Goal: Task Accomplishment & Management: Complete application form

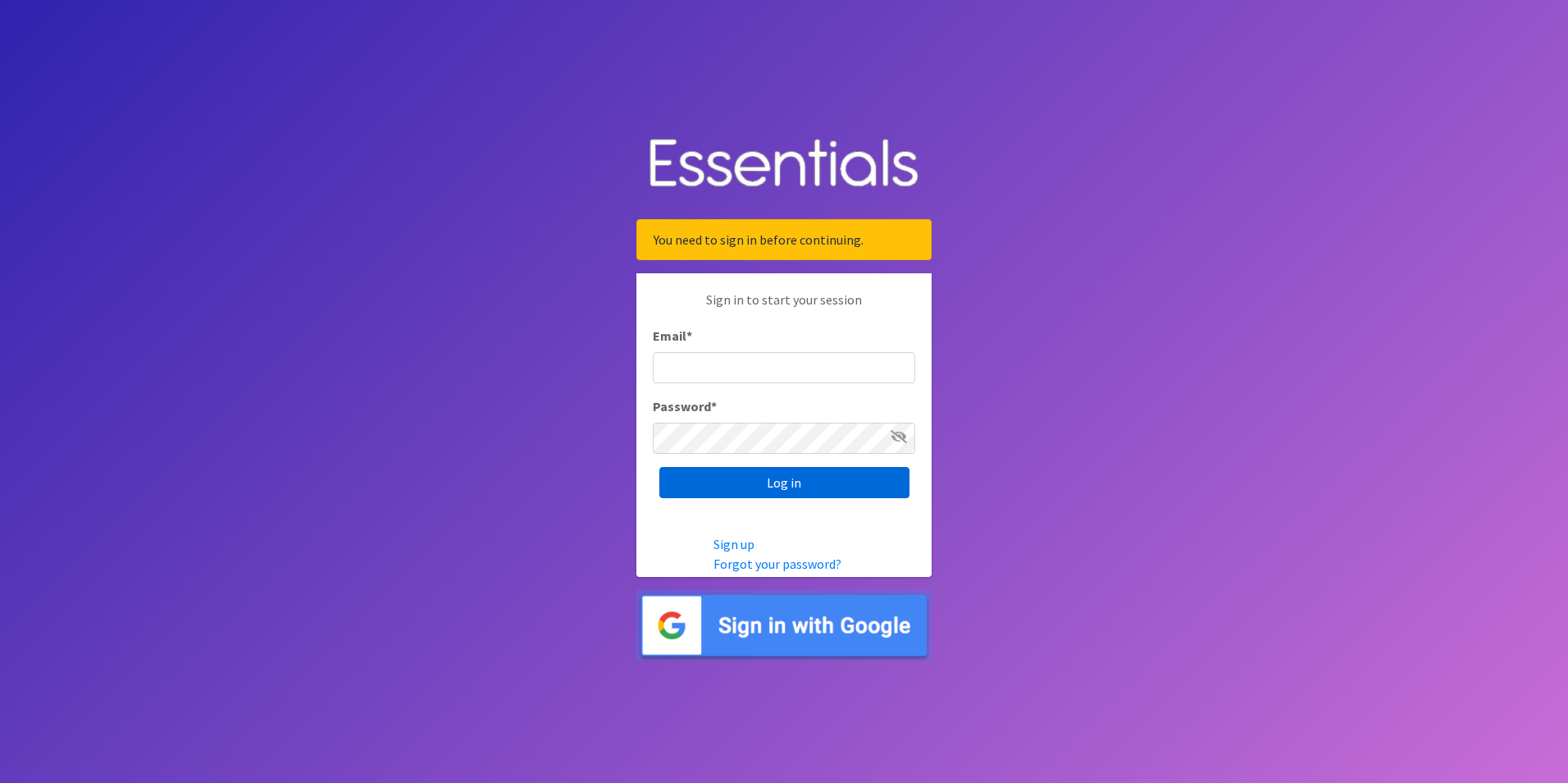
type input "[EMAIL_ADDRESS][DOMAIN_NAME]"
click at [772, 480] on input "Log in" at bounding box center [784, 482] width 250 height 31
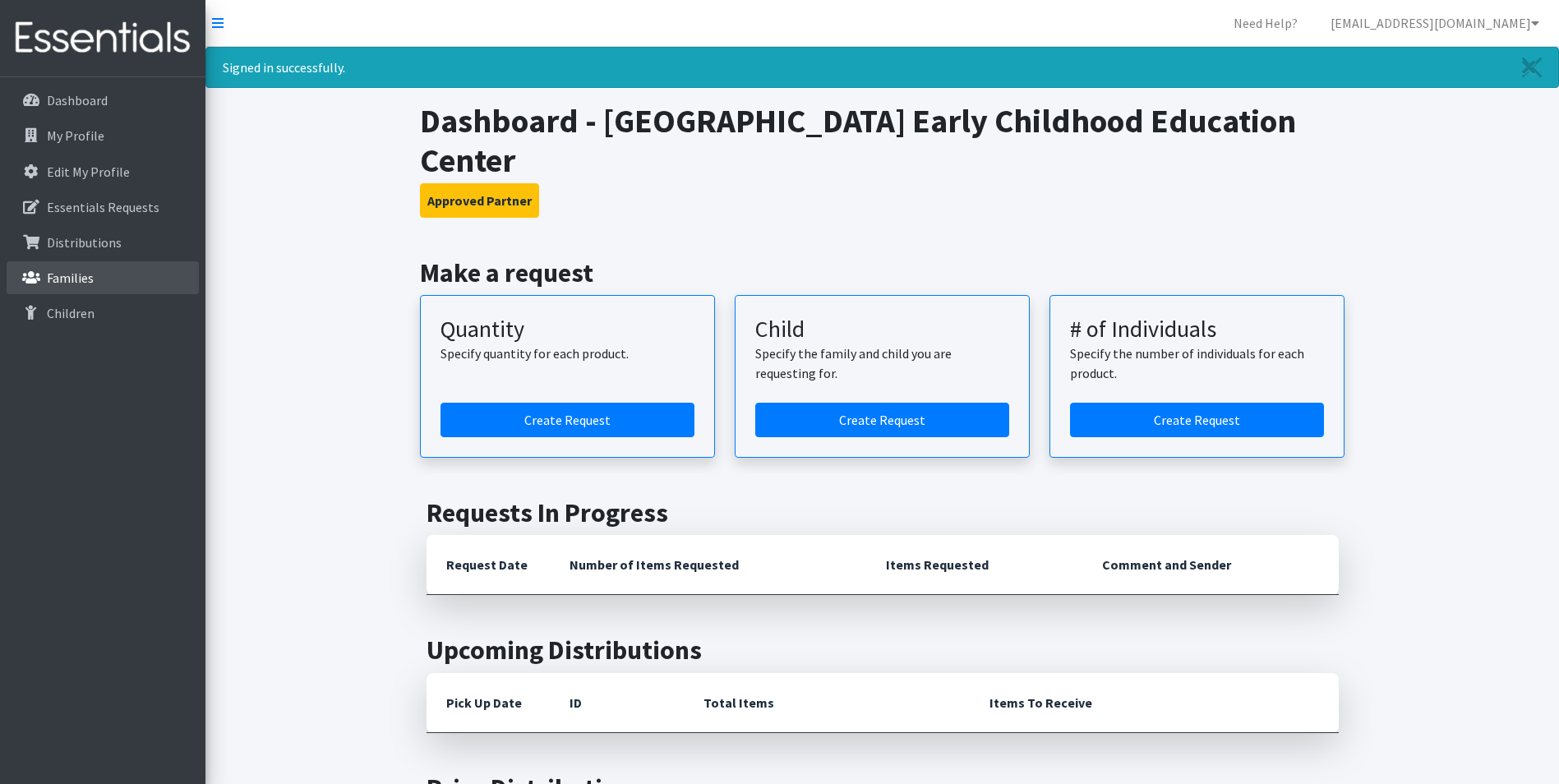
click at [83, 277] on p "Families" at bounding box center [70, 277] width 47 height 16
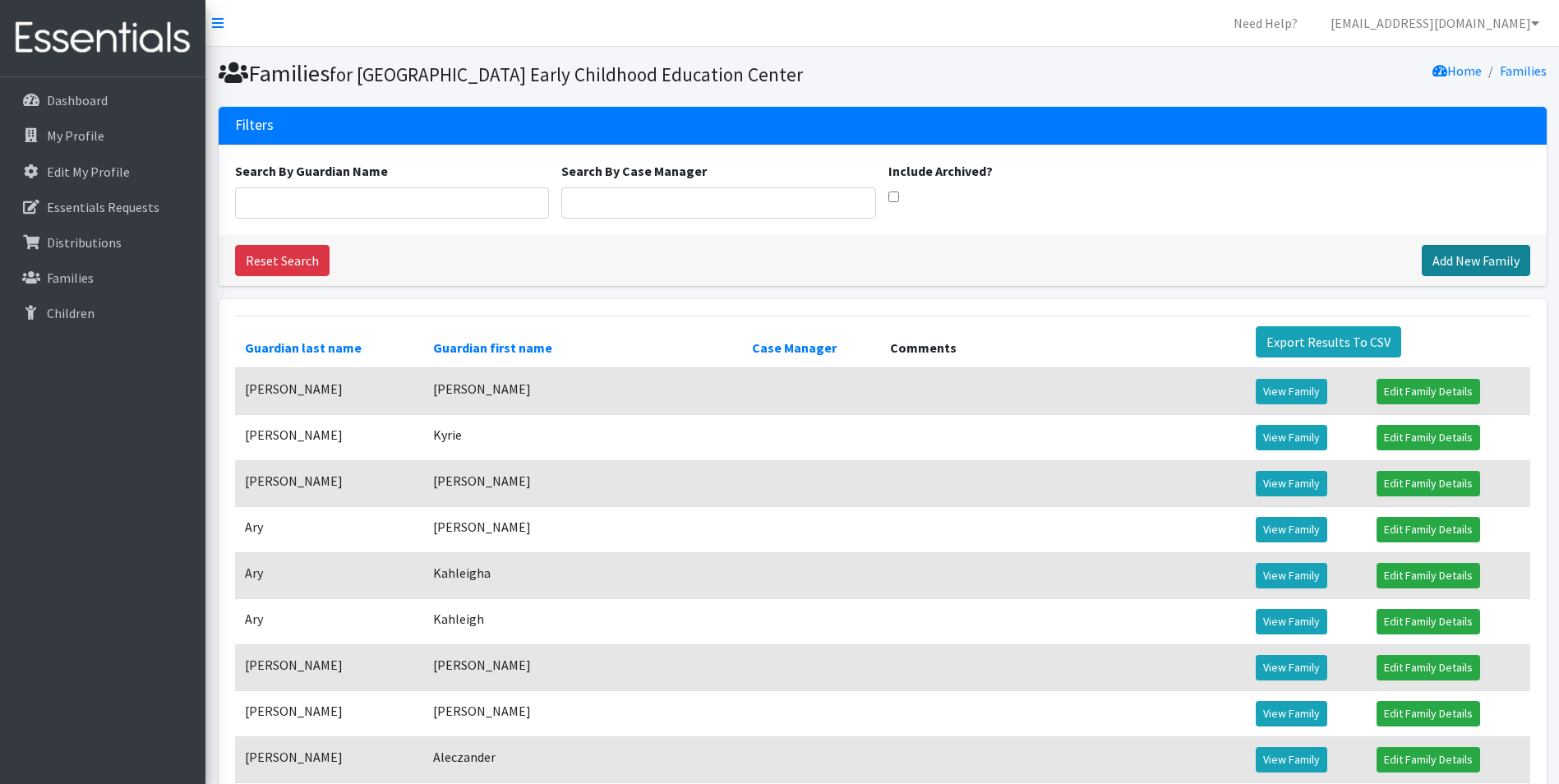
click at [1480, 276] on link "Add New Family" at bounding box center [1475, 261] width 108 height 31
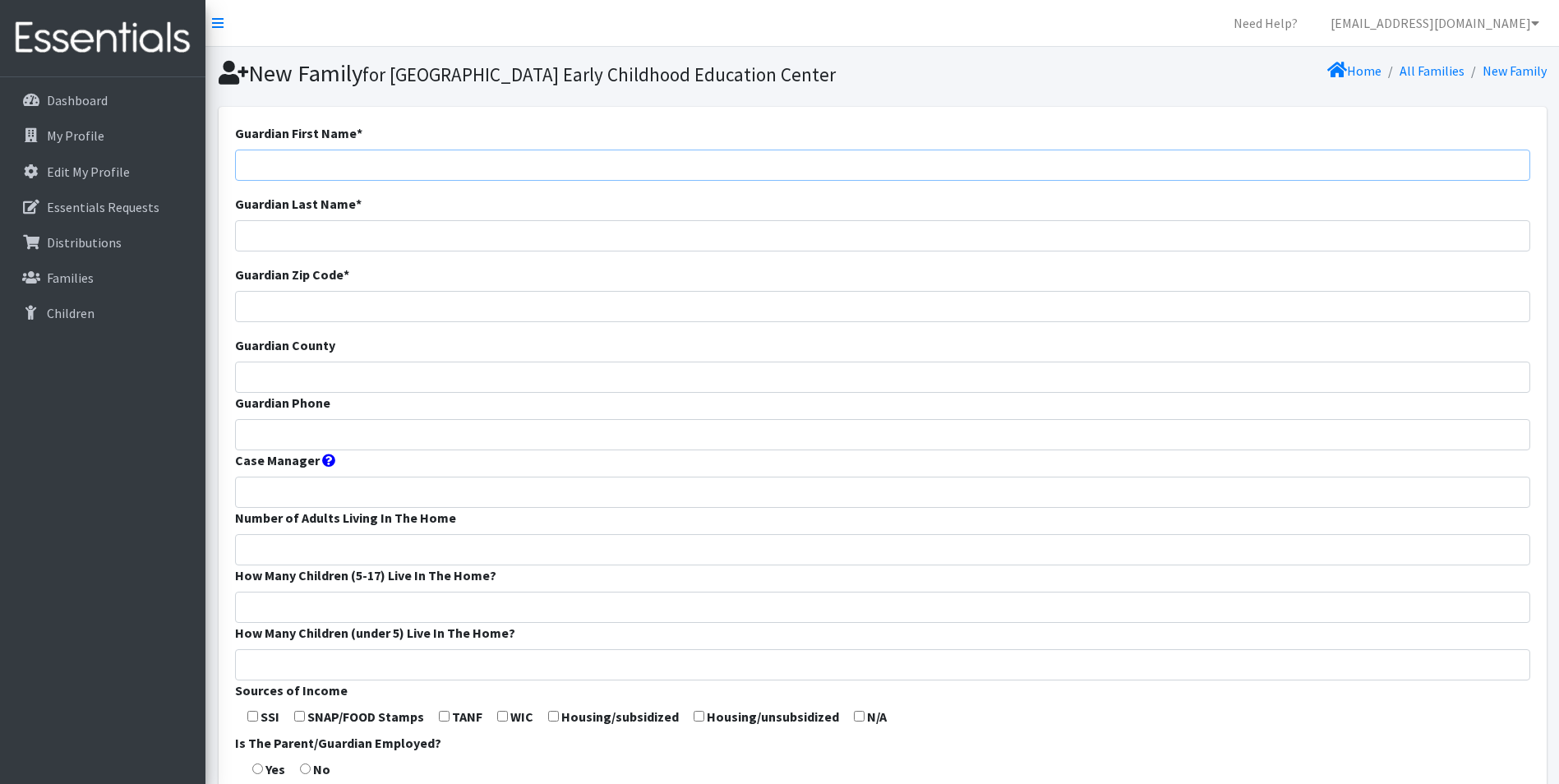
click at [343, 181] on input "Guardian First Name *" at bounding box center [882, 165] width 1295 height 31
type input "Shelby"
type input "Brown"
type input "65806"
type input "Greene"
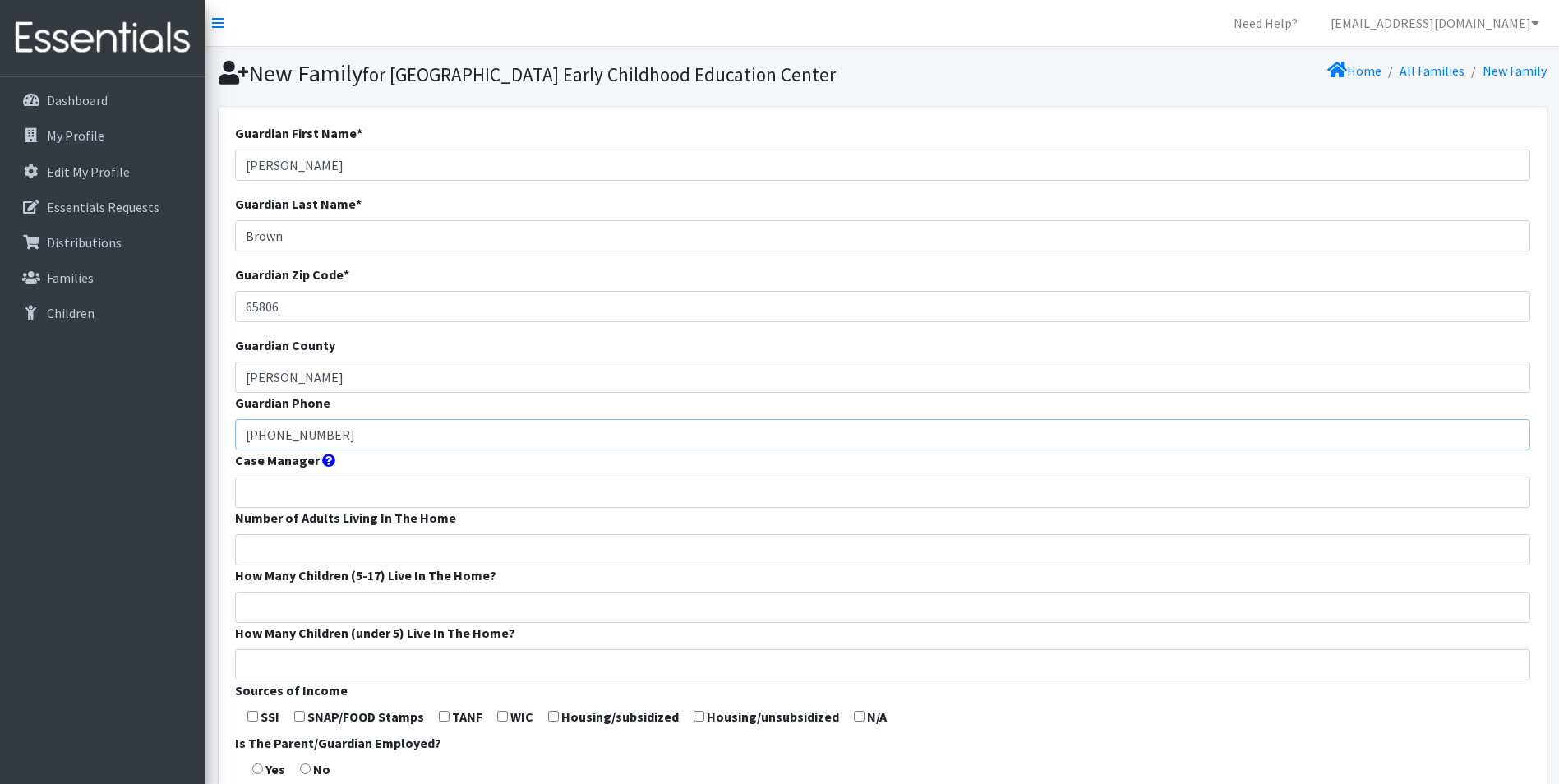
type input "417-229-4770"
type input "1"
type input "0"
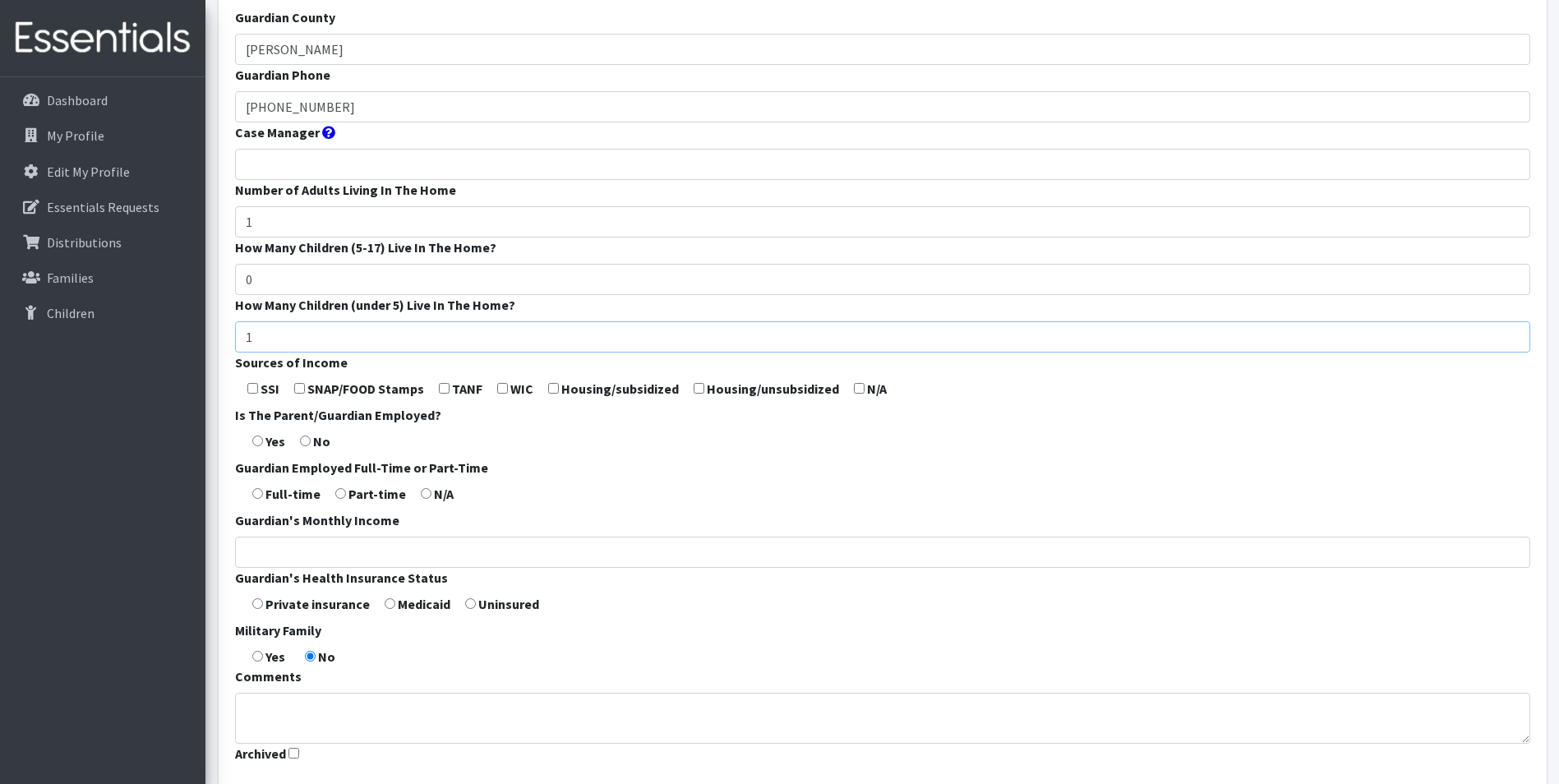
scroll to position [328, 0]
type input "1"
click at [292, 414] on form "Guardian First Name * Shelby Guardian Last Name * Brown Guardian Zip Code * 658…" at bounding box center [882, 282] width 1295 height 974
click at [300, 392] on input "checkbox" at bounding box center [299, 387] width 10 height 10
checkbox input "true"
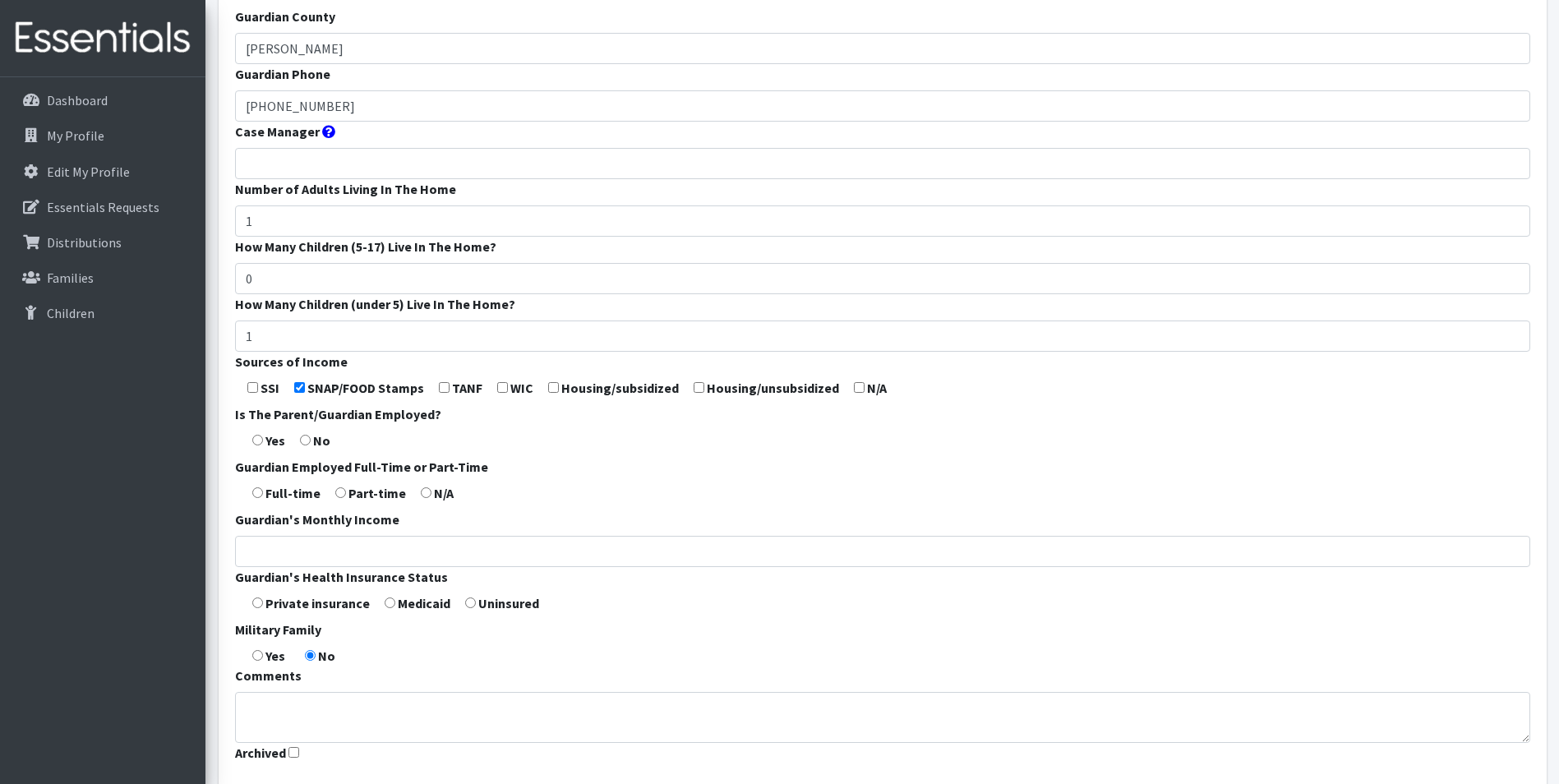
click at [498, 392] on input "checkbox" at bounding box center [503, 387] width 10 height 10
checkbox input "true"
click at [257, 462] on form "Guardian First Name * Shelby Guardian Last Name * Brown Guardian Zip Code * 658…" at bounding box center [882, 282] width 1295 height 974
click at [262, 445] on input "radio" at bounding box center [257, 440] width 10 height 10
radio input "true"
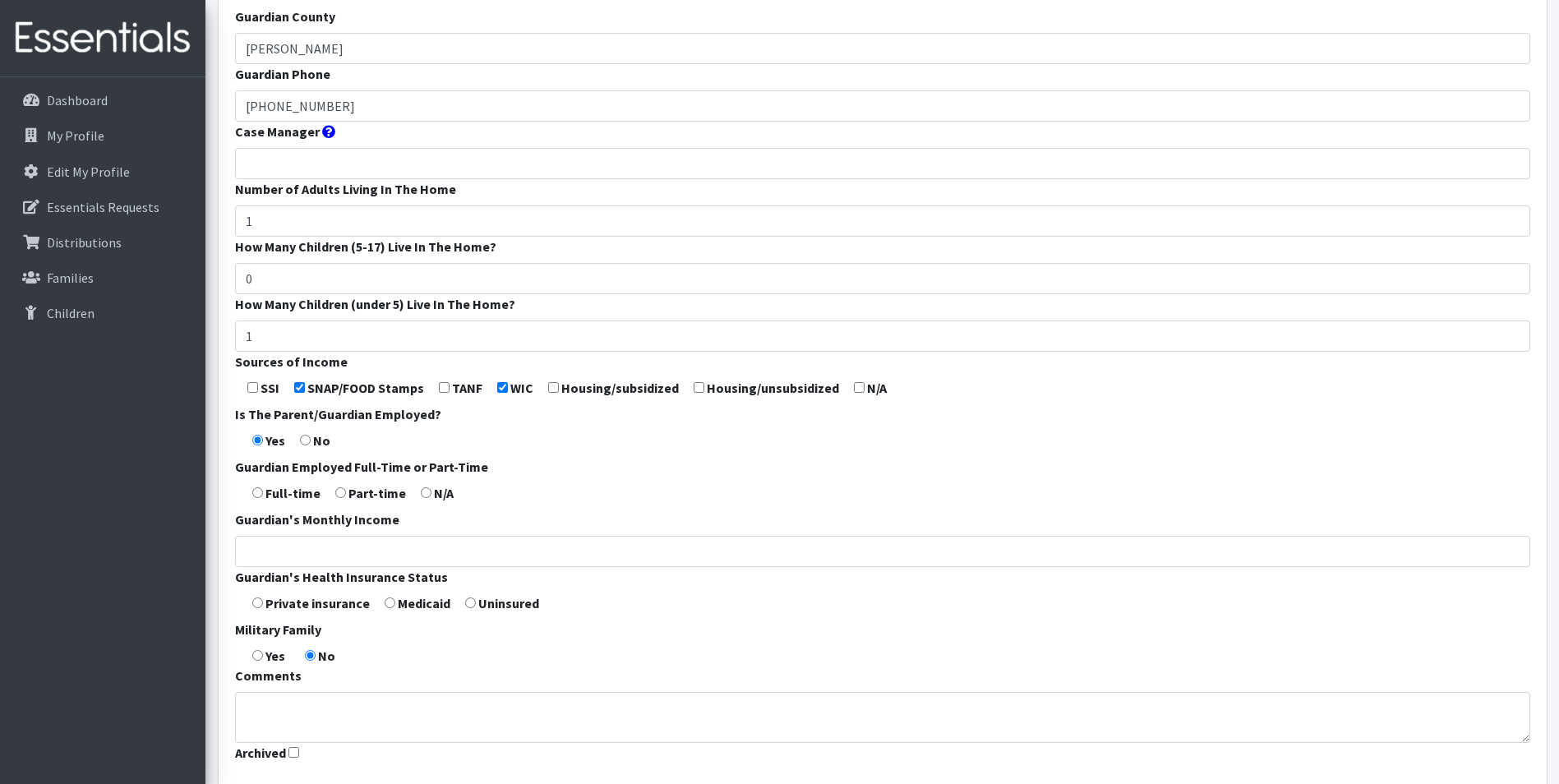
click at [343, 498] on input "radio" at bounding box center [341, 492] width 10 height 10
radio input "true"
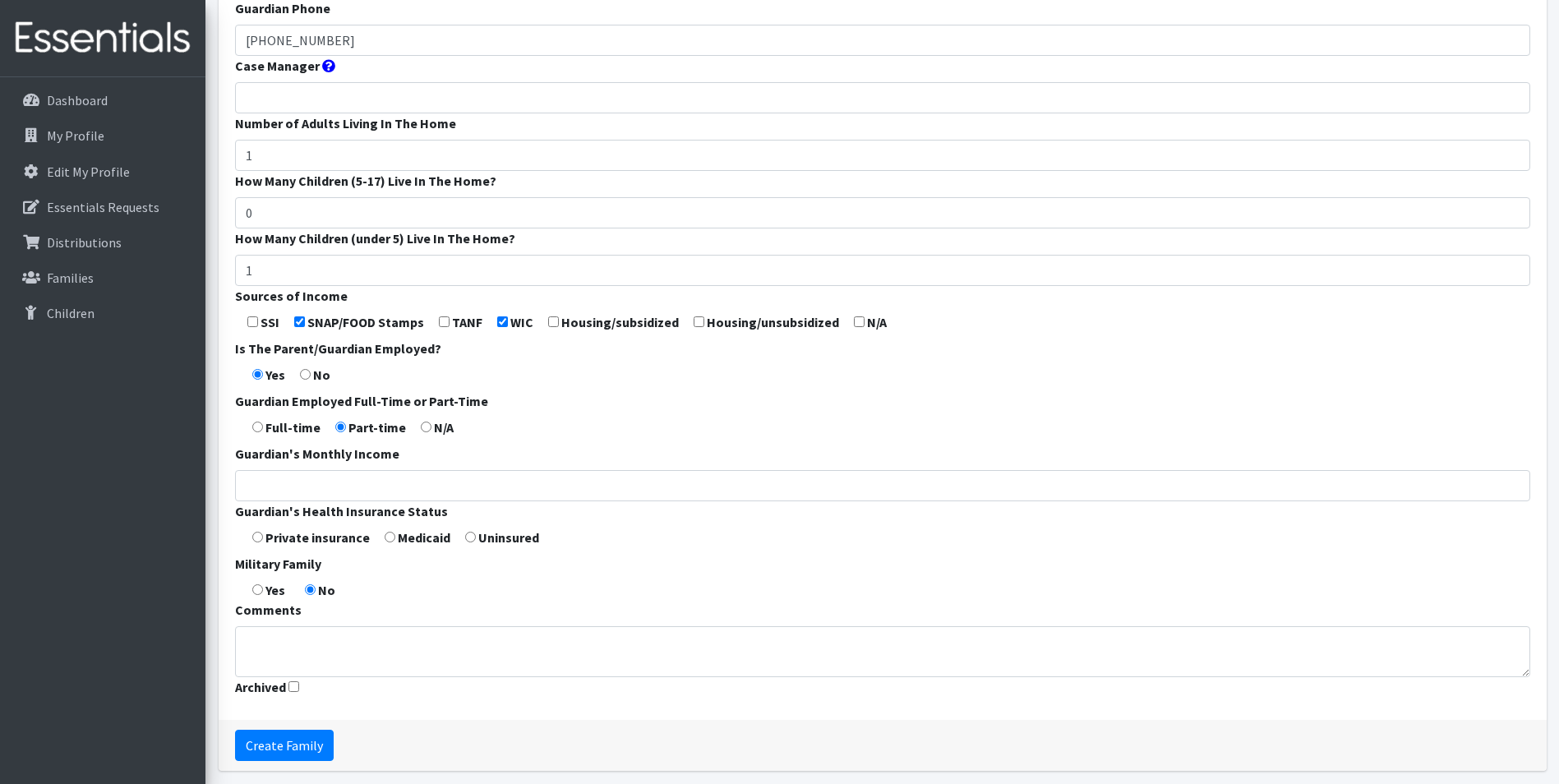
scroll to position [483, 0]
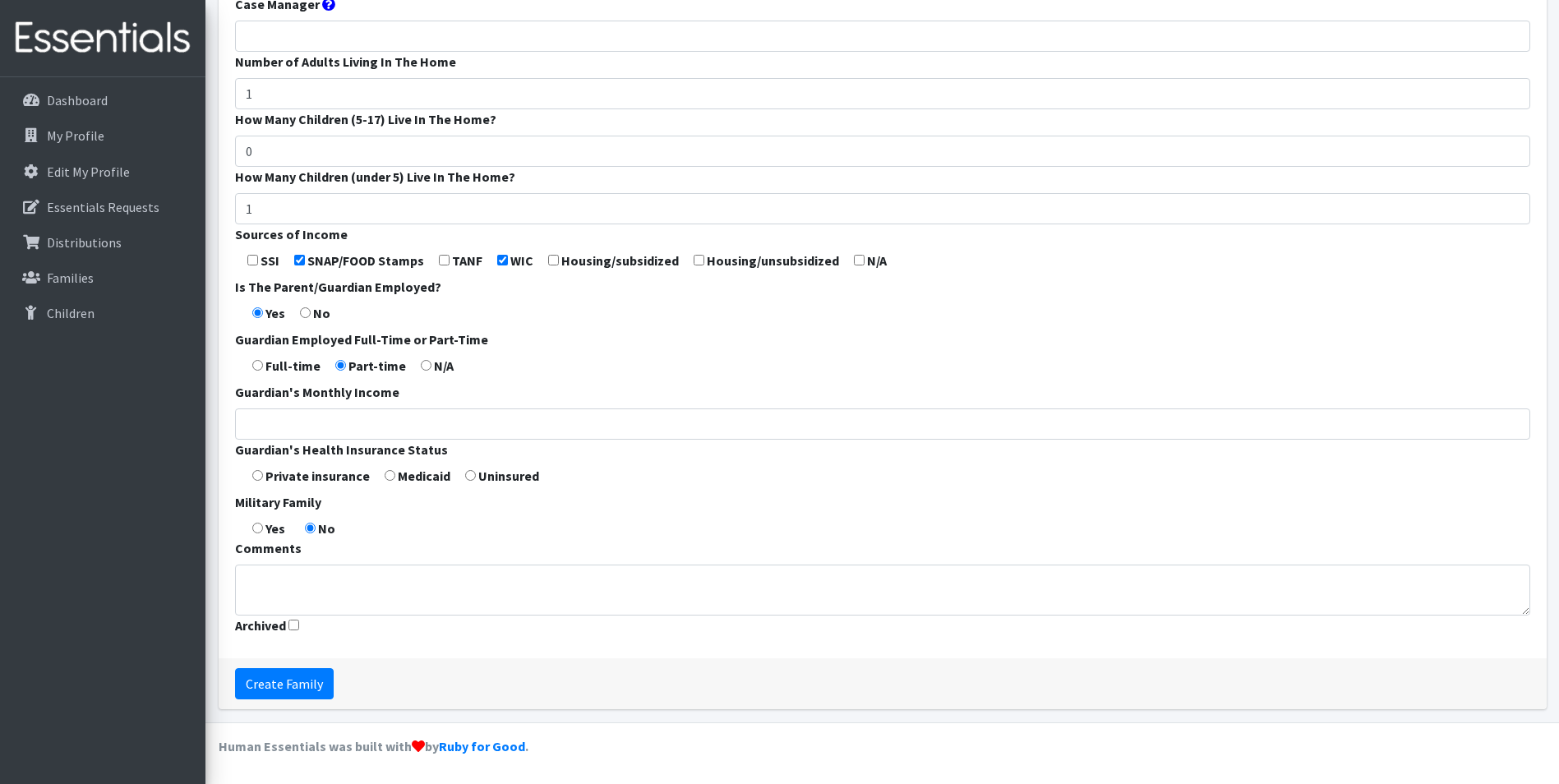
click at [388, 479] on input "radio" at bounding box center [390, 475] width 10 height 10
radio input "true"
click at [255, 528] on input "radio" at bounding box center [257, 528] width 10 height 10
radio input "true"
click at [289, 680] on input "Create Family" at bounding box center [284, 684] width 99 height 31
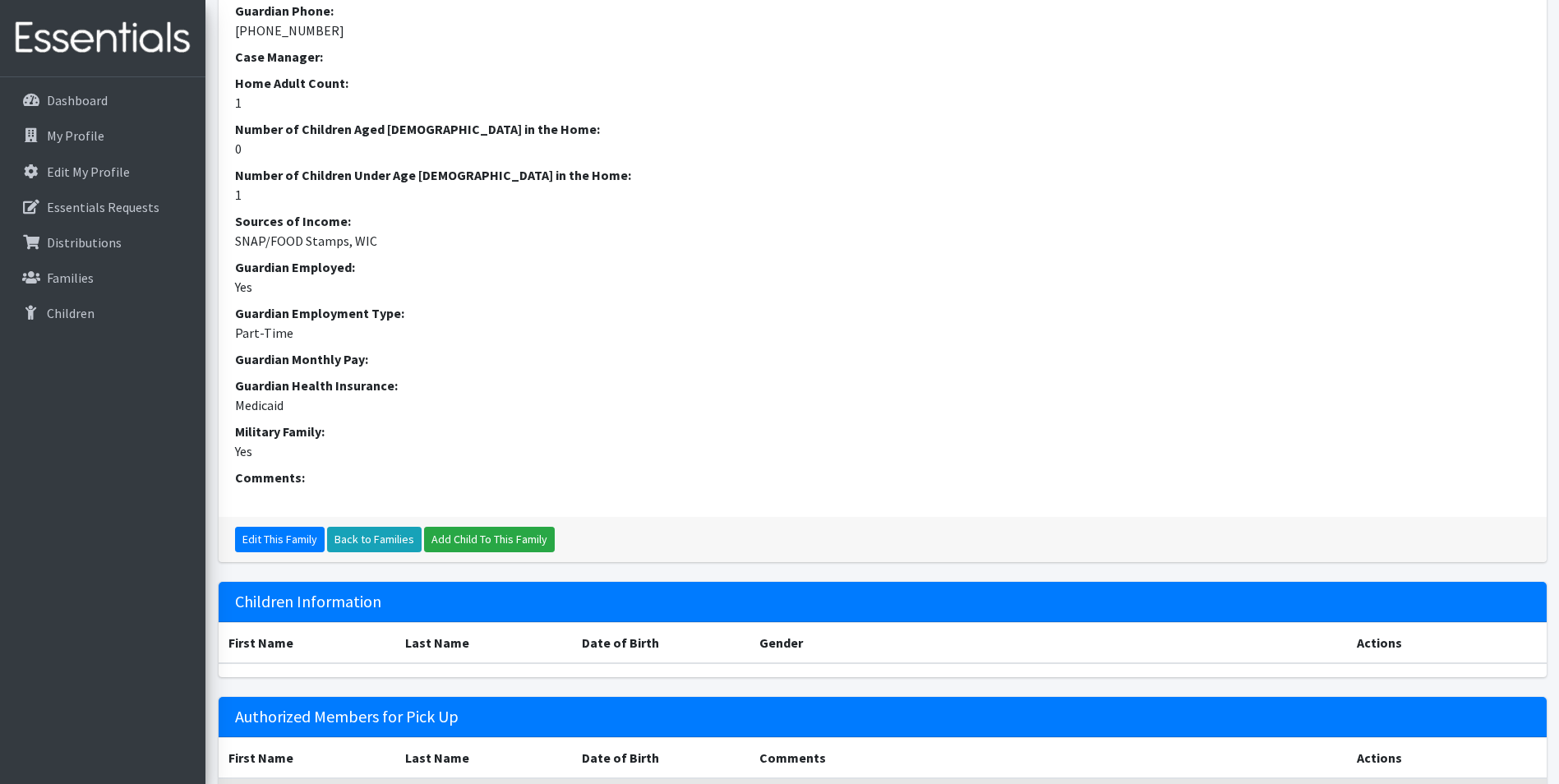
scroll to position [405, 0]
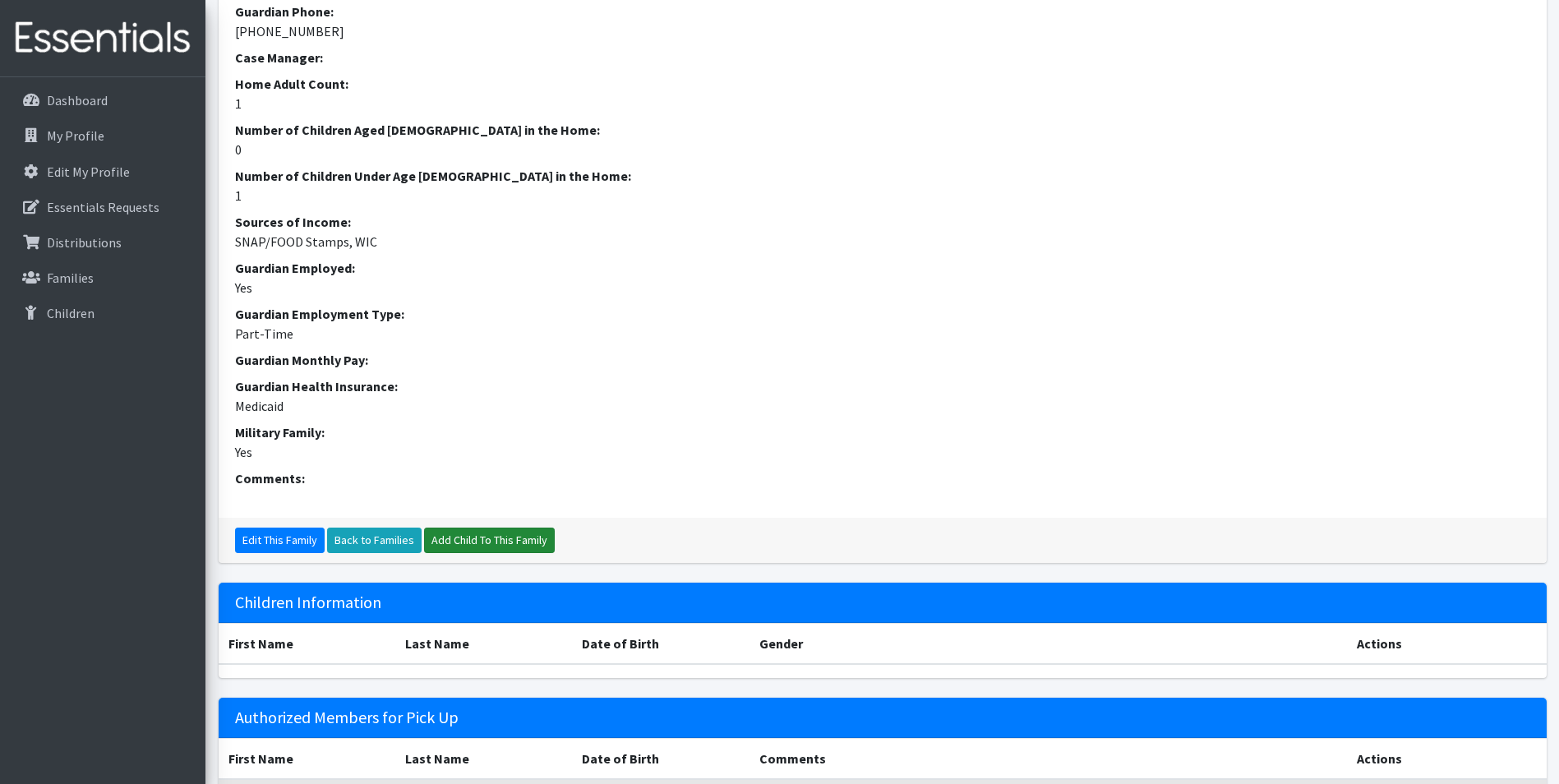
click at [484, 553] on link "Add Child To This Family" at bounding box center [489, 540] width 131 height 25
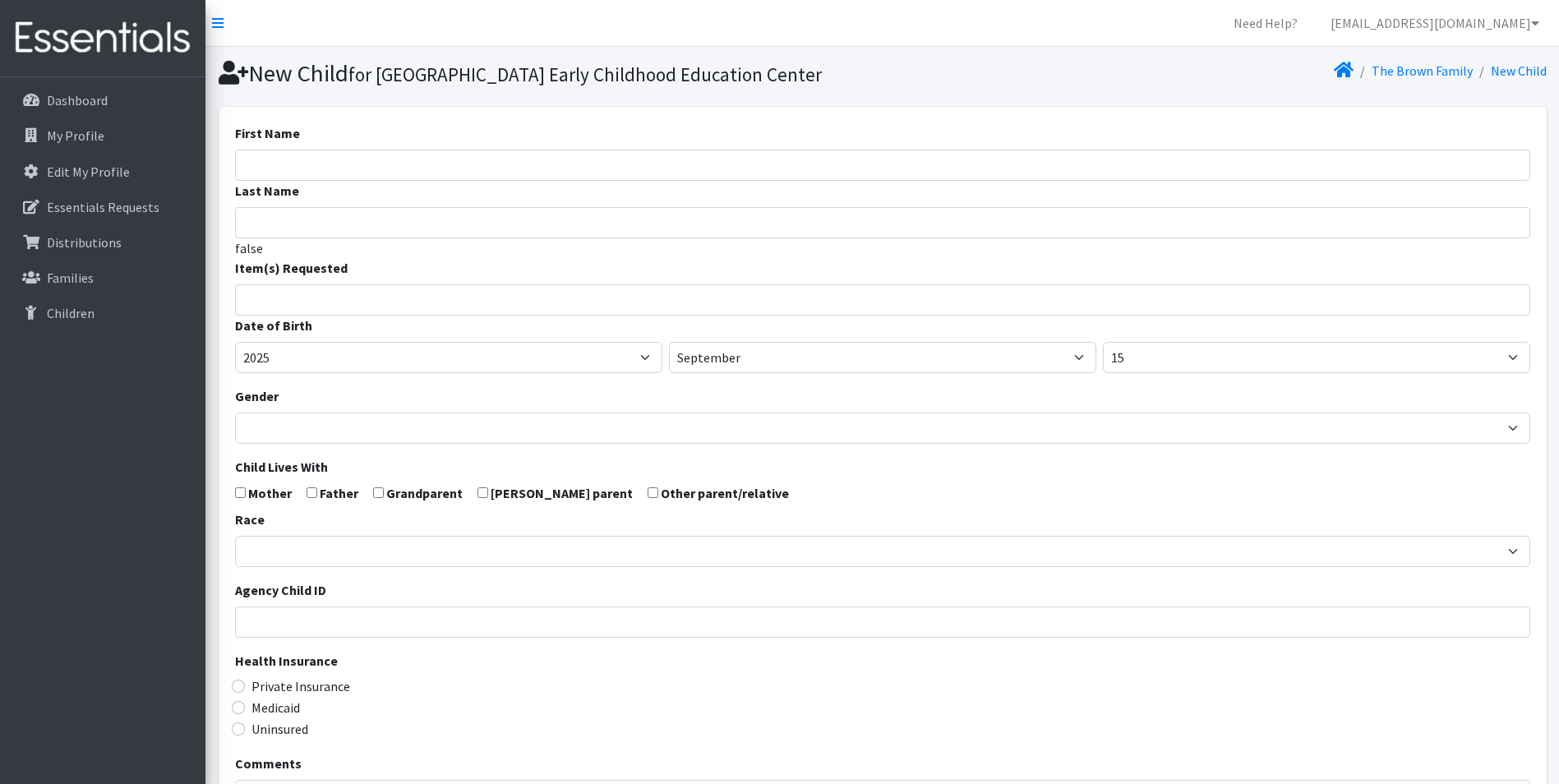
select select
click at [396, 181] on input "First Name" at bounding box center [882, 165] width 1295 height 31
type input "Eleanor"
type input "Mayes"
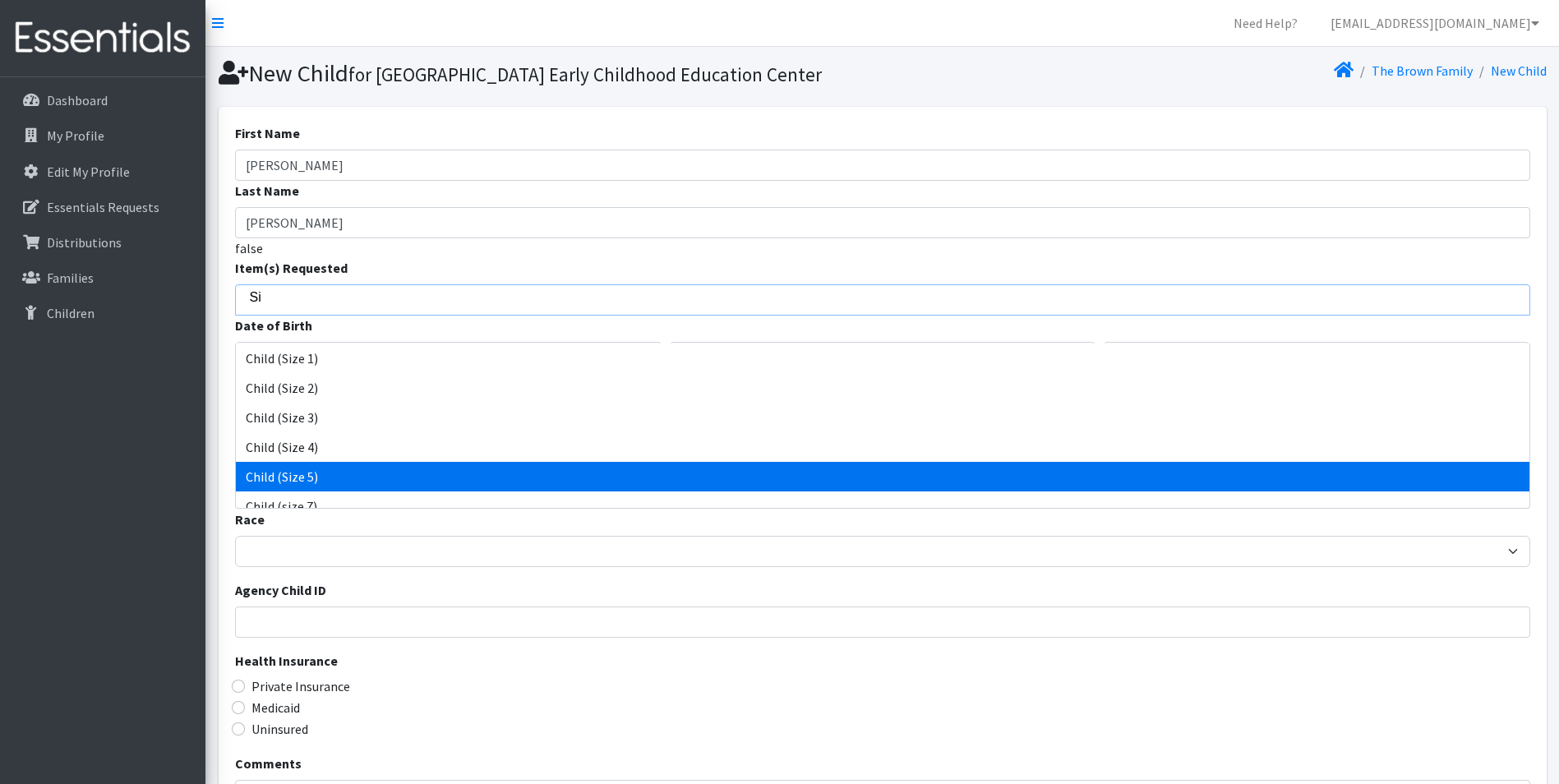
type input "Si"
select select "3068"
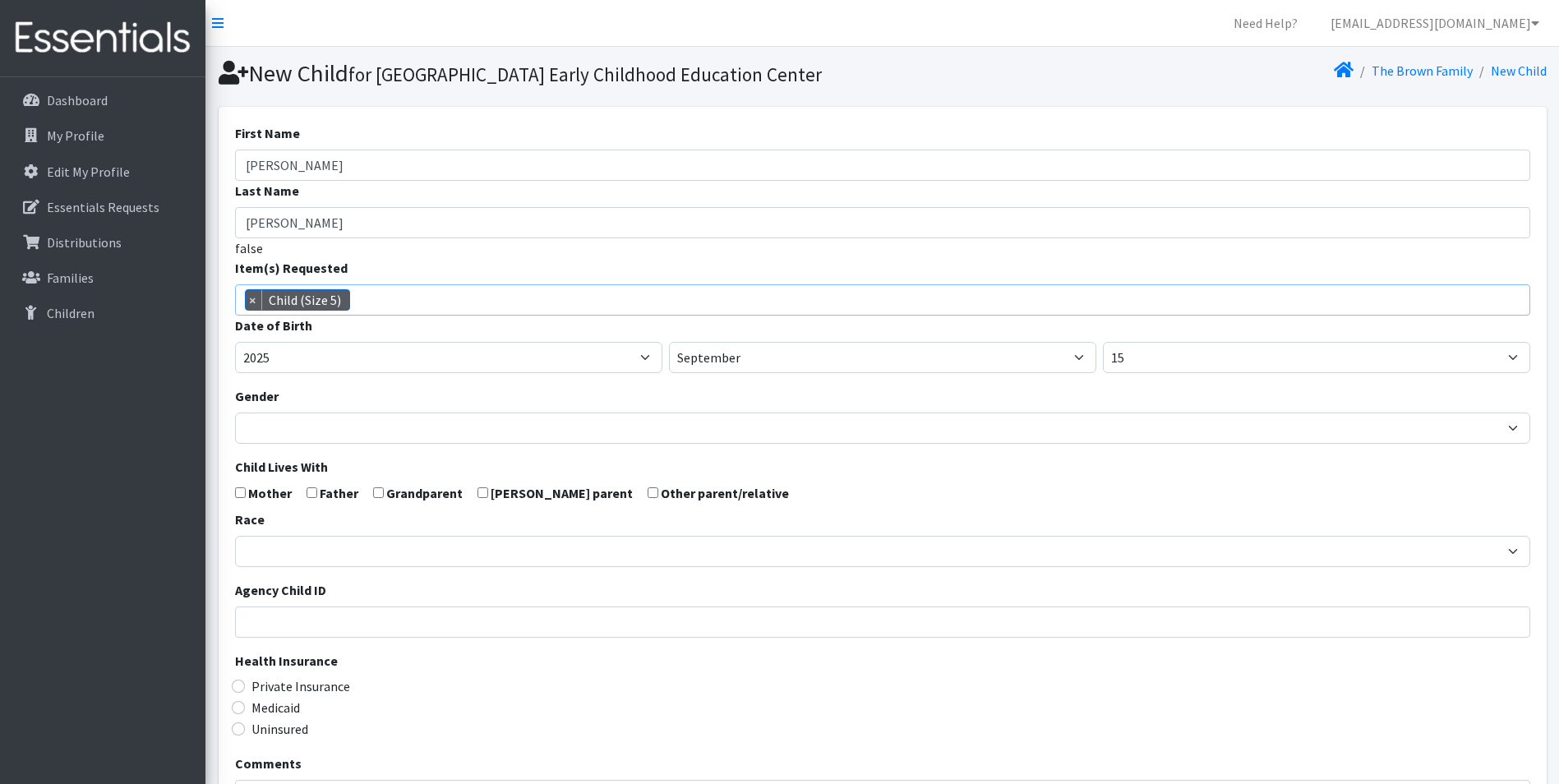
scroll to position [87, 0]
click at [648, 373] on select "2005 2006 2007 2008 2009 2010 2011 2012 2013 2014 2015 2016 2017 2018 2019 2020…" at bounding box center [448, 357] width 427 height 31
select select "2023"
click at [235, 370] on select "2005 2006 2007 2008 2009 2010 2011 2012 2013 2014 2015 2016 2017 2018 2019 2020…" at bounding box center [448, 357] width 427 height 31
click at [1211, 373] on select "1 2 3 4 5 6 7 8 9 10 11 12 13 14 15 16 17 18 19 20 21 22 23 24 25 26 27 28 29 3…" at bounding box center [1315, 357] width 427 height 31
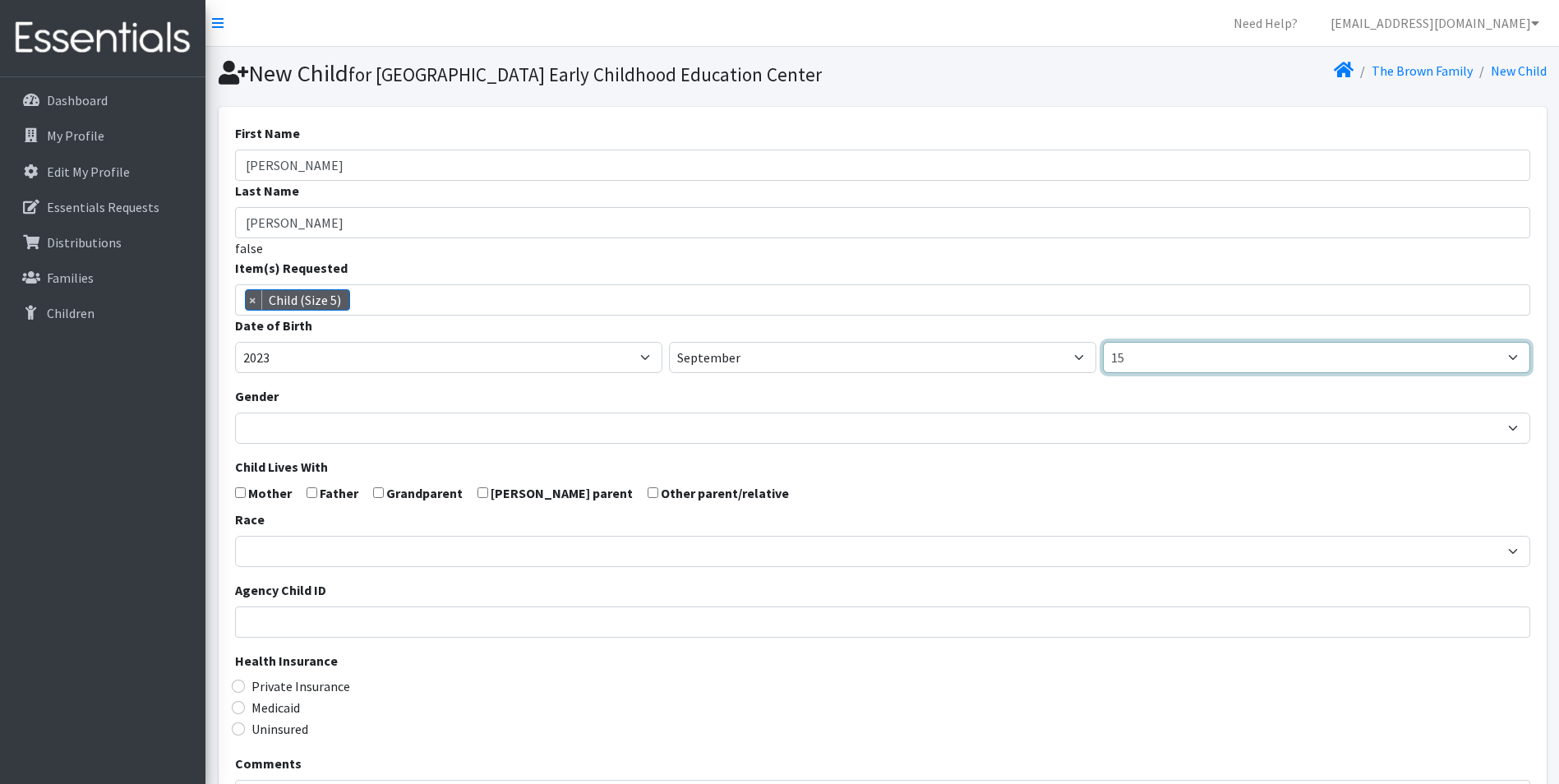
select select "22"
click at [1102, 370] on select "1 2 3 4 5 6 7 8 9 10 11 12 13 14 15 16 17 18 19 20 21 22 23 24 25 26 27 28 29 3…" at bounding box center [1315, 357] width 427 height 31
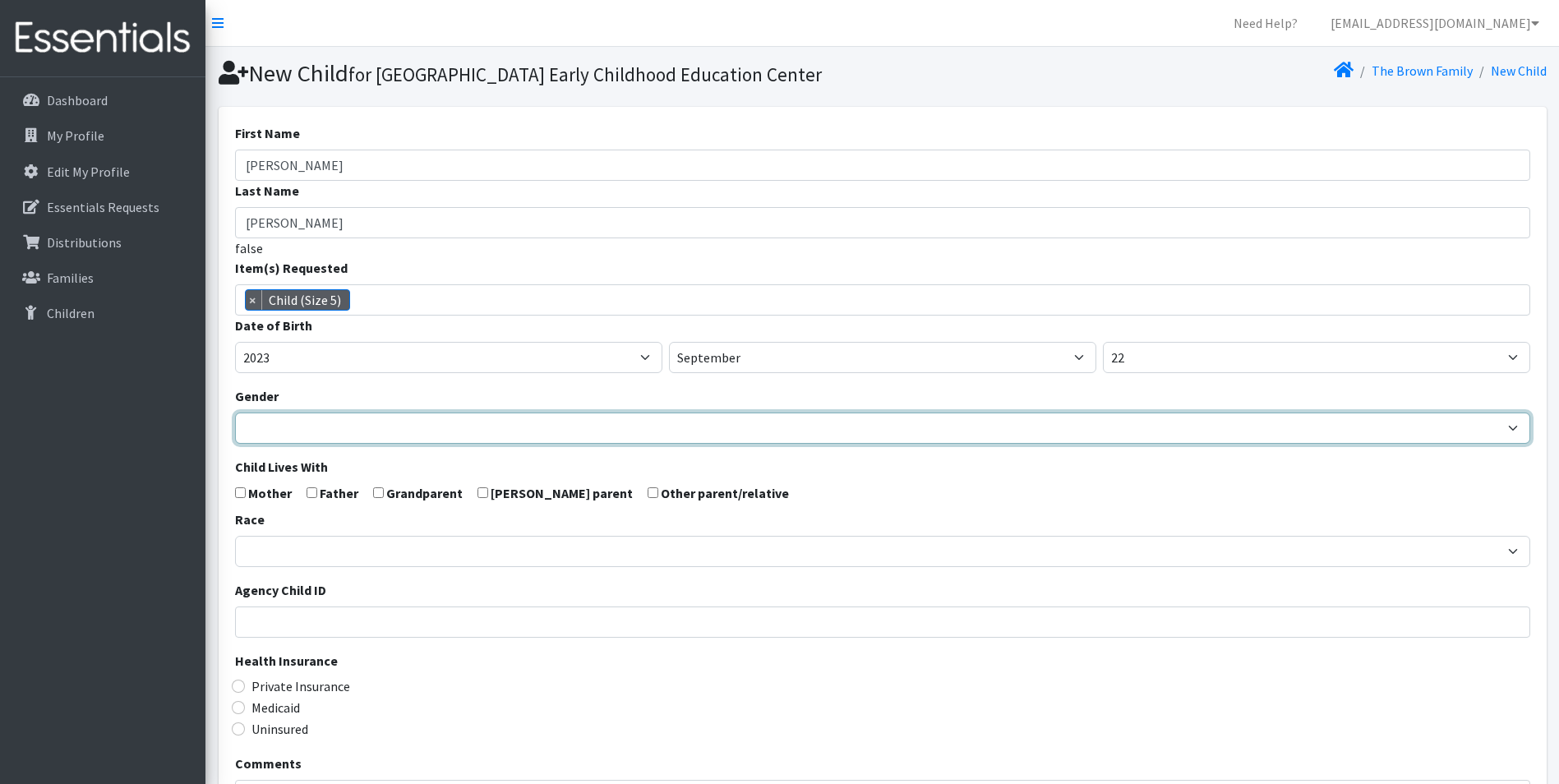
click at [285, 444] on select "Male Female" at bounding box center [882, 428] width 1295 height 31
select select "Female"
click at [235, 440] on select "Male Female" at bounding box center [882, 428] width 1295 height 31
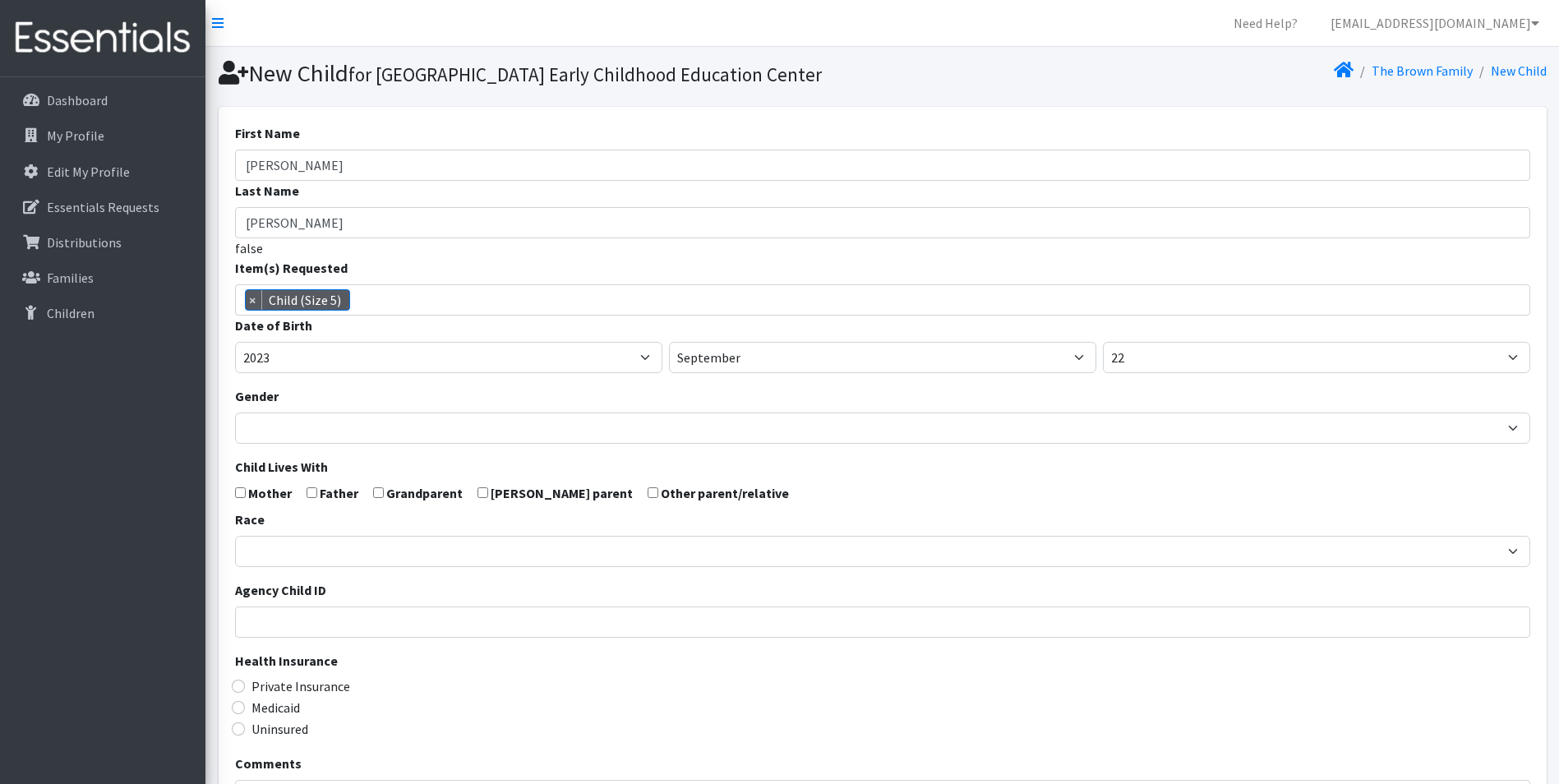
click at [241, 498] on input "checkbox" at bounding box center [240, 492] width 10 height 10
checkbox input "true"
click at [309, 498] on input "checkbox" at bounding box center [312, 492] width 10 height 10
checkbox input "true"
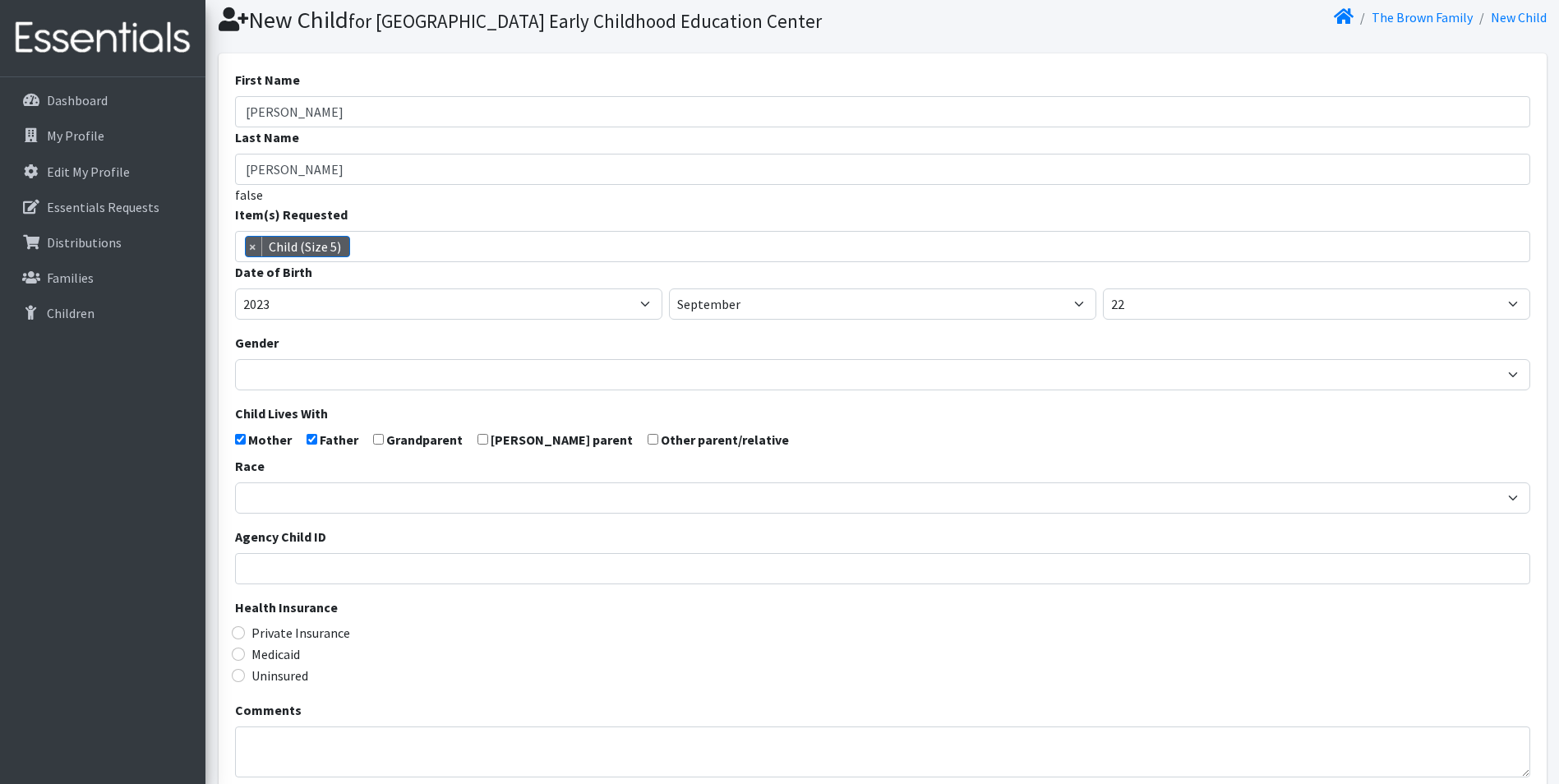
scroll to position [82, 0]
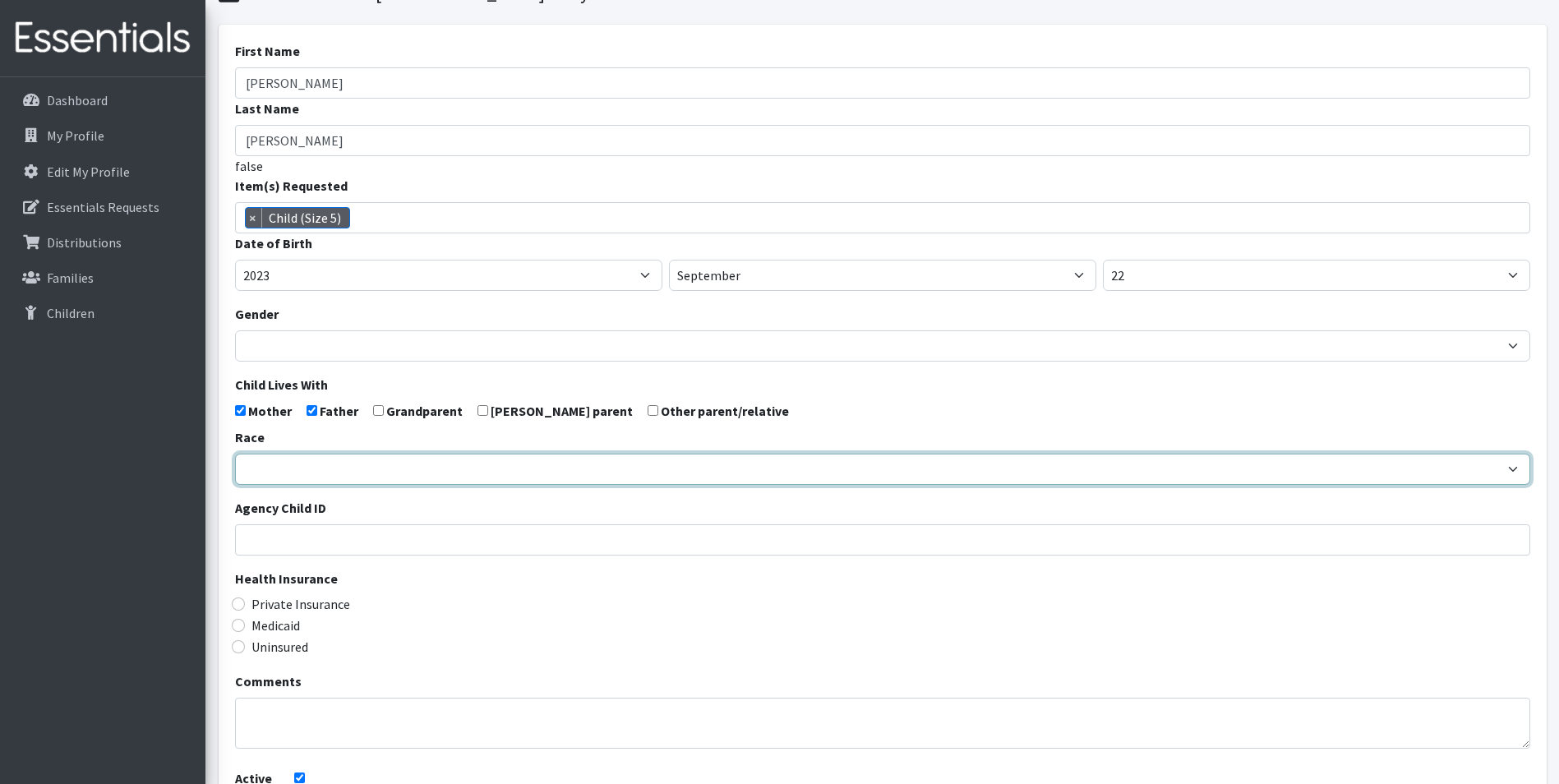
click at [316, 484] on select "African American Caucasian Hispanic Asian American Indian Pacific Islander Mult…" at bounding box center [882, 469] width 1295 height 31
select select "Caucasian"
click at [235, 482] on select "African American Caucasian Hispanic Asian American Indian Pacific Islander Mult…" at bounding box center [882, 469] width 1295 height 31
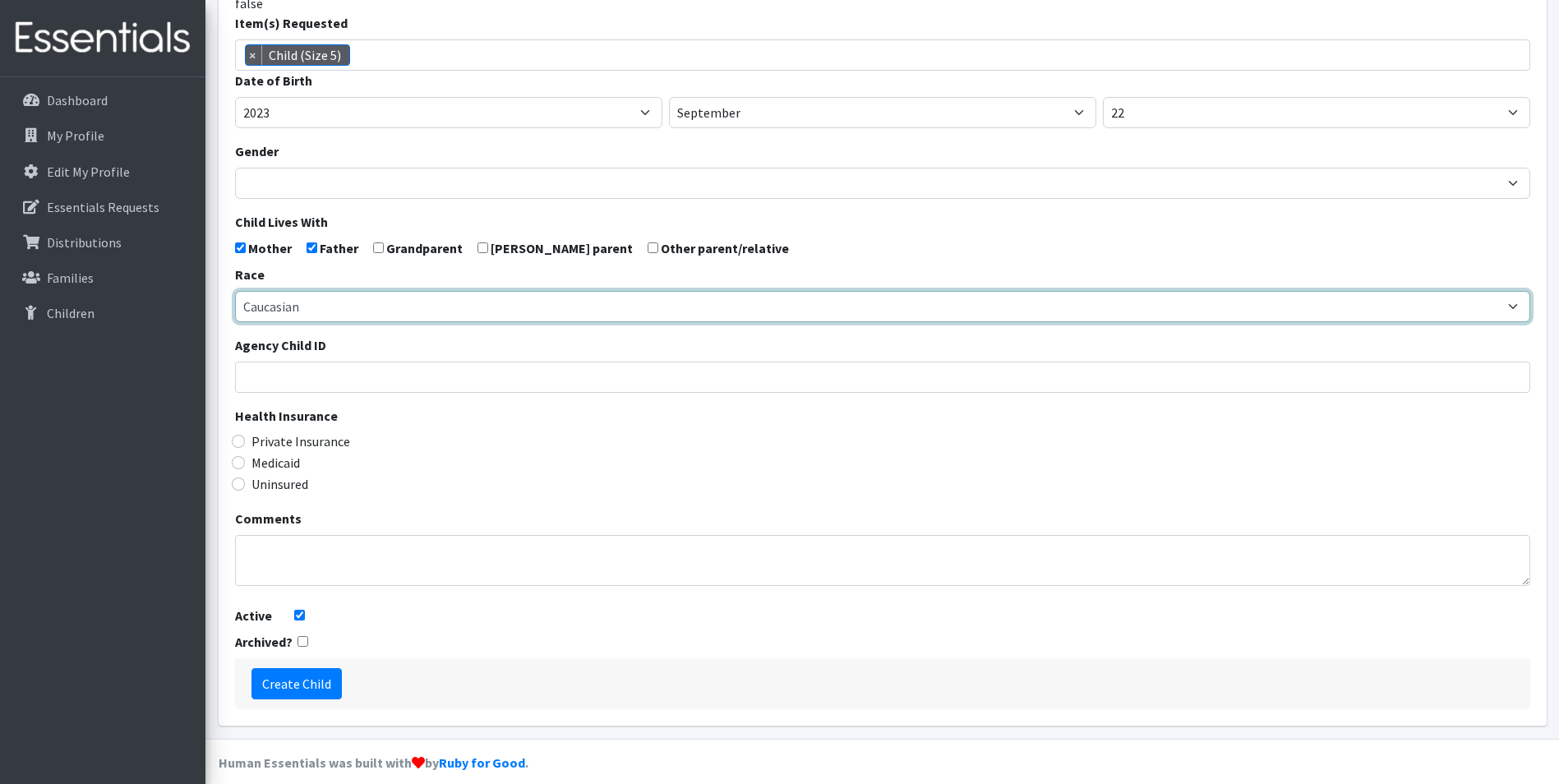
scroll to position [246, 0]
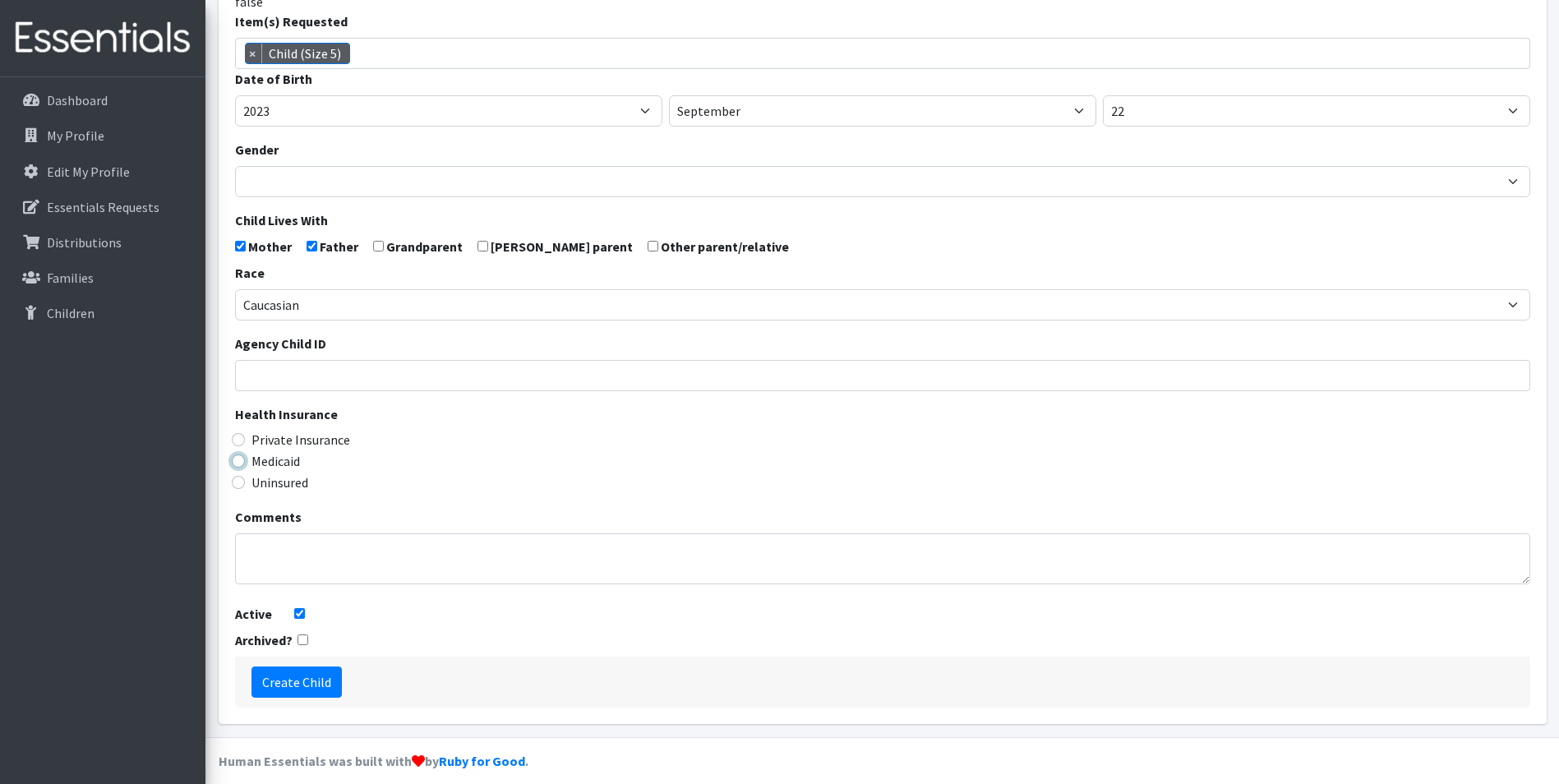
click at [238, 467] on input "Medicaid" at bounding box center [237, 460] width 13 height 13
radio input "true"
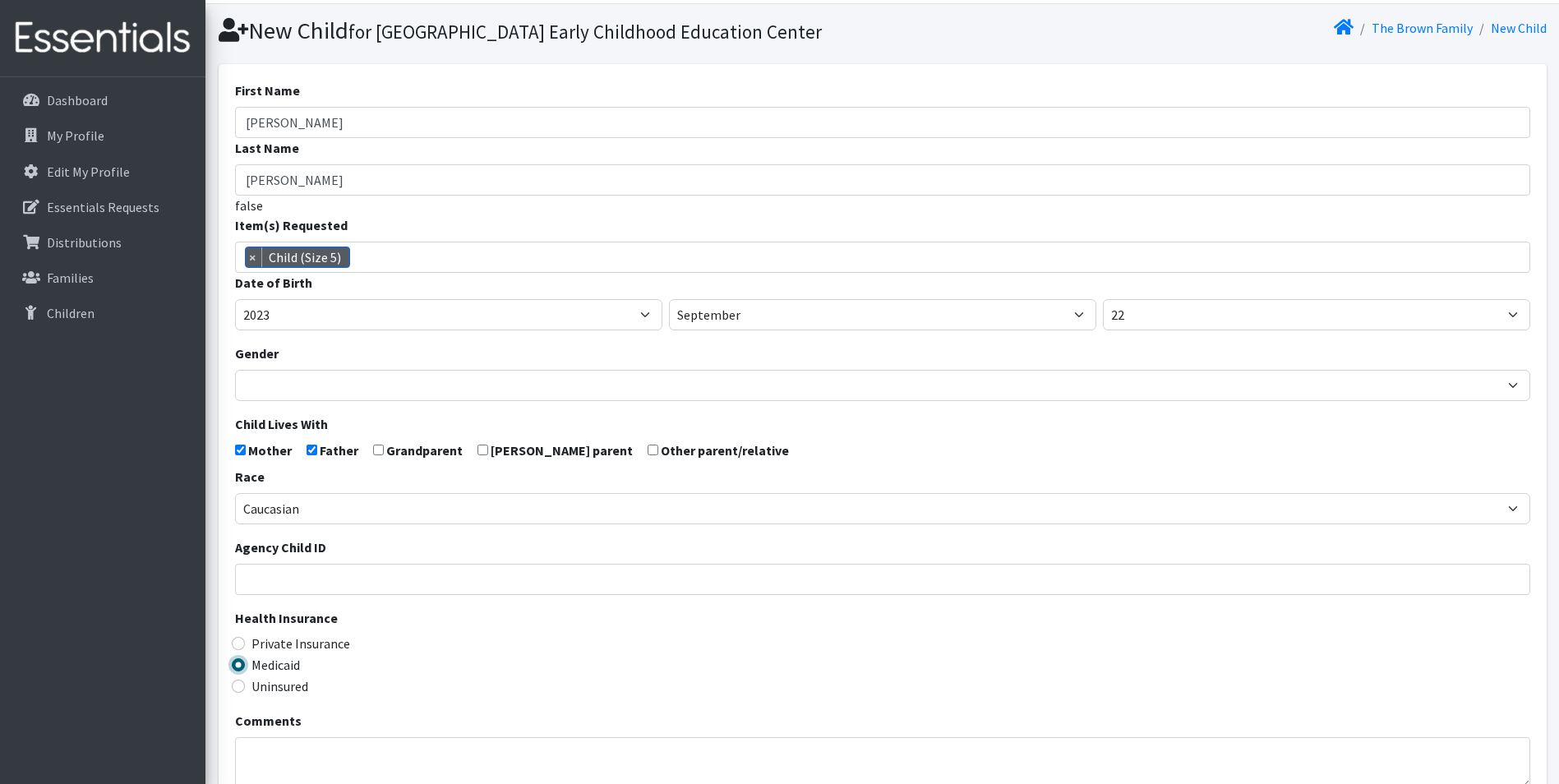
scroll to position [289, 0]
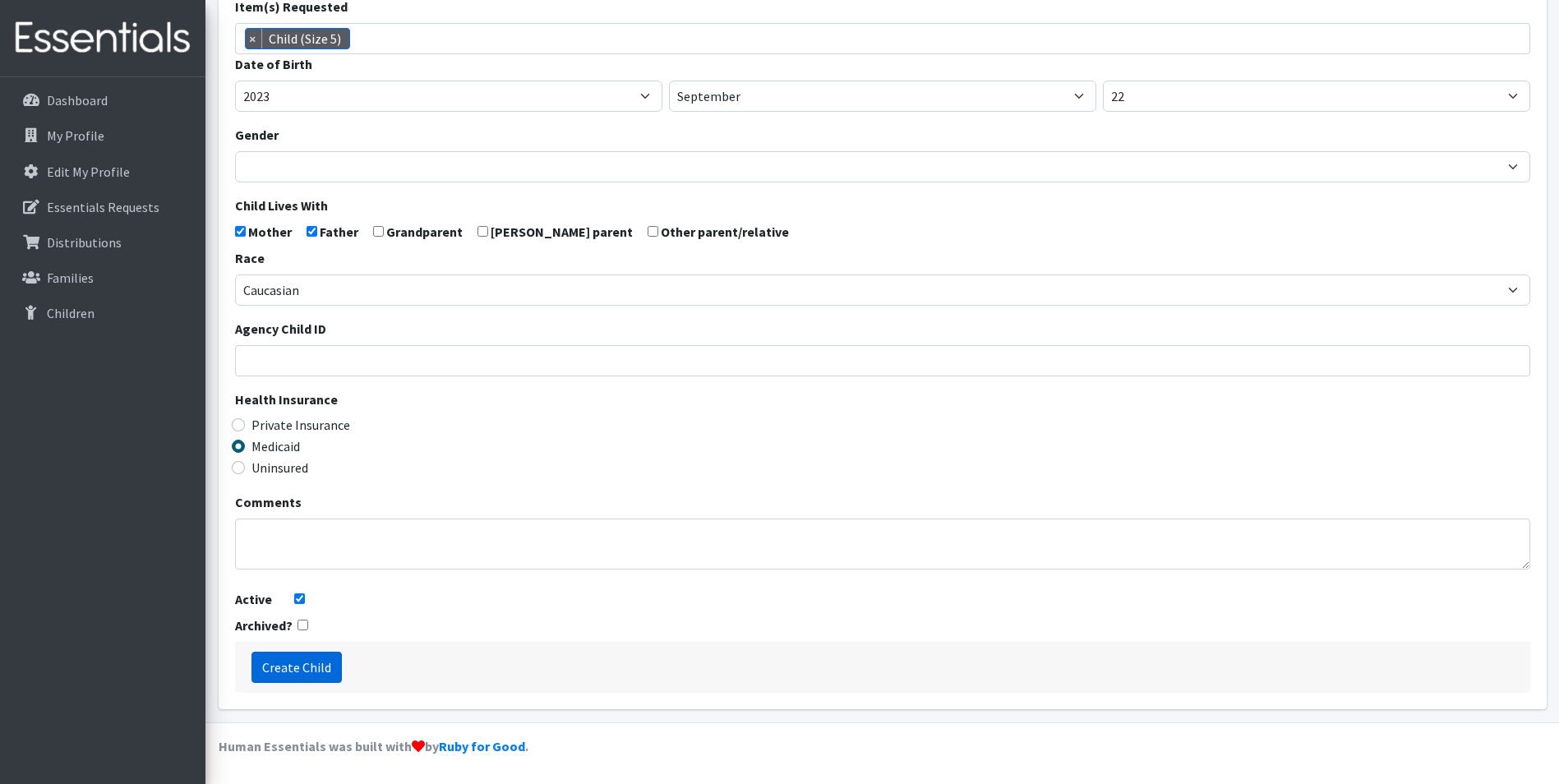
click at [276, 664] on input "Create Child" at bounding box center [296, 667] width 90 height 31
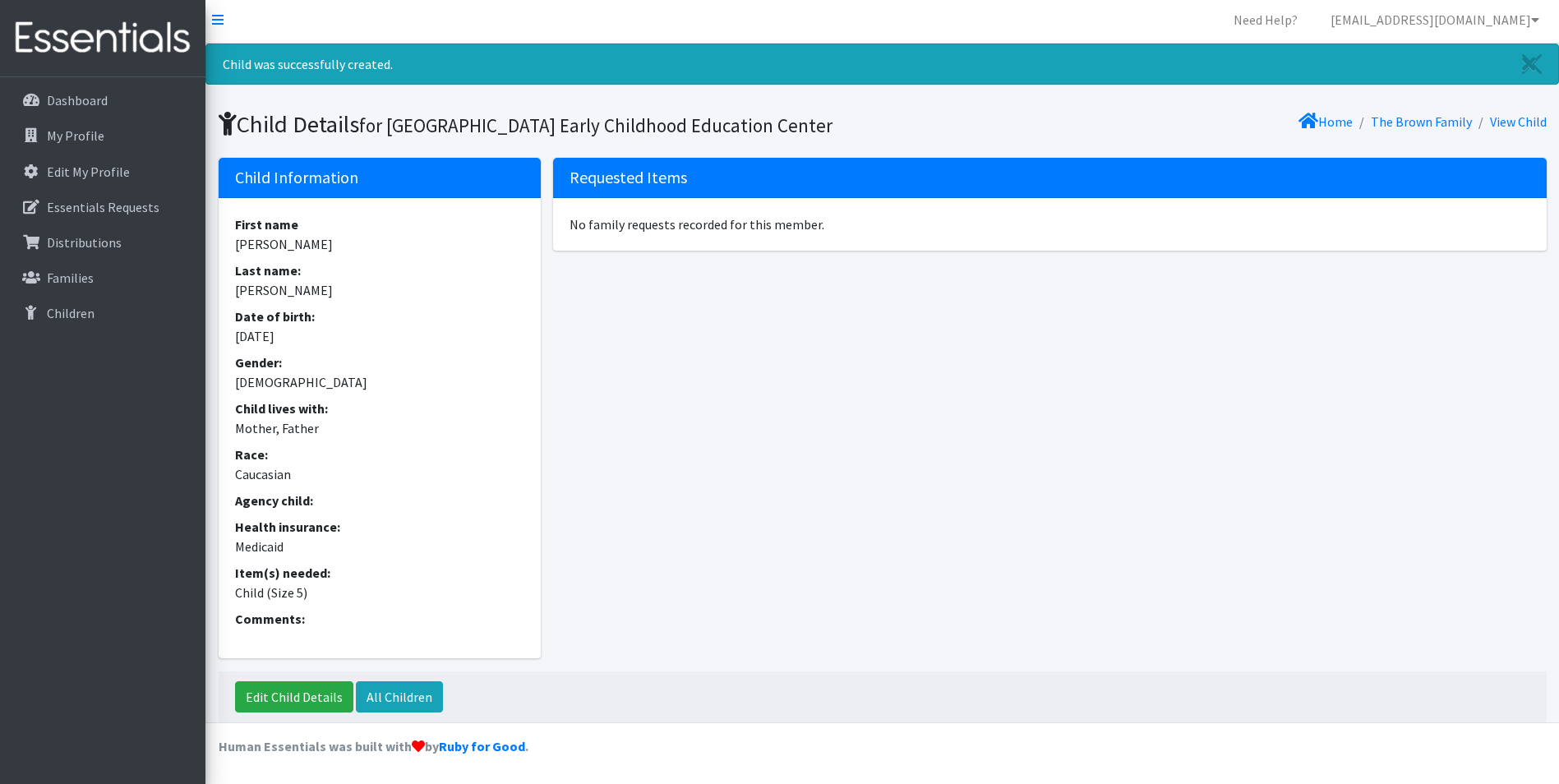
scroll to position [31, 0]
click at [1322, 113] on link "Home" at bounding box center [1325, 121] width 55 height 16
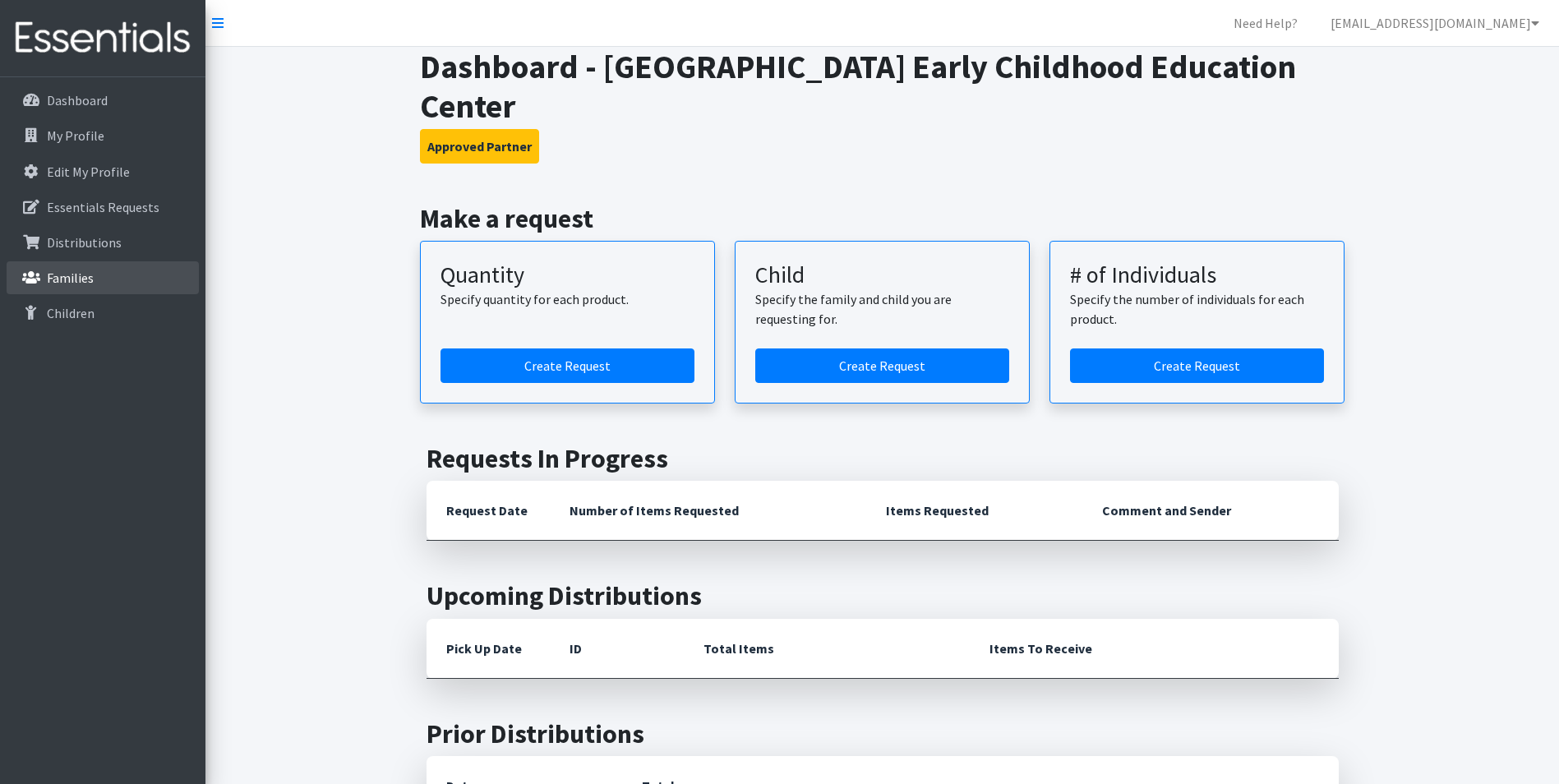
click at [141, 280] on link "Families" at bounding box center [103, 278] width 192 height 33
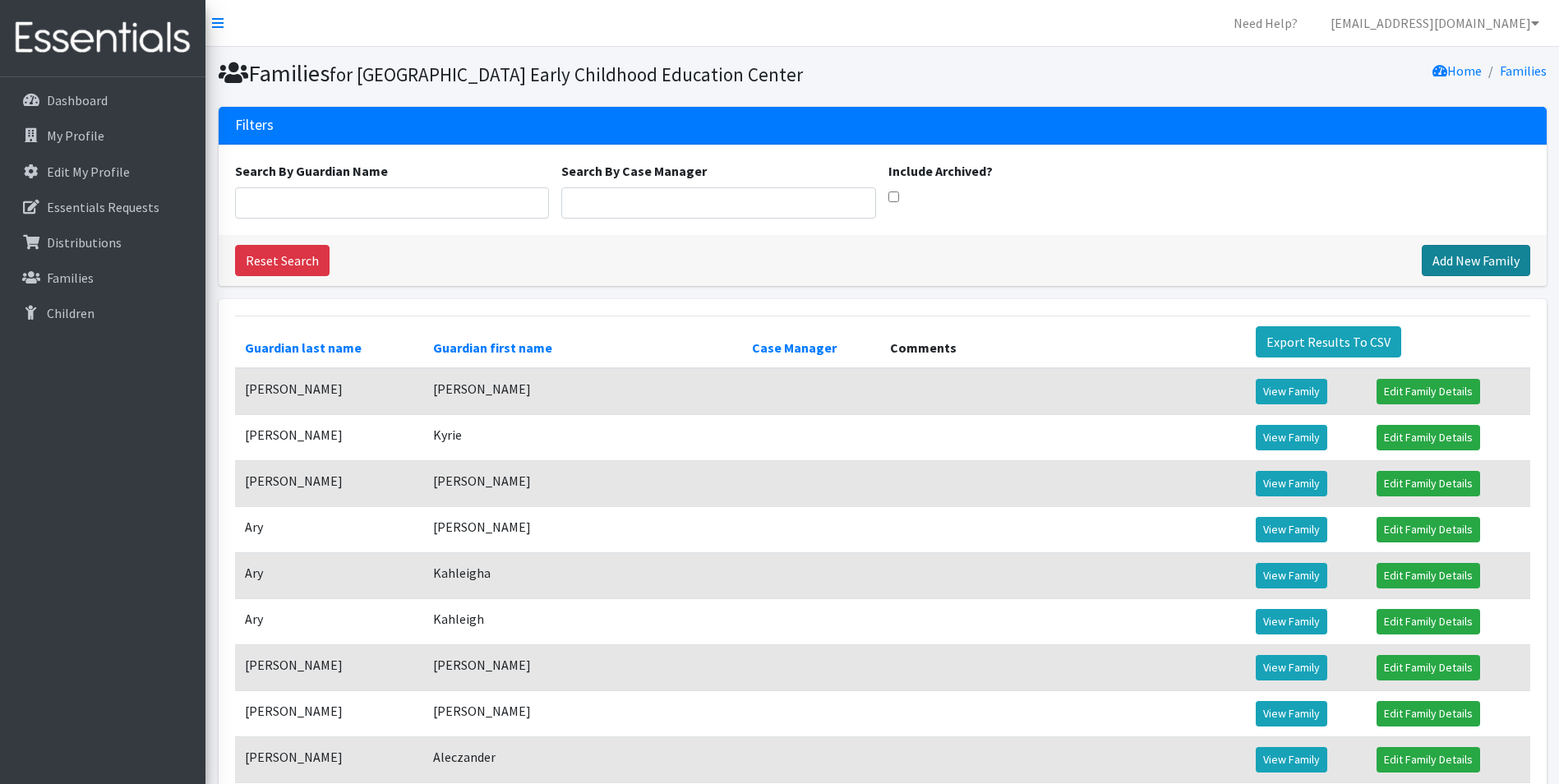
click at [1469, 276] on link "Add New Family" at bounding box center [1475, 261] width 108 height 31
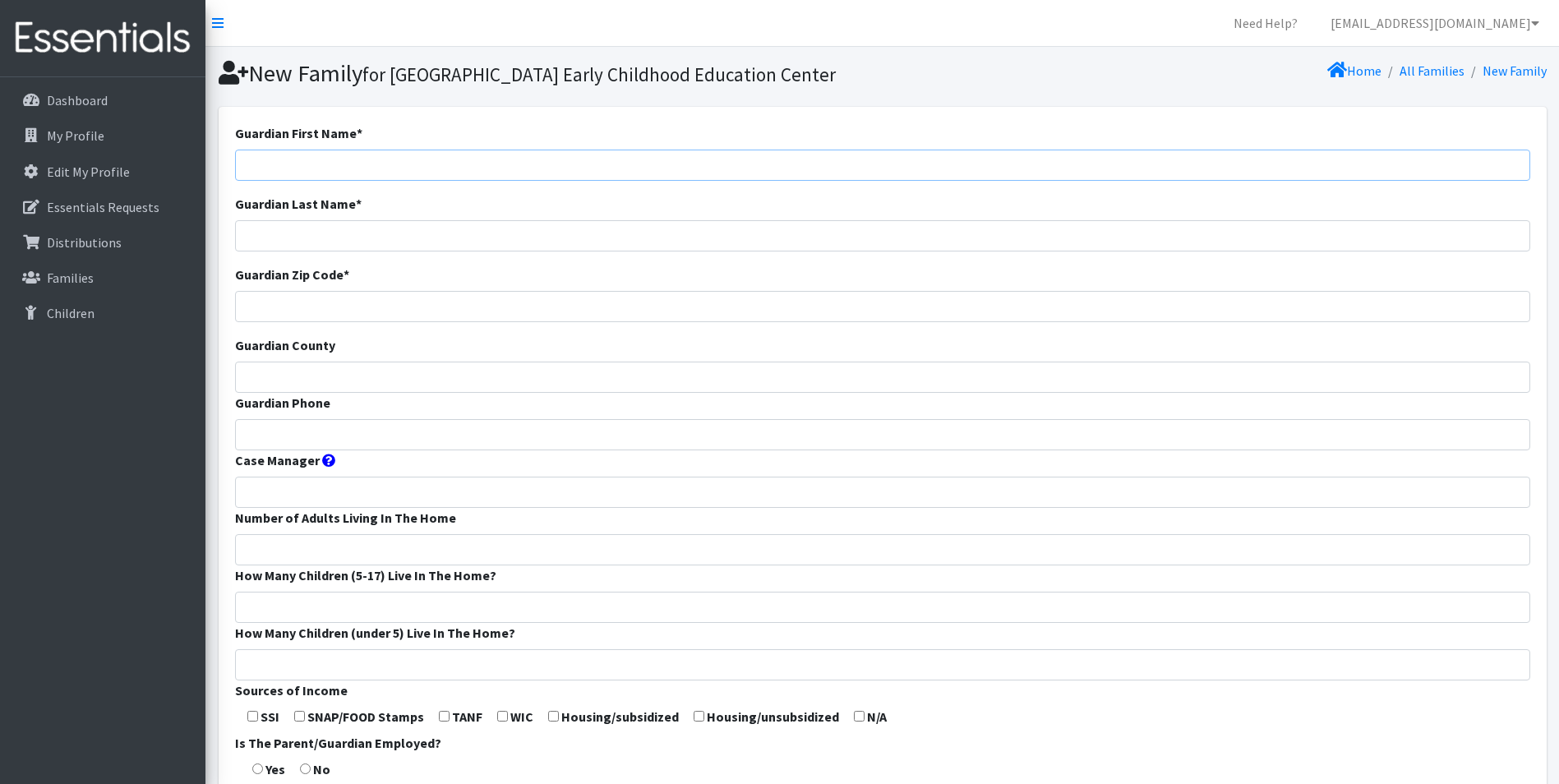
click at [398, 181] on input "Guardian First Name *" at bounding box center [882, 165] width 1295 height 31
type input "Katelyn"
click at [257, 251] on input "Guardian Last Name *" at bounding box center [882, 236] width 1295 height 31
type input "[PERSON_NAME]"
click at [246, 316] on div "Guardian Zip Code *" at bounding box center [882, 293] width 1295 height 57
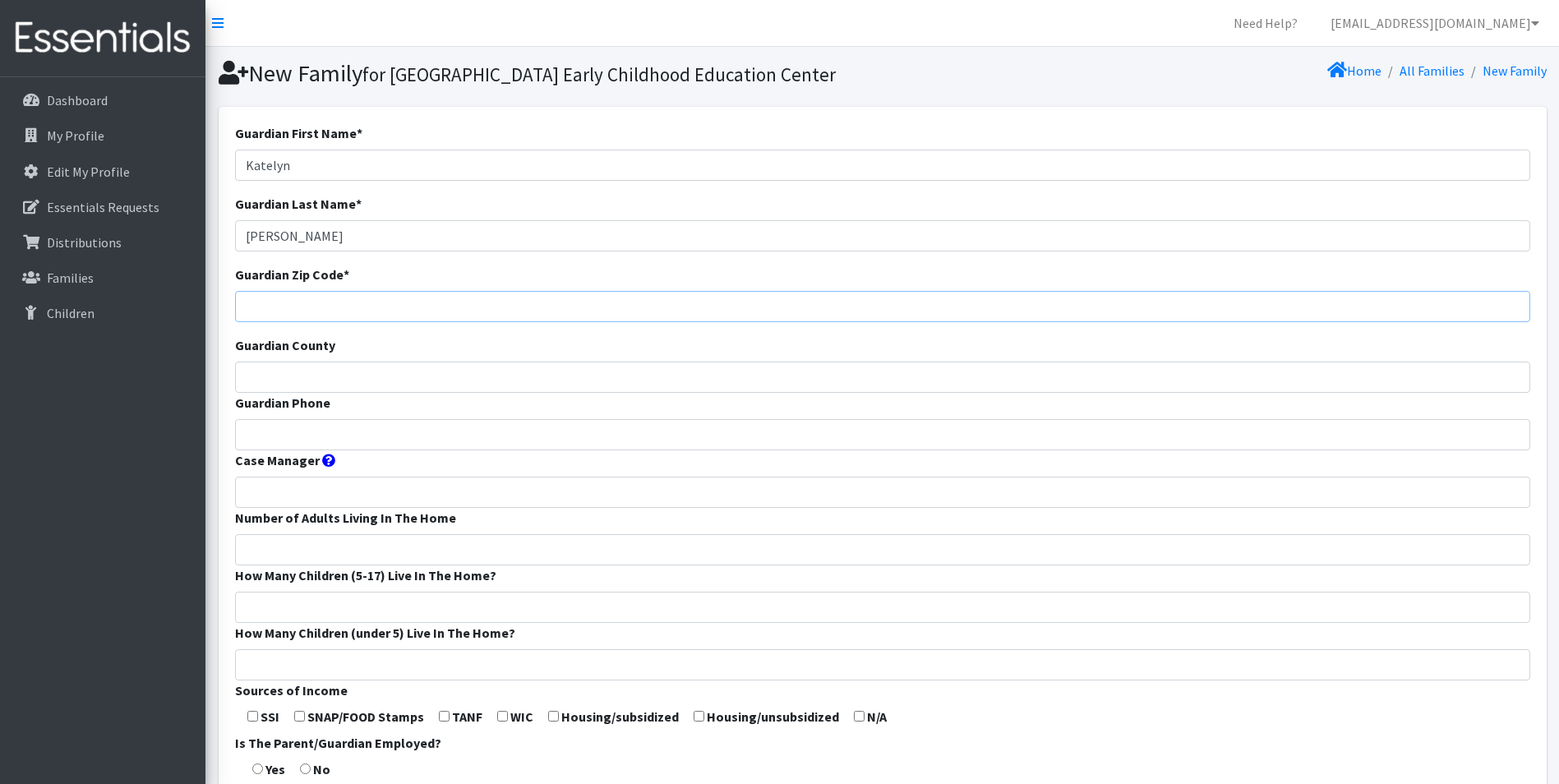
click at [246, 322] on input "Guardian Zip Code *" at bounding box center [882, 307] width 1295 height 31
type input "65807"
click at [264, 387] on form "Guardian First Name * Katelyn Guardian Last Name * Lee Guardian Zip Code * 6580…" at bounding box center [882, 610] width 1295 height 974
click at [267, 392] on input "Guardian County" at bounding box center [882, 377] width 1295 height 31
type input "Greene"
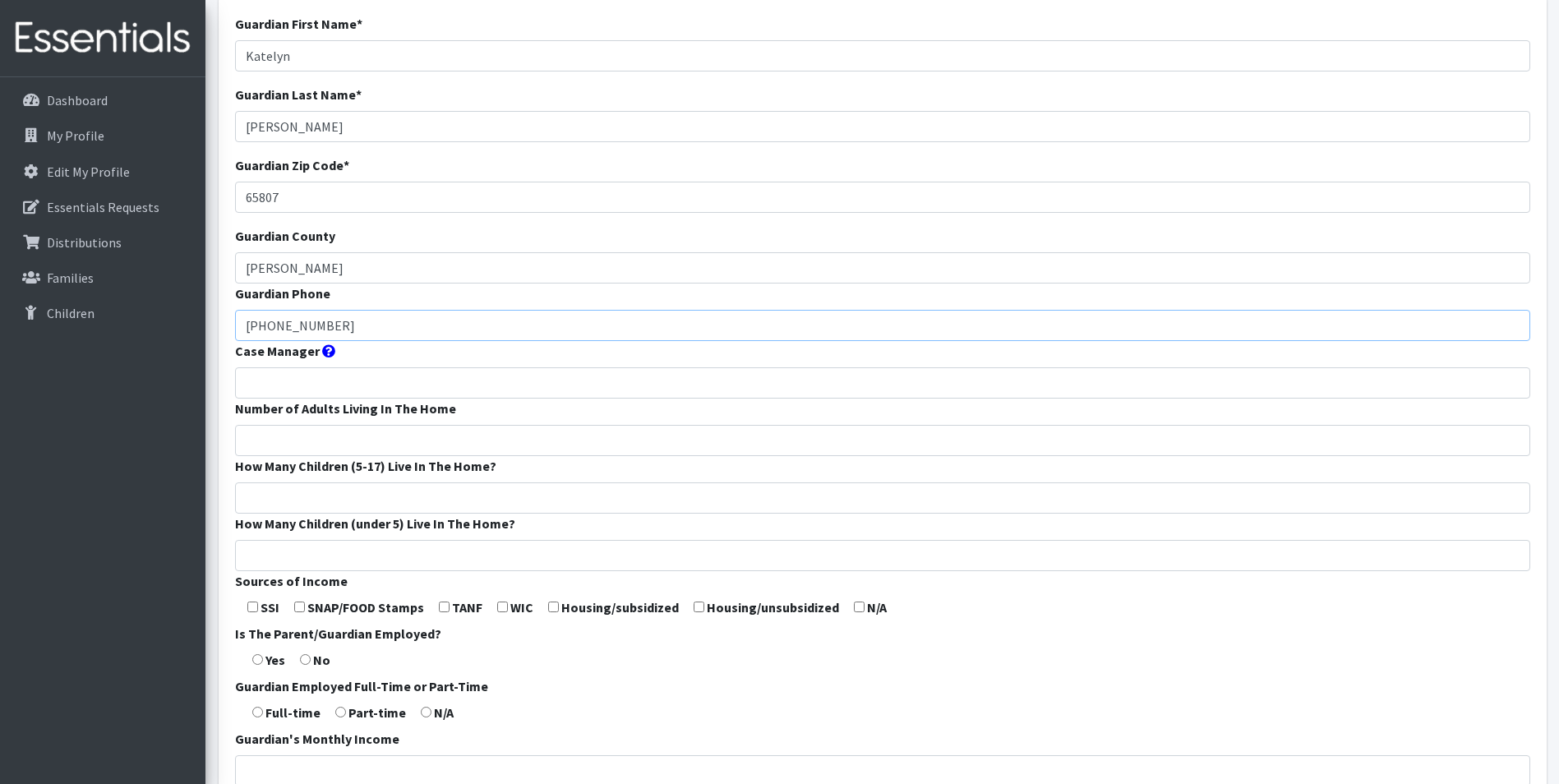
scroll to position [246, 0]
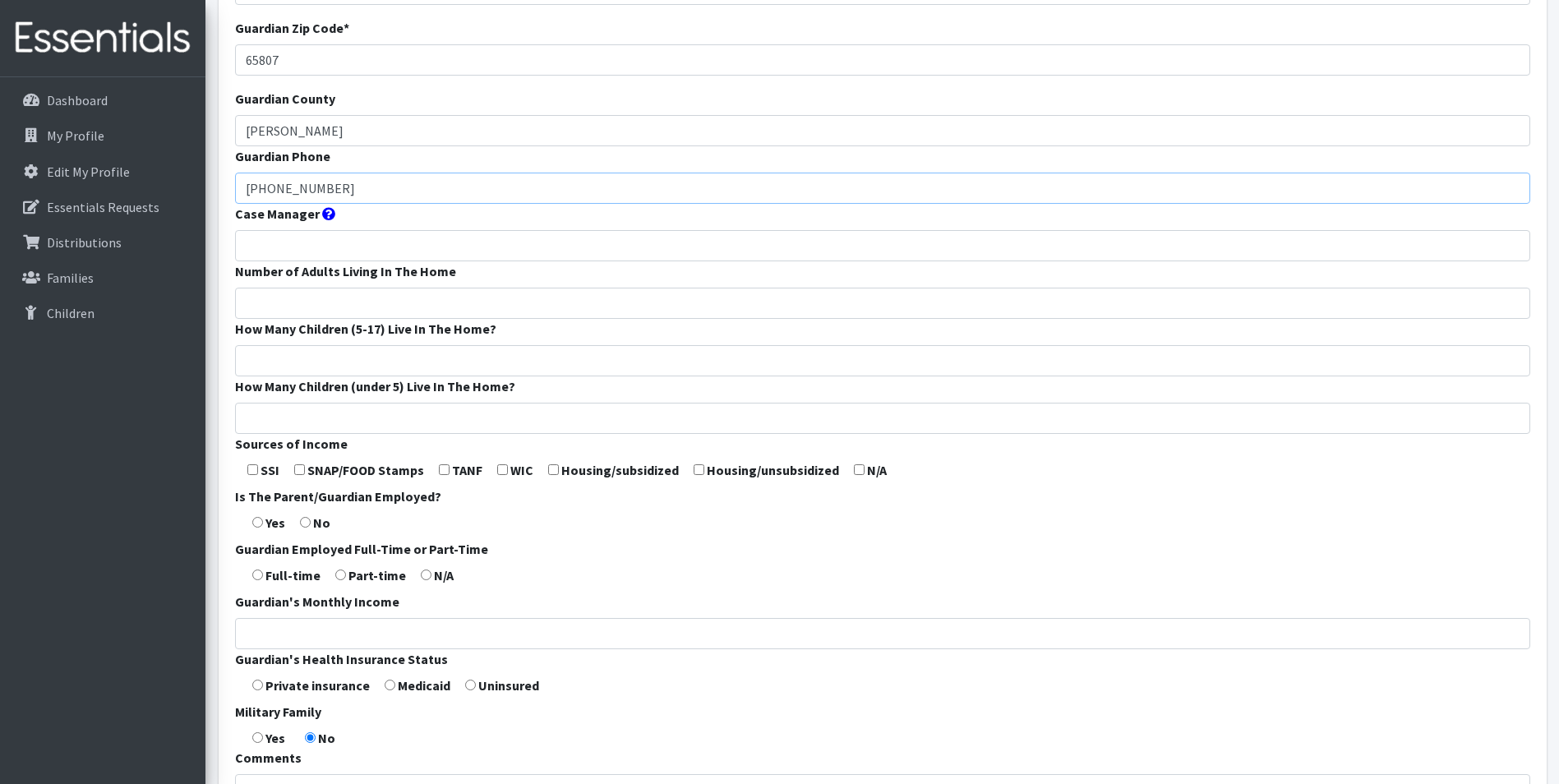
type input "417-827-1369"
click at [270, 319] on input "Number of Adults Living In The Home" at bounding box center [882, 303] width 1295 height 31
type input "4"
type input "0"
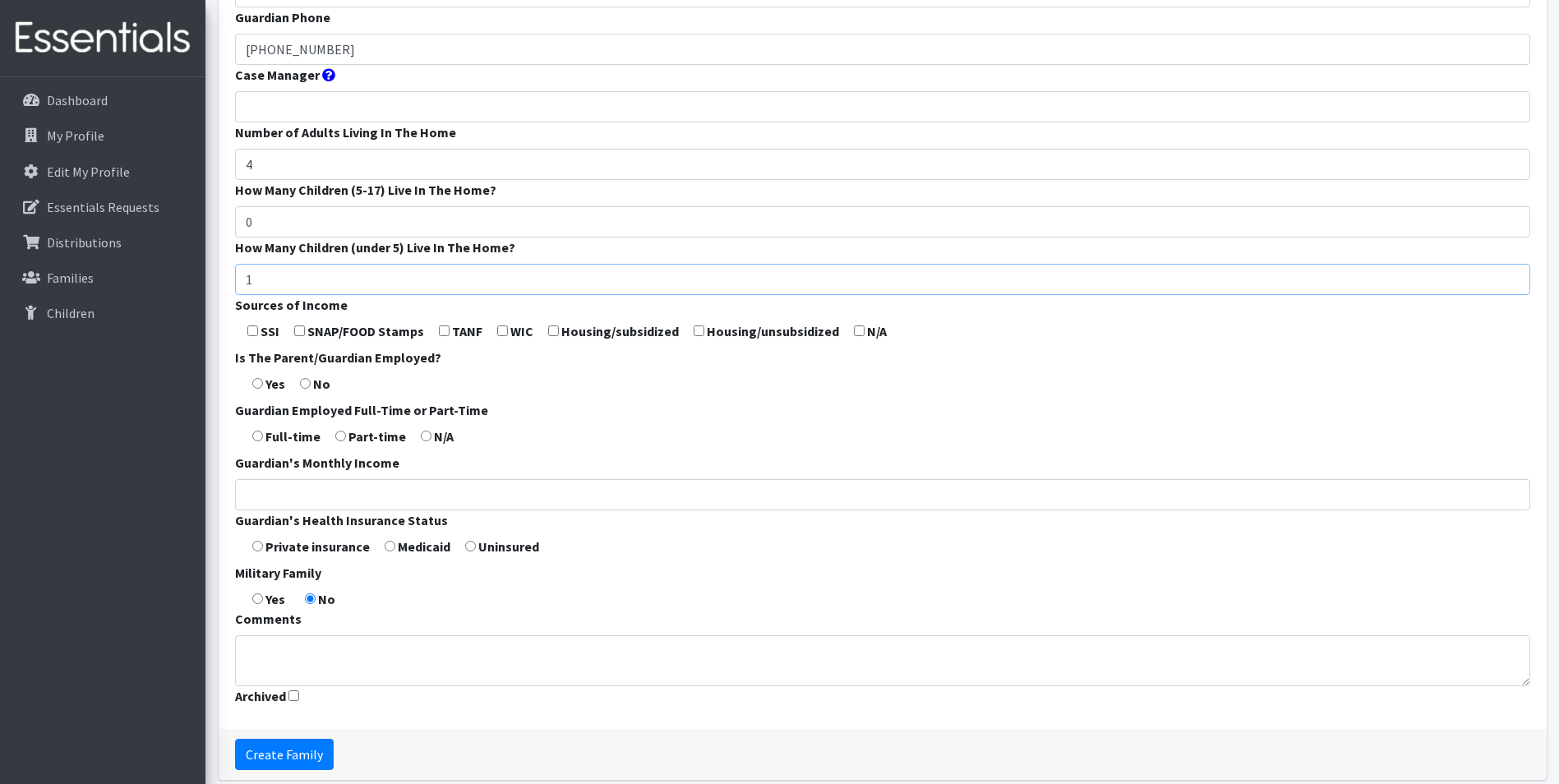
scroll to position [411, 0]
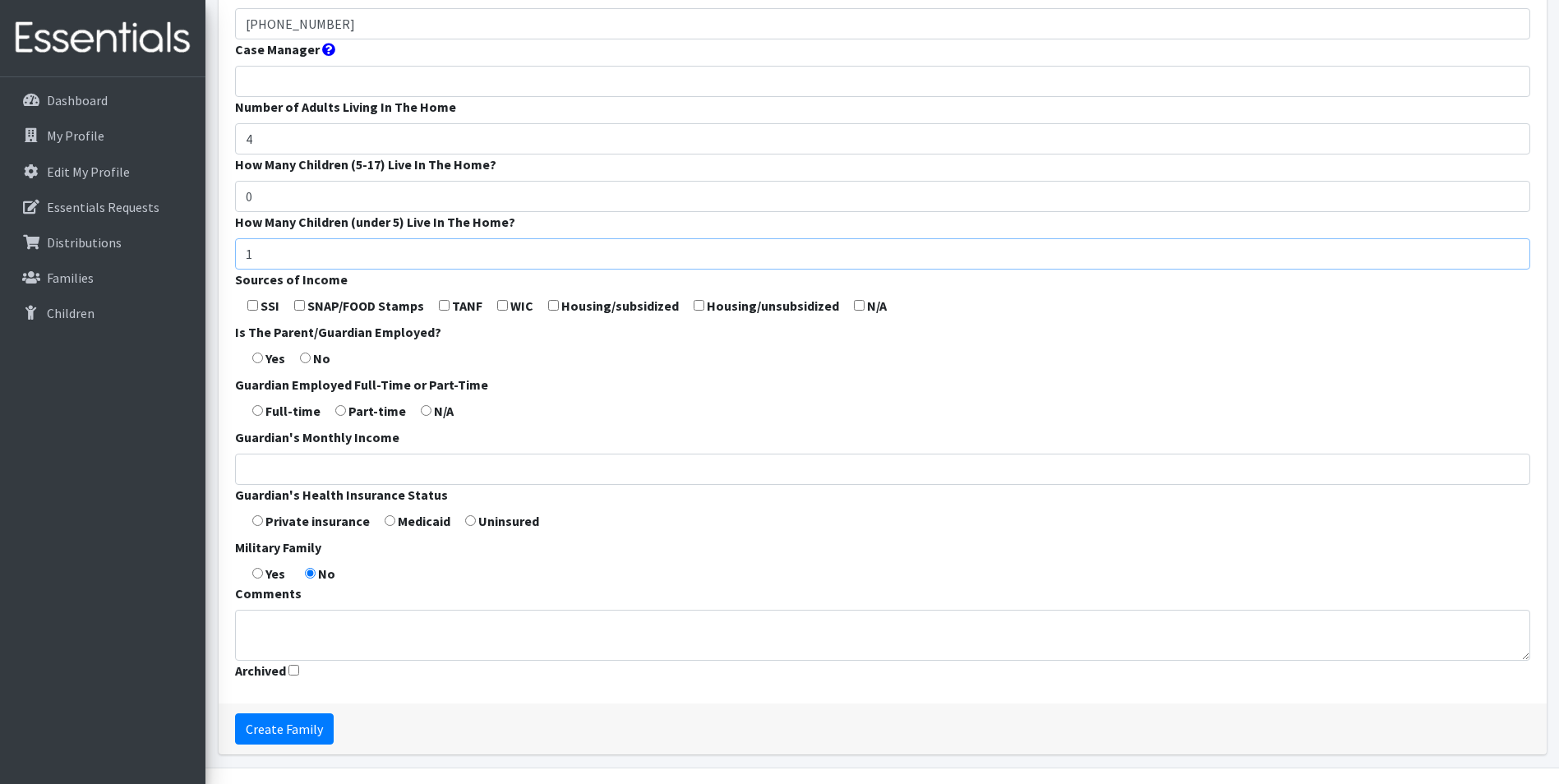
type input "1"
click at [504, 310] on input "checkbox" at bounding box center [503, 305] width 10 height 10
checkbox input "true"
click at [254, 363] on input "radio" at bounding box center [257, 358] width 10 height 10
radio input "true"
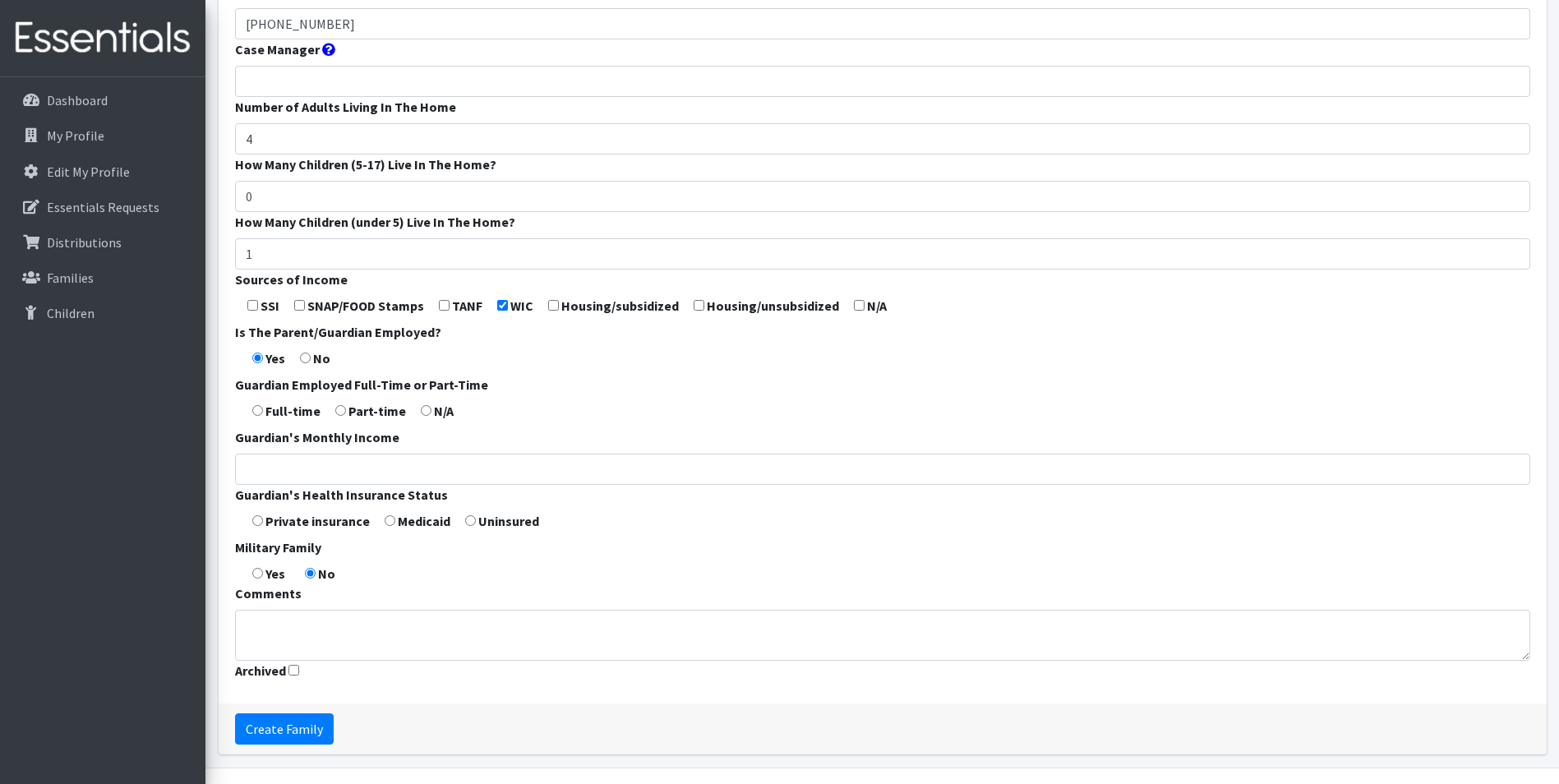
click at [256, 416] on input "radio" at bounding box center [257, 410] width 10 height 10
radio input "true"
click at [279, 484] on input "Guardian's Monthly Income" at bounding box center [882, 469] width 1295 height 31
type input "4000"
click at [256, 526] on input "radio" at bounding box center [257, 520] width 10 height 10
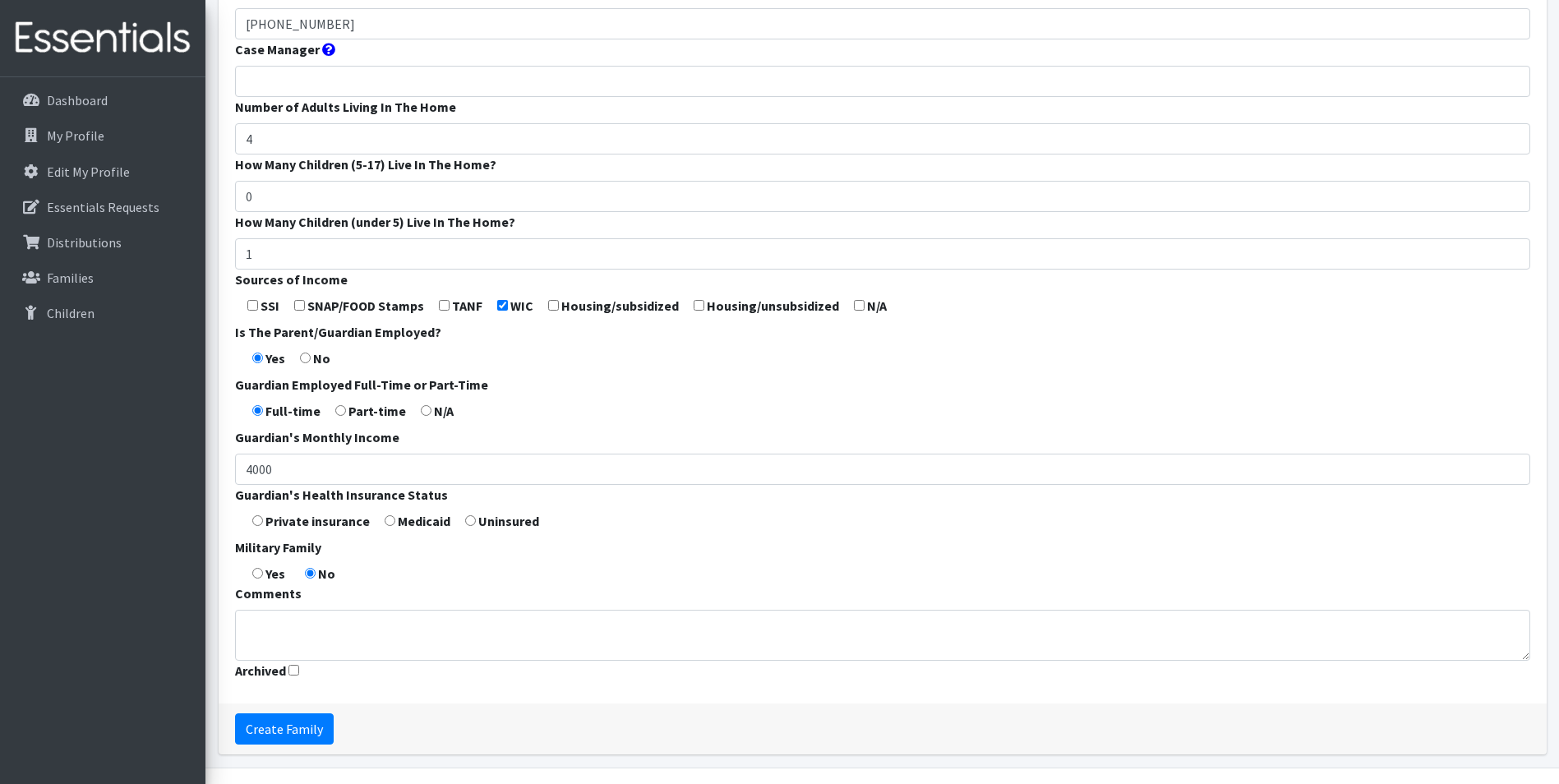
radio input "true"
drag, startPoint x: 259, startPoint y: 598, endPoint x: 260, endPoint y: 632, distance: 34.0
click at [259, 578] on input "radio" at bounding box center [257, 573] width 10 height 10
radio input "true"
click at [280, 744] on input "Create Family" at bounding box center [284, 729] width 99 height 31
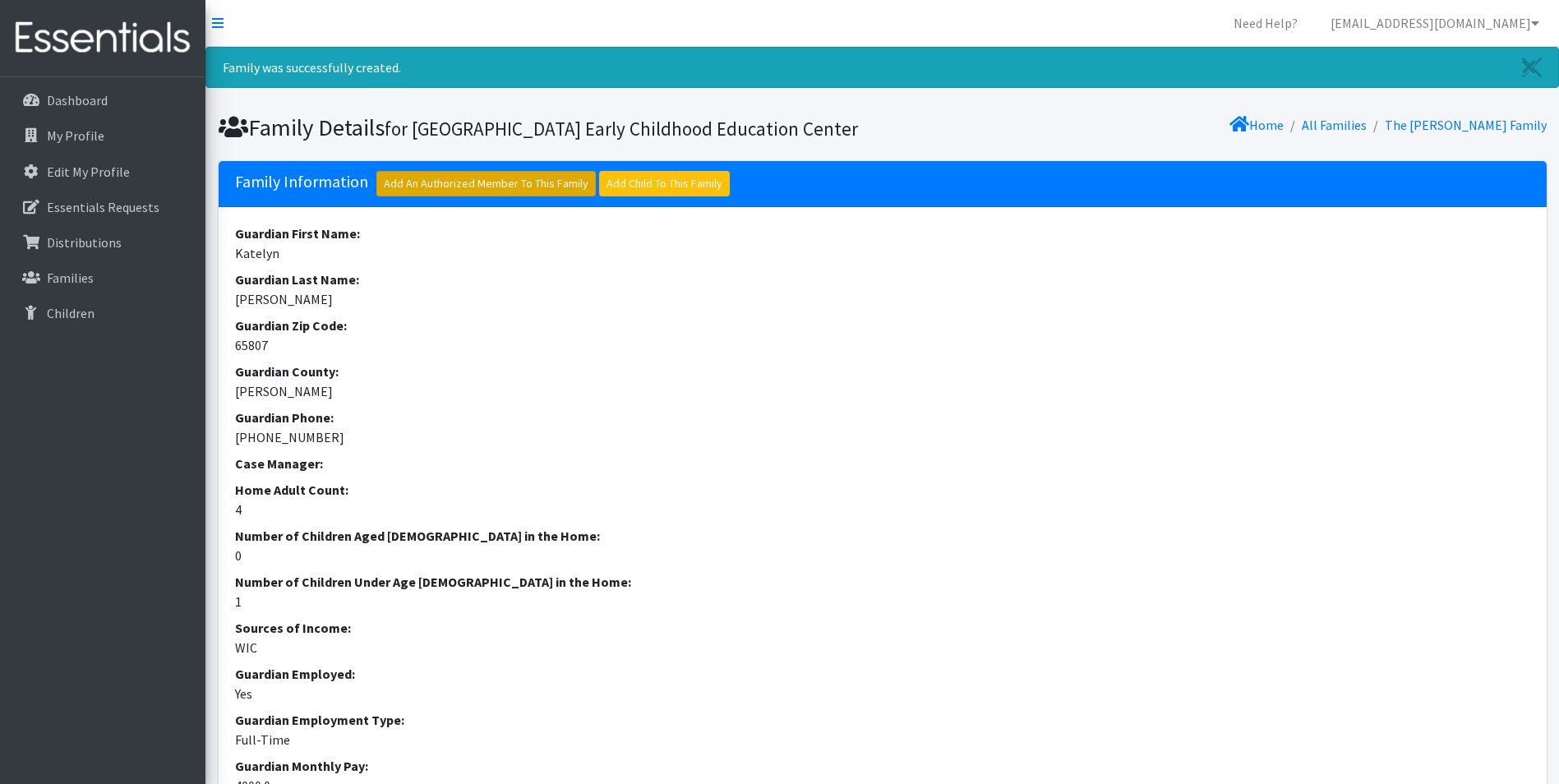
click at [490, 197] on link "Add An Authorized Member To This Family" at bounding box center [485, 183] width 219 height 25
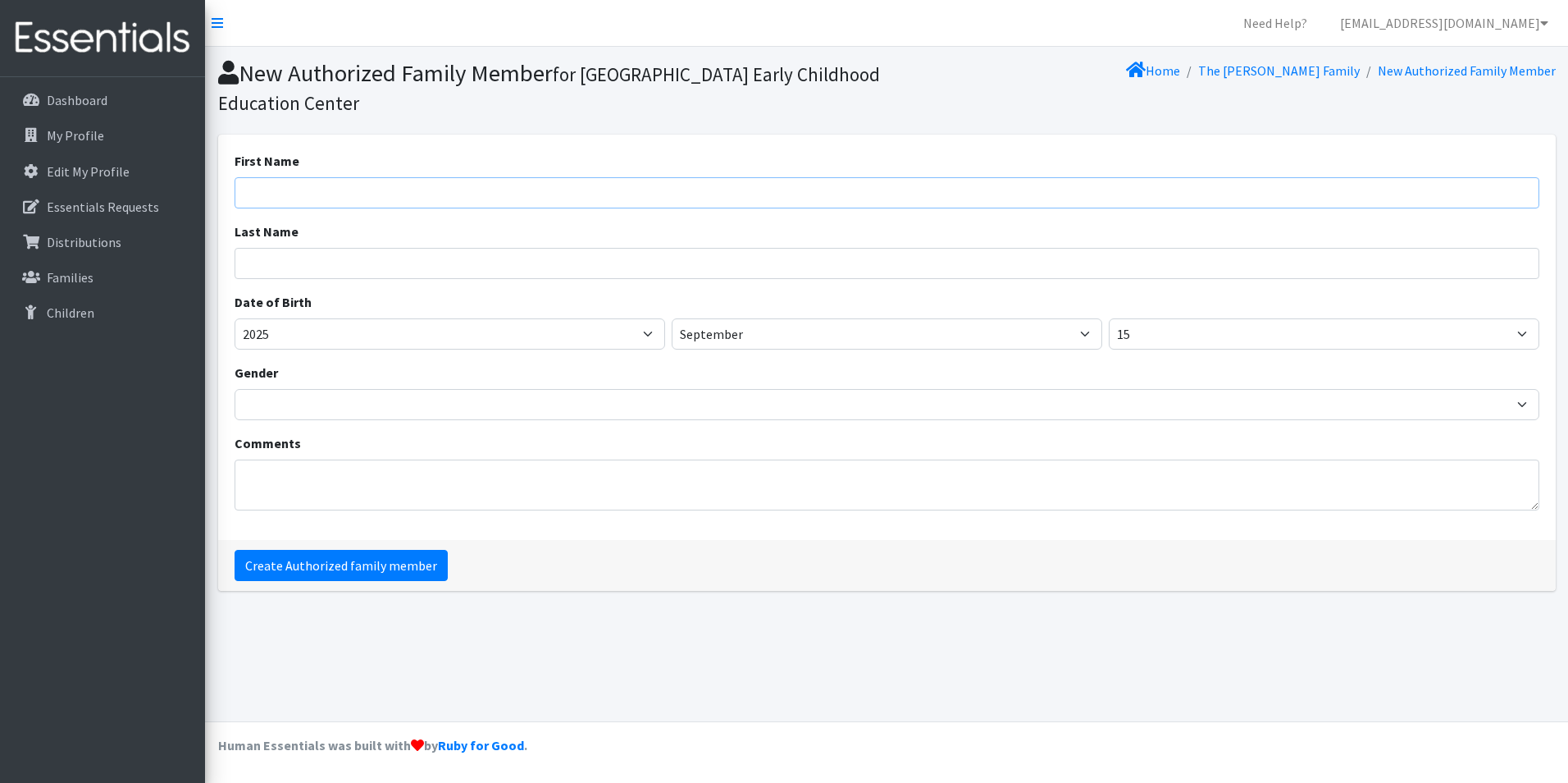
click at [459, 182] on input "First Name" at bounding box center [886, 193] width 1304 height 31
type input "[PERSON_NAME]"
click at [314, 260] on input "Last Name" at bounding box center [886, 263] width 1304 height 31
type input "[PERSON_NAME]"
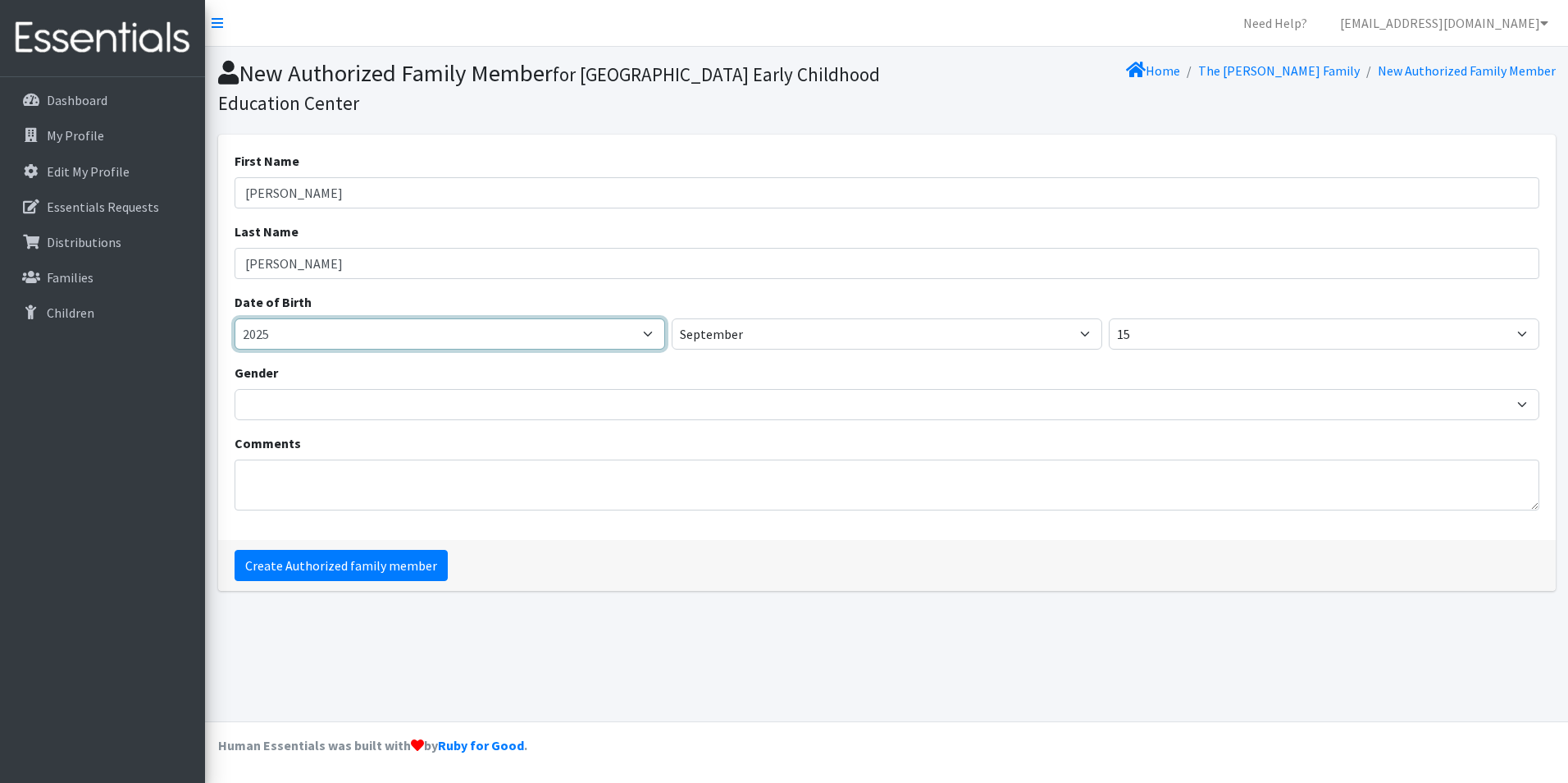
click at [588, 324] on select "1925 1926 1927 1928 1929 1930 1931 1932 1933 1934 1935 1936 1937 1938 1939 1940…" at bounding box center [450, 334] width 431 height 31
click at [641, 329] on select "1925 1926 1927 1928 1929 1930 1931 1932 1933 1934 1935 1936 1937 1938 1939 1940…" at bounding box center [450, 334] width 431 height 31
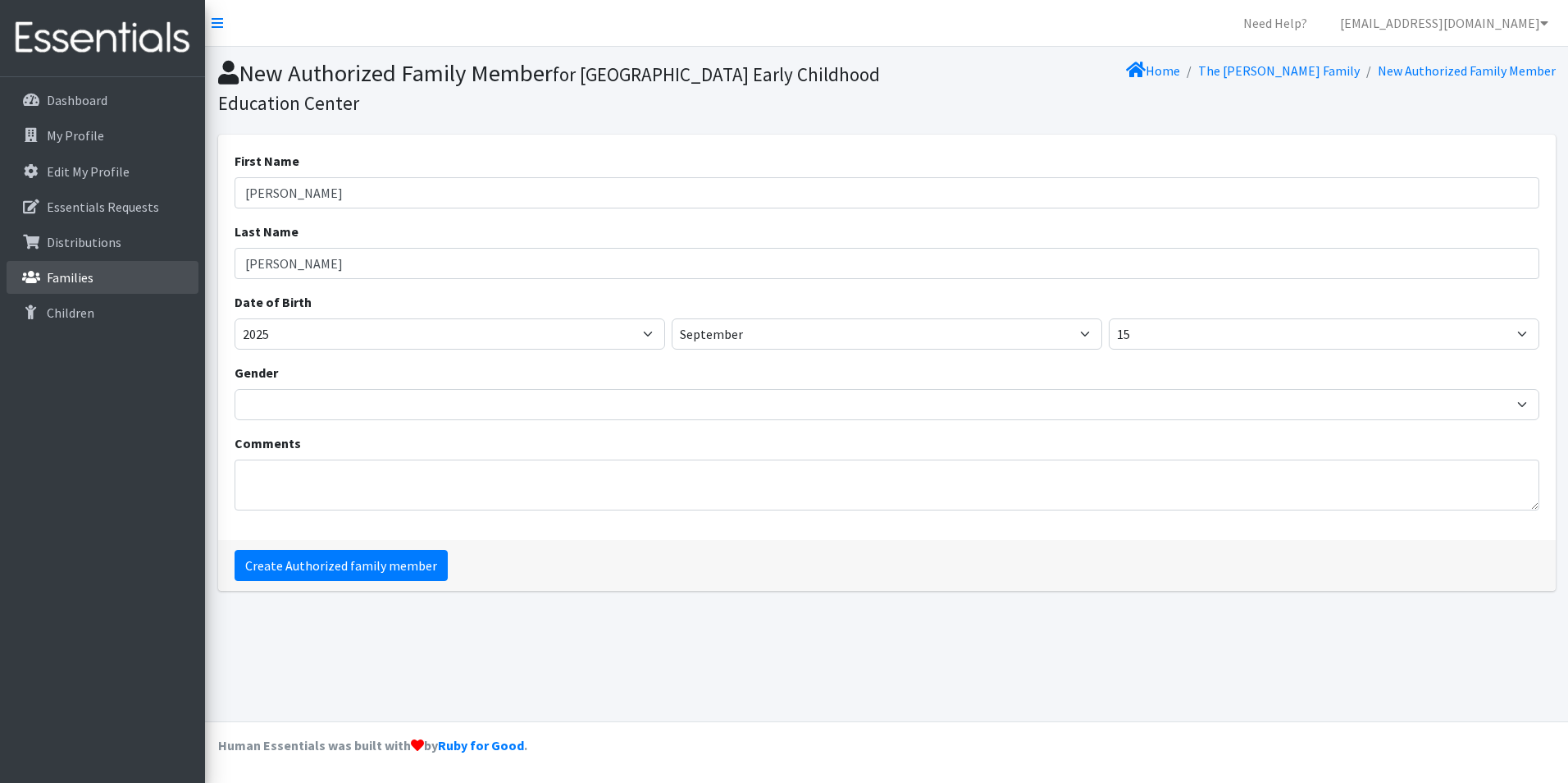
click at [64, 281] on p "Families" at bounding box center [70, 277] width 47 height 16
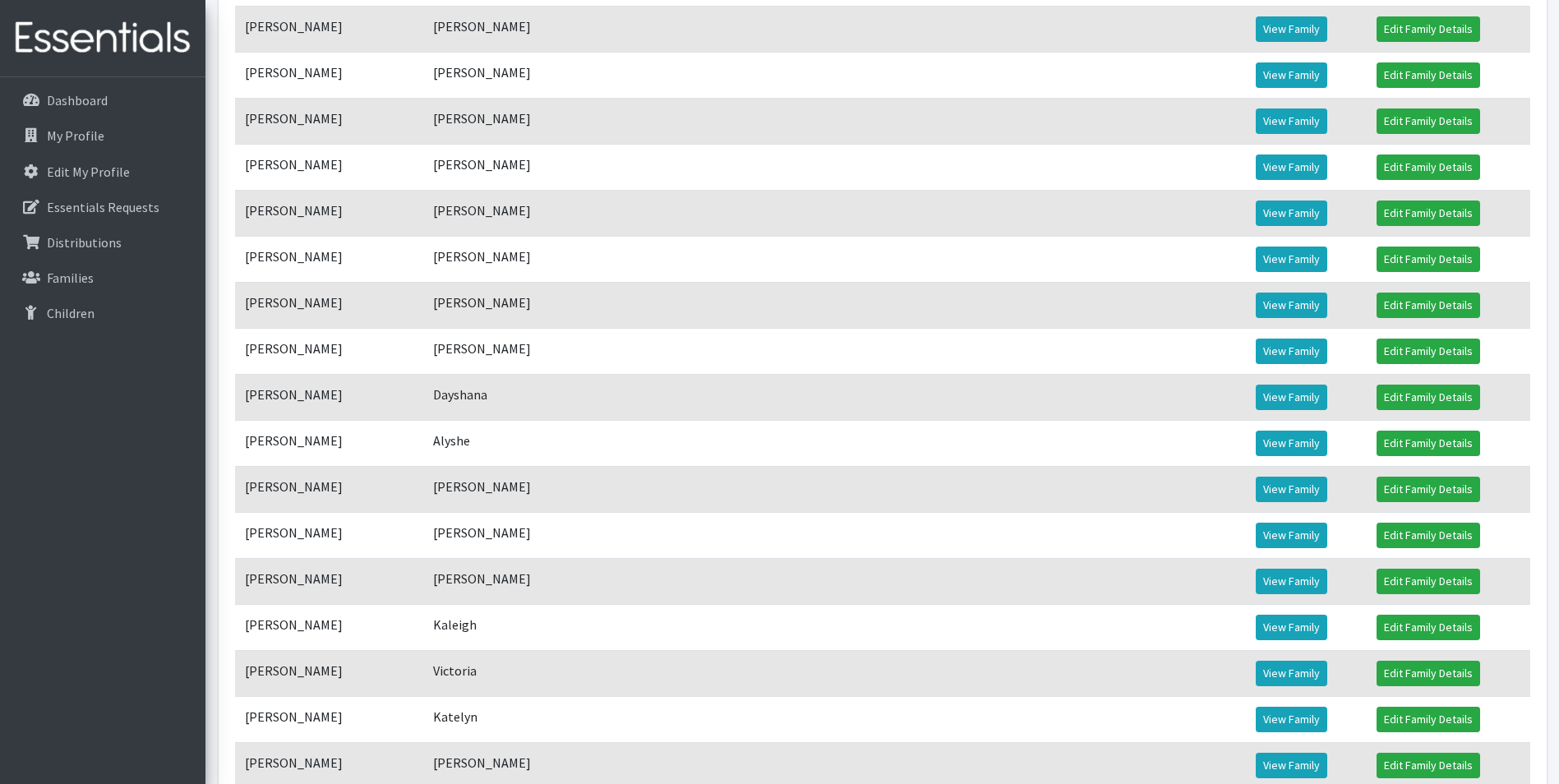
scroll to position [2711, 0]
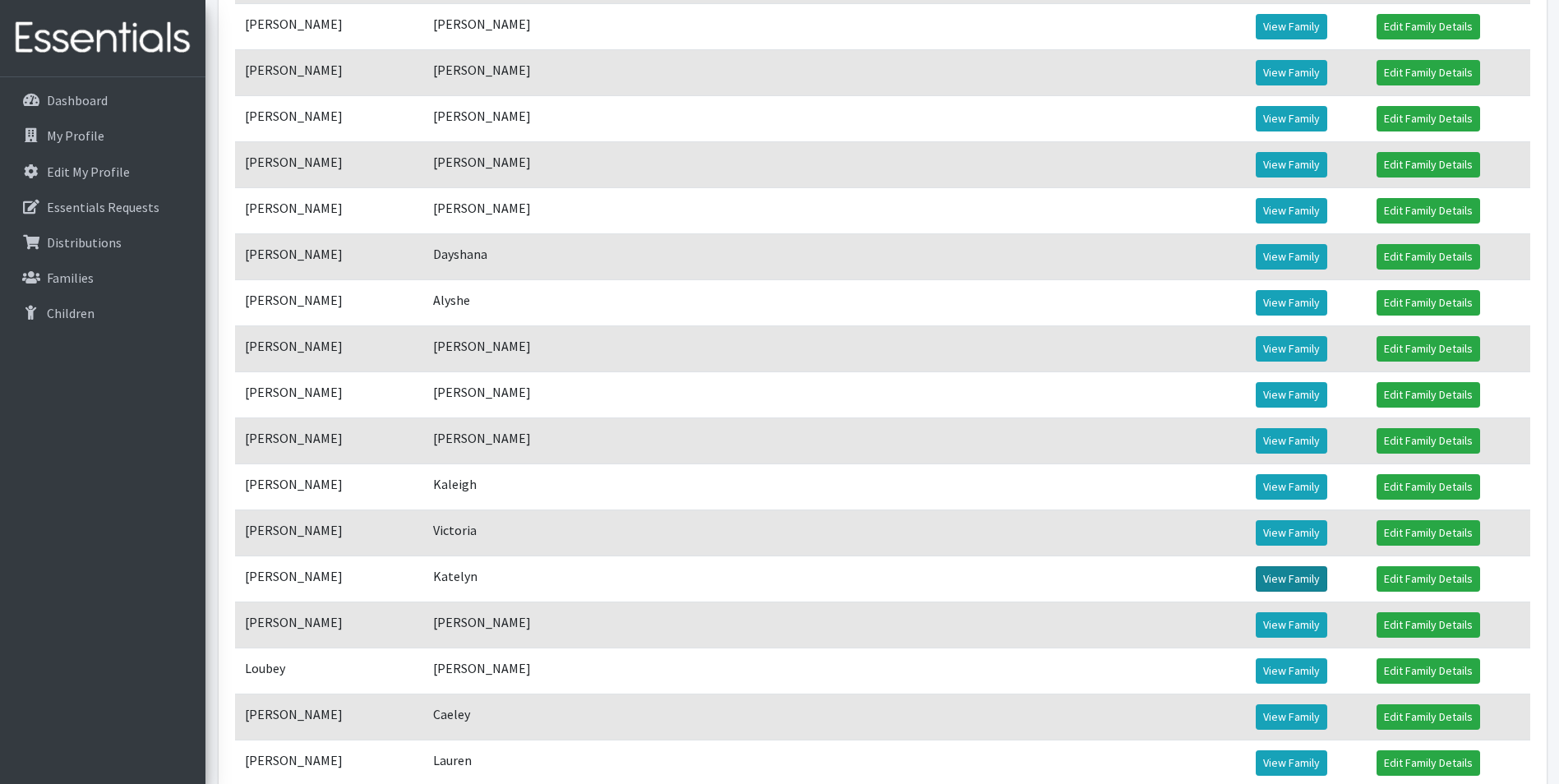
click at [1256, 592] on link "View Family" at bounding box center [1291, 578] width 71 height 25
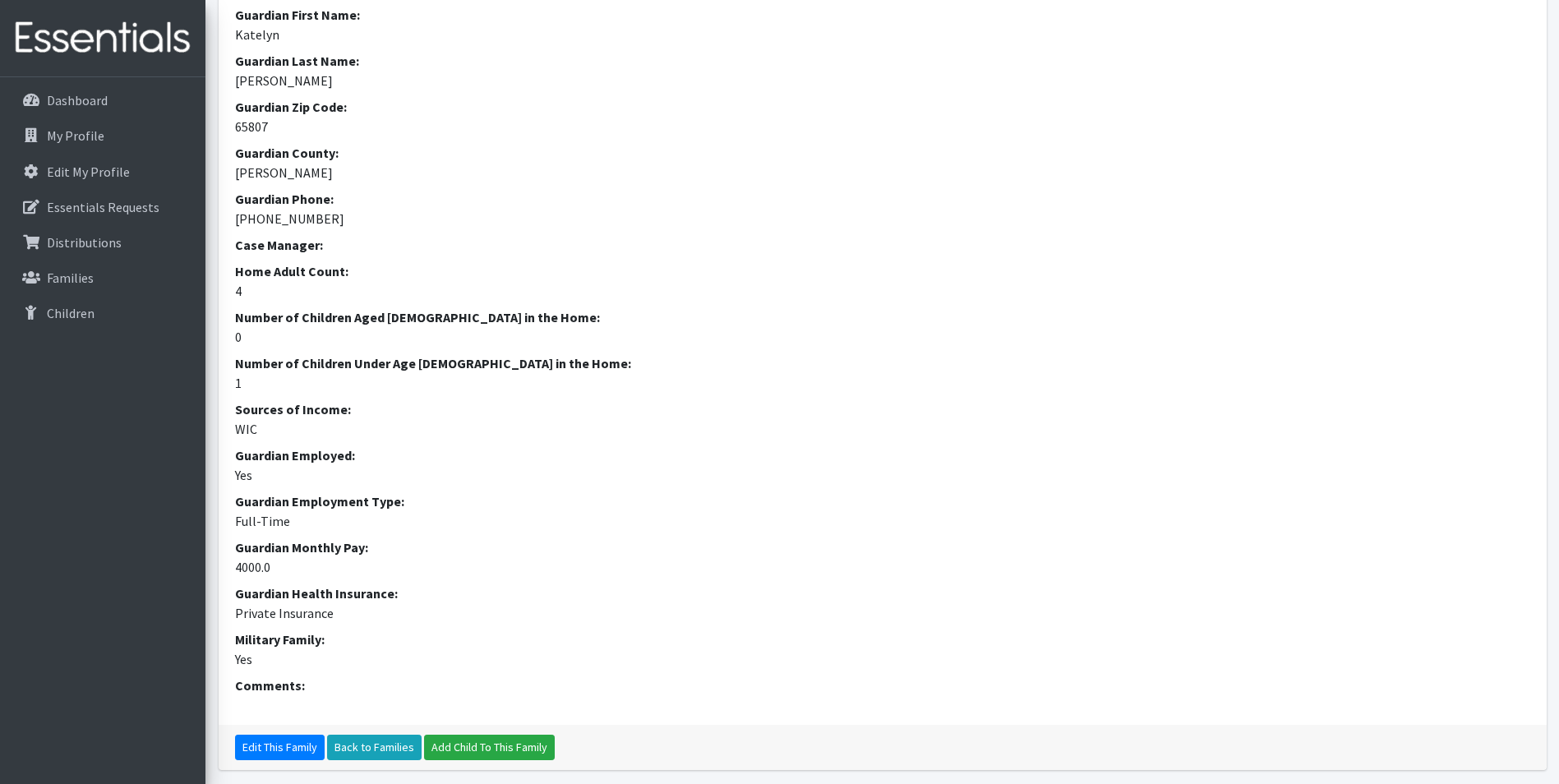
scroll to position [535, 0]
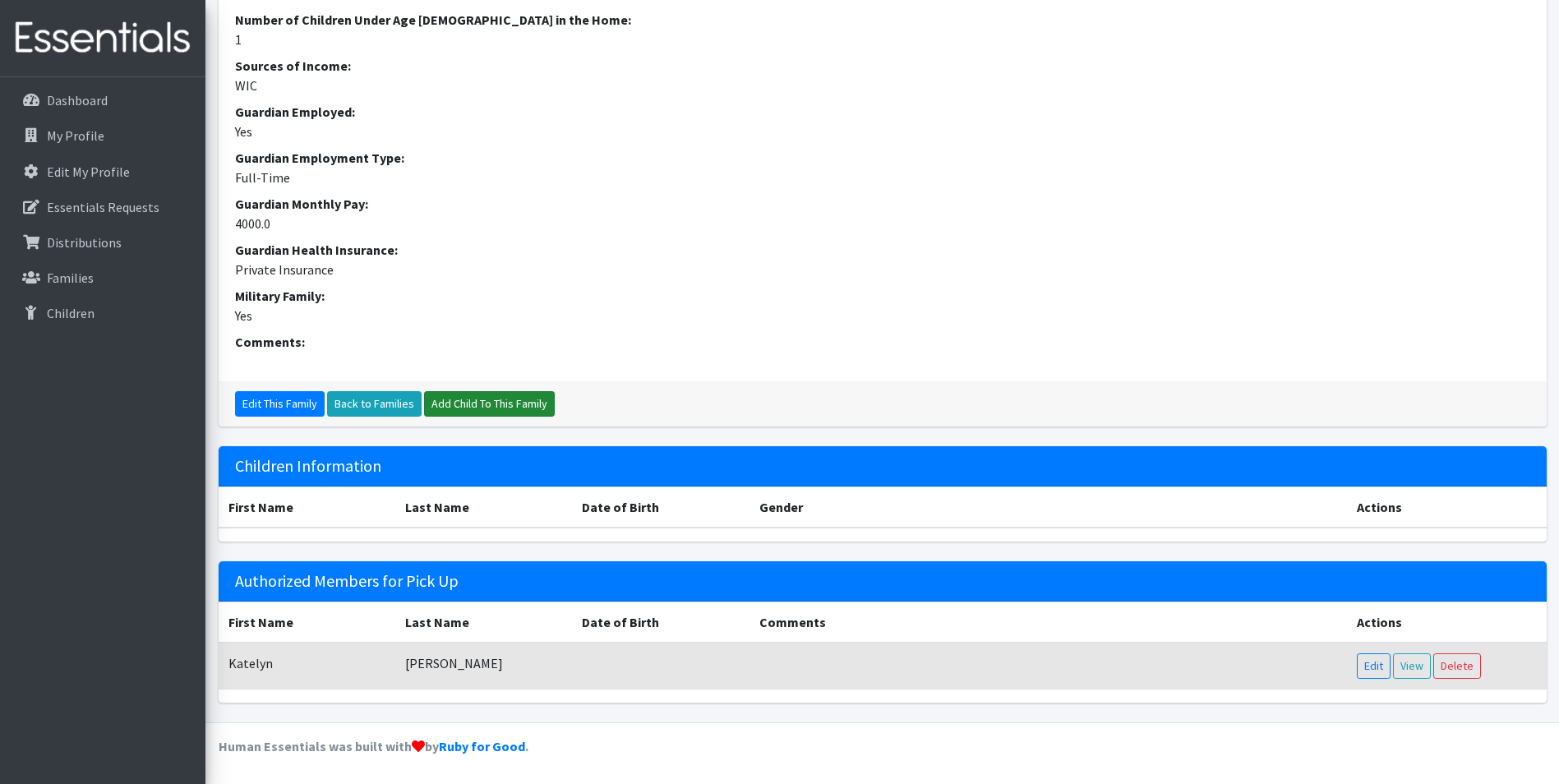
click at [500, 400] on link "Add Child To This Family" at bounding box center [489, 403] width 131 height 25
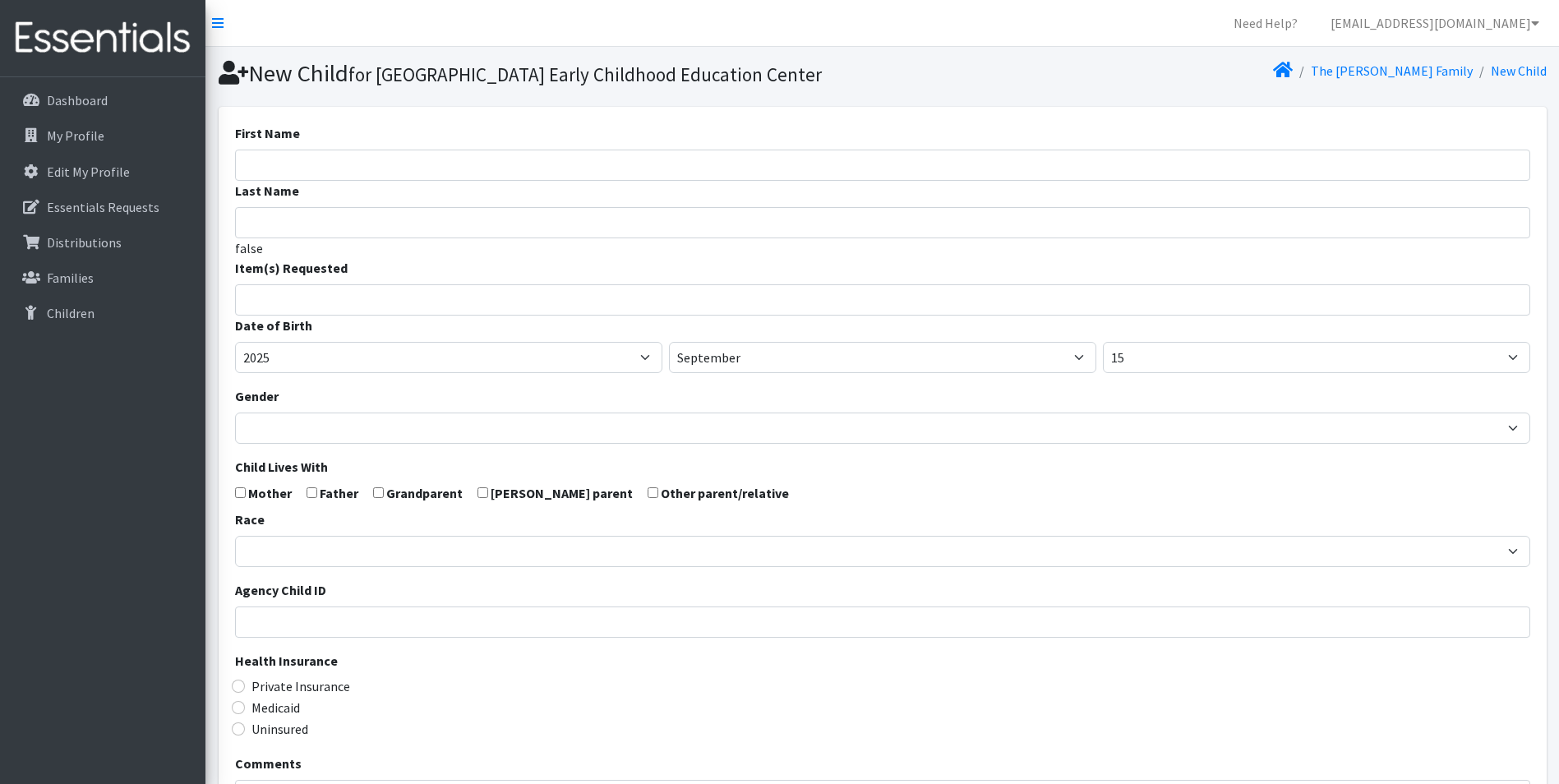
select select
click at [422, 181] on input "First Name" at bounding box center [882, 165] width 1295 height 31
type input "Maeson"
type input "[PERSON_NAME]"
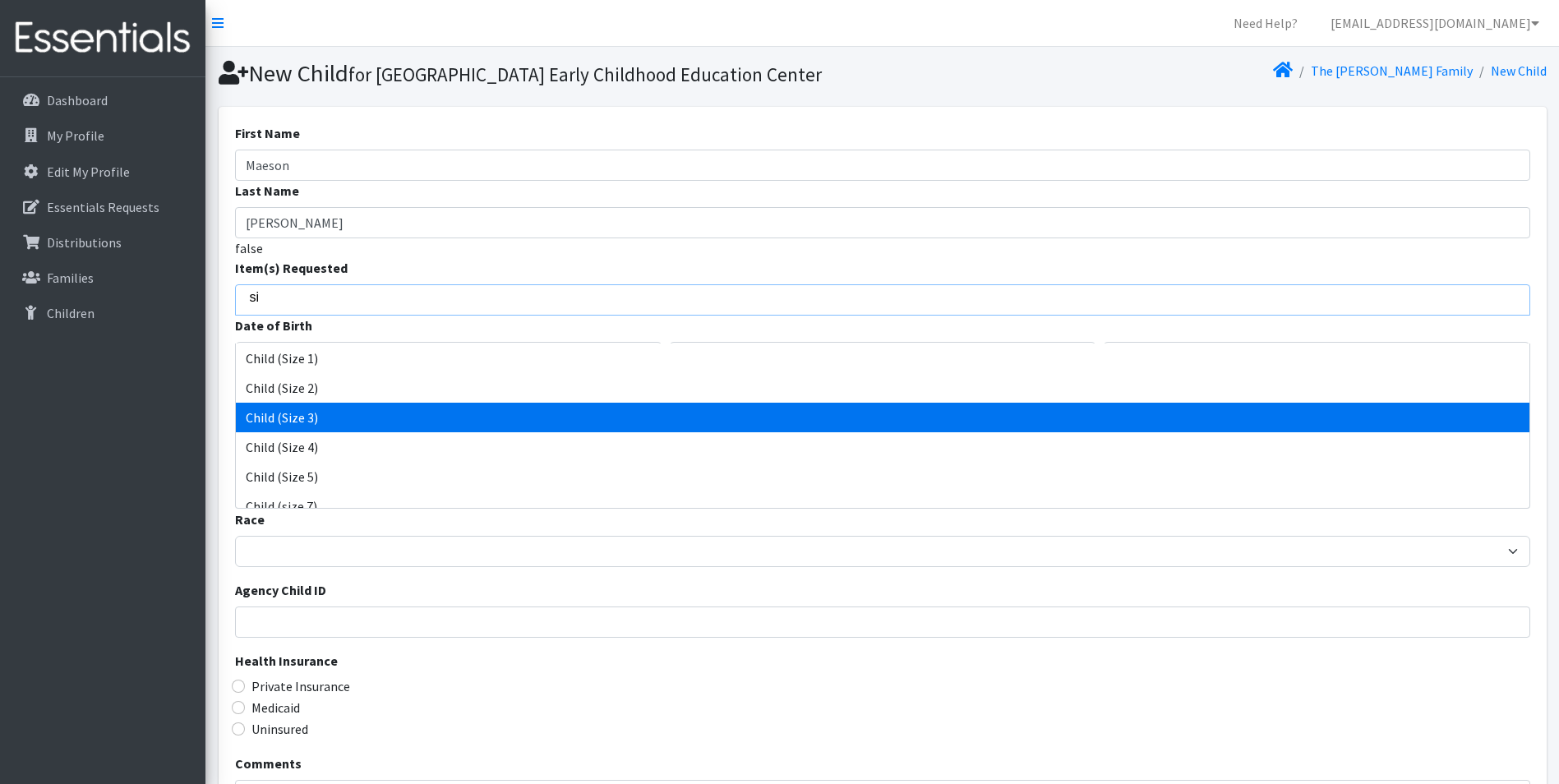
type input "si"
select select "3067"
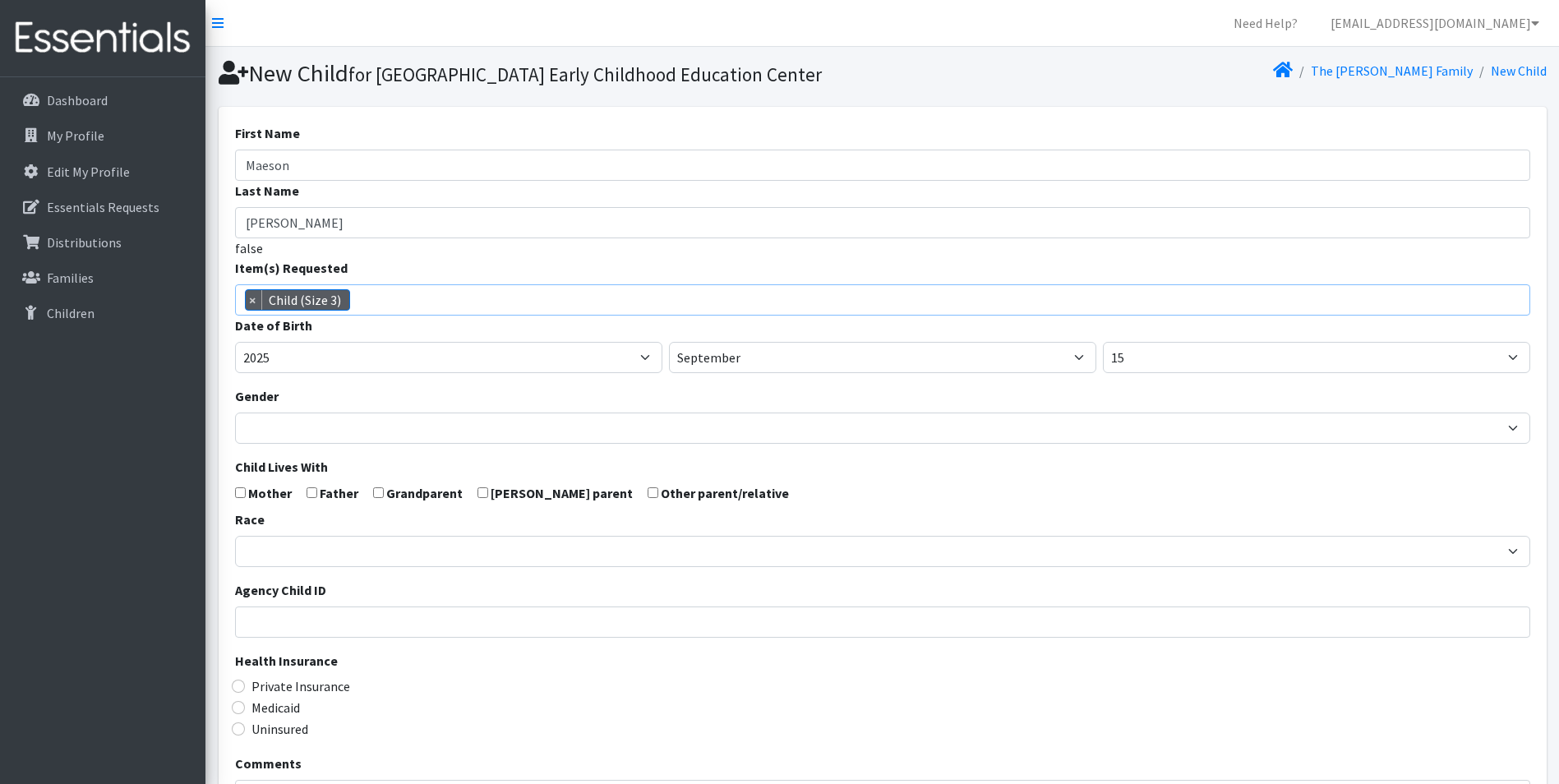
scroll to position [52, 0]
click at [371, 373] on select "2005 2006 2007 2008 2009 2010 2011 2012 2013 2014 2015 2016 2017 2018 2019 2020…" at bounding box center [448, 357] width 427 height 31
select select "2024"
click at [235, 370] on select "2005 2006 2007 2008 2009 2010 2011 2012 2013 2014 2015 2016 2017 2018 2019 2020…" at bounding box center [448, 357] width 427 height 31
click at [739, 373] on select "January February March April May June July August September October November De…" at bounding box center [882, 357] width 427 height 31
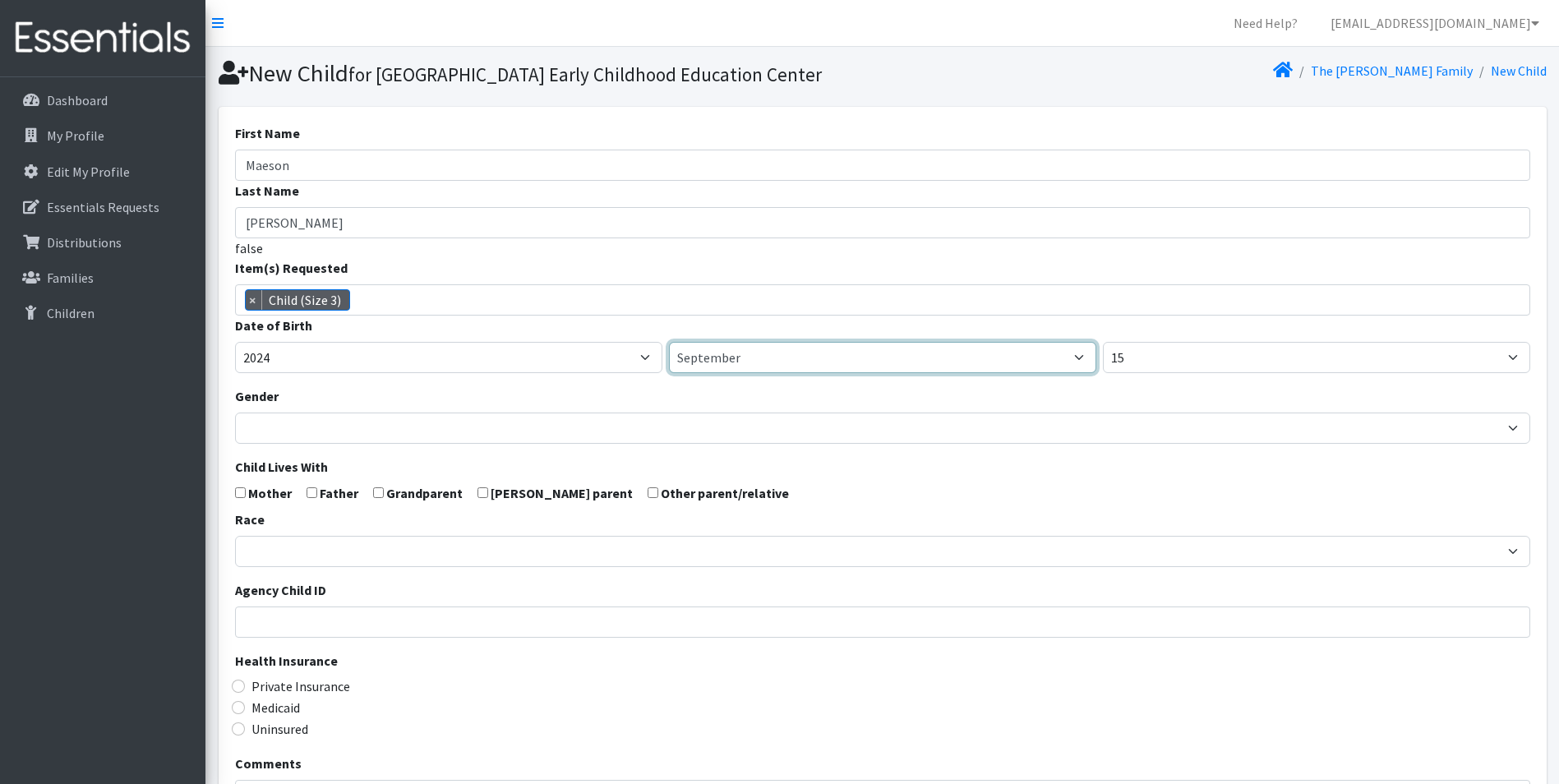
select select "2"
click at [669, 370] on select "January February March April May June July August September October November De…" at bounding box center [882, 357] width 427 height 31
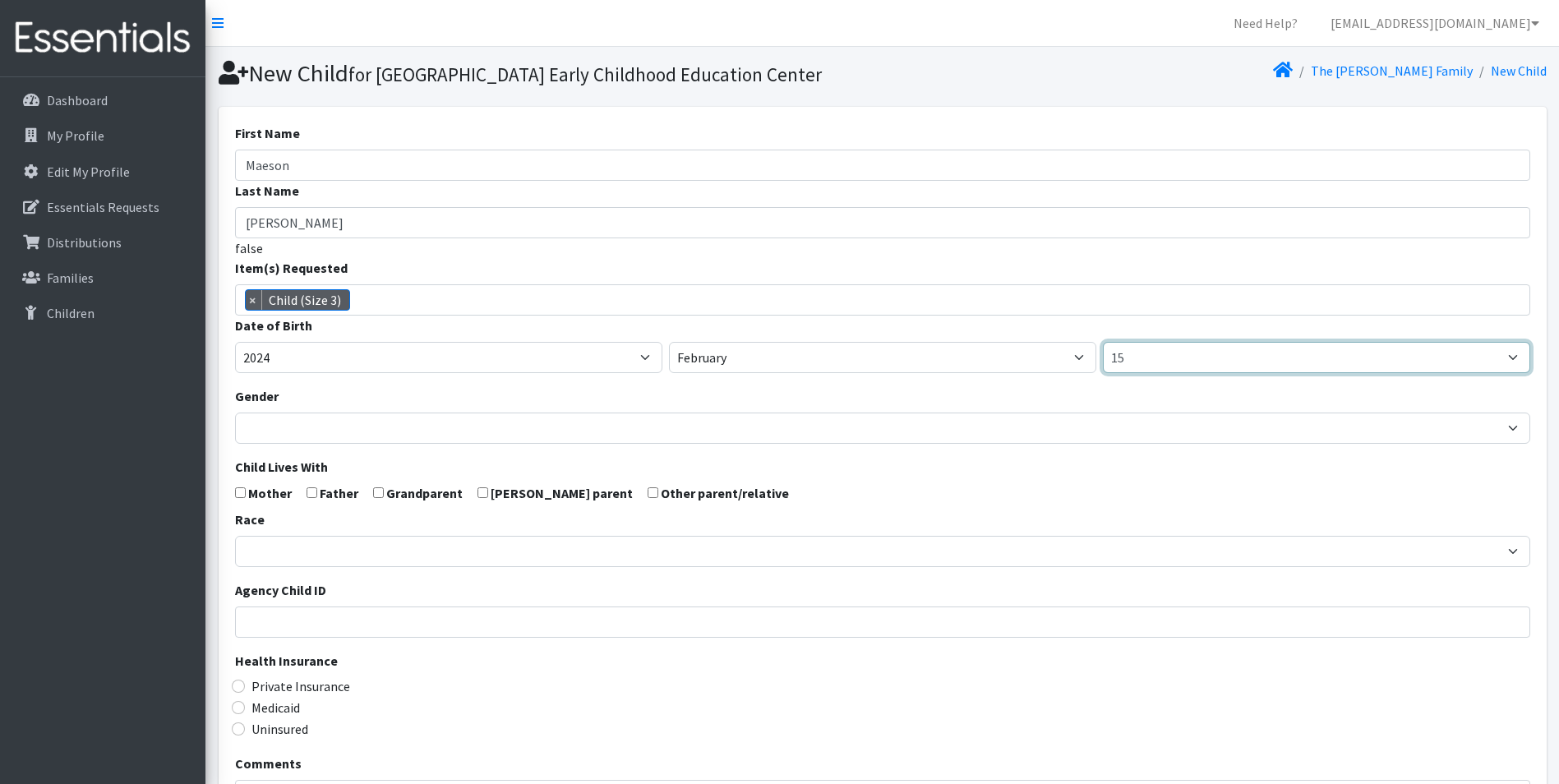
click at [1137, 373] on select "1 2 3 4 5 6 7 8 9 10 11 12 13 14 15 16 17 18 19 20 21 22 23 24 25 26 27 28 29 3…" at bounding box center [1315, 357] width 427 height 31
select select "20"
click at [1102, 370] on select "1 2 3 4 5 6 7 8 9 10 11 12 13 14 15 16 17 18 19 20 21 22 23 24 25 26 27 28 29 3…" at bounding box center [1315, 357] width 427 height 31
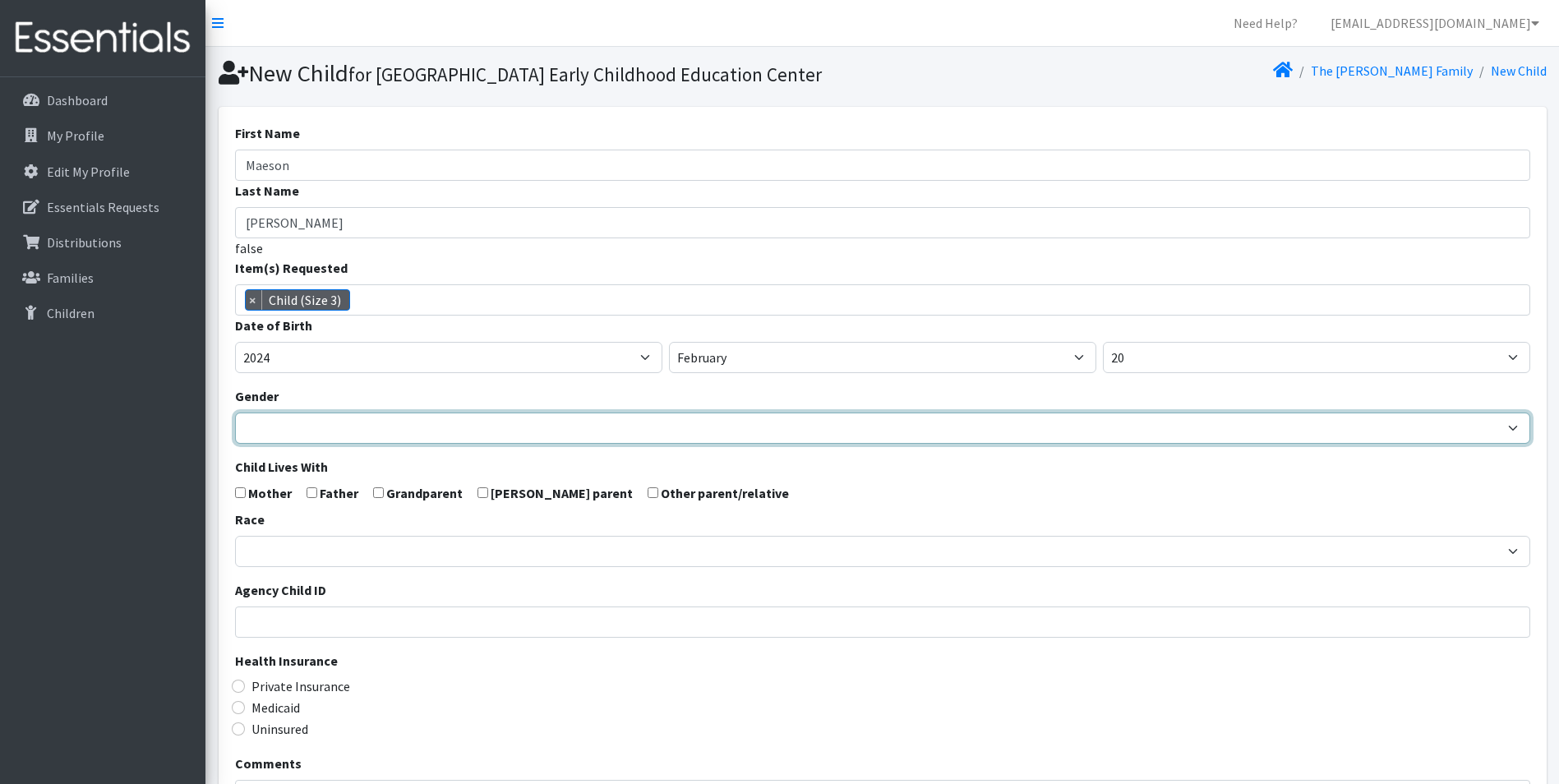
click at [350, 444] on select "Male Female" at bounding box center [882, 428] width 1295 height 31
select select "Male"
click at [235, 440] on select "Male Female" at bounding box center [882, 428] width 1295 height 31
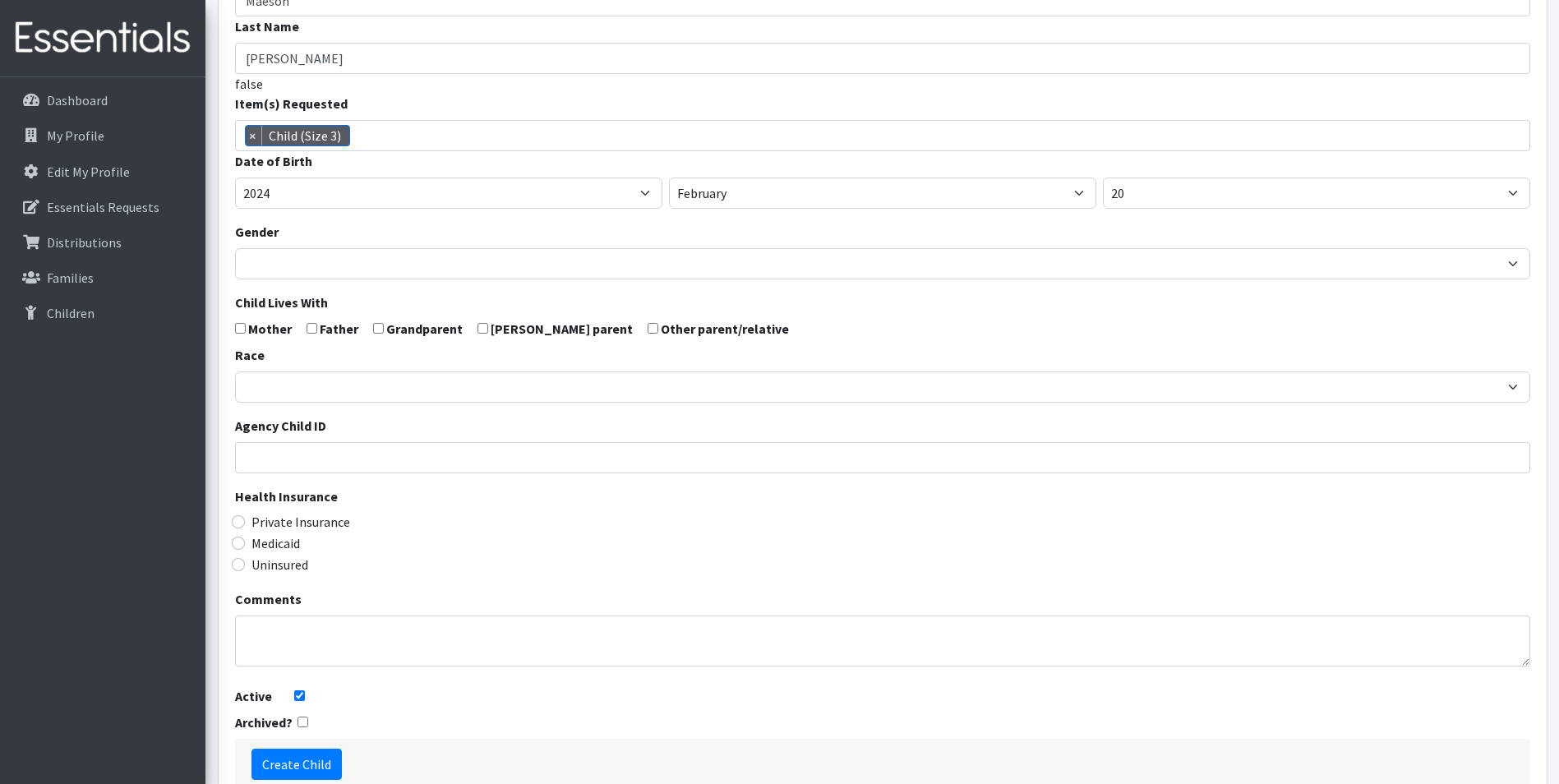
click at [242, 334] on input "checkbox" at bounding box center [240, 328] width 10 height 10
checkbox input "true"
click at [310, 334] on input "checkbox" at bounding box center [312, 328] width 10 height 10
checkbox input "true"
click at [379, 334] on input "checkbox" at bounding box center [378, 328] width 10 height 10
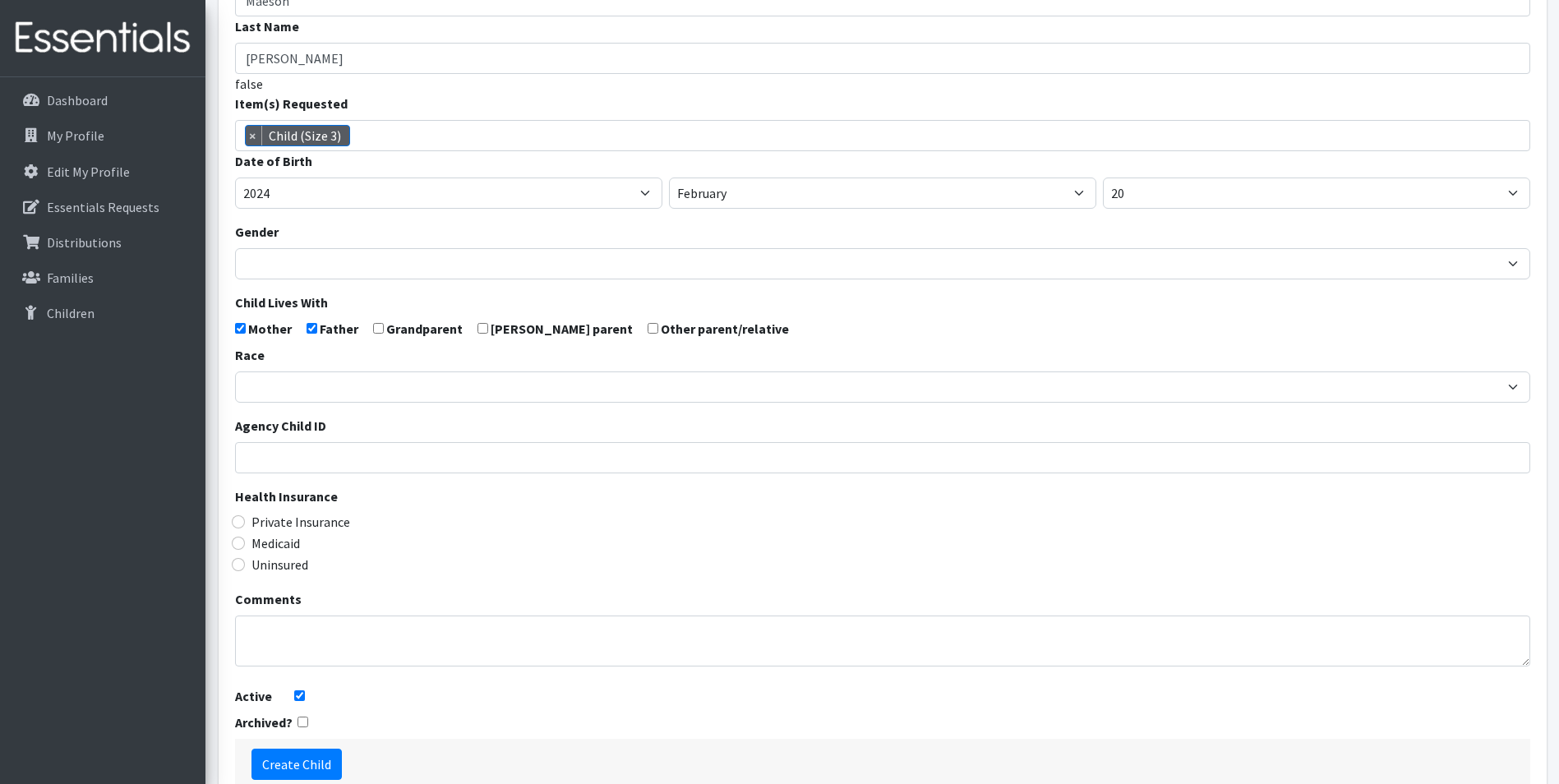
checkbox input "true"
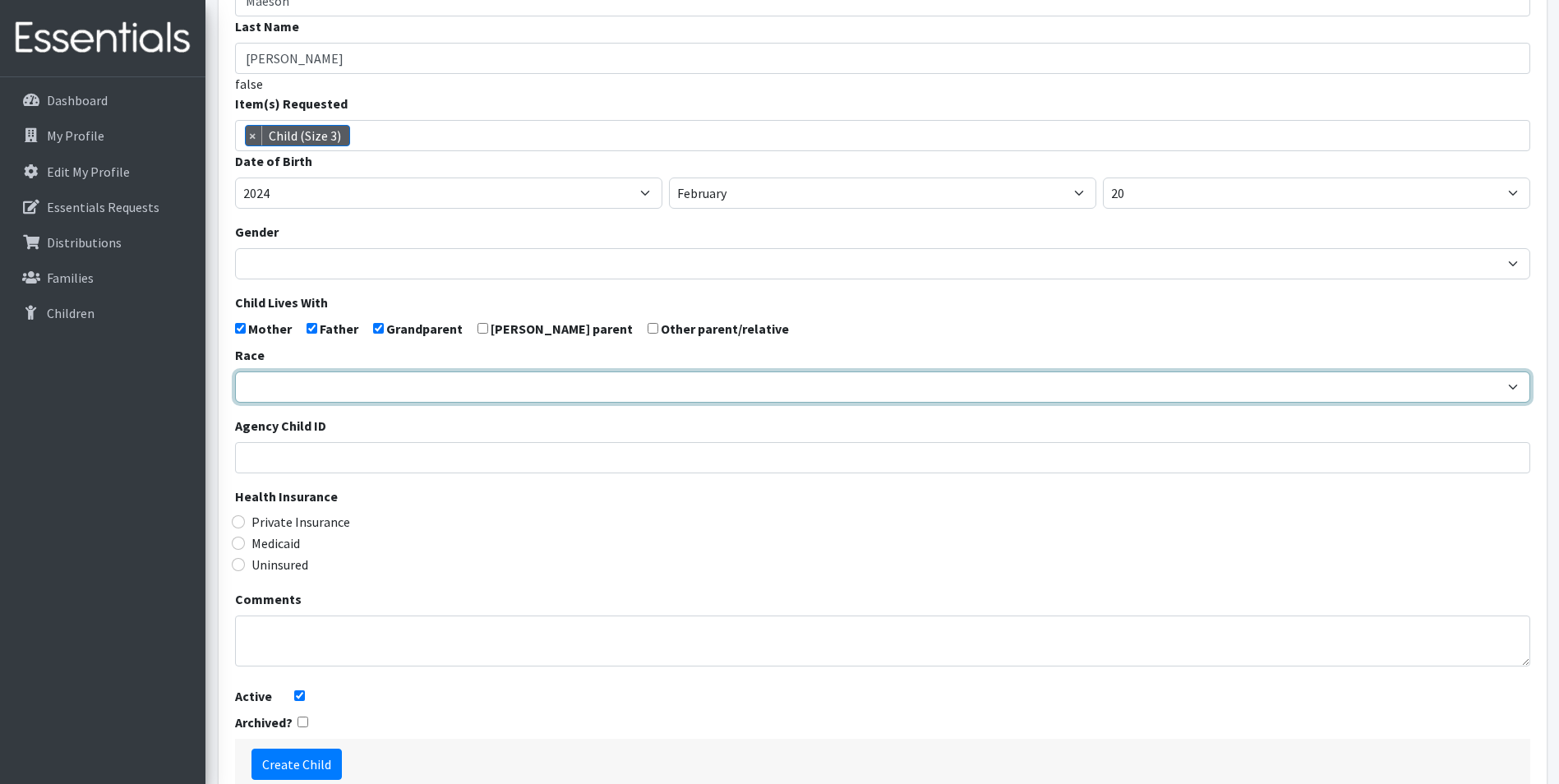
click at [295, 403] on select "African American Caucasian Hispanic Asian American Indian Pacific Islander Mult…" at bounding box center [882, 387] width 1295 height 31
select select "Caucasian"
click at [235, 399] on select "African American Caucasian Hispanic Asian American Indian Pacific Islander Mult…" at bounding box center [882, 387] width 1295 height 31
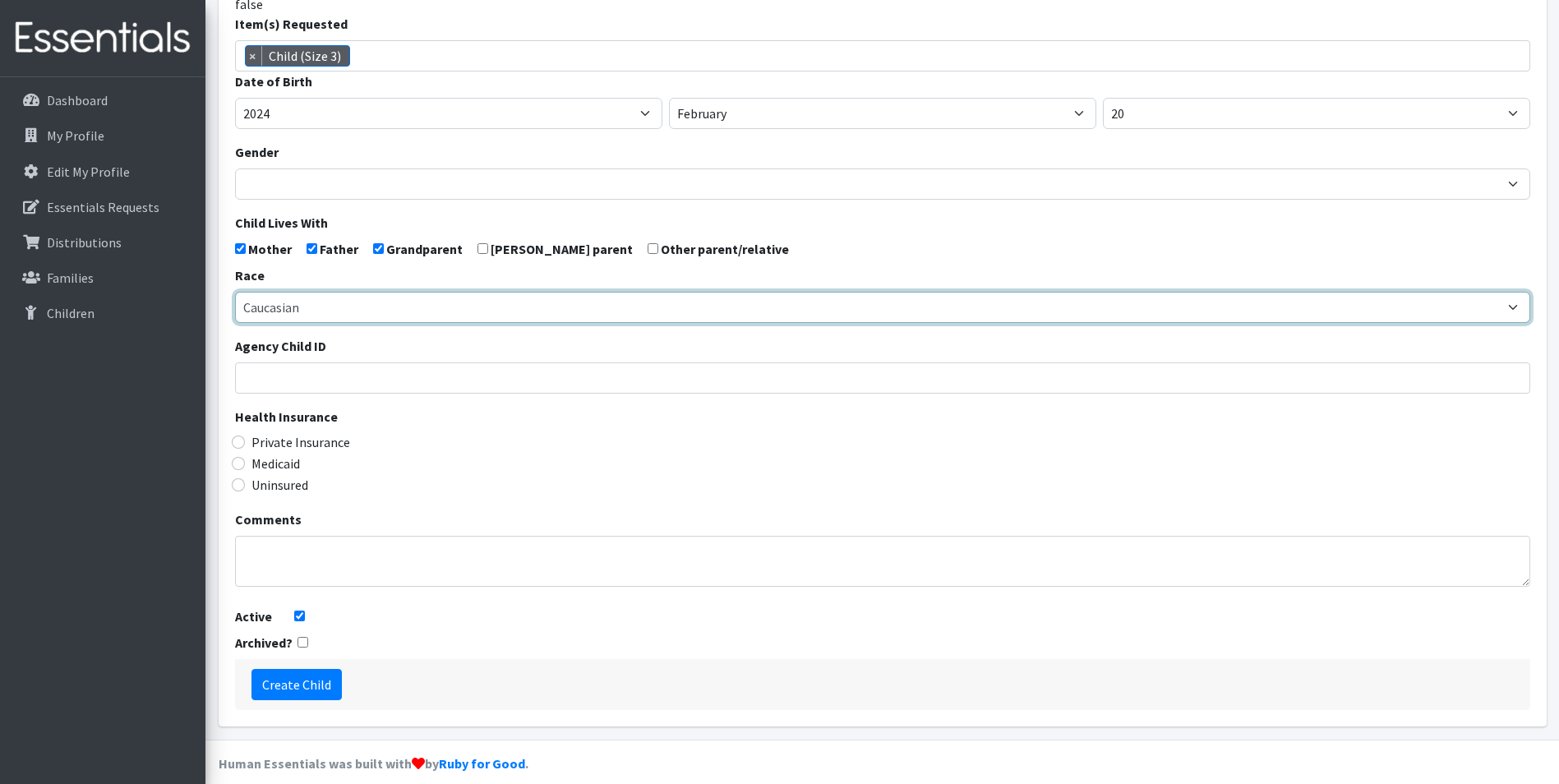
scroll to position [289, 0]
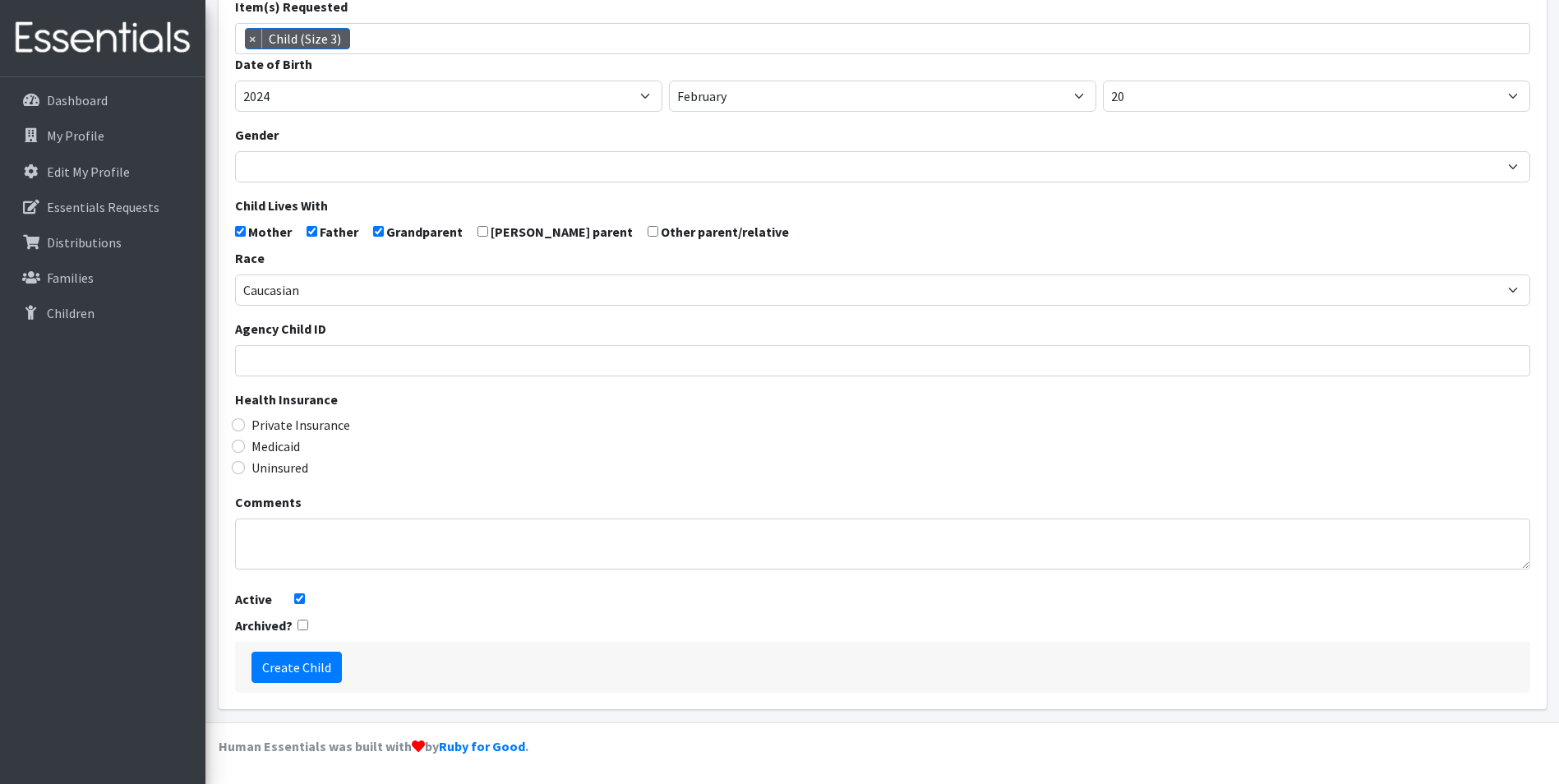
click at [237, 433] on div "Private Insurance" at bounding box center [882, 424] width 1295 height 20
click at [237, 424] on input "Private Insurance" at bounding box center [237, 424] width 13 height 13
radio input "true"
click at [308, 663] on input "Create Child" at bounding box center [296, 667] width 90 height 31
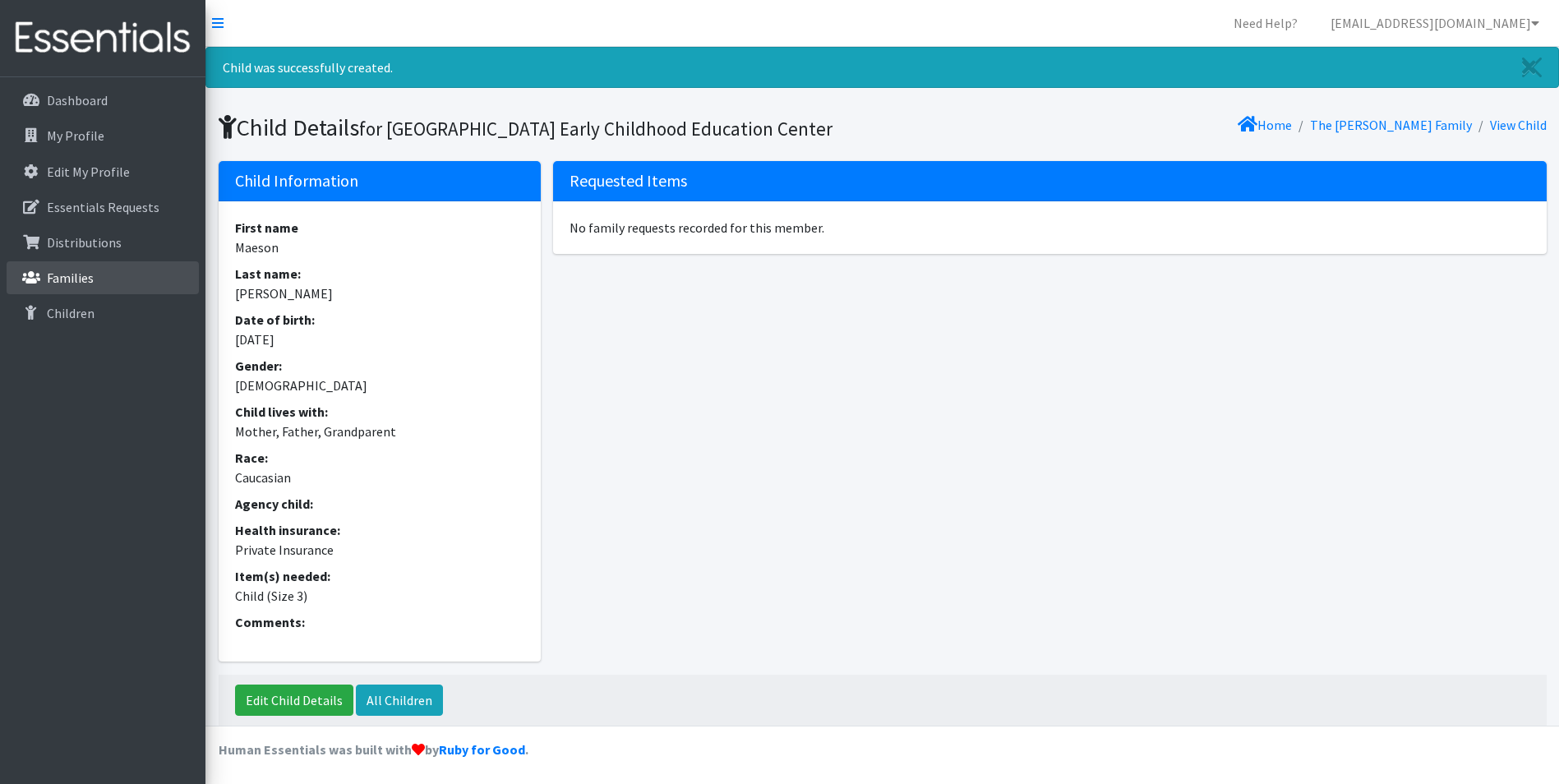
click at [79, 278] on p "Families" at bounding box center [70, 277] width 47 height 16
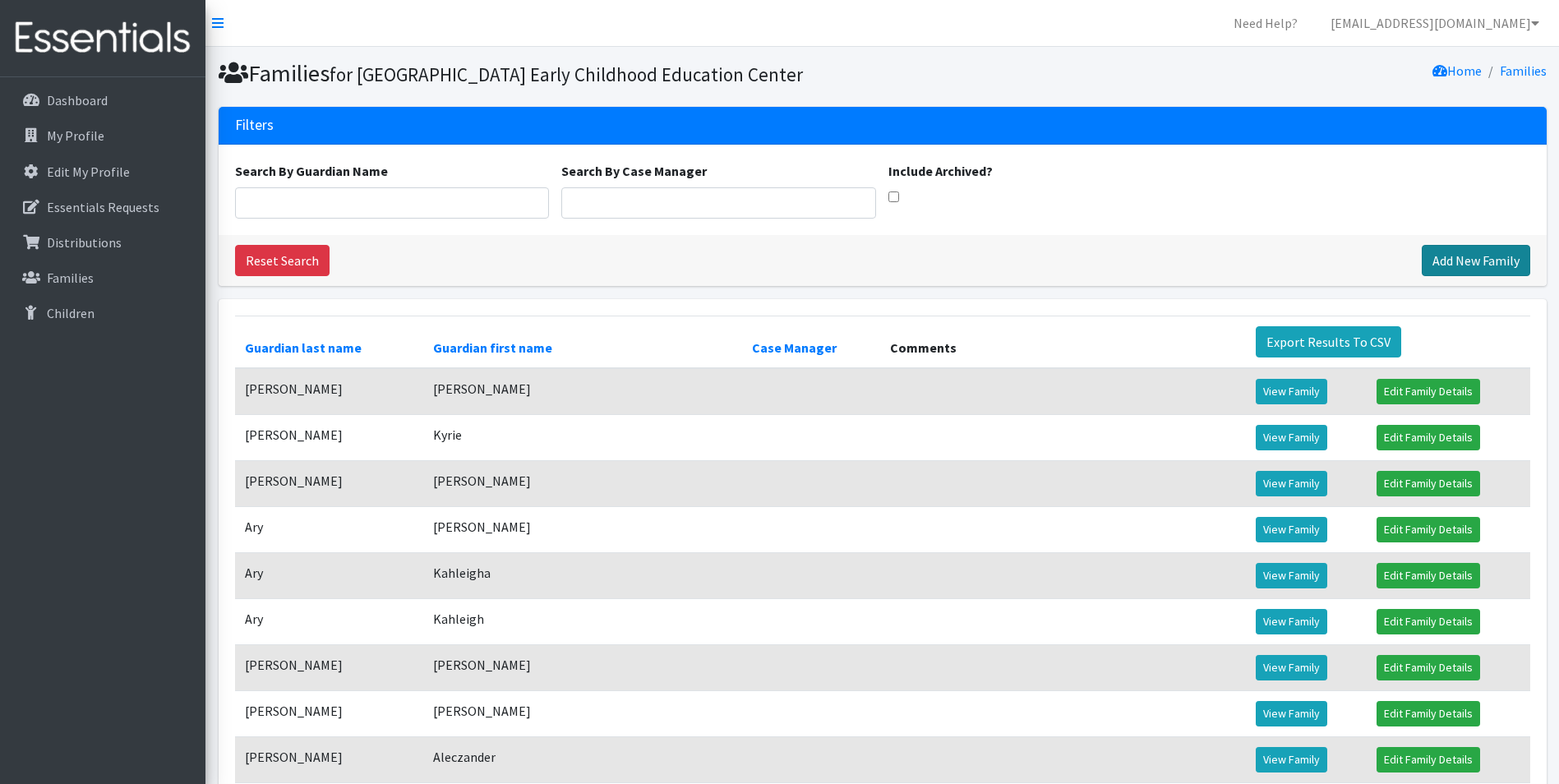
click at [1451, 276] on link "Add New Family" at bounding box center [1475, 261] width 108 height 31
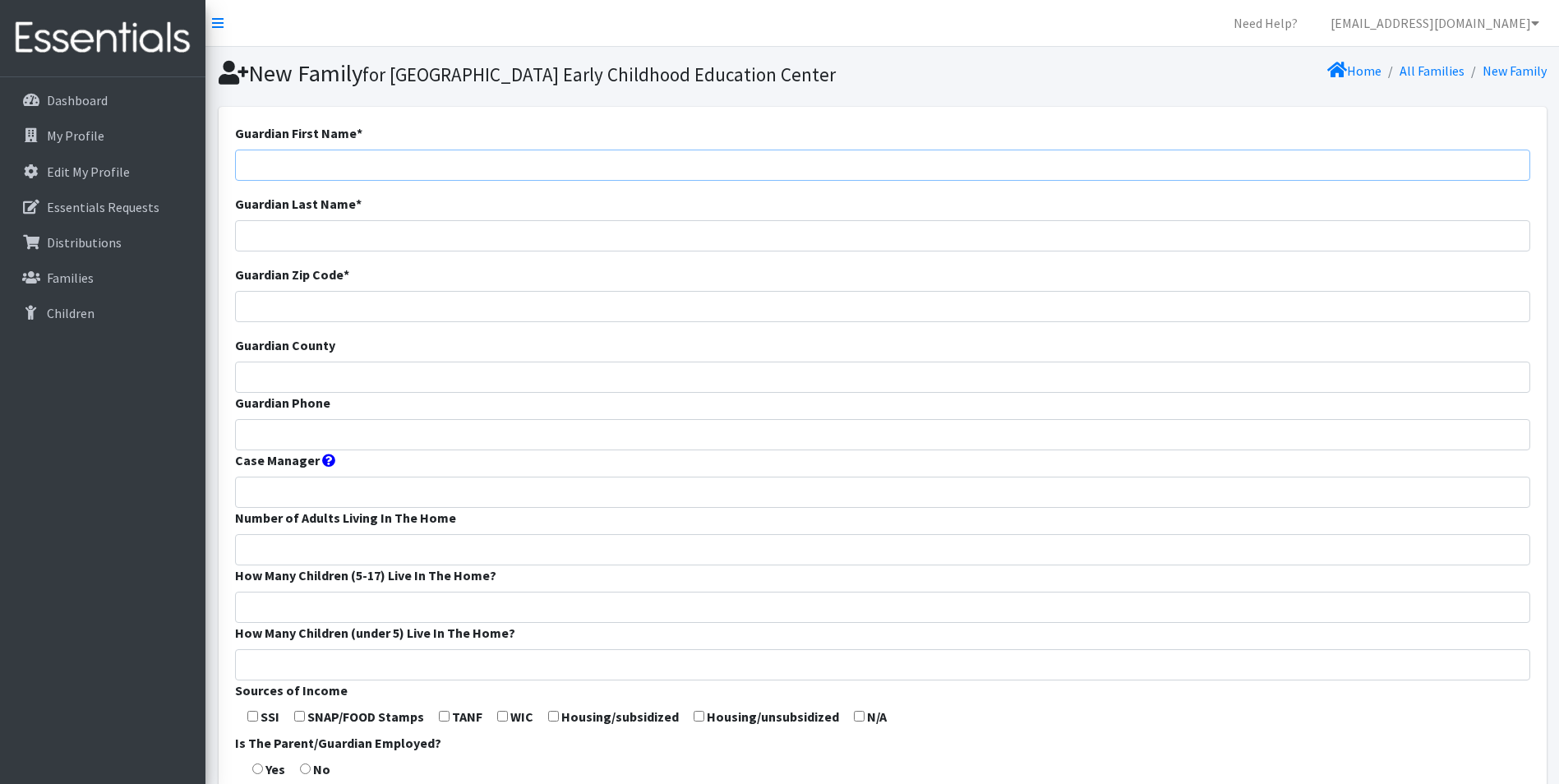
click at [311, 181] on input "Guardian First Name *" at bounding box center [882, 165] width 1295 height 31
type input "Madasen"
type input "b"
type input "Brown"
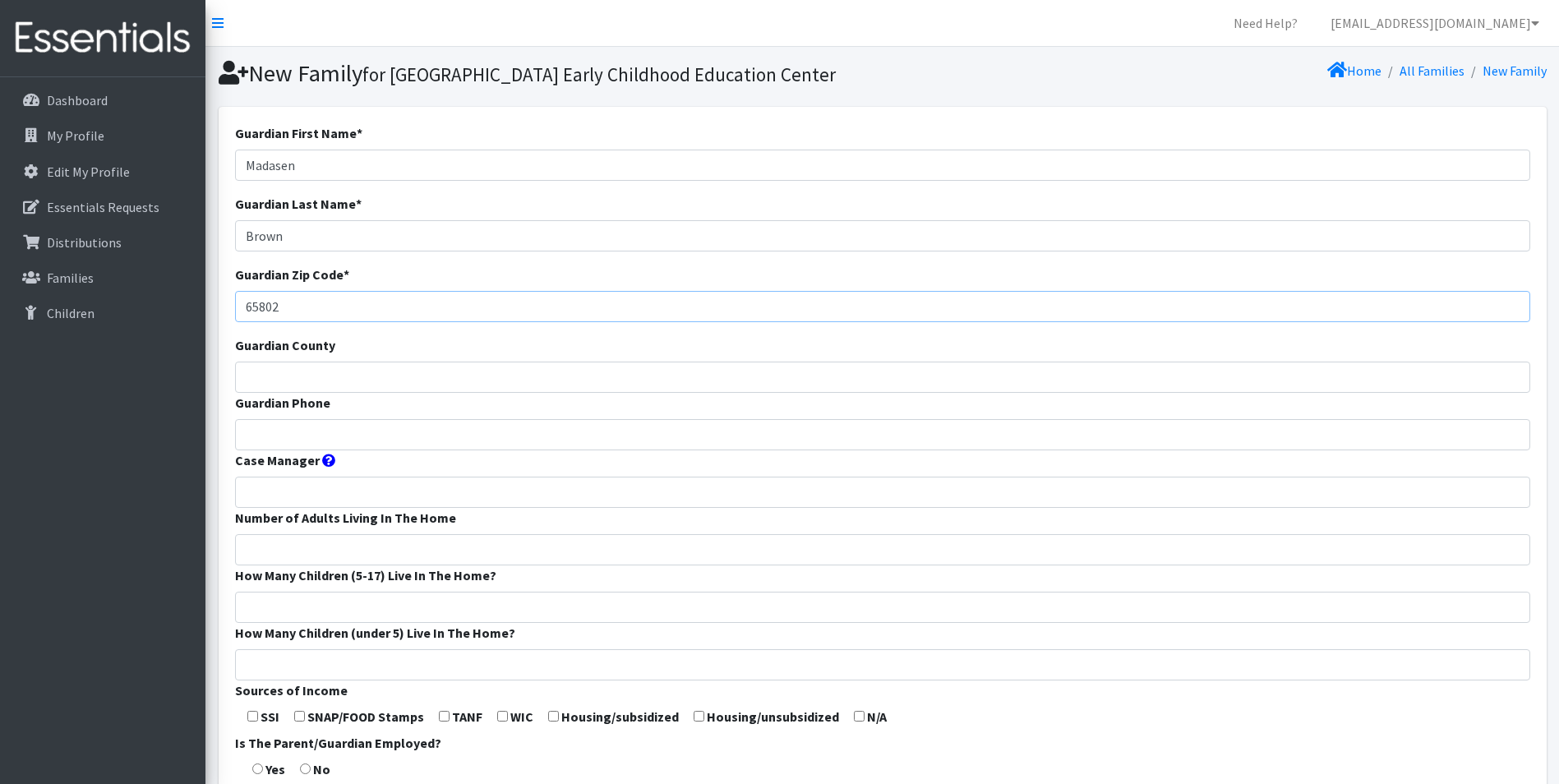
type input "65802"
type input "[PERSON_NAME]"
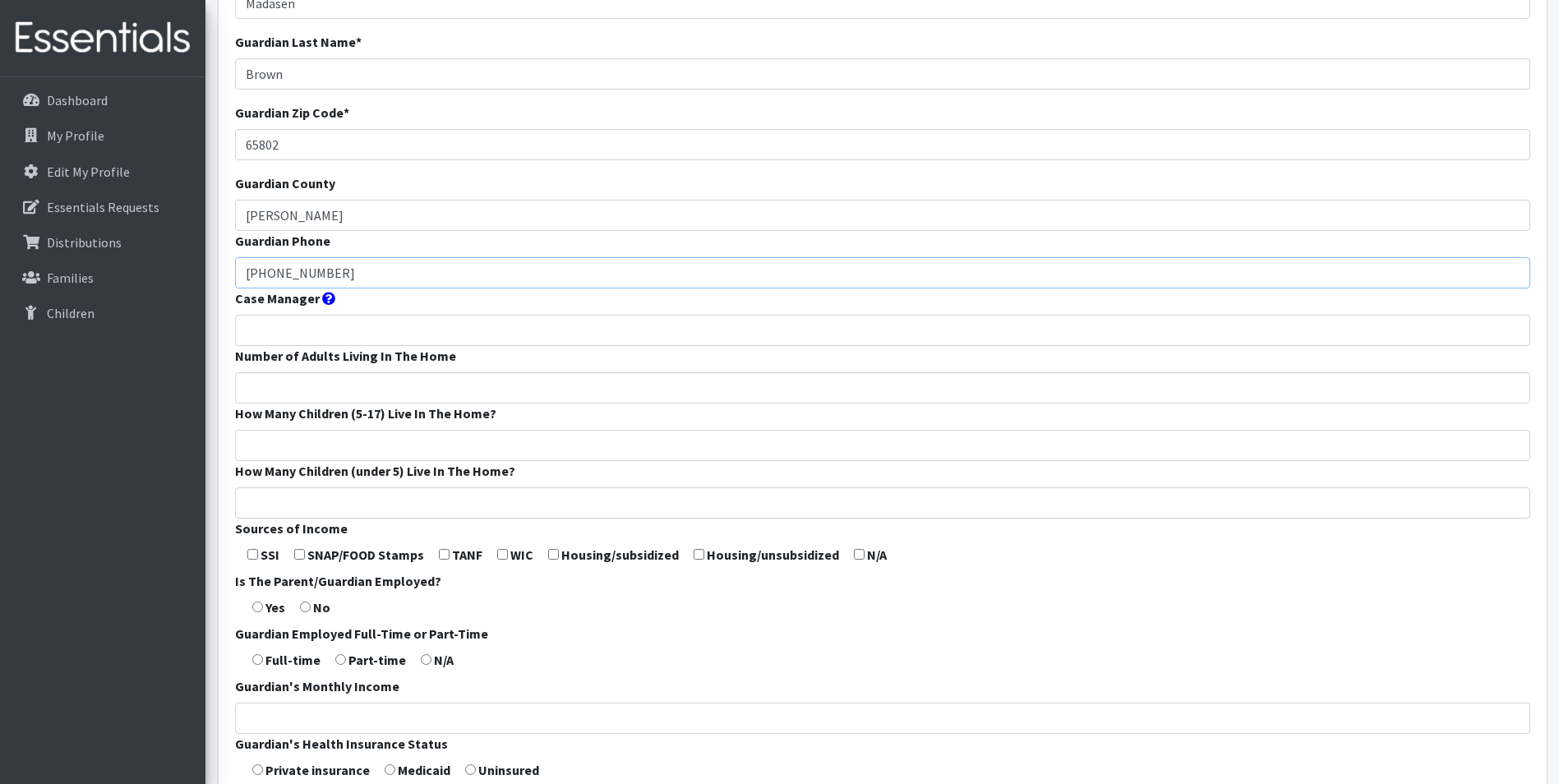
scroll to position [165, 0]
type input "[PHONE_NUMBER]"
click at [306, 401] on input "Number of Adults Living In The Home" at bounding box center [882, 386] width 1295 height 31
type input "1"
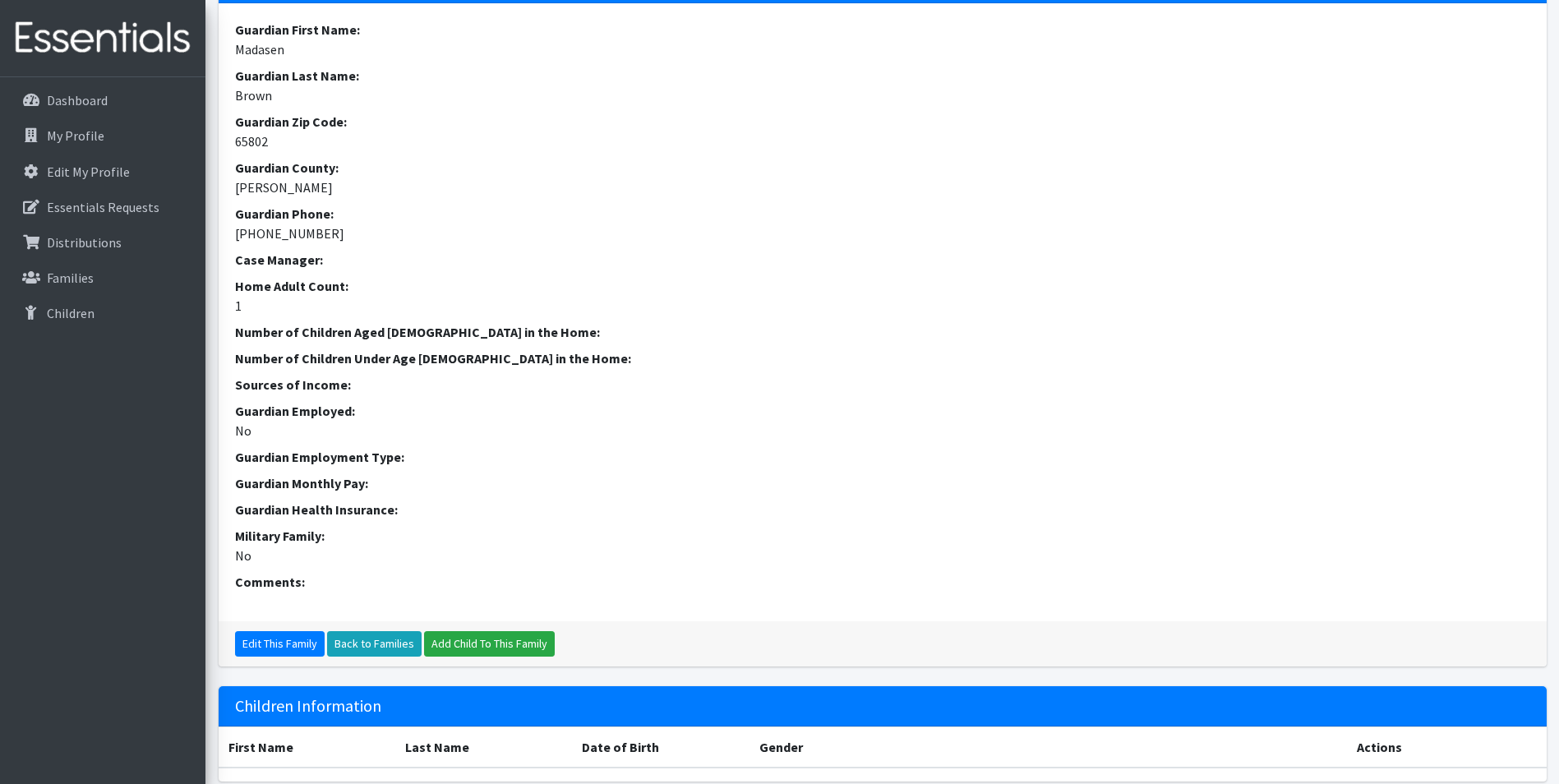
scroll to position [246, 0]
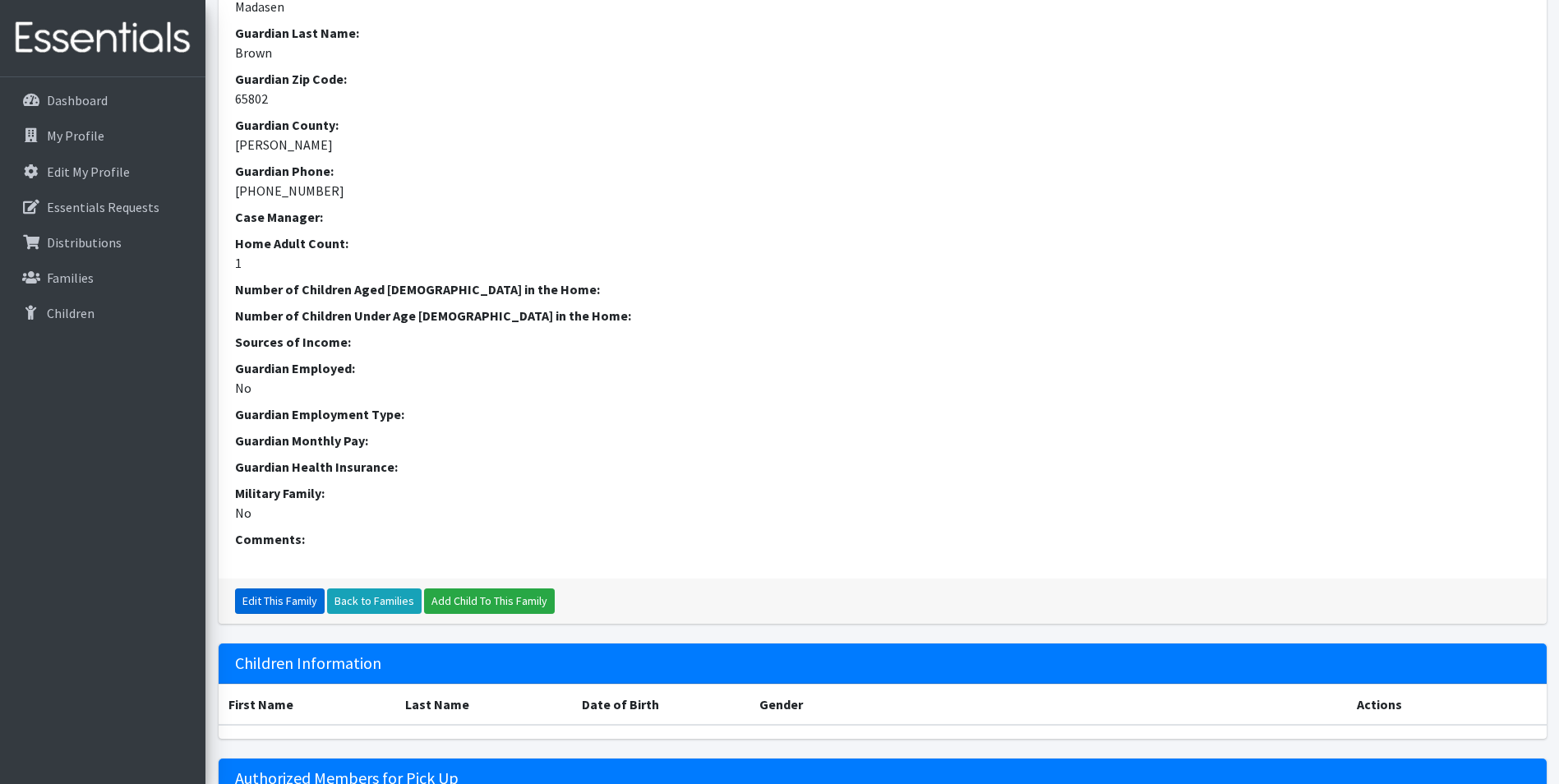
click at [262, 613] on link "Edit This Family" at bounding box center [279, 600] width 89 height 25
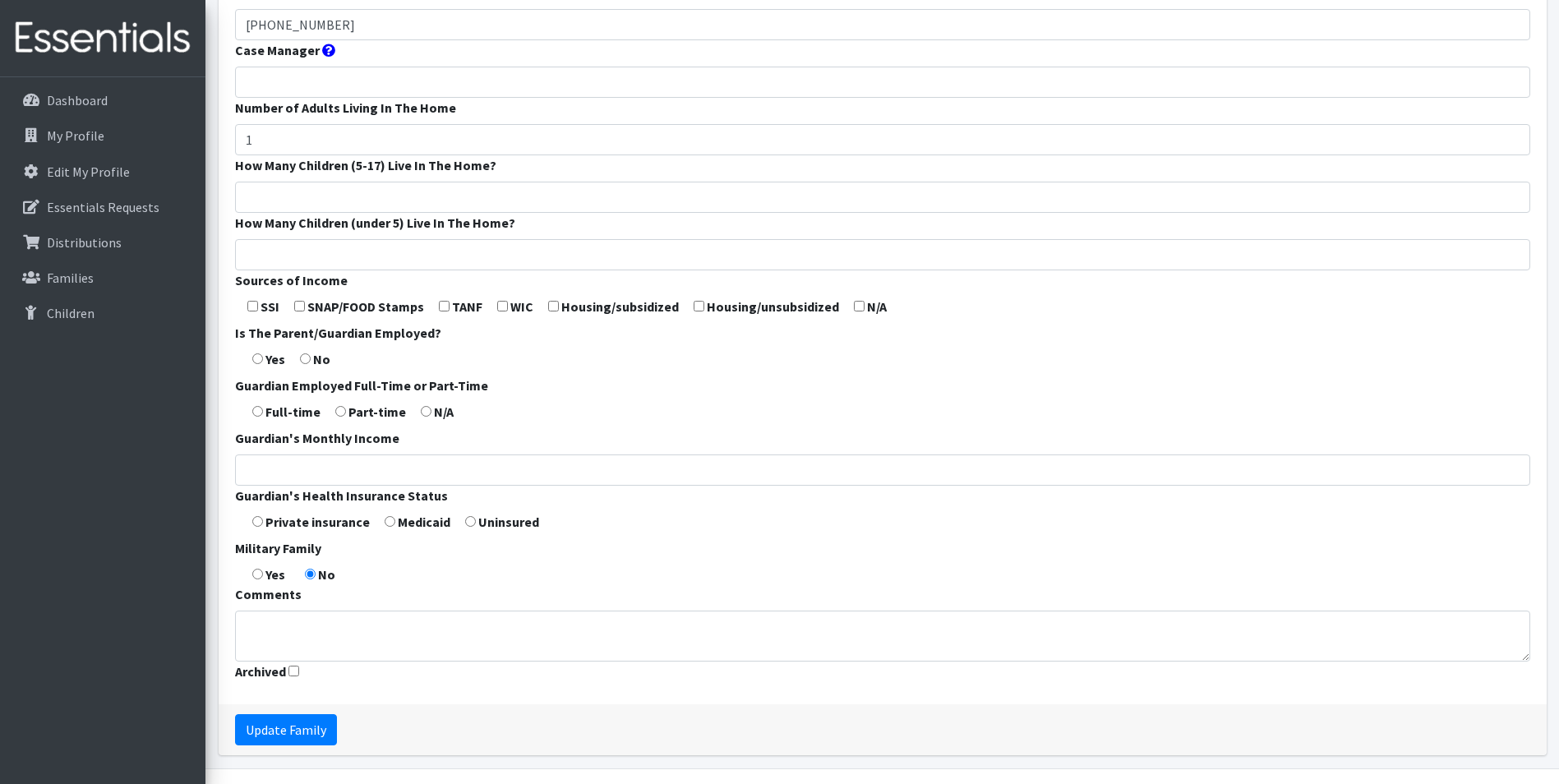
scroll to position [411, 0]
click at [277, 212] on input "How Many Children (5-17) Live In The Home?" at bounding box center [882, 197] width 1295 height 31
type input "0"
click at [257, 269] on input "How Many Children (under 5) Live In The Home?" at bounding box center [882, 254] width 1295 height 31
type input "1"
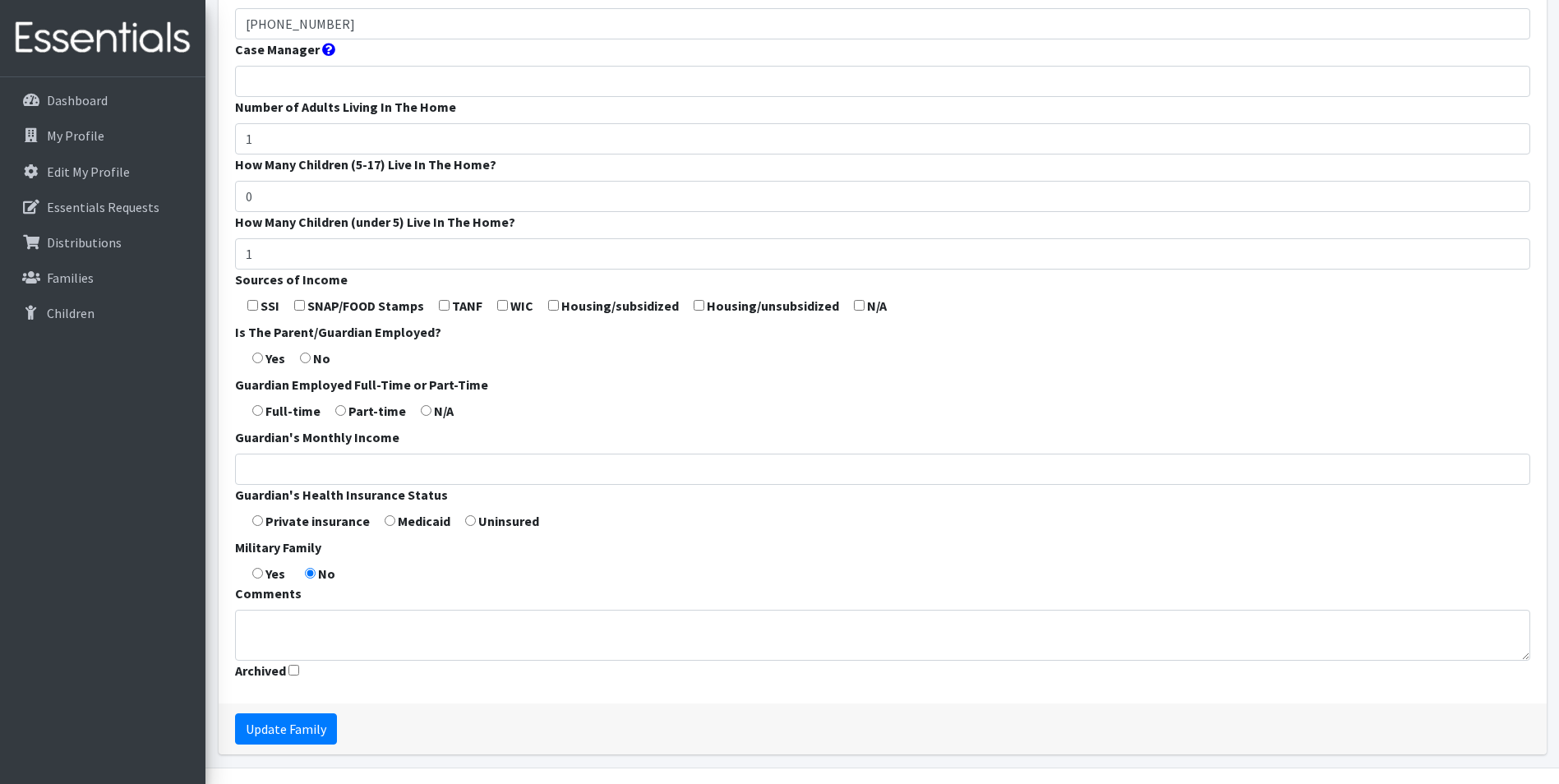
click at [626, 315] on label "Housing/subsidized" at bounding box center [620, 305] width 118 height 20
click at [858, 310] on input "checkbox" at bounding box center [859, 305] width 10 height 10
checkbox input "true"
click at [261, 363] on input "radio" at bounding box center [257, 358] width 10 height 10
radio input "true"
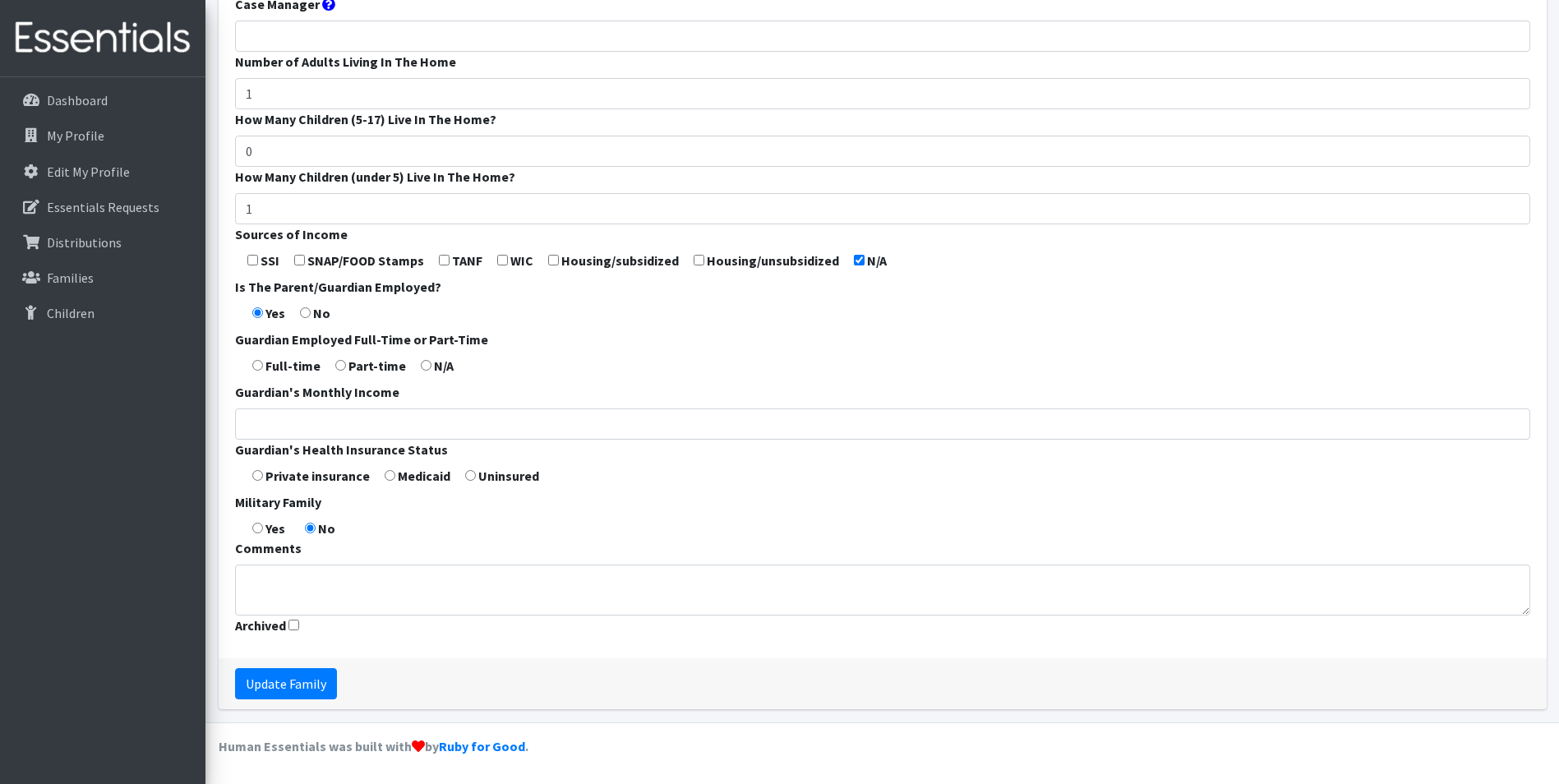
scroll to position [483, 0]
click at [262, 367] on input "radio" at bounding box center [257, 365] width 10 height 10
radio input "true"
click at [288, 431] on input "Guardian's Monthly Income" at bounding box center [882, 424] width 1295 height 31
type input "2720"
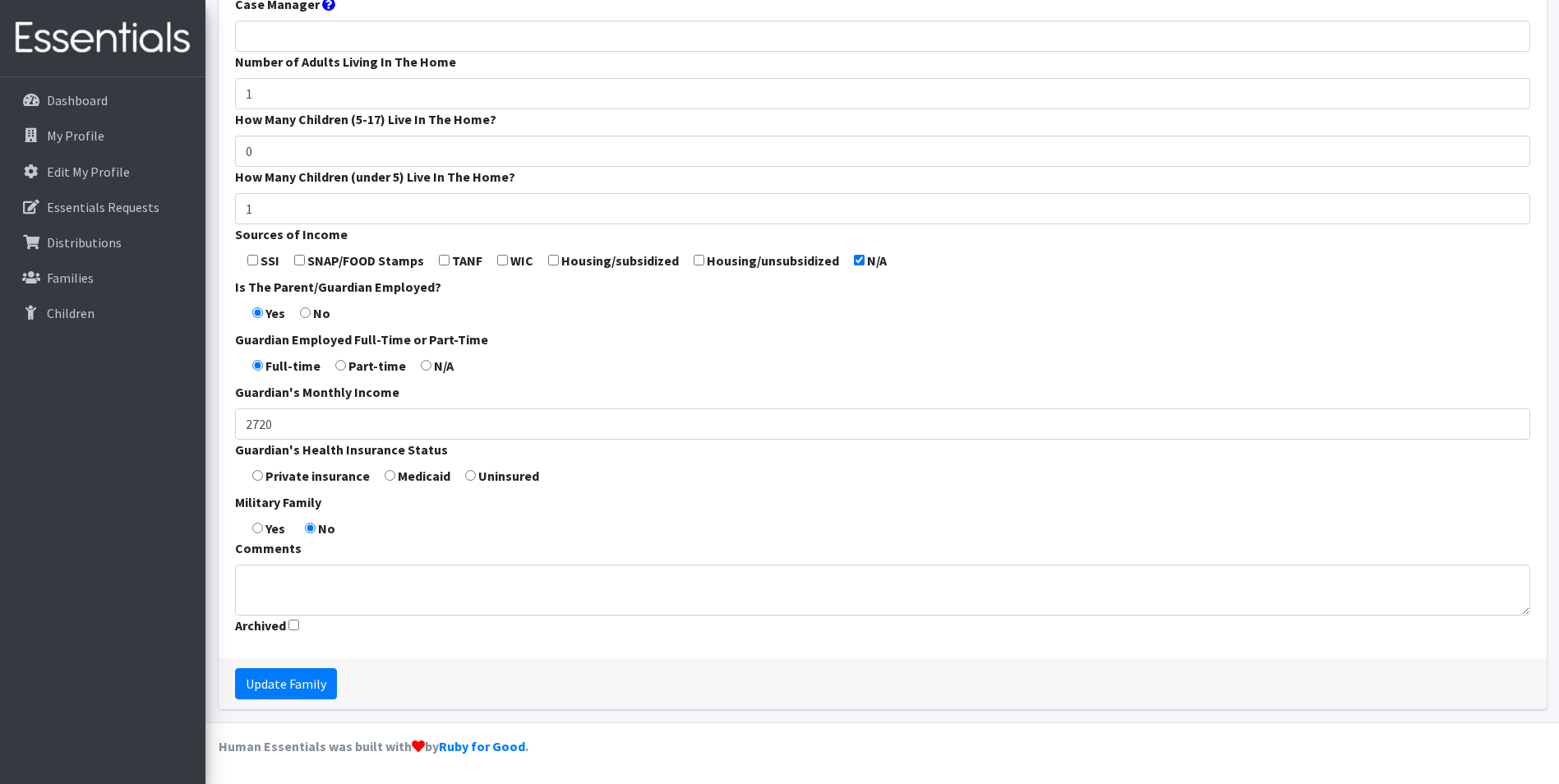
click at [389, 480] on input "radio" at bounding box center [390, 475] width 10 height 10
radio input "true"
click at [283, 684] on input "Update Family" at bounding box center [286, 684] width 102 height 31
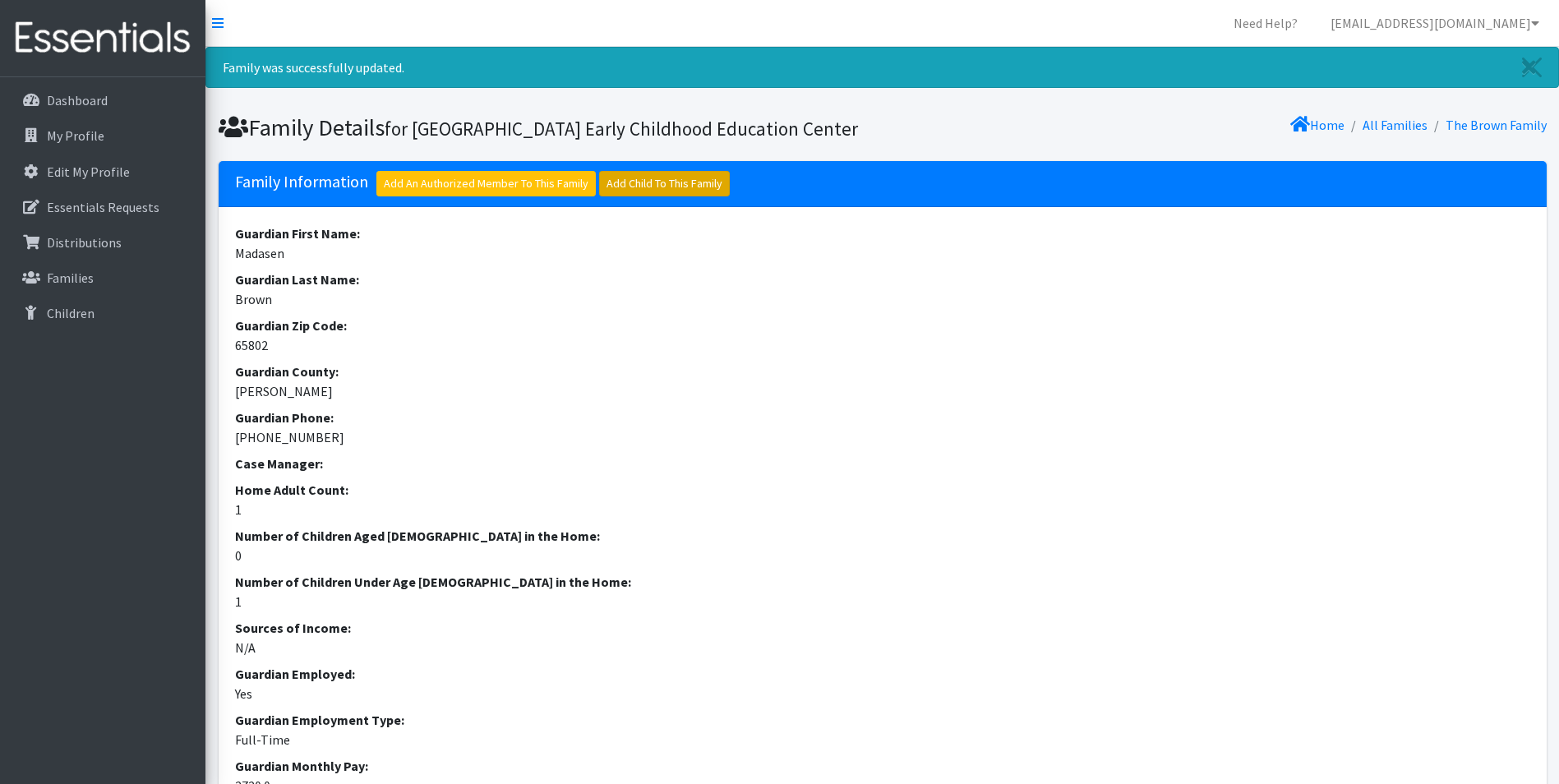
click at [639, 197] on link "Add Child To This Family" at bounding box center [664, 183] width 131 height 25
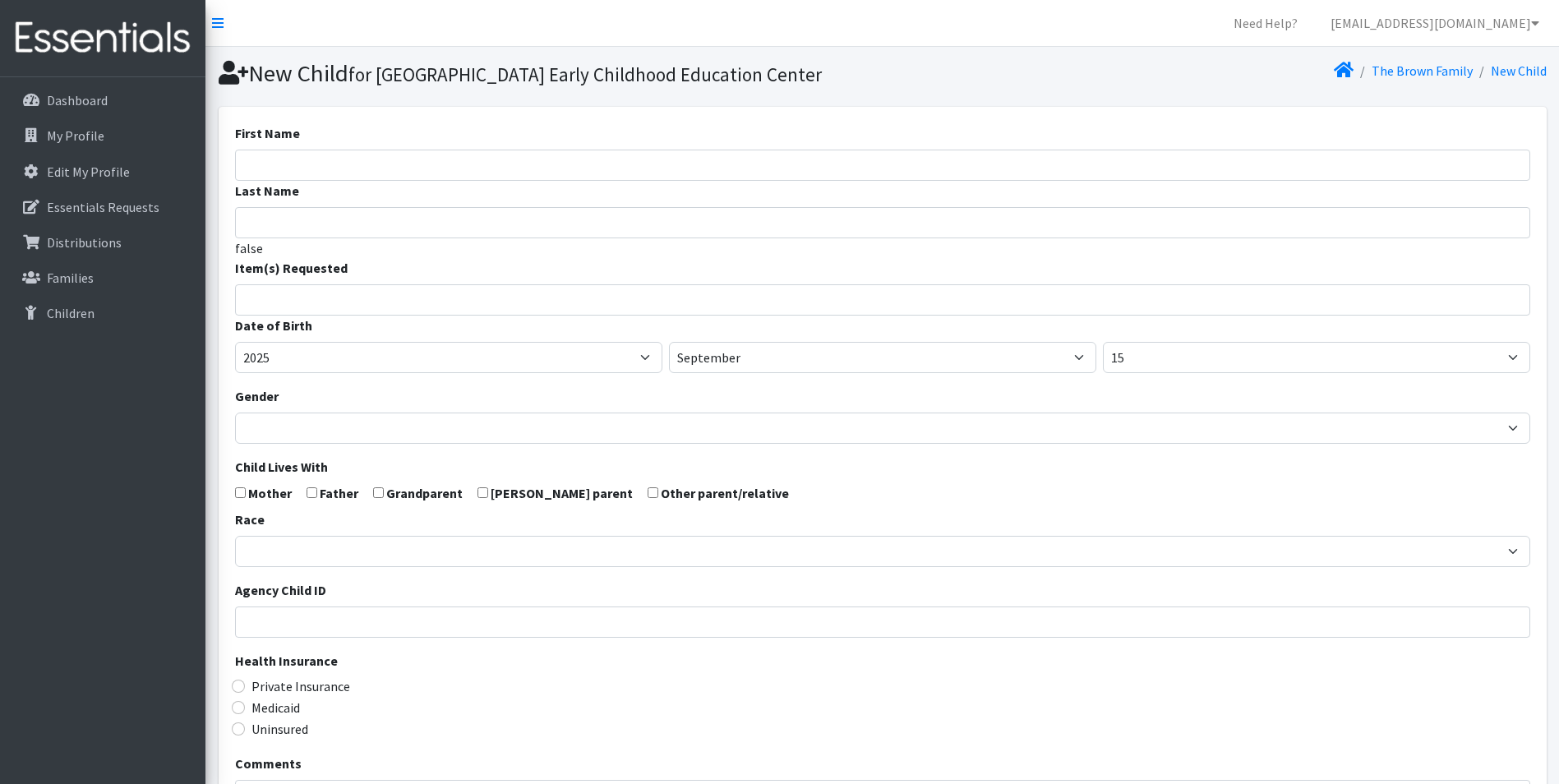
select select
click at [338, 181] on input "First Name" at bounding box center [882, 165] width 1295 height 31
type input "Ja'Kari"
type input "[PERSON_NAME]"
type input "3"
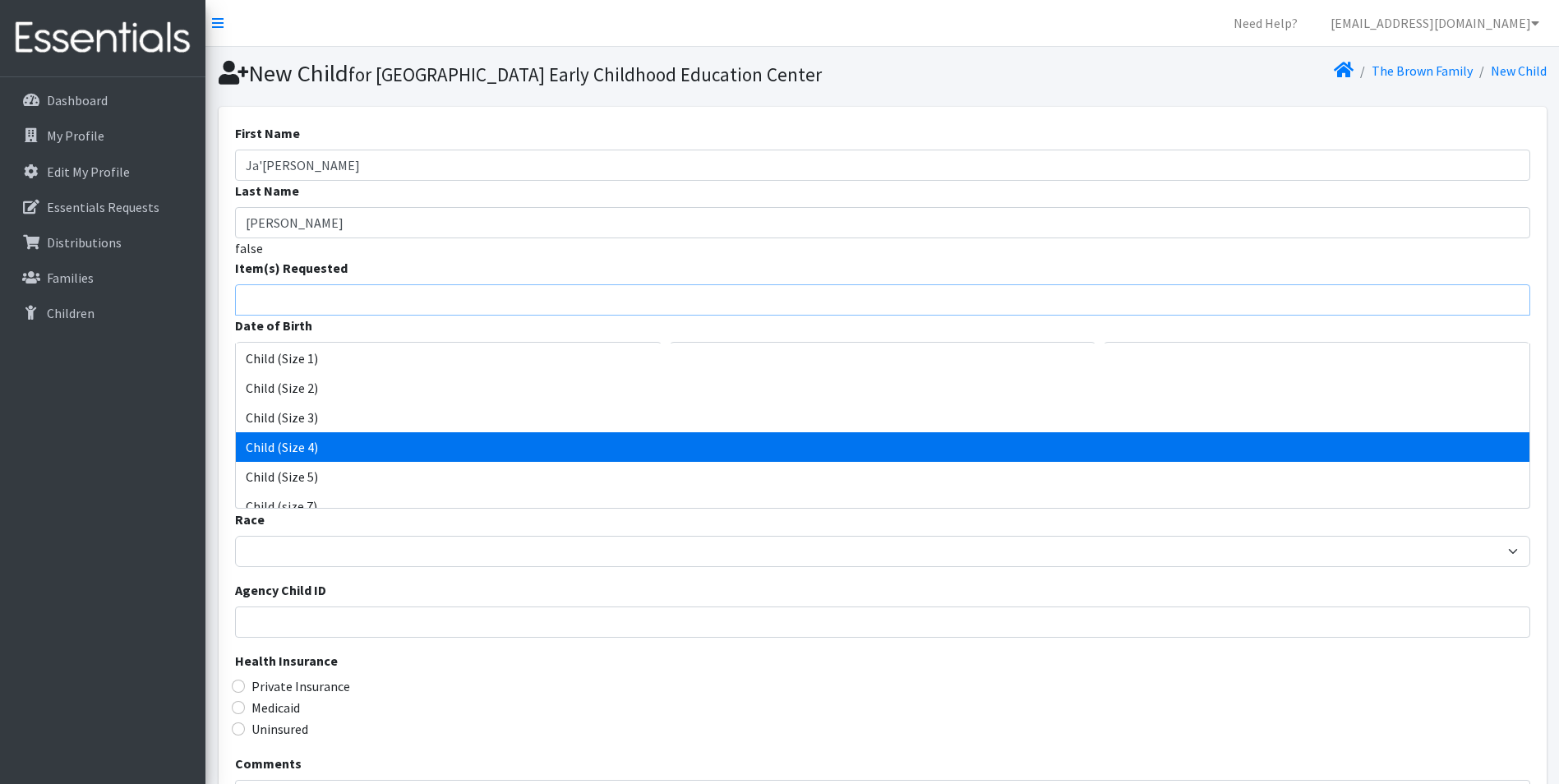
scroll to position [42, 0]
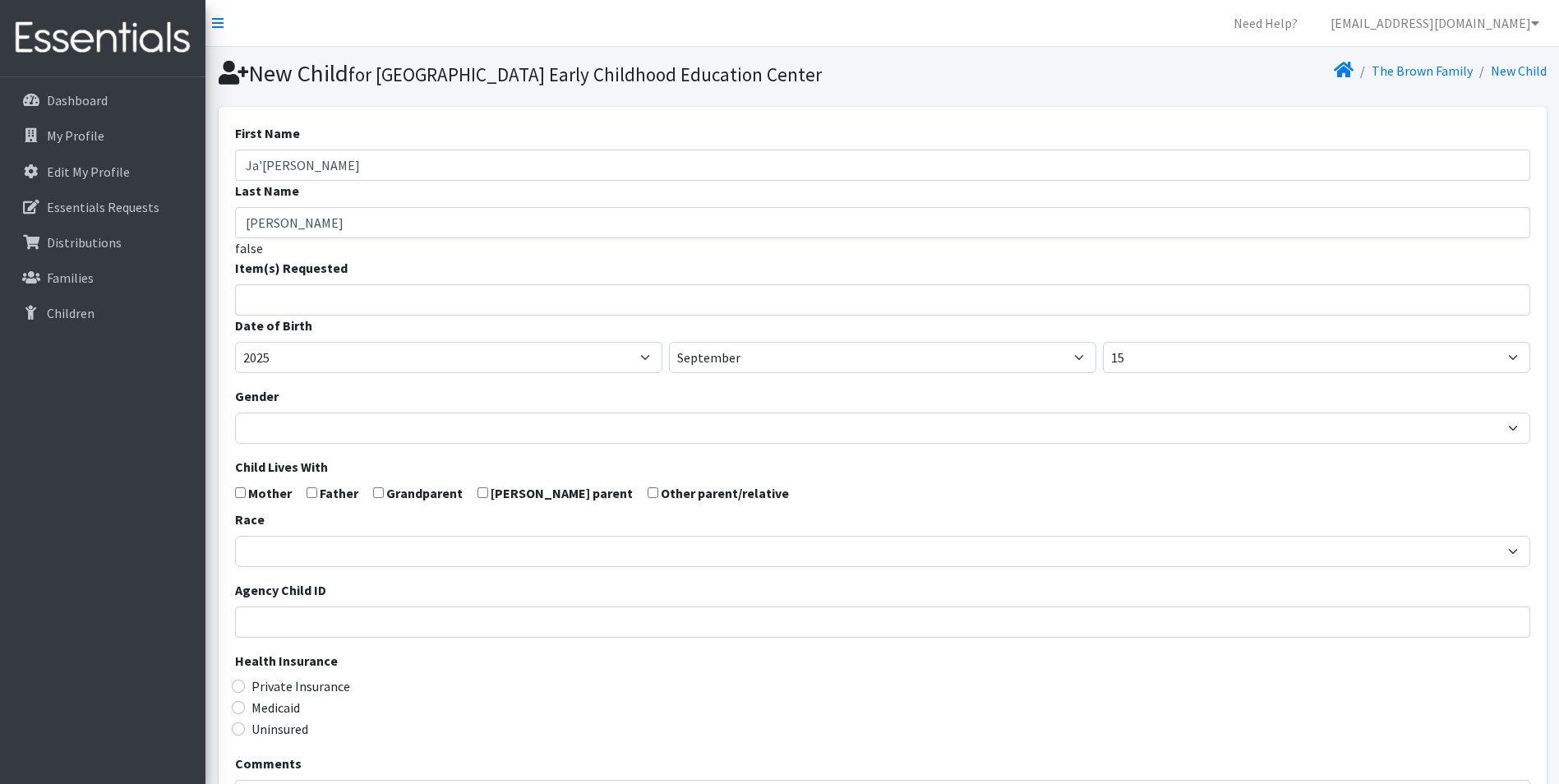
click at [358, 286] on div "Item(s) Requested Child (Newborn) Child (Size 1) Child (Size 2) Child (Size 3) …" at bounding box center [882, 287] width 1295 height 57
click at [315, 373] on select "2005 2006 2007 2008 2009 2010 2011 2012 2013 2014 2015 2016 2017 2018 2019 2020…" at bounding box center [448, 357] width 427 height 31
select select "2023"
click at [235, 370] on select "2005 2006 2007 2008 2009 2010 2011 2012 2013 2014 2015 2016 2017 2018 2019 2020…" at bounding box center [448, 357] width 427 height 31
click at [744, 373] on select "January February March April May June July August September October November De…" at bounding box center [882, 357] width 427 height 31
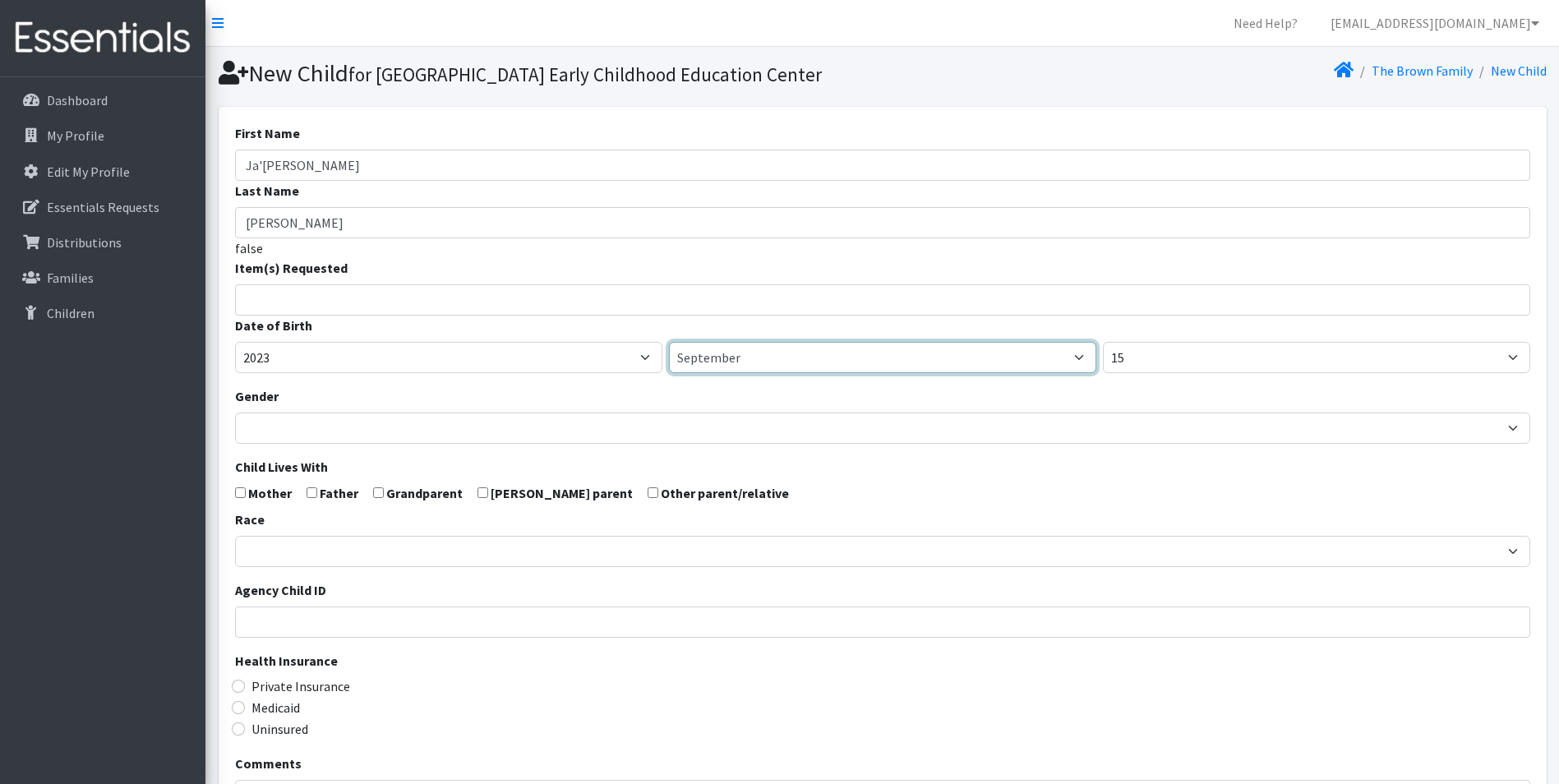
select select "11"
click at [669, 370] on select "January February March April May June July August September October November De…" at bounding box center [882, 357] width 427 height 31
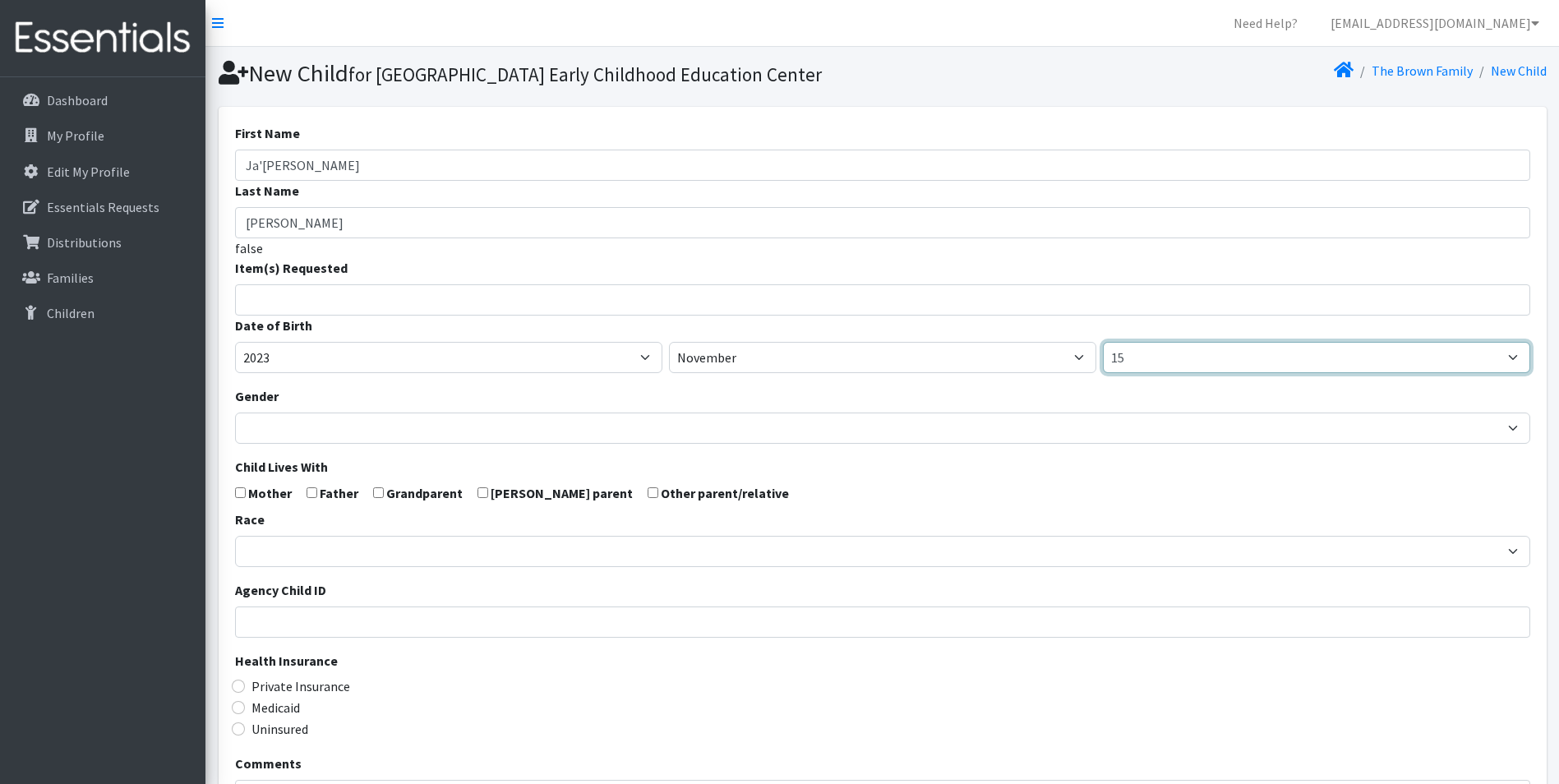
click at [1211, 373] on select "1 2 3 4 5 6 7 8 9 10 11 12 13 14 15 16 17 18 19 20 21 22 23 24 25 26 27 28 29 3…" at bounding box center [1315, 357] width 427 height 31
select select "16"
click at [1102, 370] on select "1 2 3 4 5 6 7 8 9 10 11 12 13 14 15 16 17 18 19 20 21 22 23 24 25 26 27 28 29 3…" at bounding box center [1315, 357] width 427 height 31
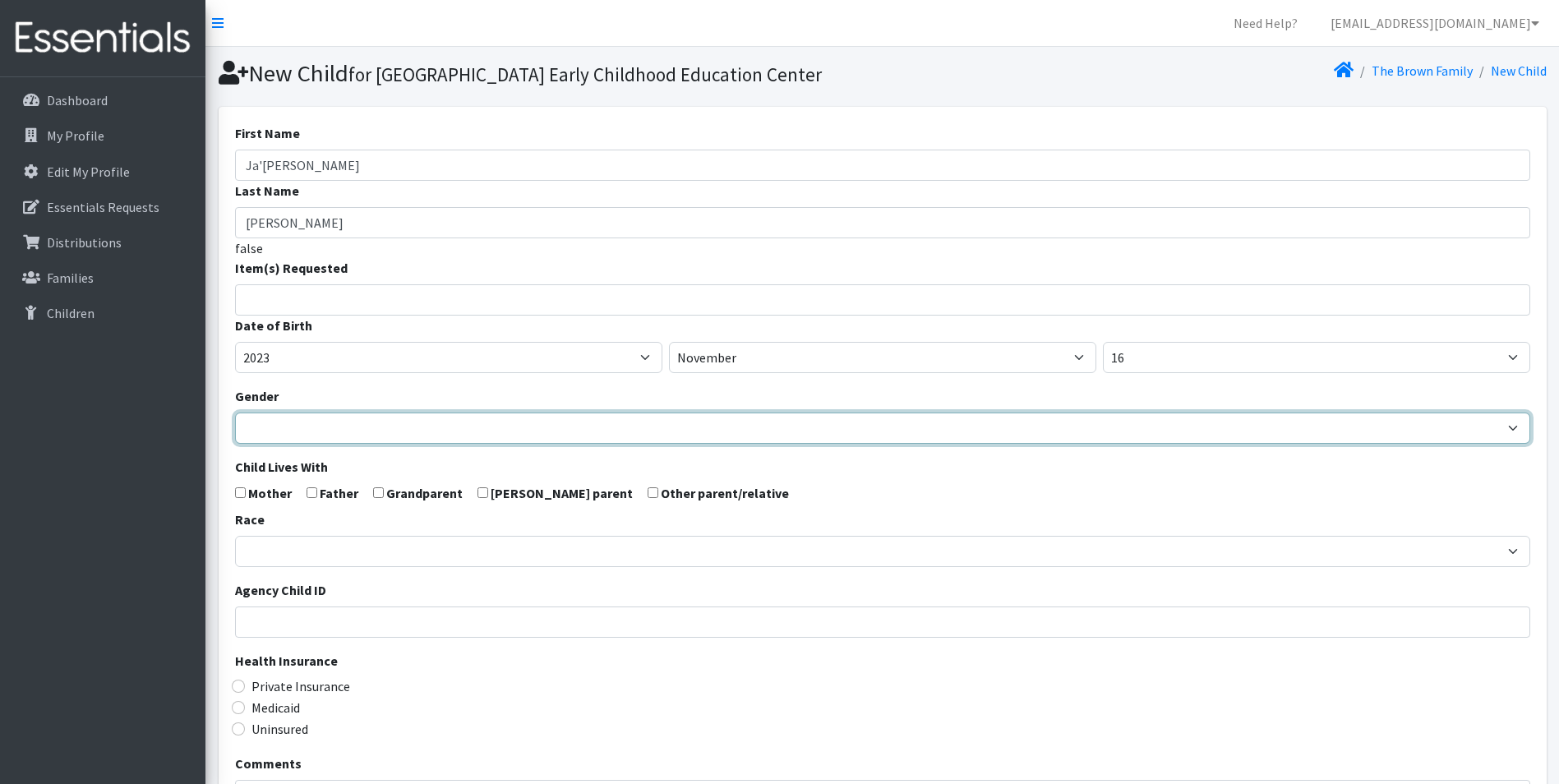
click at [508, 444] on select "Male Female" at bounding box center [882, 428] width 1295 height 31
select select "Male"
click at [235, 440] on select "Male Female" at bounding box center [882, 428] width 1295 height 31
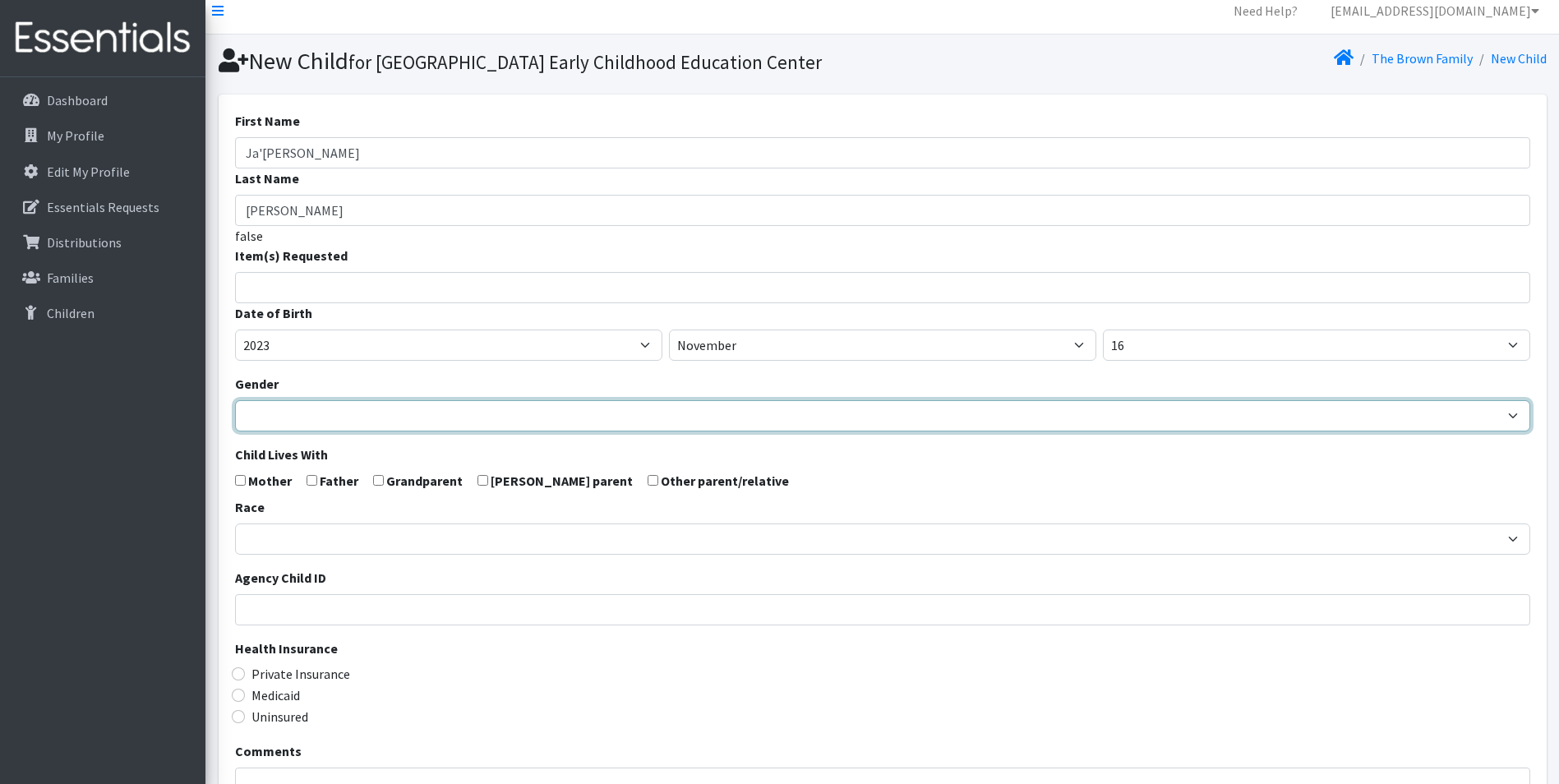
scroll to position [246, 0]
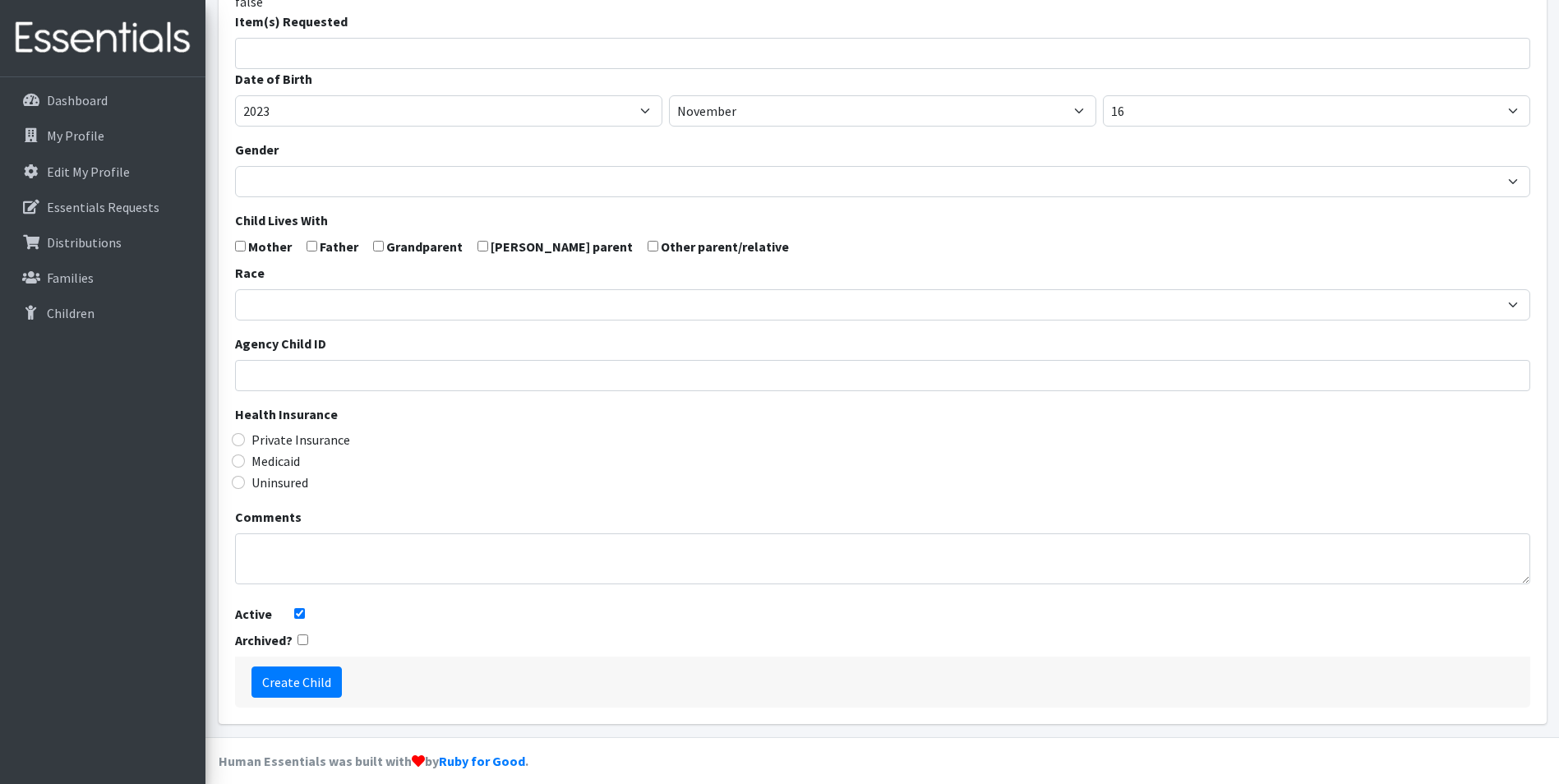
click at [242, 280] on form "First Name Ja'Kari Last Name Johnson false Item(s) Requested Child (Newborn) Ch…" at bounding box center [882, 292] width 1295 height 831
click at [244, 251] on input "checkbox" at bounding box center [240, 246] width 10 height 10
checkbox input "true"
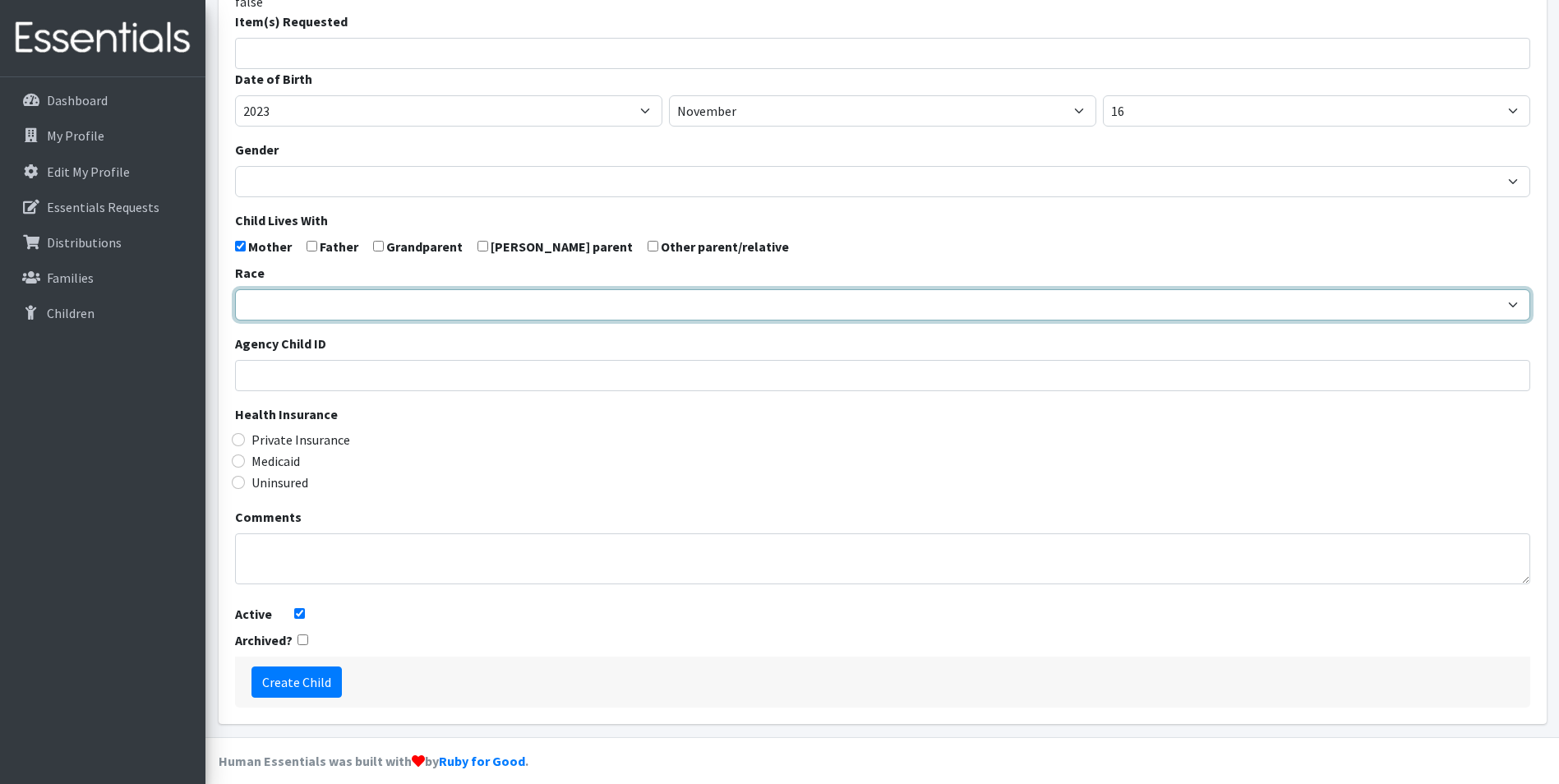
click at [389, 321] on select "African American Caucasian Hispanic Asian American Indian Pacific Islander Mult…" at bounding box center [882, 305] width 1295 height 31
select select "Multi-racial"
click at [235, 317] on select "African American Caucasian Hispanic Asian American Indian Pacific Islander Mult…" at bounding box center [882, 305] width 1295 height 31
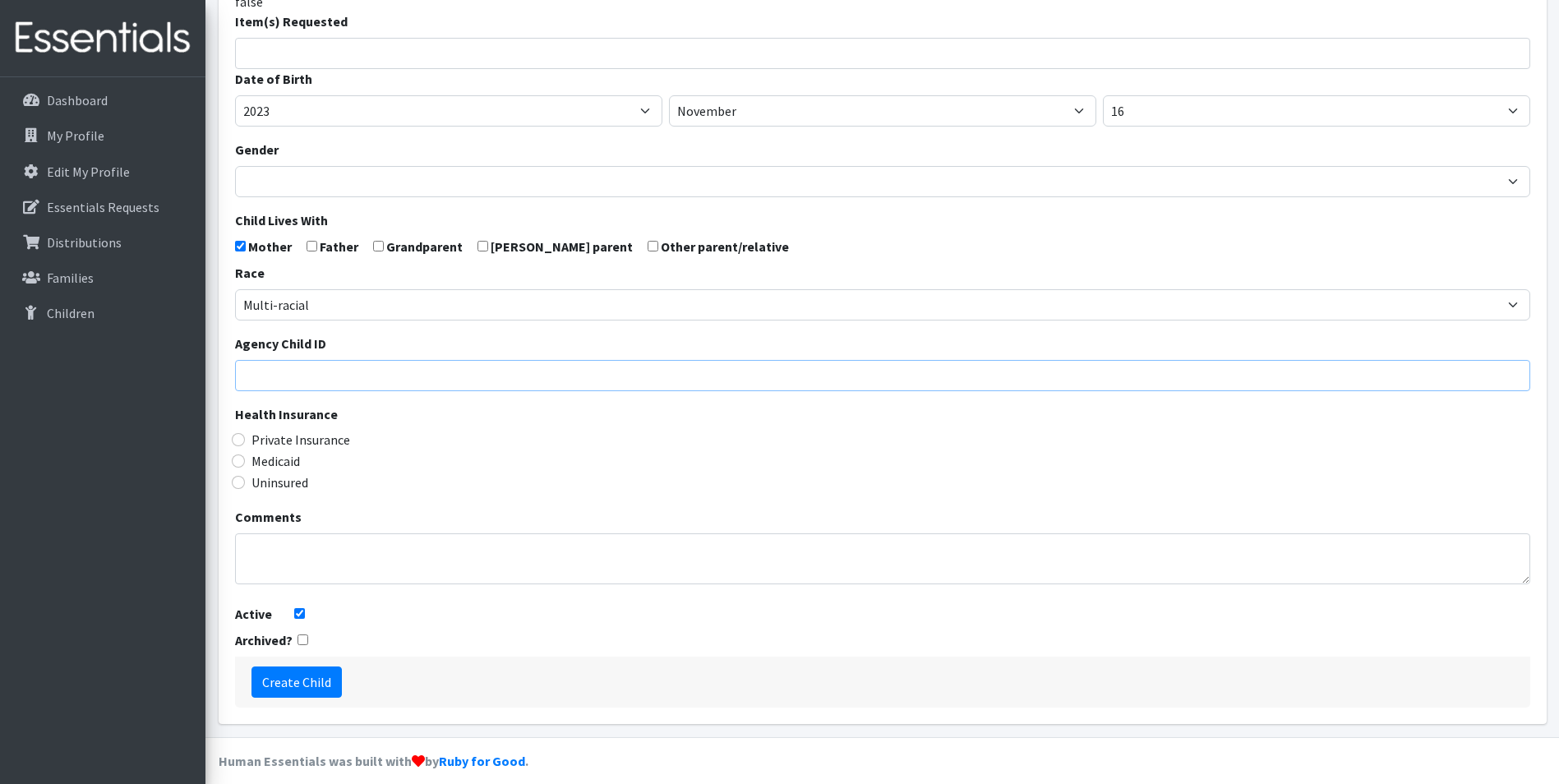
click at [384, 391] on input "Agency Child ID" at bounding box center [882, 375] width 1295 height 31
click at [240, 467] on input "Medicaid" at bounding box center [237, 460] width 13 height 13
radio input "true"
click at [296, 697] on input "Create Child" at bounding box center [296, 682] width 90 height 31
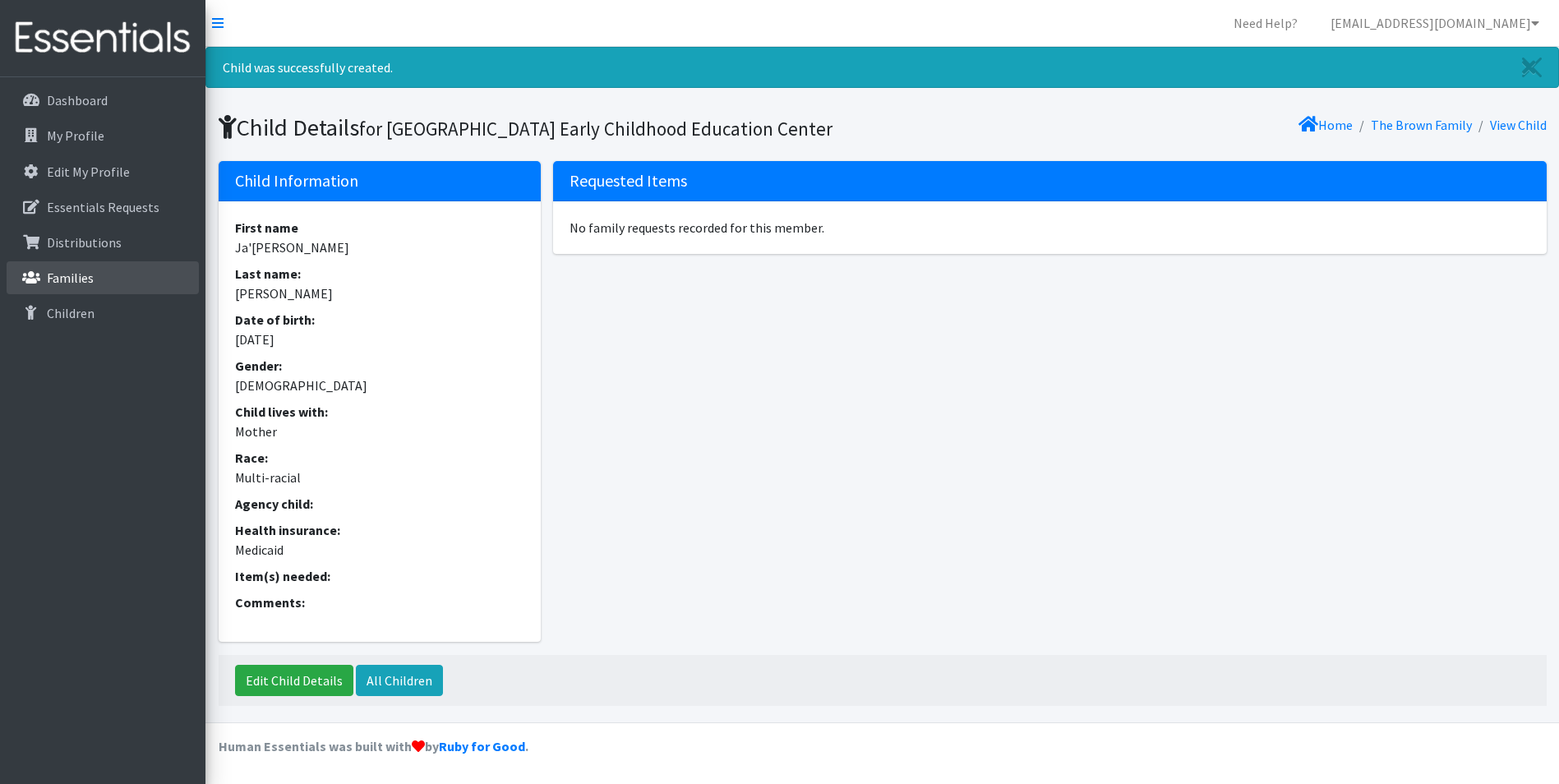
click at [122, 273] on link "Families" at bounding box center [103, 278] width 192 height 33
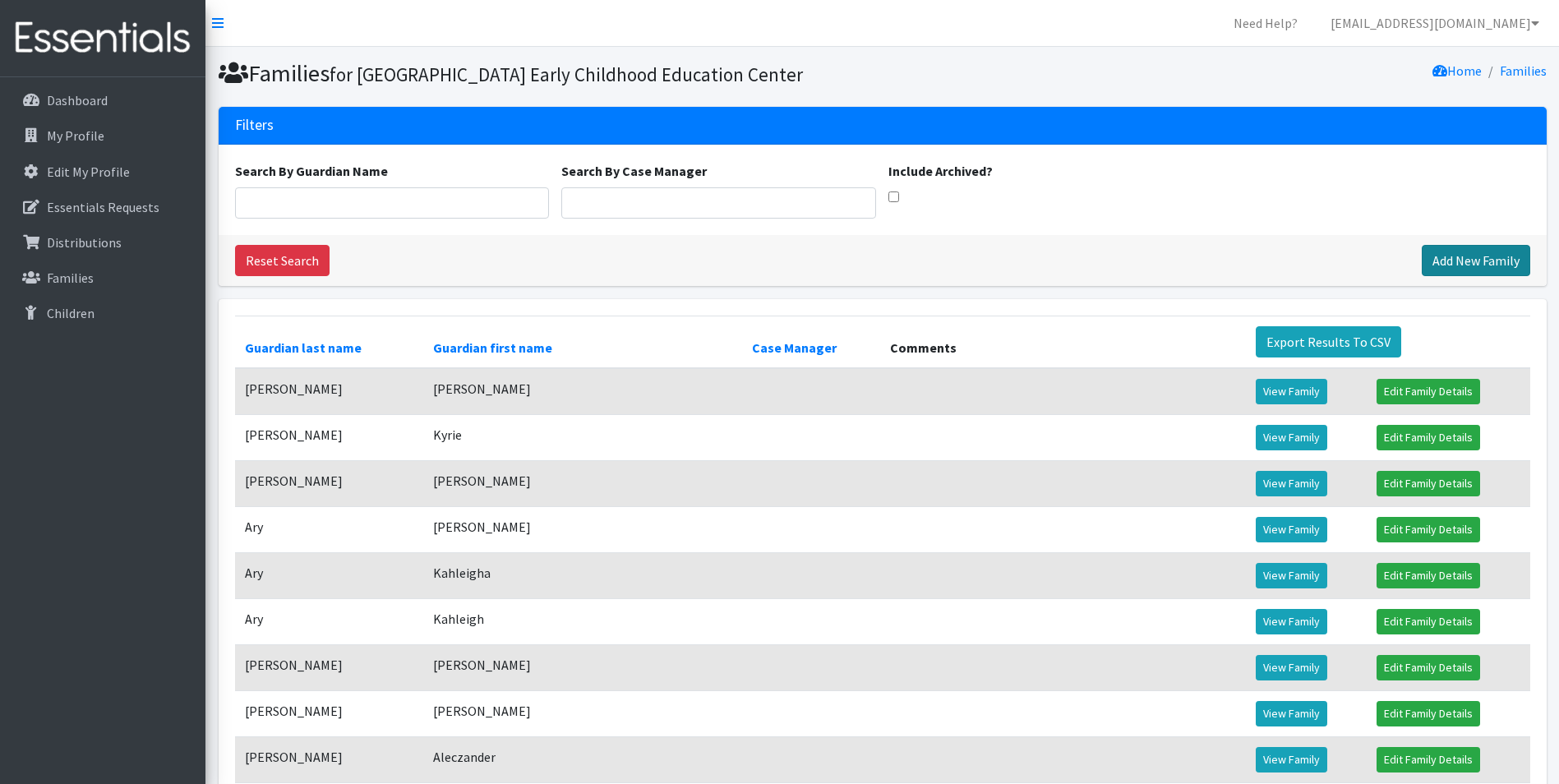
click at [1438, 276] on link "Add New Family" at bounding box center [1475, 261] width 108 height 31
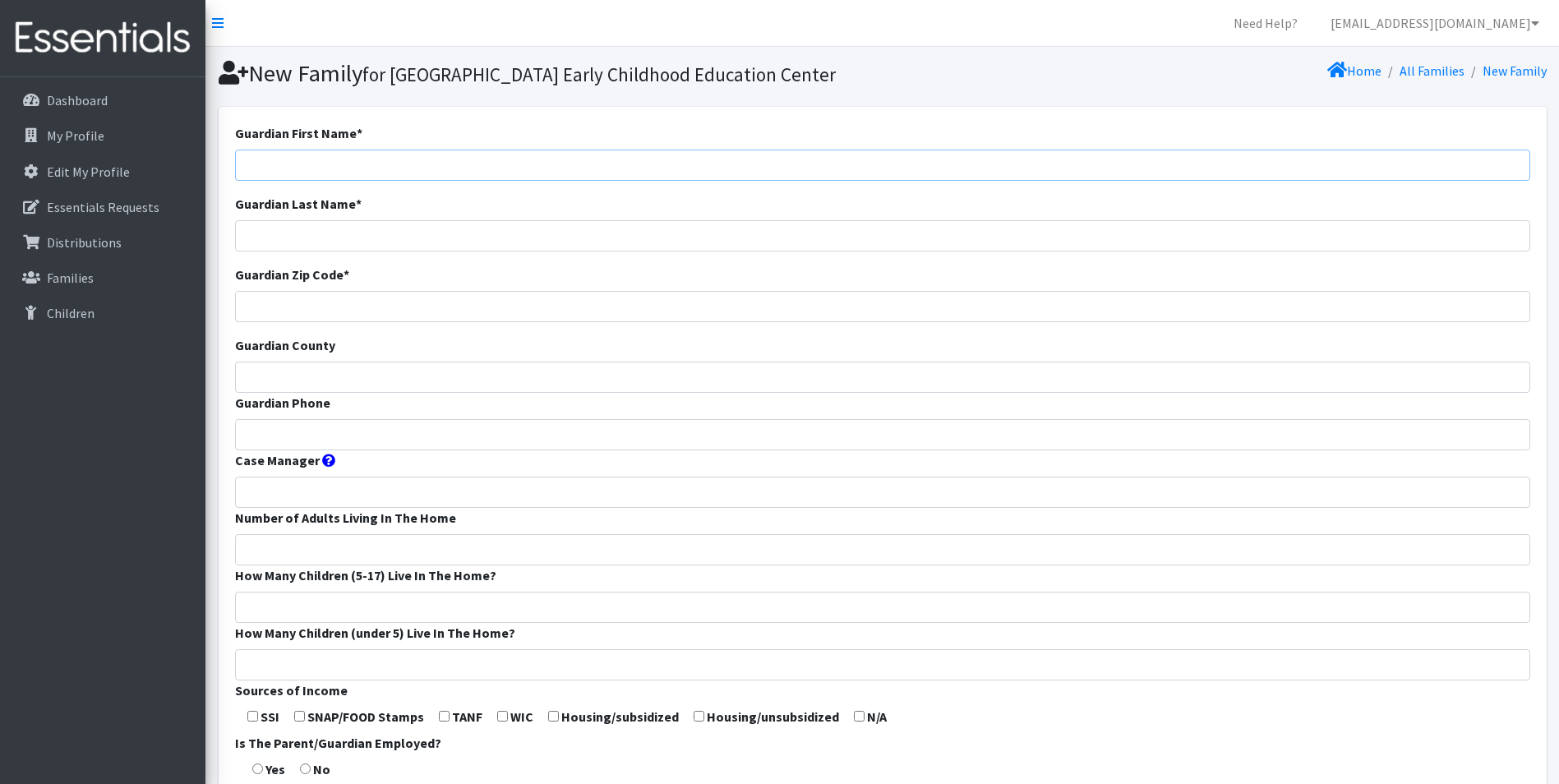
click at [657, 179] on input "Guardian First Name *" at bounding box center [882, 165] width 1295 height 31
type input "[PERSON_NAME]"
type input "65807"
type input "Greene"
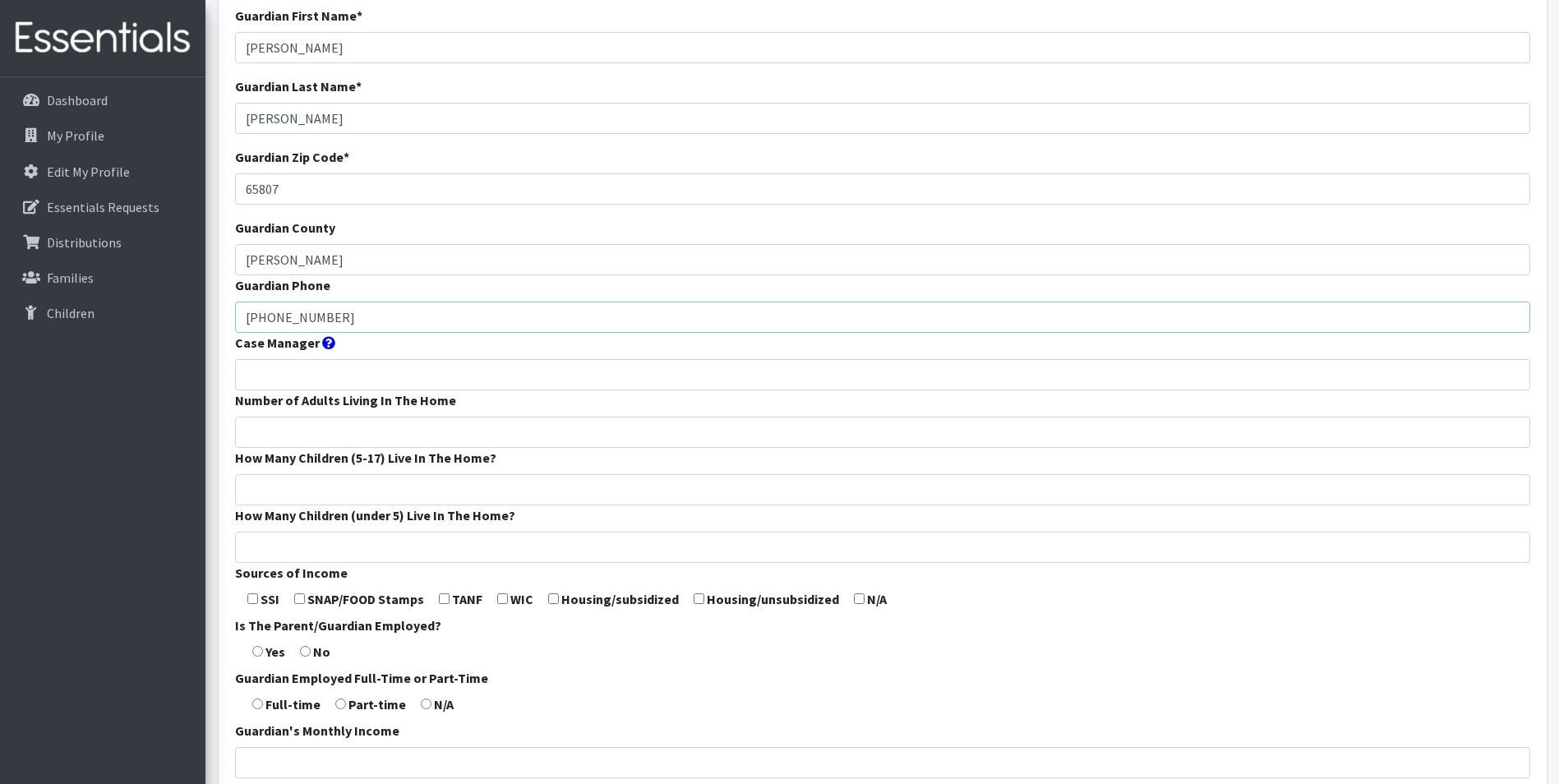
scroll to position [165, 0]
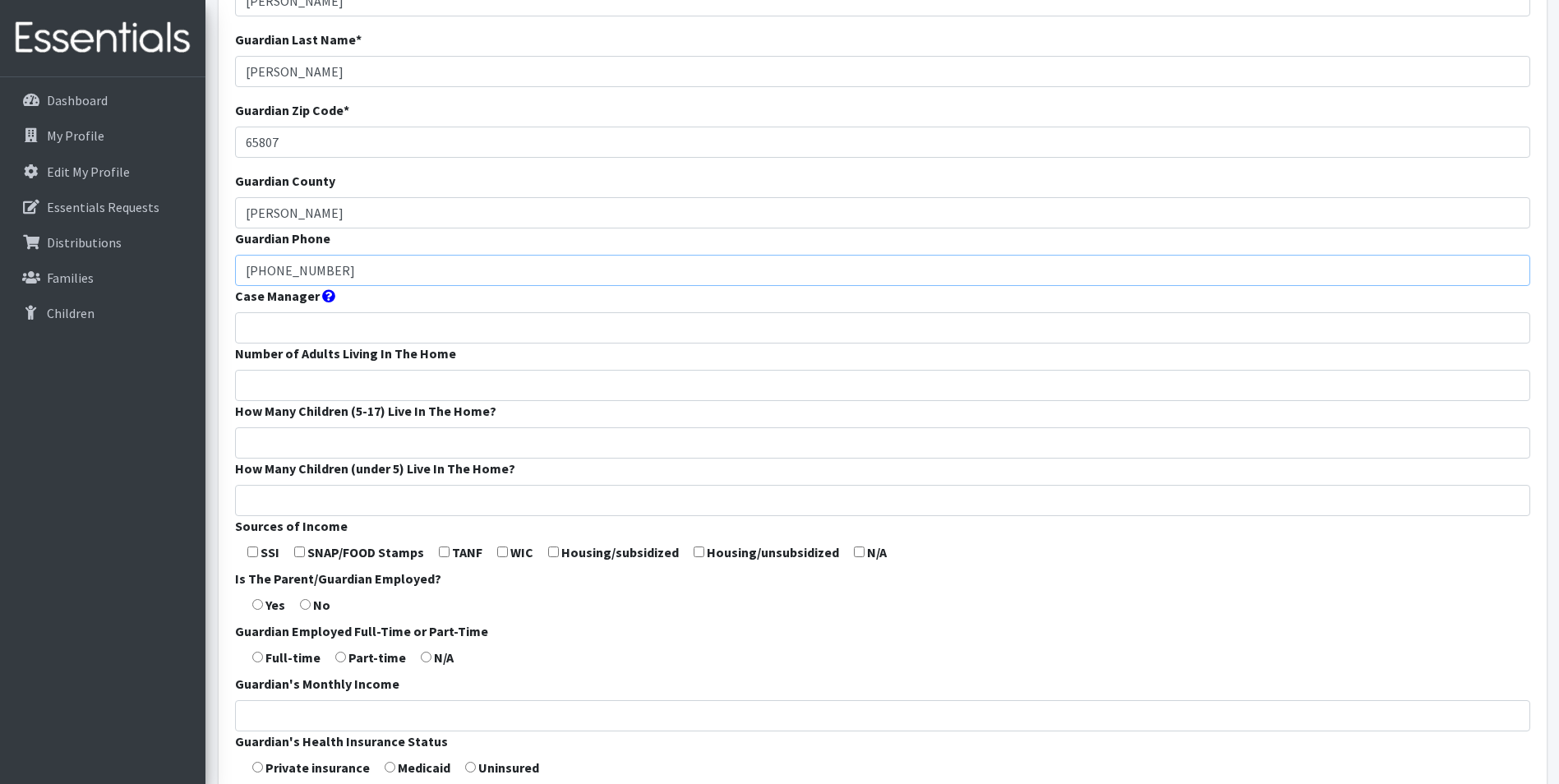
type input "417-633-0327"
click at [288, 363] on label "Number of Adults Living In The Home" at bounding box center [345, 353] width 221 height 20
click at [288, 380] on input "Number of Adults Living In The Home" at bounding box center [882, 386] width 1295 height 31
type input "2"
click at [382, 458] on input "How Many Children (5-17) Live In The Home?" at bounding box center [882, 443] width 1295 height 31
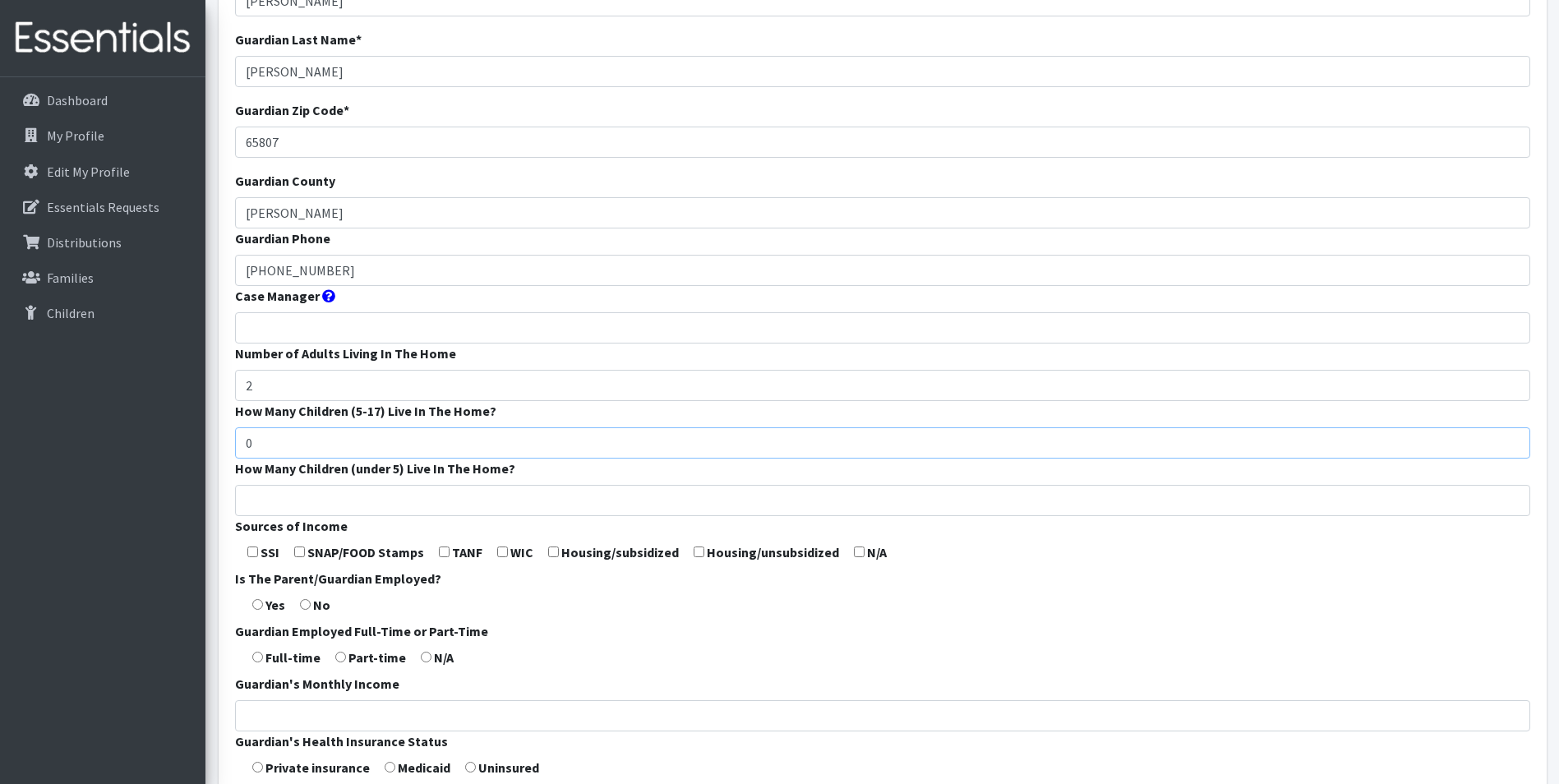
type input "0"
click at [239, 515] on input "How Many Children (under 5) Live In The Home?" at bounding box center [882, 500] width 1295 height 31
type input "1"
click at [578, 562] on label "Housing/subsidized" at bounding box center [620, 552] width 118 height 20
click at [504, 557] on input "checkbox" at bounding box center [503, 552] width 10 height 10
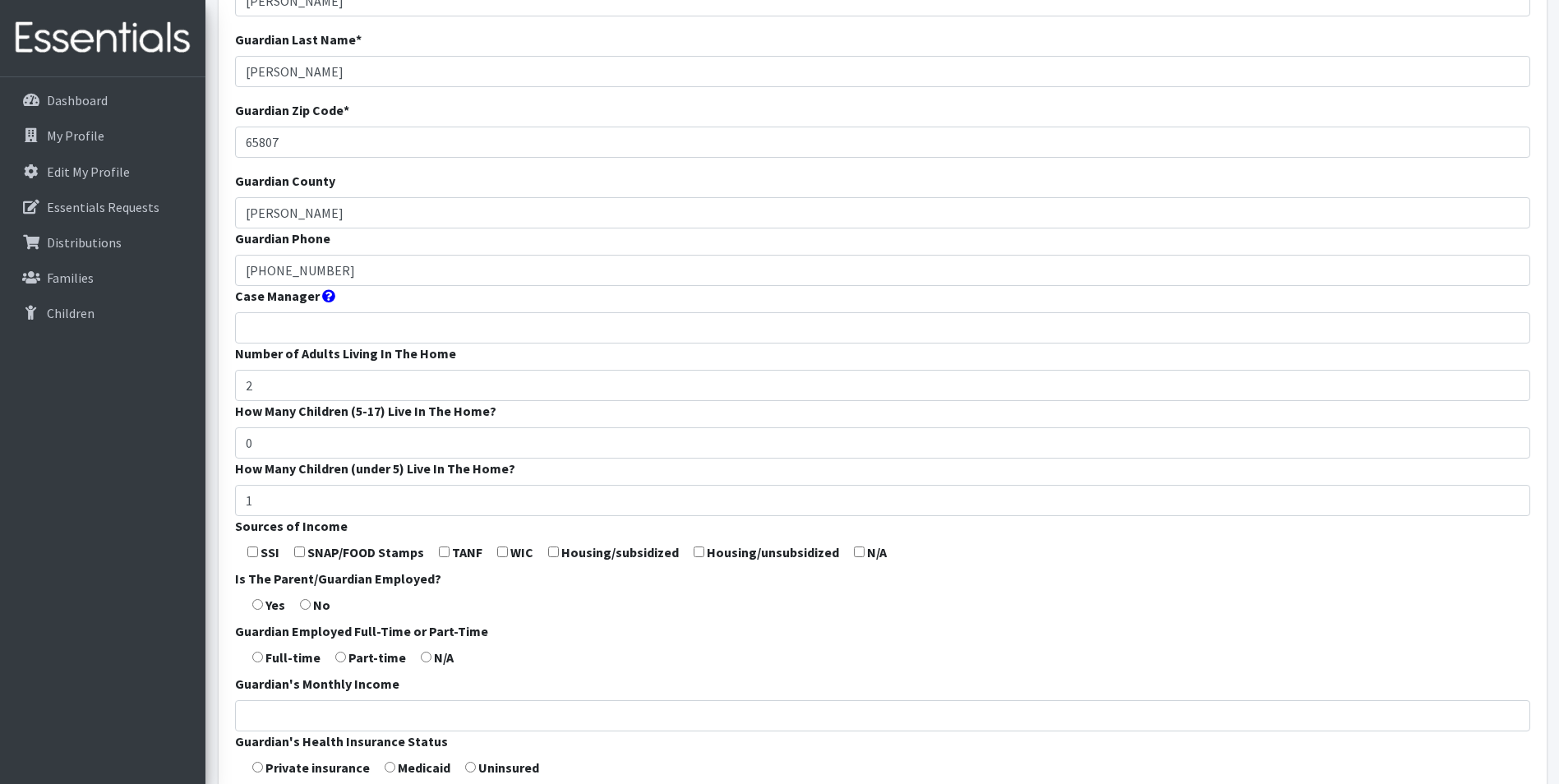
checkbox input "true"
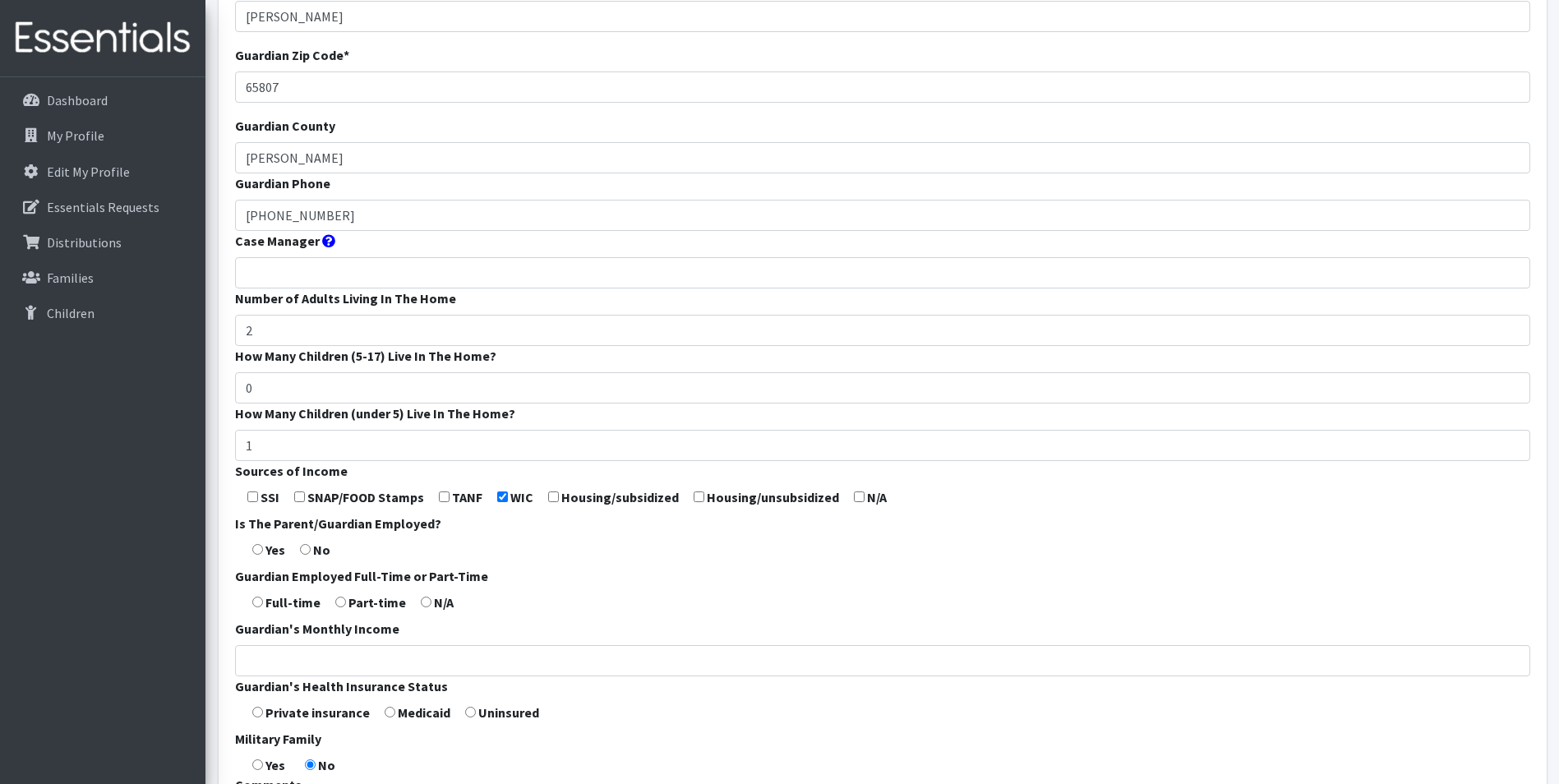
scroll to position [246, 0]
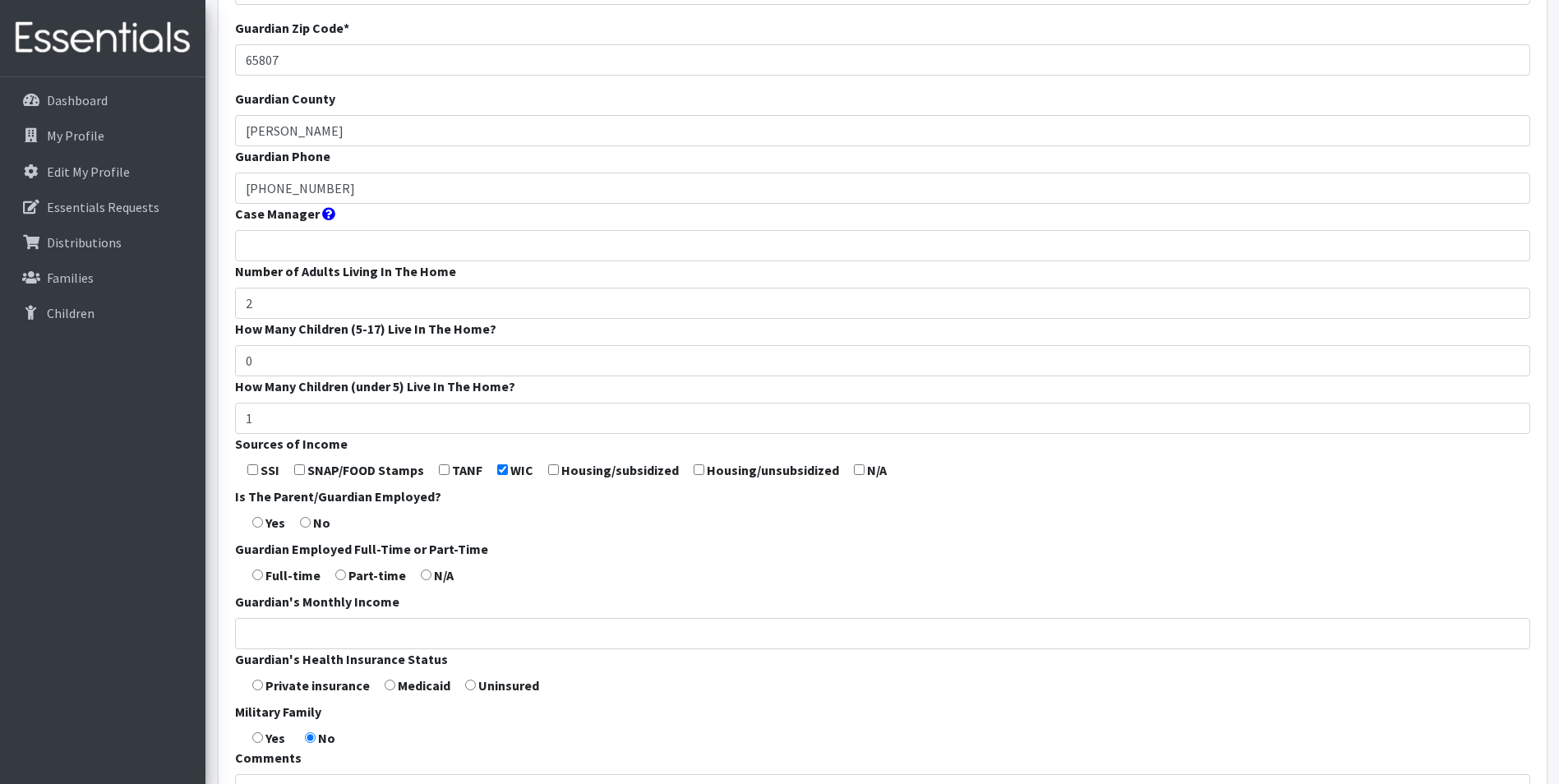
click at [257, 528] on input "radio" at bounding box center [257, 522] width 10 height 10
radio input "true"
click at [262, 580] on input "radio" at bounding box center [257, 574] width 10 height 10
radio input "true"
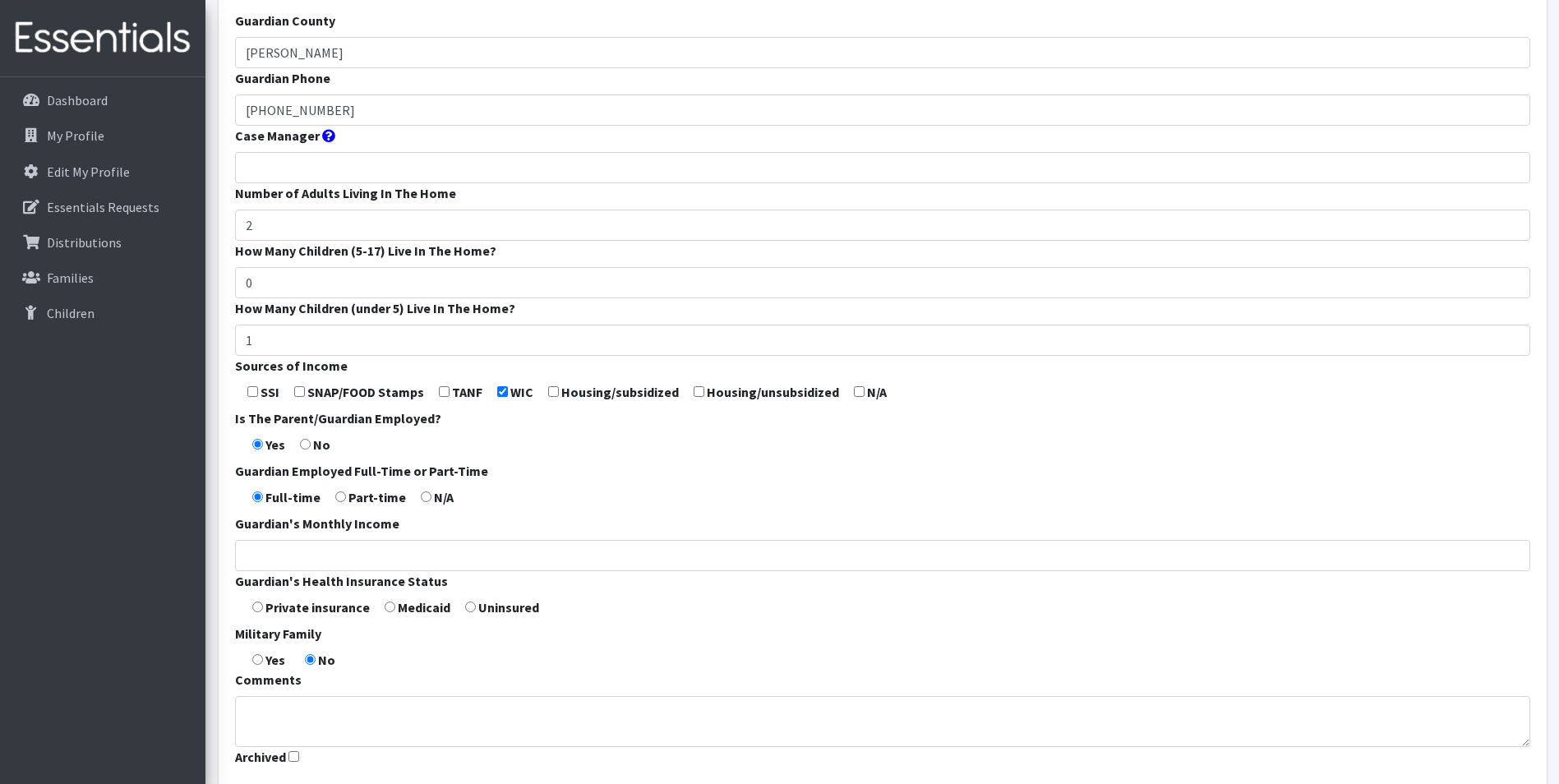
scroll to position [328, 0]
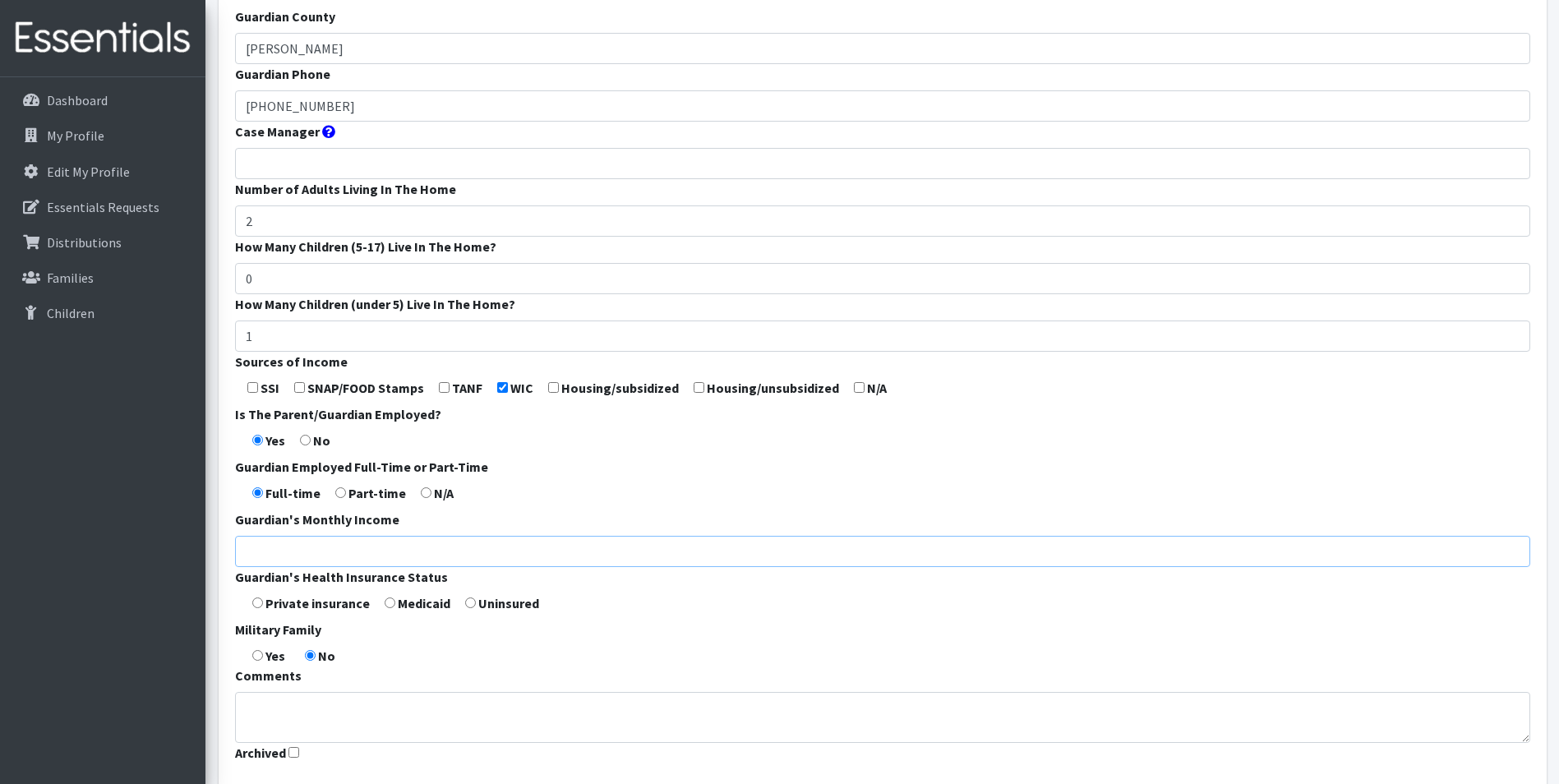
click at [316, 567] on input "Guardian's Monthly Income" at bounding box center [882, 551] width 1295 height 31
type input "6200 (From both parents)"
click at [257, 632] on form "Guardian First Name * Allyson Guardian Last Name * Berryhill Guardian Zip Code …" at bounding box center [882, 282] width 1295 height 974
click at [256, 608] on input "radio" at bounding box center [257, 602] width 10 height 10
radio input "true"
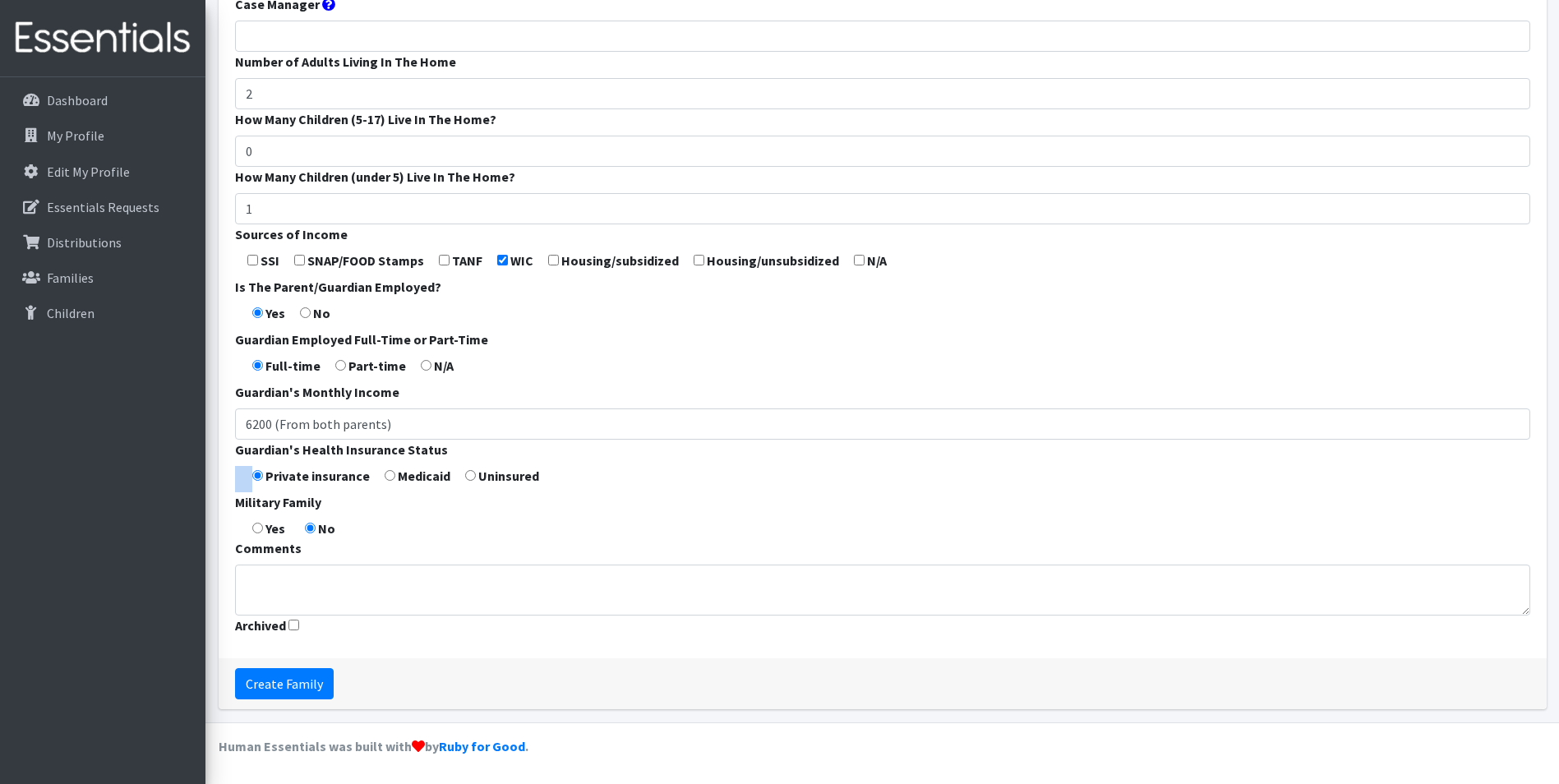
scroll to position [483, 0]
click at [263, 532] on input "radio" at bounding box center [257, 528] width 10 height 10
radio input "true"
click at [280, 673] on input "Create Family" at bounding box center [284, 684] width 99 height 31
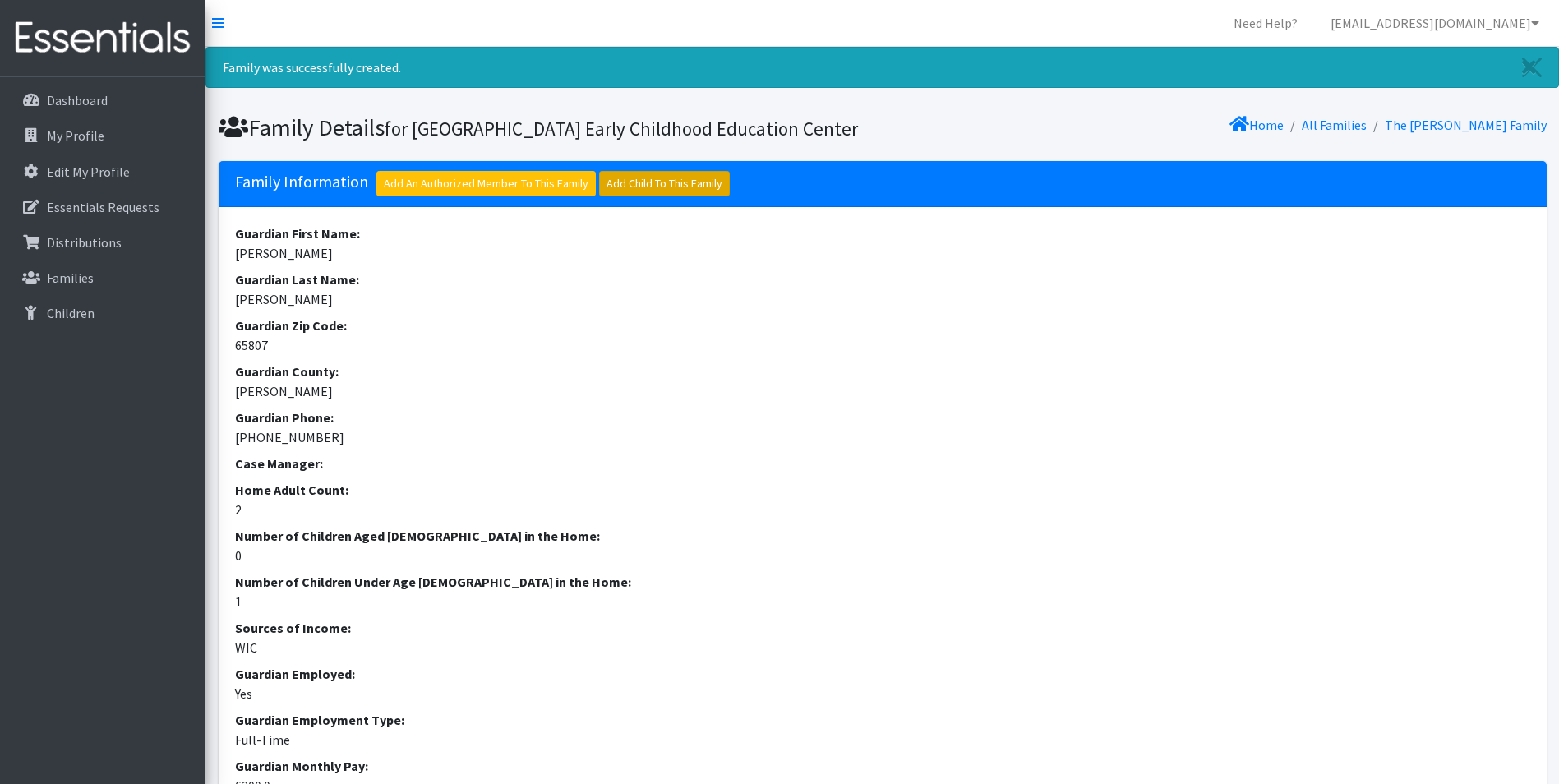
click at [661, 197] on link "Add Child To This Family" at bounding box center [664, 183] width 131 height 25
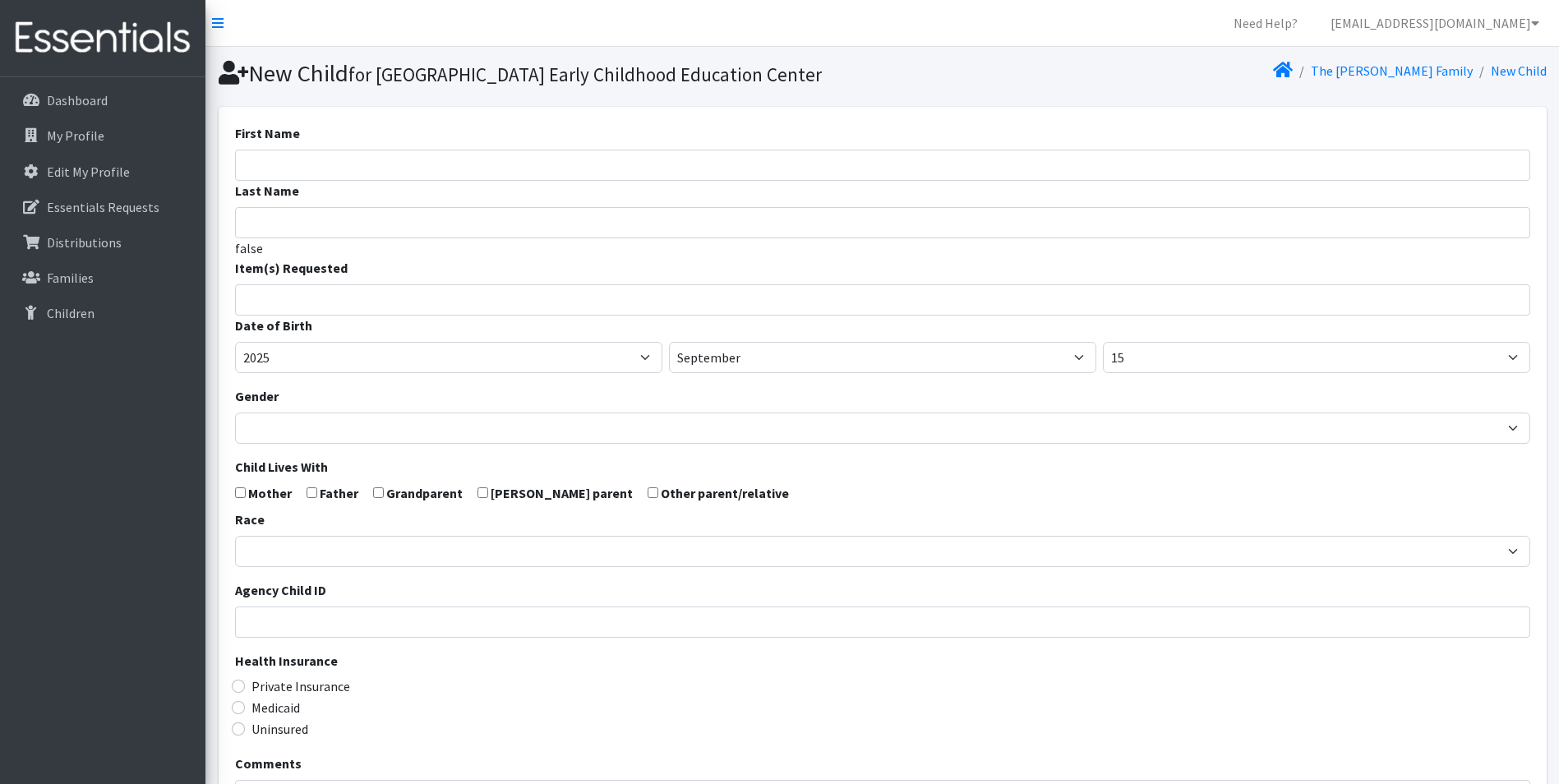
select select
click at [323, 181] on input "First Name" at bounding box center [882, 165] width 1295 height 31
type input "Aloura"
type input "[PERSON_NAME]"
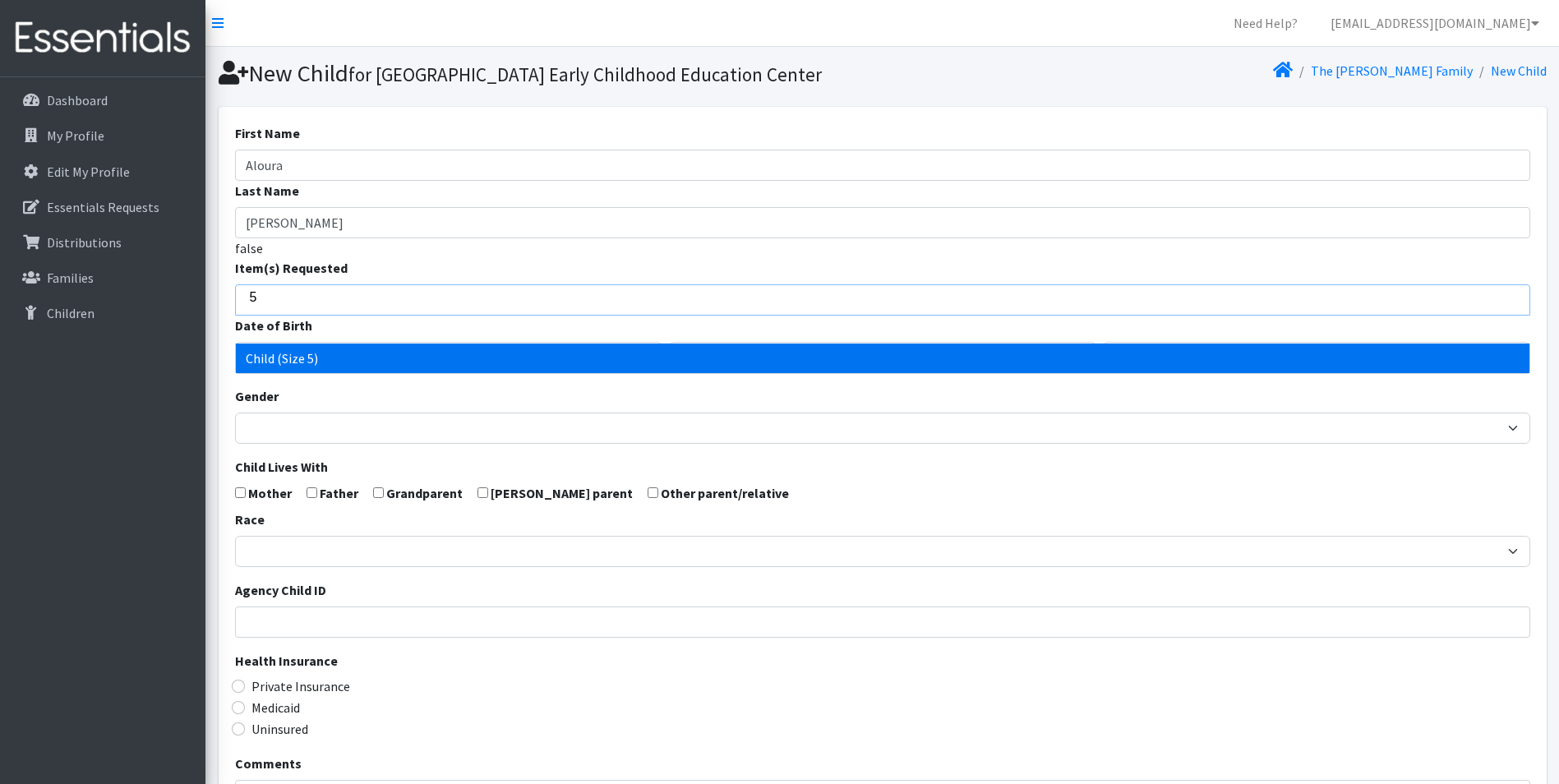
type input "5"
select select "3068"
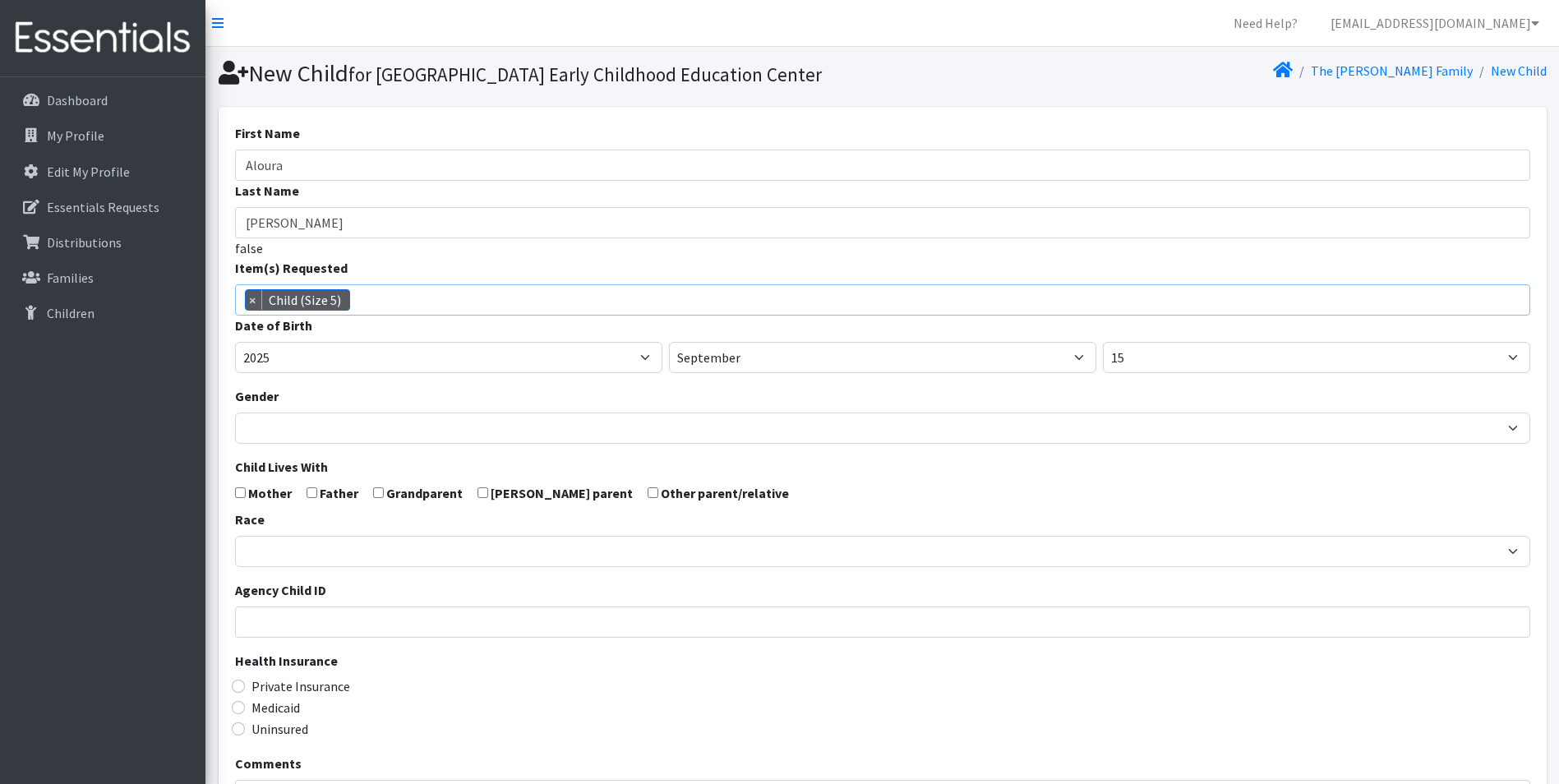
scroll to position [87, 0]
click at [323, 373] on select "2005 2006 2007 2008 2009 2010 2011 2012 2013 2014 2015 2016 2017 2018 2019 2020…" at bounding box center [448, 357] width 427 height 31
select select "2024"
click at [235, 370] on select "2005 2006 2007 2008 2009 2010 2011 2012 2013 2014 2015 2016 2017 2018 2019 2020…" at bounding box center [448, 357] width 427 height 31
click at [915, 373] on select "January February March April May June July August September October November De…" at bounding box center [882, 357] width 427 height 31
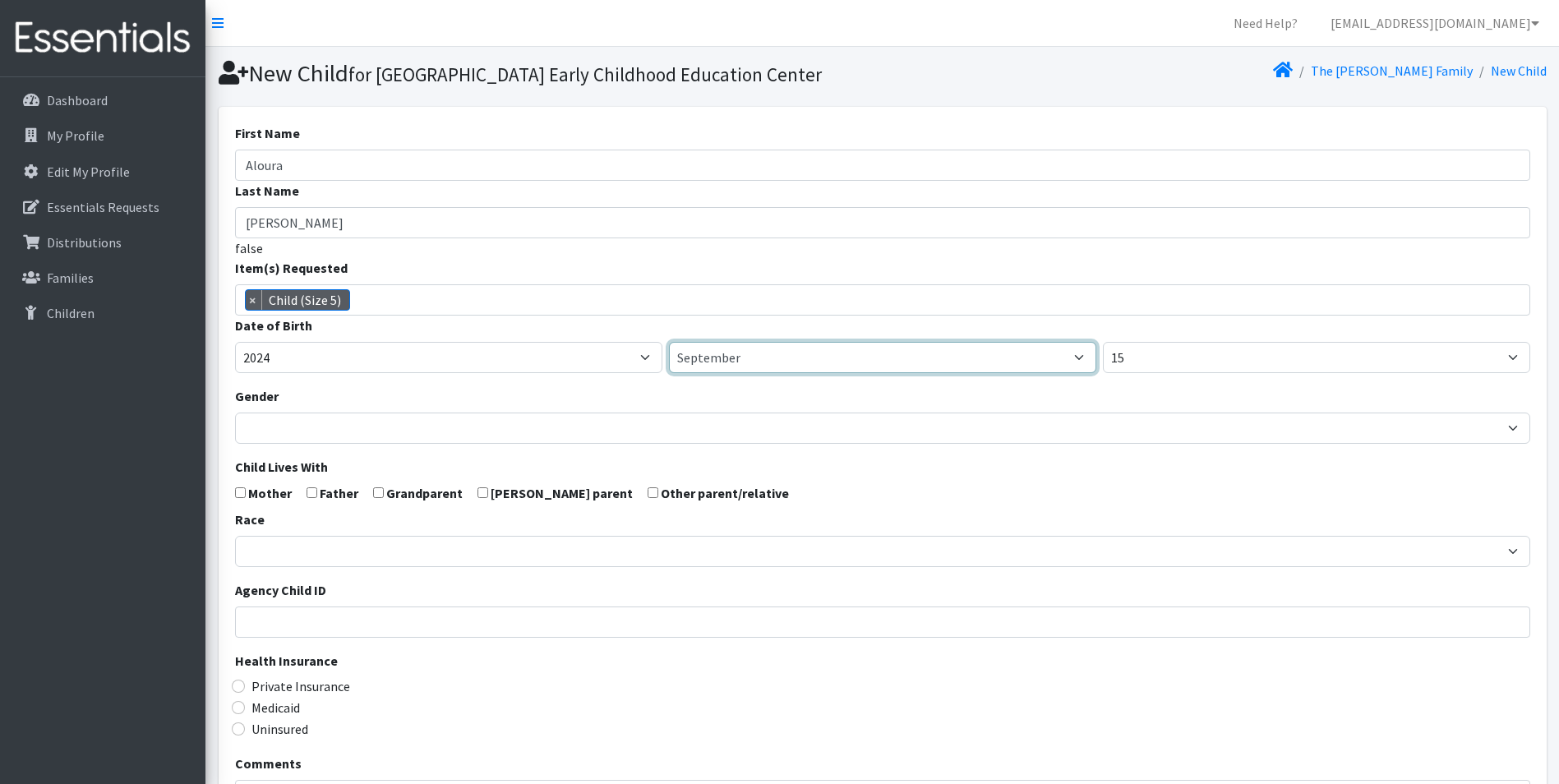
select select "3"
click at [669, 370] on select "January February March April May June July August September October November De…" at bounding box center [882, 357] width 427 height 31
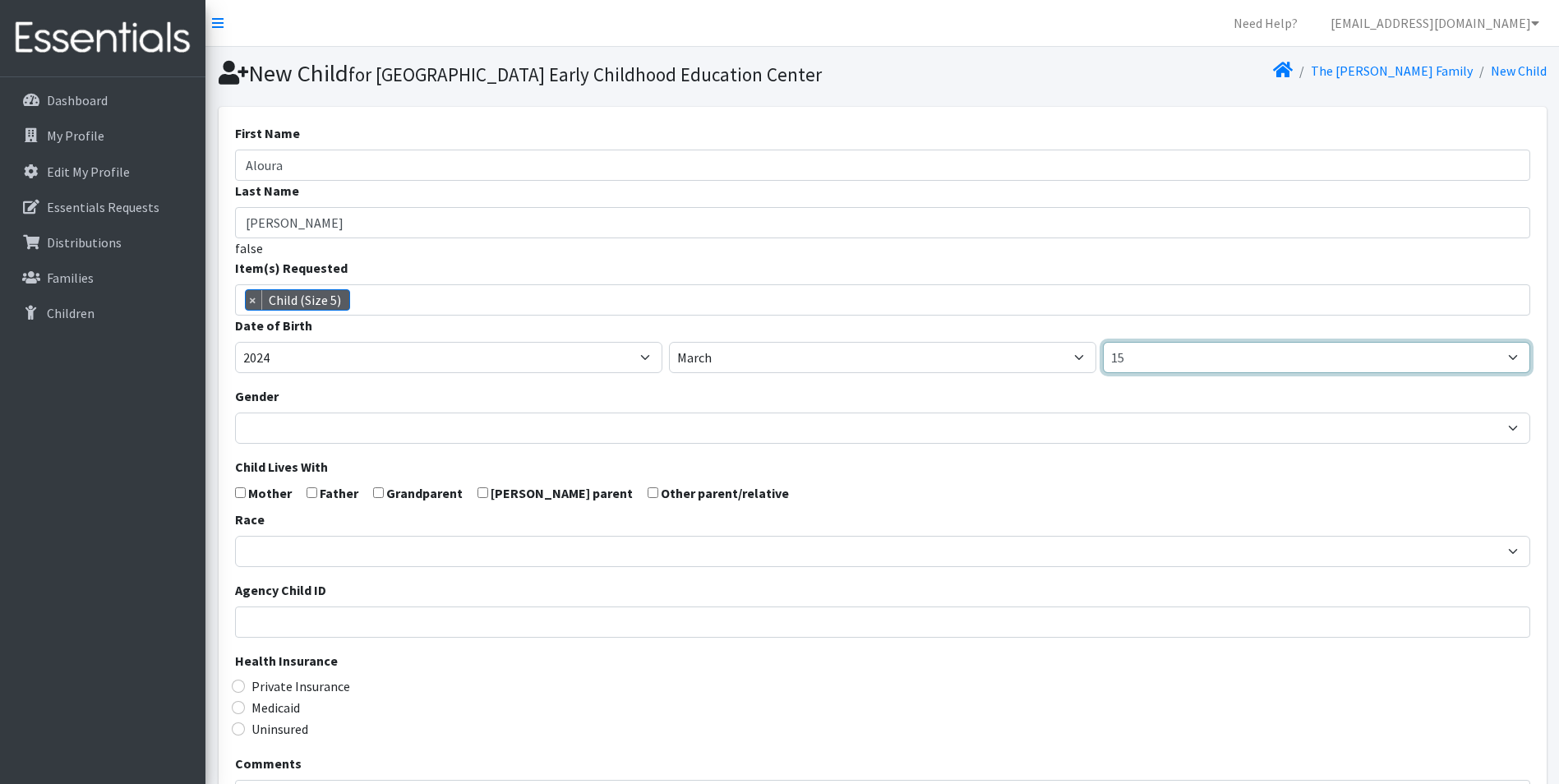
click at [1126, 373] on select "1 2 3 4 5 6 7 8 9 10 11 12 13 14 15 16 17 18 19 20 21 22 23 24 25 26 27 28 29 3…" at bounding box center [1315, 357] width 427 height 31
select select "1"
click at [1102, 370] on select "1 2 3 4 5 6 7 8 9 10 11 12 13 14 15 16 17 18 19 20 21 22 23 24 25 26 27 28 29 3…" at bounding box center [1315, 357] width 427 height 31
click at [236, 498] on input "checkbox" at bounding box center [240, 492] width 10 height 10
checkbox input "true"
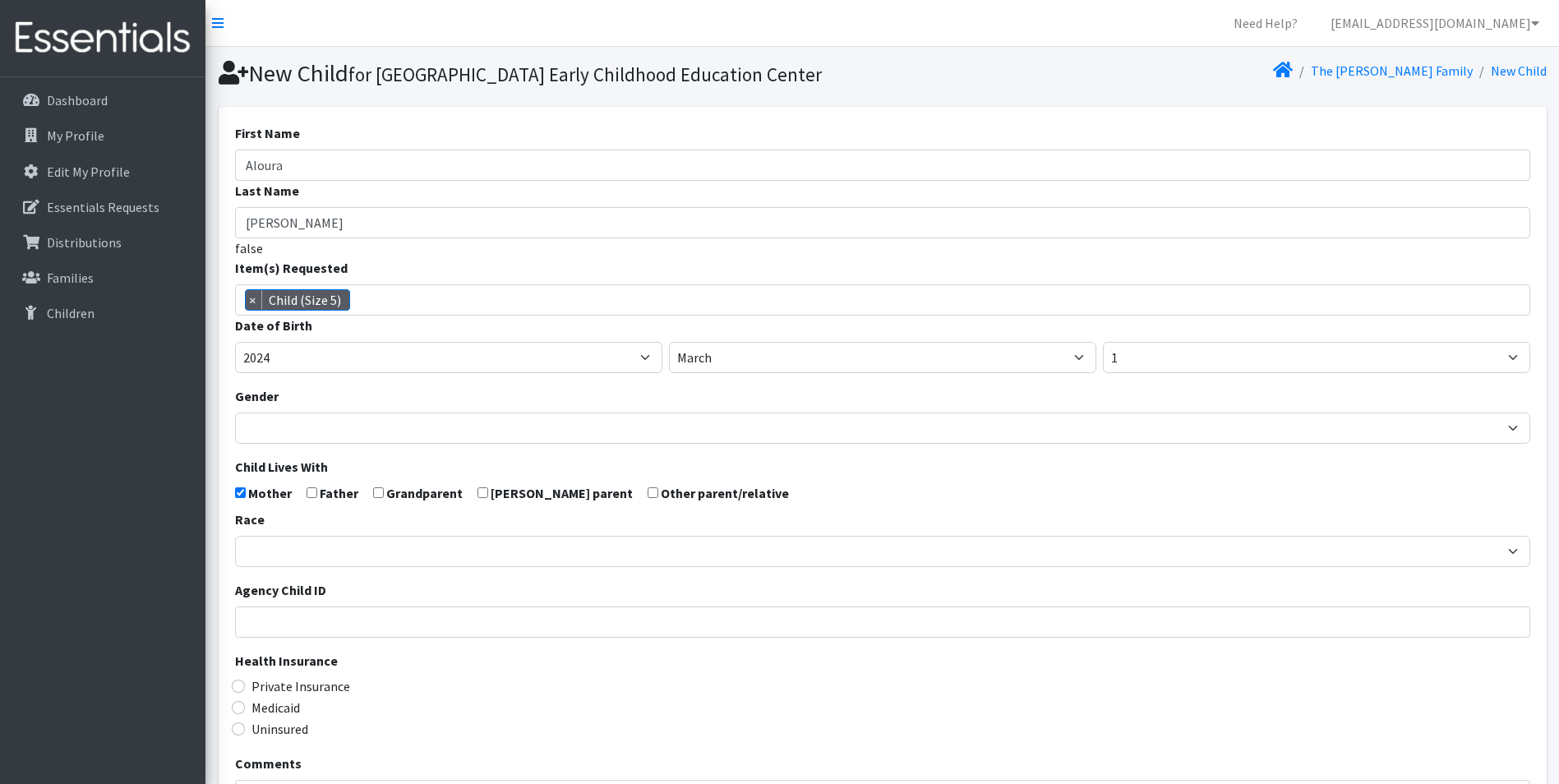
click at [309, 498] on input "checkbox" at bounding box center [312, 492] width 10 height 10
checkbox input "true"
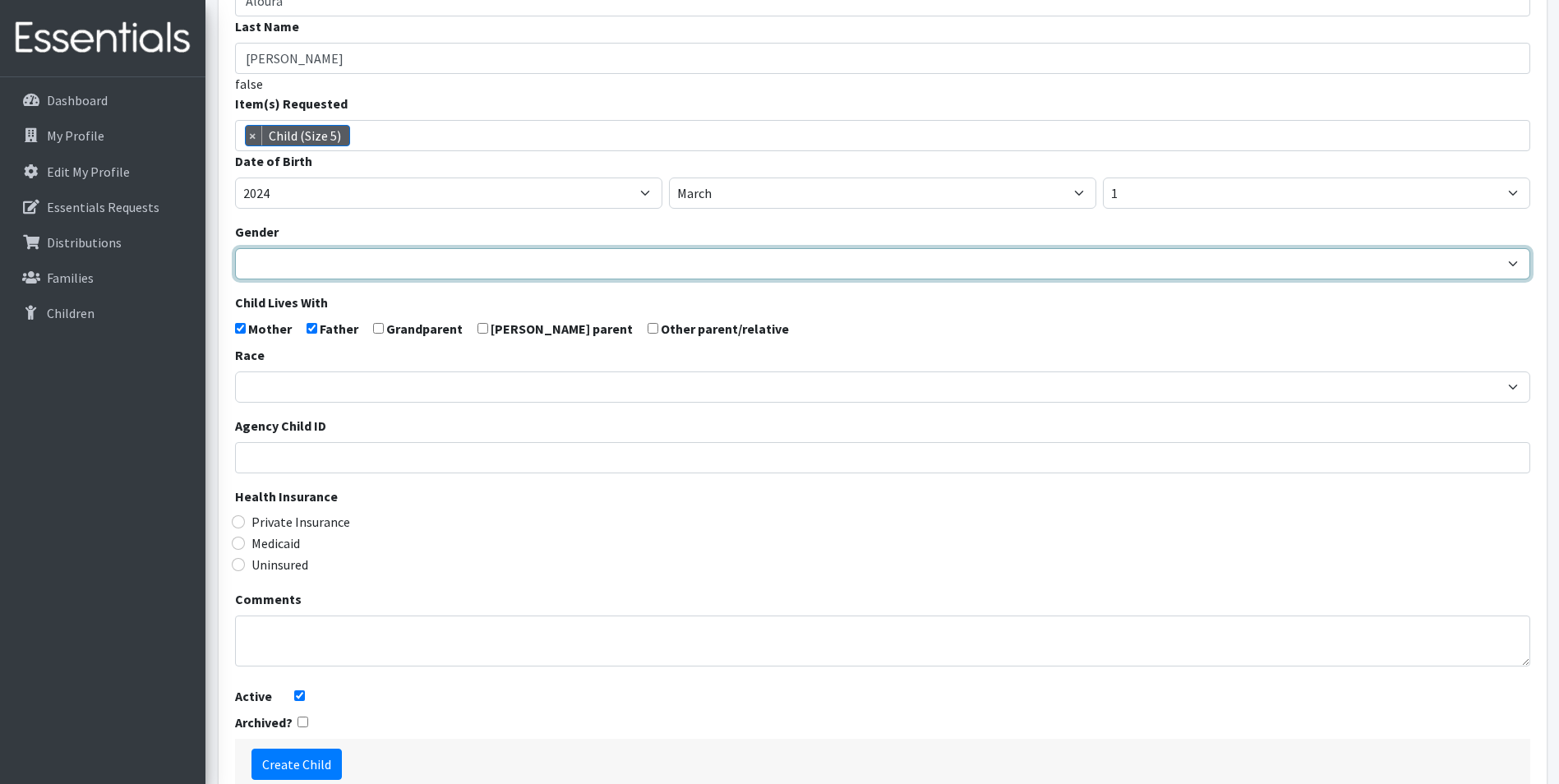
click at [271, 279] on select "Male Female" at bounding box center [882, 263] width 1295 height 31
select select "[DEMOGRAPHIC_DATA]"
click at [235, 276] on select "Male Female" at bounding box center [882, 263] width 1295 height 31
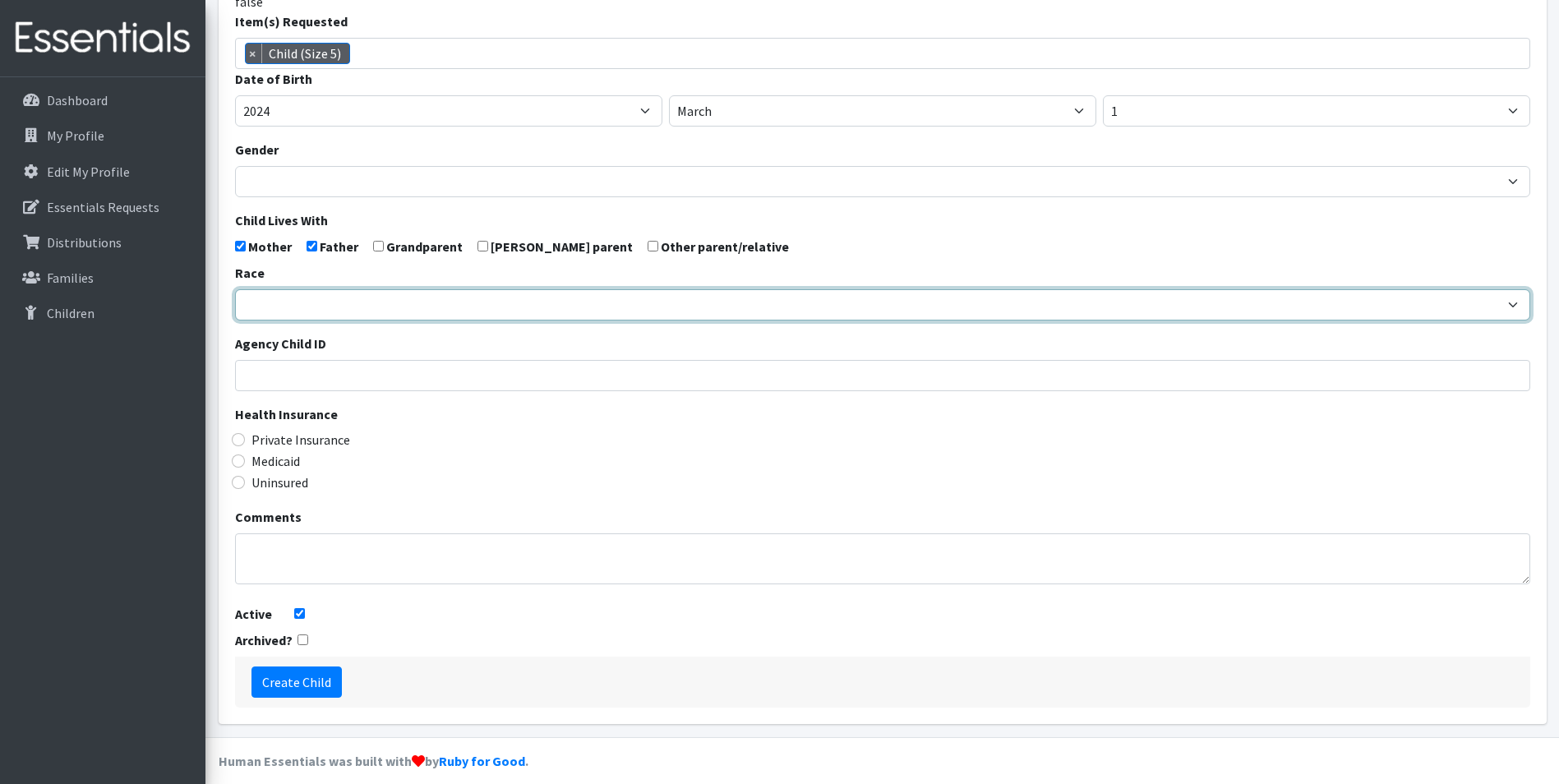
click at [277, 321] on select "African American Caucasian Hispanic Asian American Indian Pacific Islander Mult…" at bounding box center [882, 305] width 1295 height 31
select select "Caucasian"
click at [235, 317] on select "African American Caucasian Hispanic Asian American Indian Pacific Islander Mult…" at bounding box center [882, 305] width 1295 height 31
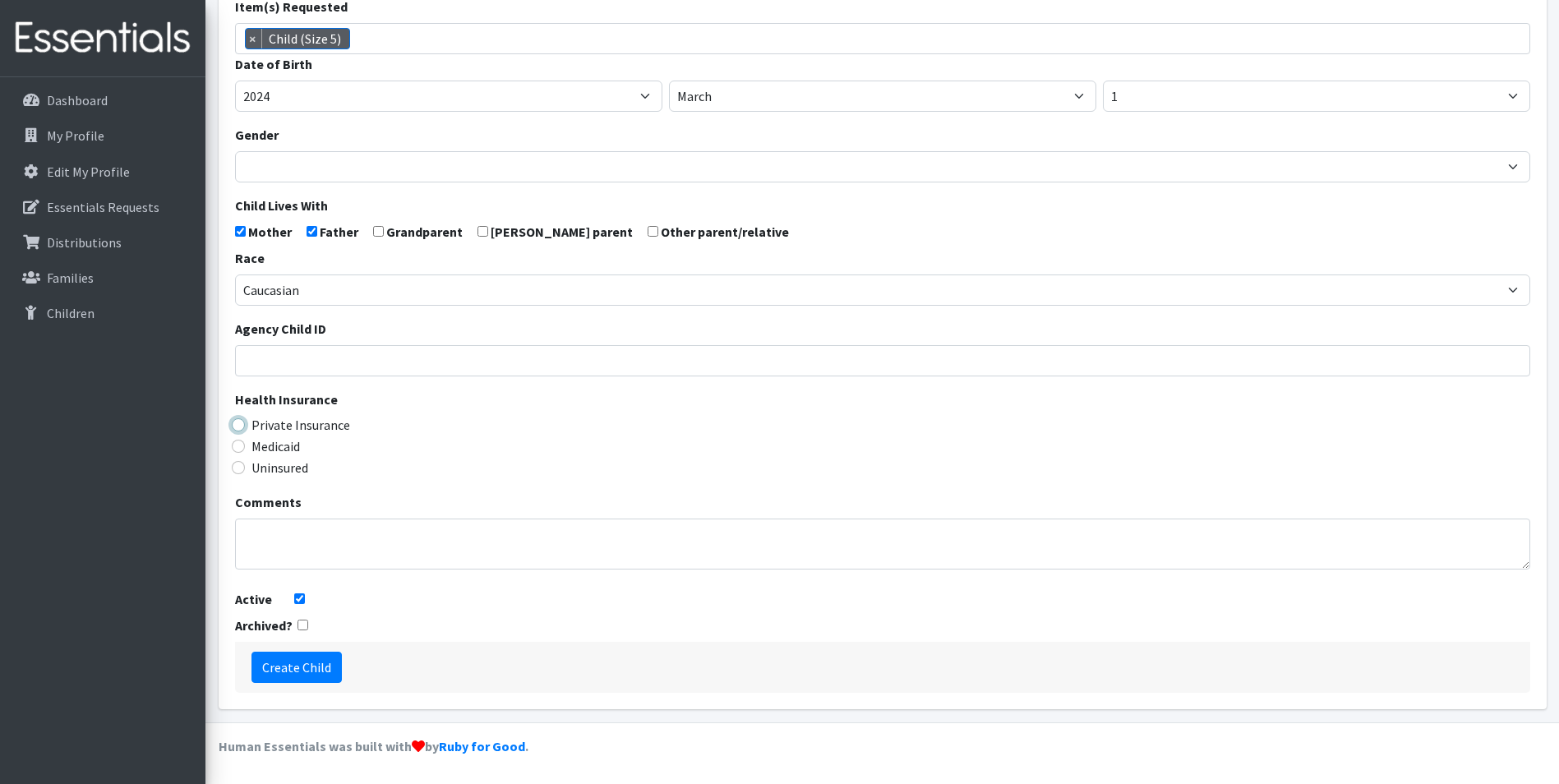
click at [240, 429] on input "Private Insurance" at bounding box center [237, 424] width 13 height 13
radio input "true"
click at [297, 661] on input "Create Child" at bounding box center [296, 667] width 90 height 31
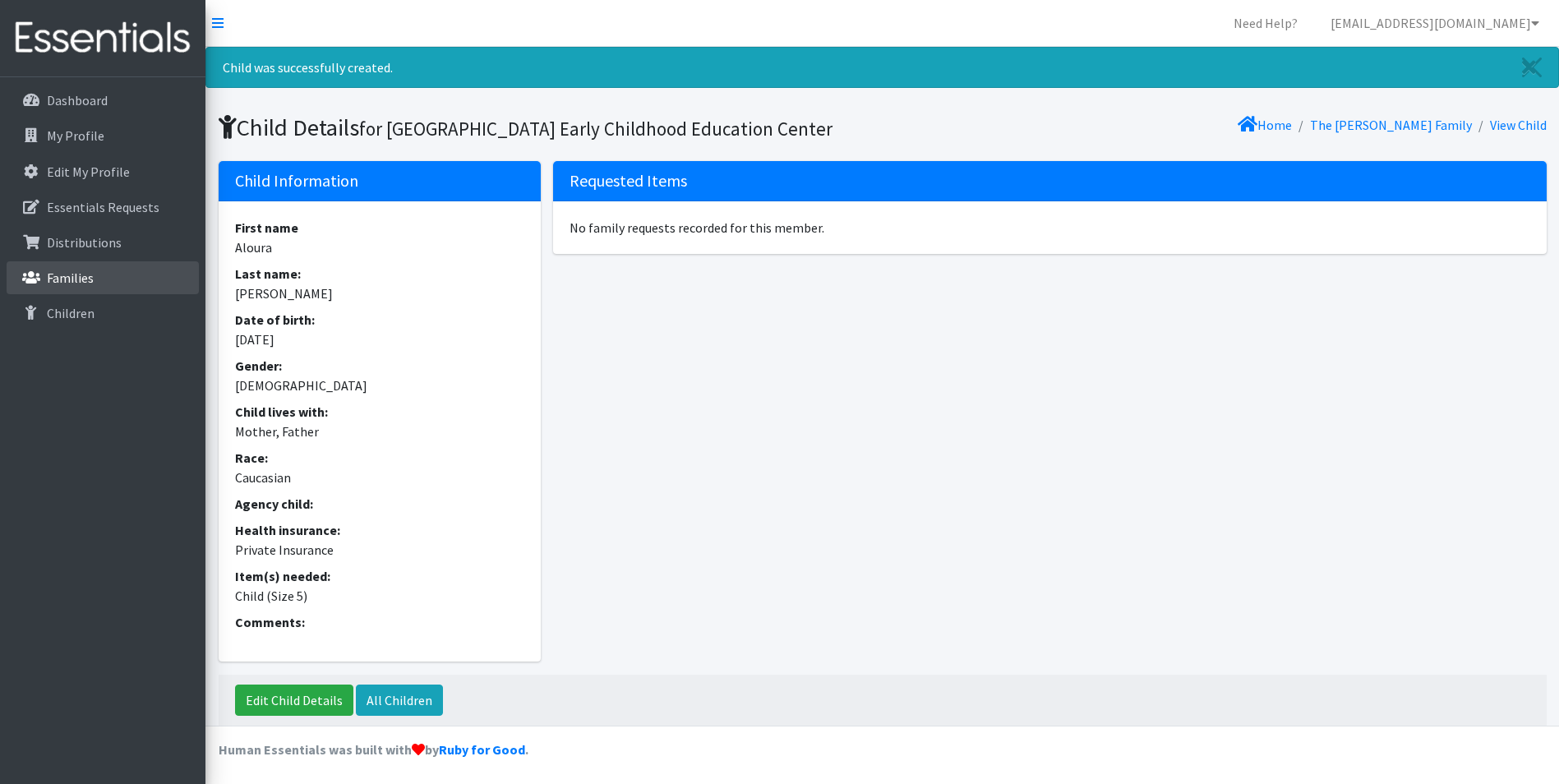
click at [111, 293] on link "Families" at bounding box center [103, 278] width 192 height 33
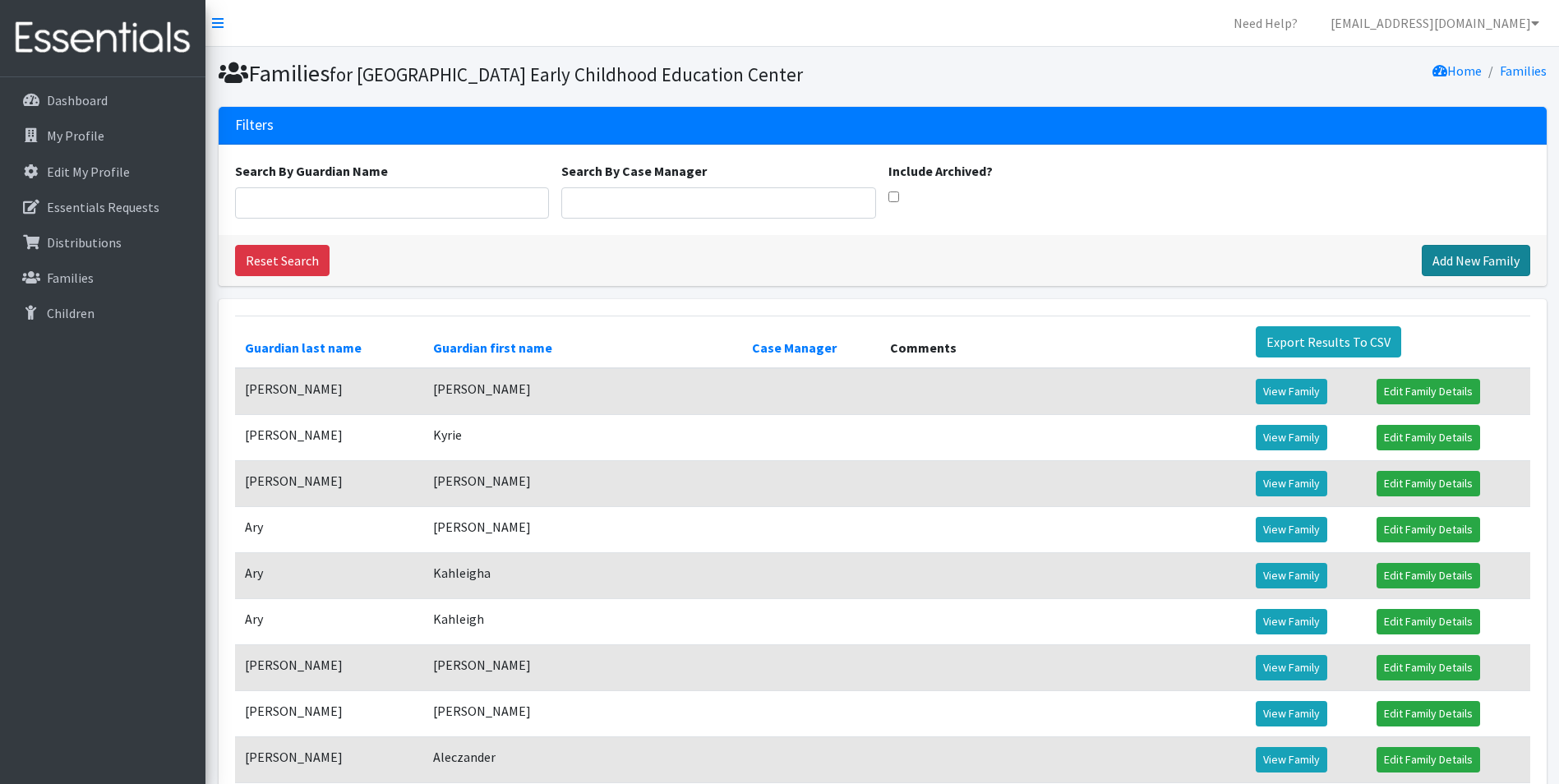
click at [1449, 276] on link "Add New Family" at bounding box center [1475, 261] width 108 height 31
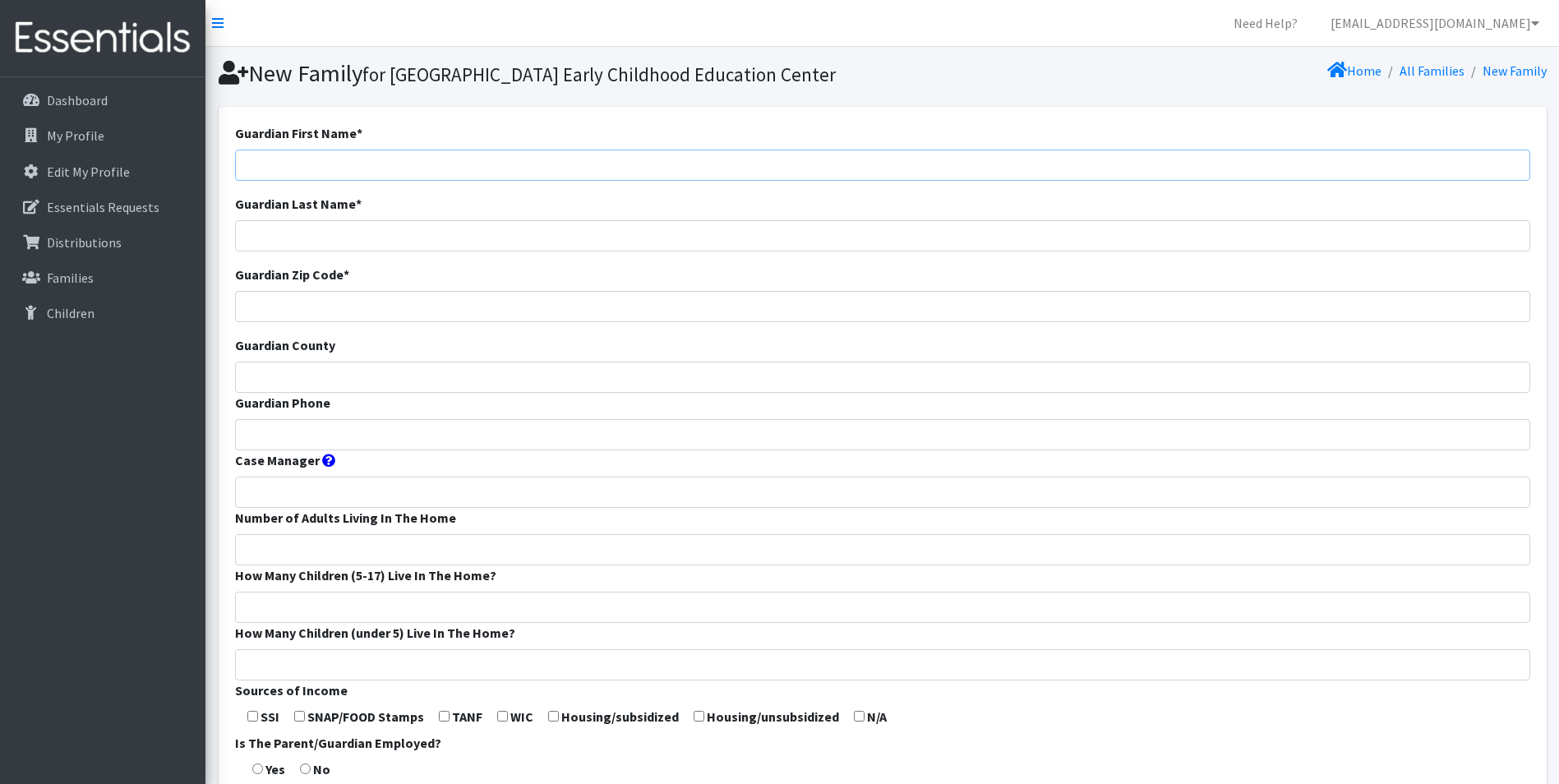
click at [340, 181] on input "Guardian First Name *" at bounding box center [882, 165] width 1295 height 31
type input "[PERSON_NAME]"
type input "65706"
type input "[PERSON_NAME]"
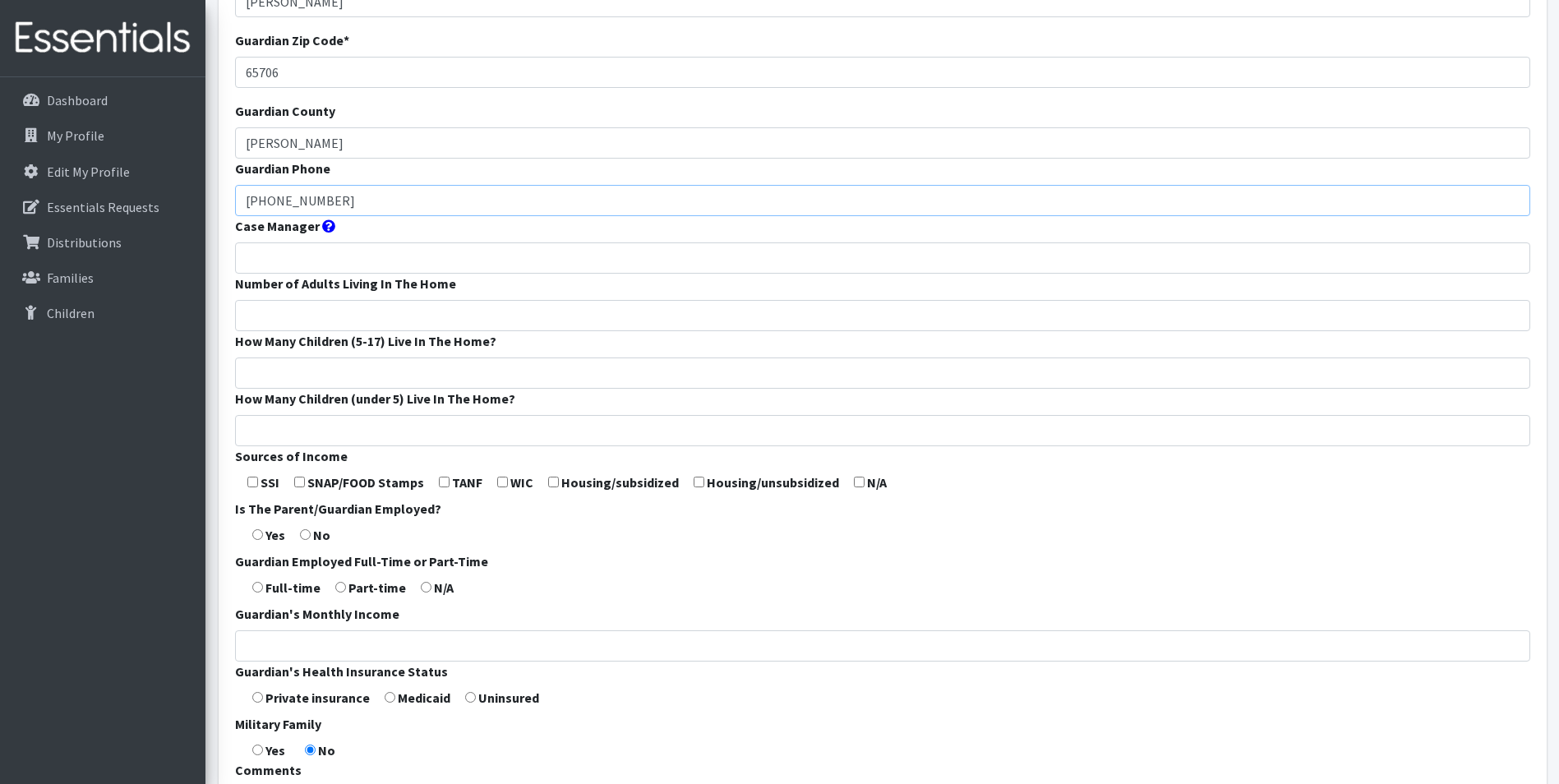
scroll to position [246, 0]
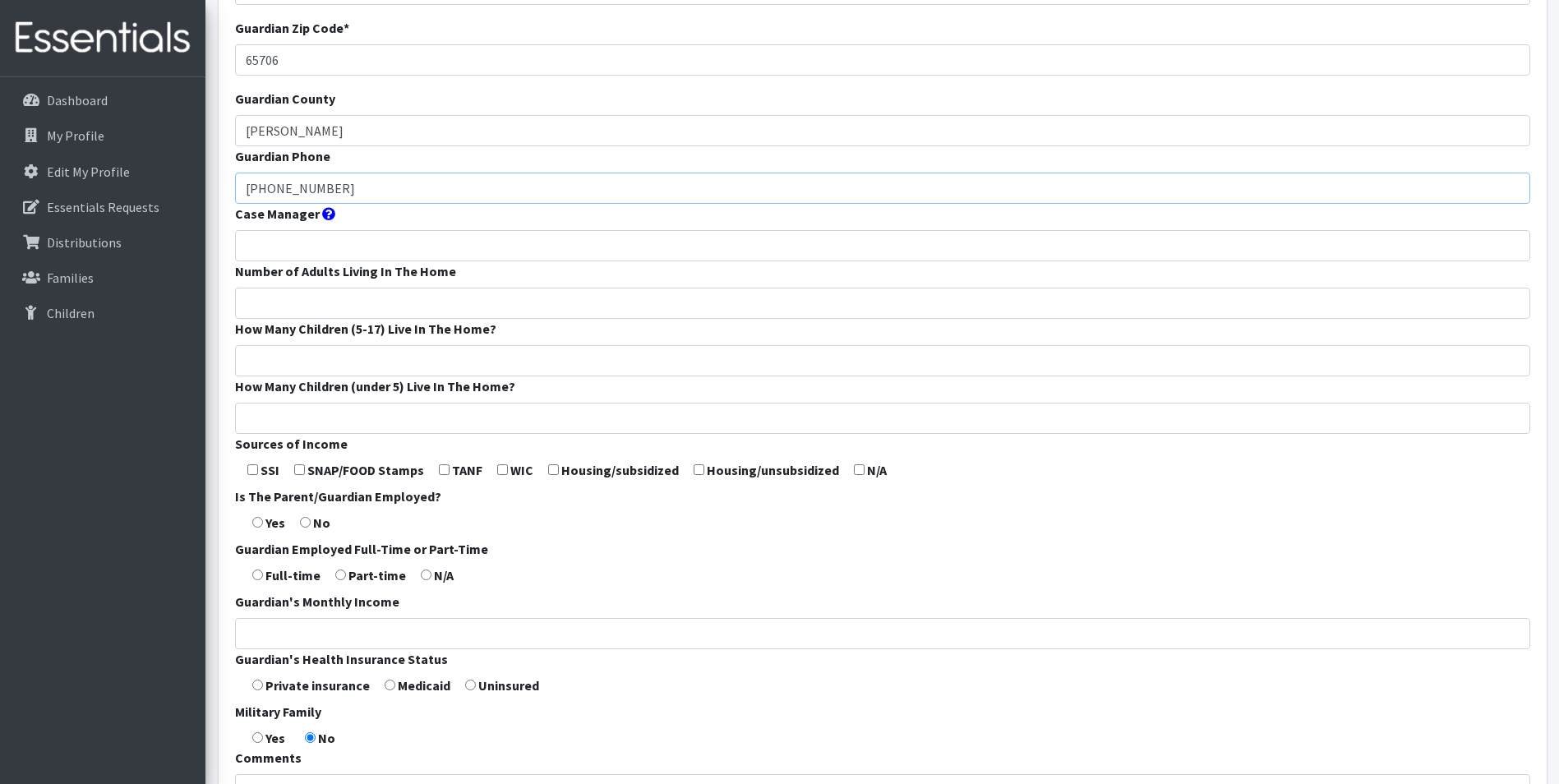
type input "[PHONE_NUMBER]"
click at [371, 314] on form "Guardian First Name * [PERSON_NAME] Guardian Last Name * [PERSON_NAME] Guardian…" at bounding box center [882, 364] width 1295 height 974
click at [370, 319] on input "Number of Adults Living In The Home" at bounding box center [882, 303] width 1295 height 31
type input "1"
click at [256, 376] on input "How Many Children (5-17) Live In The Home?" at bounding box center [882, 360] width 1295 height 31
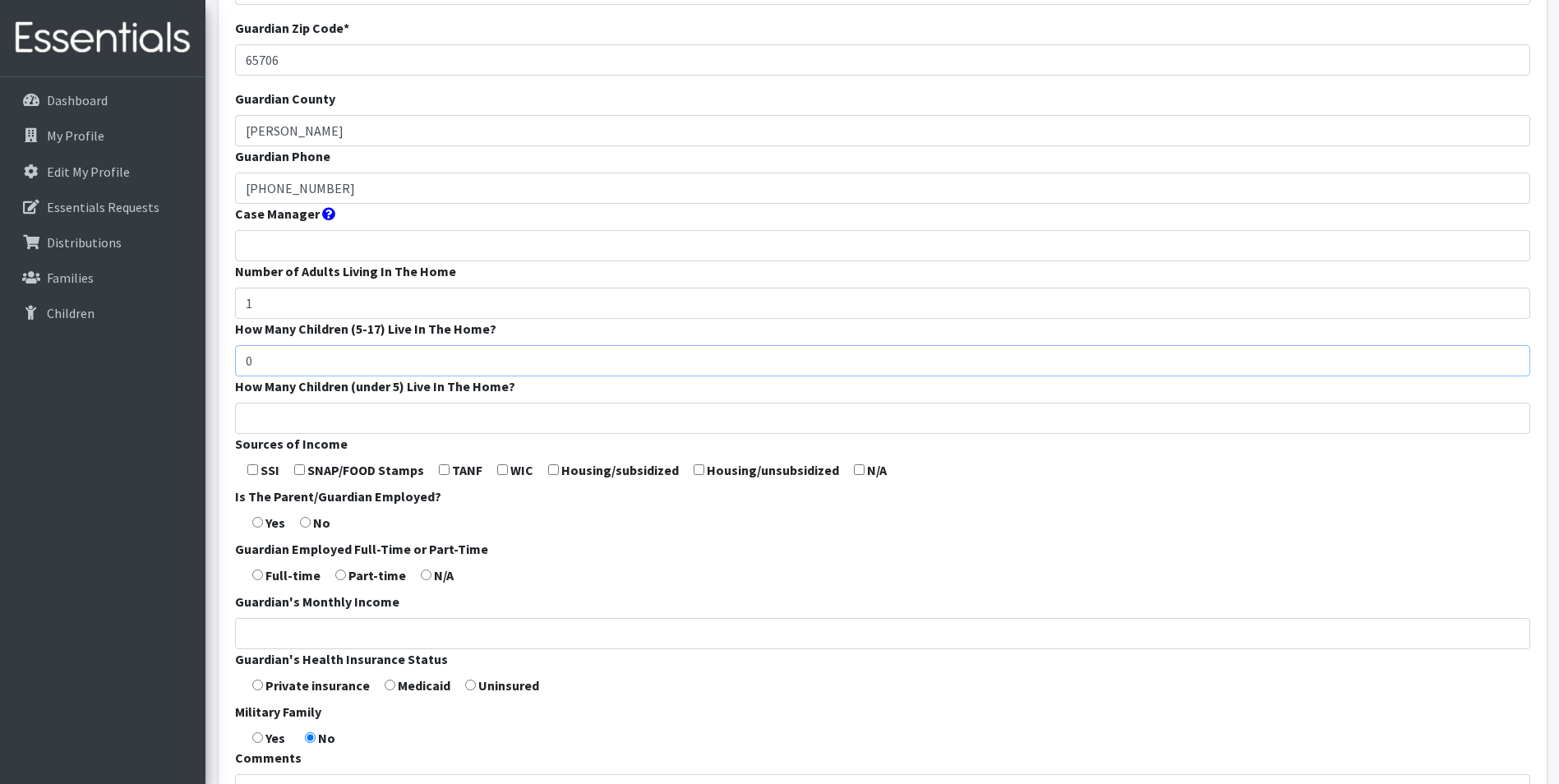
type input "0"
drag, startPoint x: 232, startPoint y: 452, endPoint x: 248, endPoint y: 452, distance: 16.0
click at [237, 452] on div "Guardian First Name * [PERSON_NAME] Guardian Last Name * [PERSON_NAME] Guardian…" at bounding box center [882, 364] width 1328 height 1007
click at [248, 434] on input "How Many Children (under 5) Live In The Home?" at bounding box center [882, 418] width 1295 height 31
type input "1"
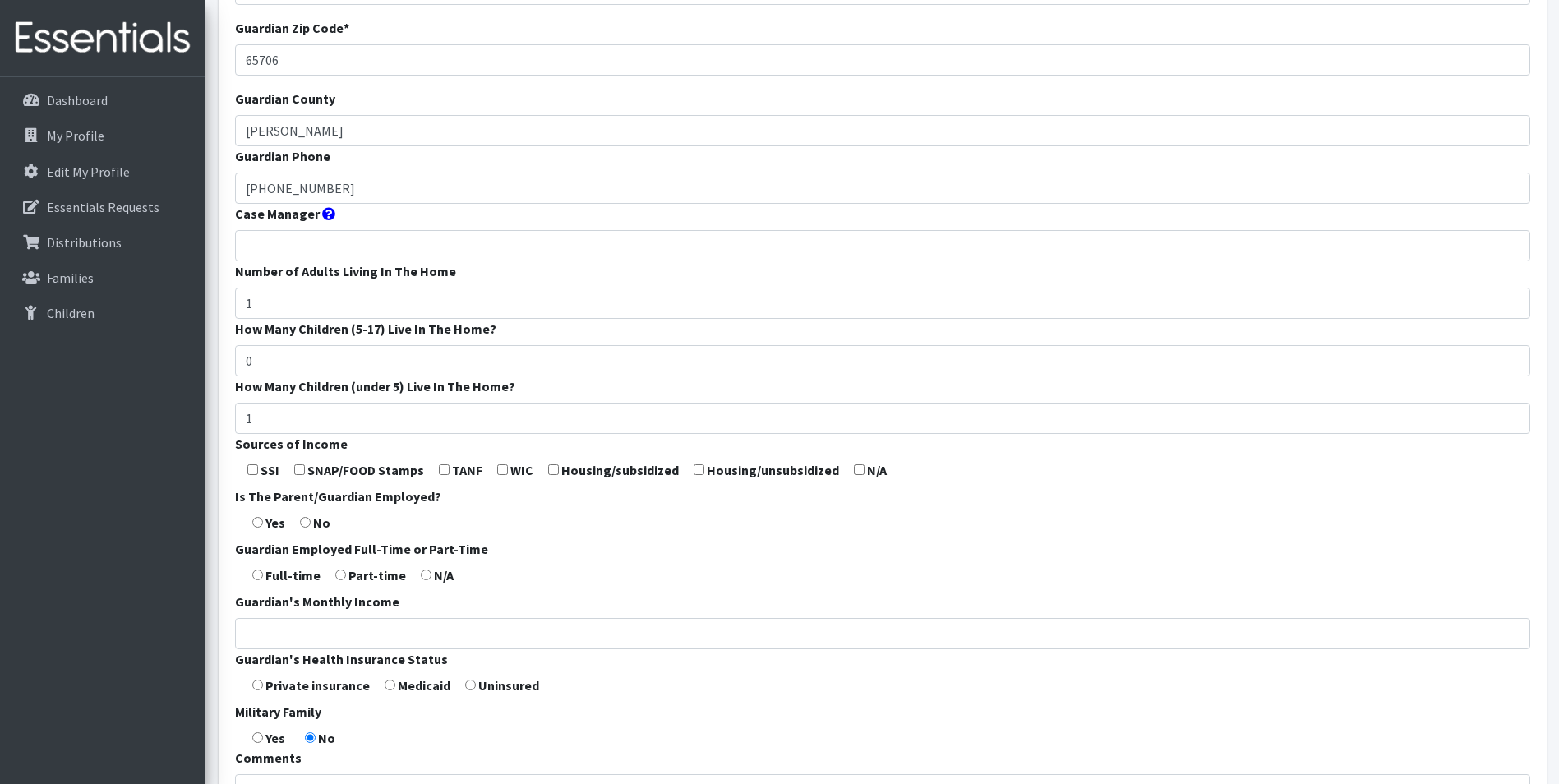
click at [630, 523] on form "Guardian First Name * [PERSON_NAME] Guardian Last Name * [PERSON_NAME] Guardian…" at bounding box center [882, 364] width 1295 height 974
click at [298, 475] on input "checkbox" at bounding box center [299, 470] width 10 height 10
checkbox input "true"
click at [498, 475] on input "checkbox" at bounding box center [503, 470] width 10 height 10
checkbox input "true"
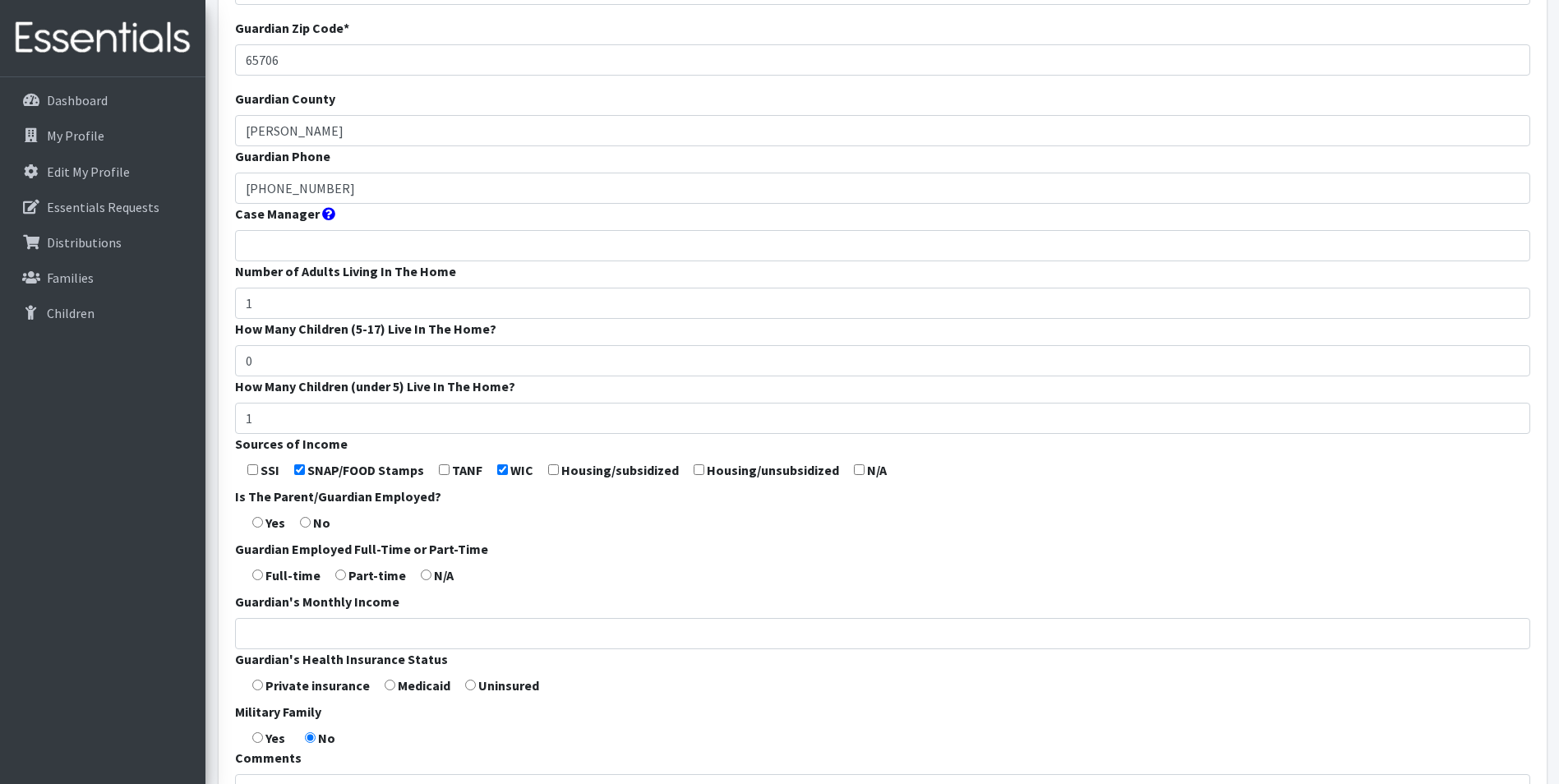
click at [263, 551] on form "Guardian First Name * Kassie Guardian Last Name * Stevens Guardian Zip Code * 6…" at bounding box center [882, 364] width 1295 height 974
click at [258, 528] on input "radio" at bounding box center [257, 522] width 10 height 10
radio input "true"
click at [341, 580] on input "radio" at bounding box center [341, 574] width 10 height 10
radio input "true"
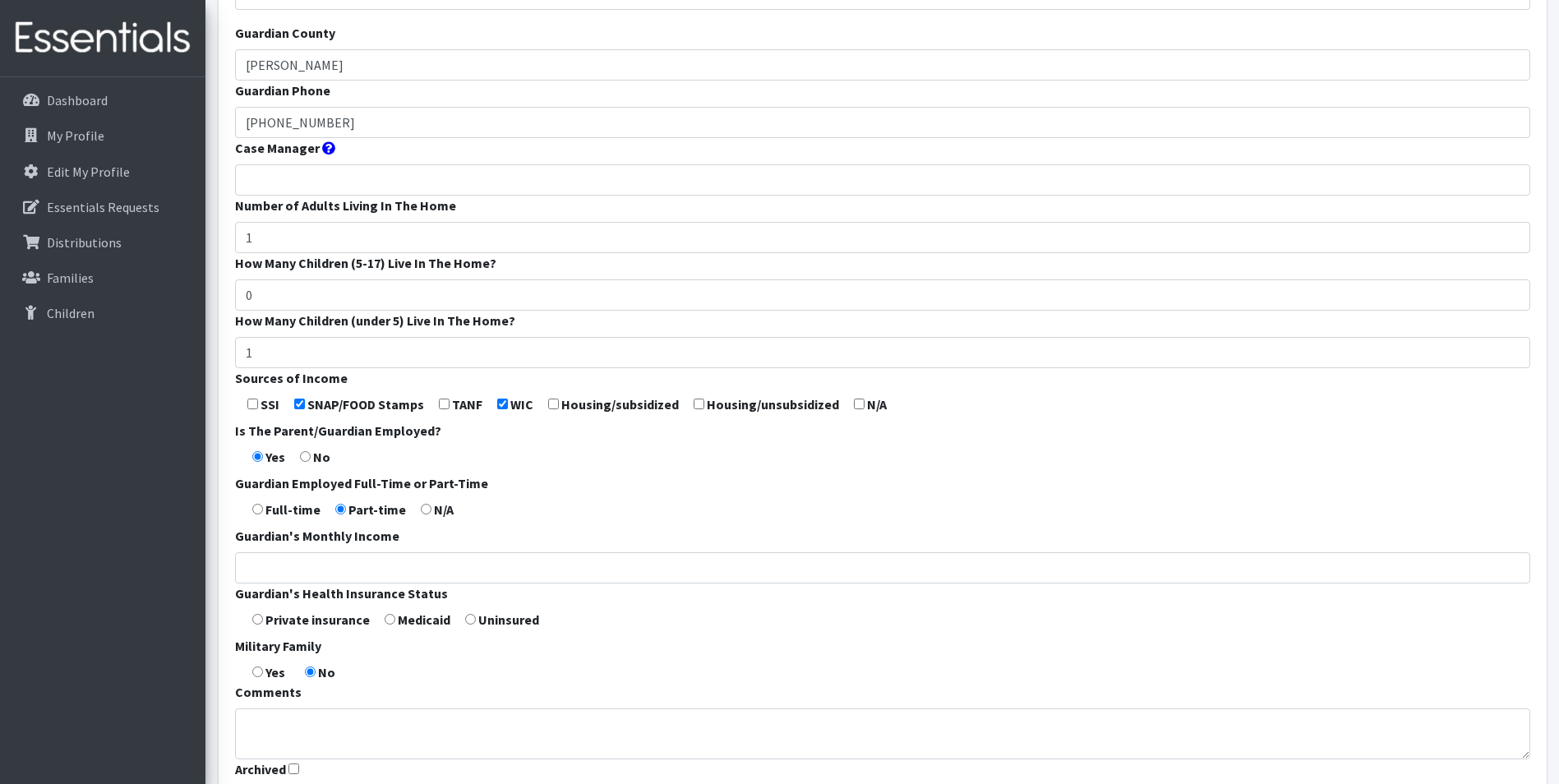
scroll to position [411, 0]
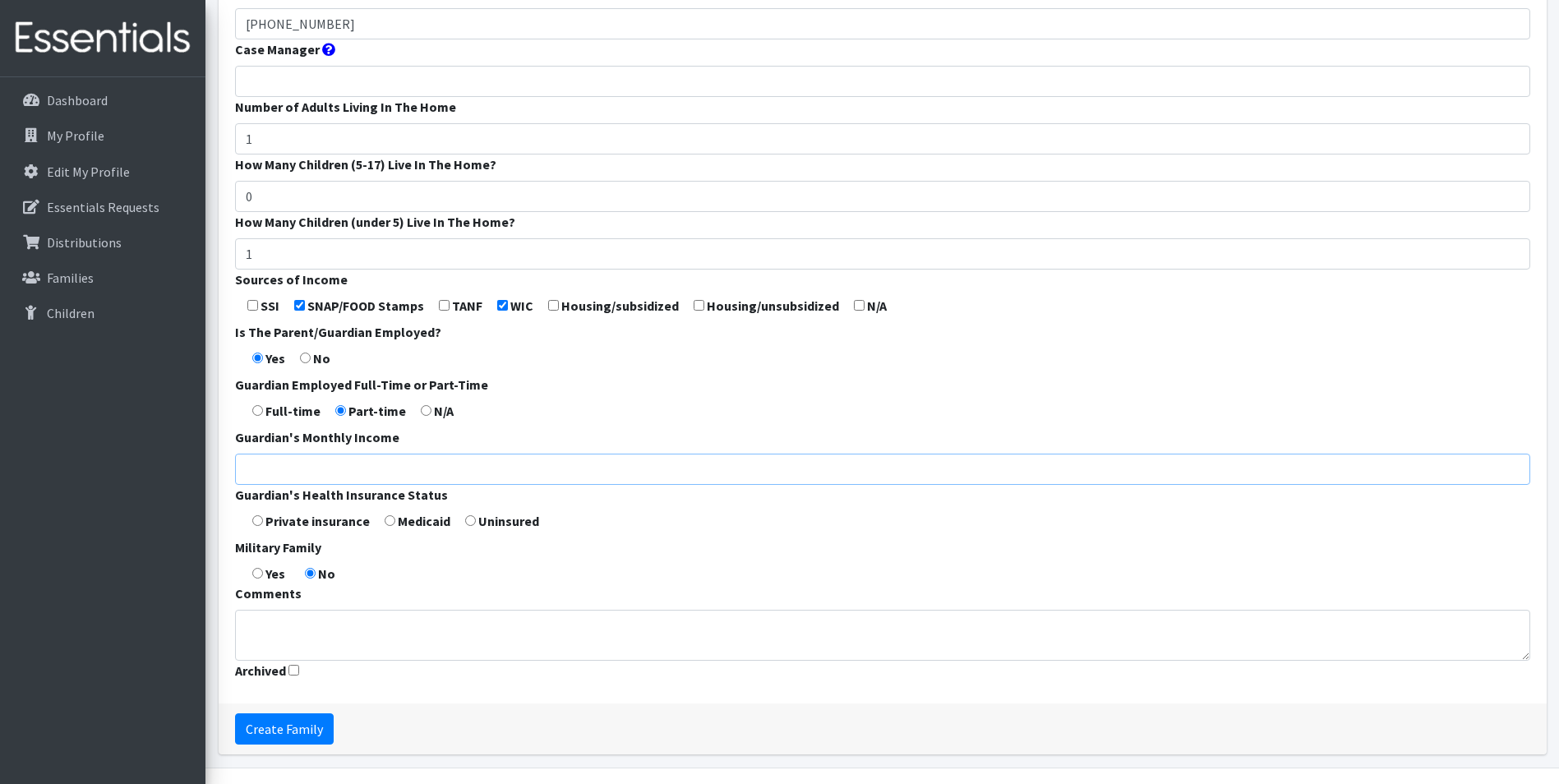
click at [276, 484] on input "Guardian's Monthly Income" at bounding box center [882, 469] width 1295 height 31
type input "1680"
click at [388, 526] on input "radio" at bounding box center [390, 520] width 10 height 10
radio input "true"
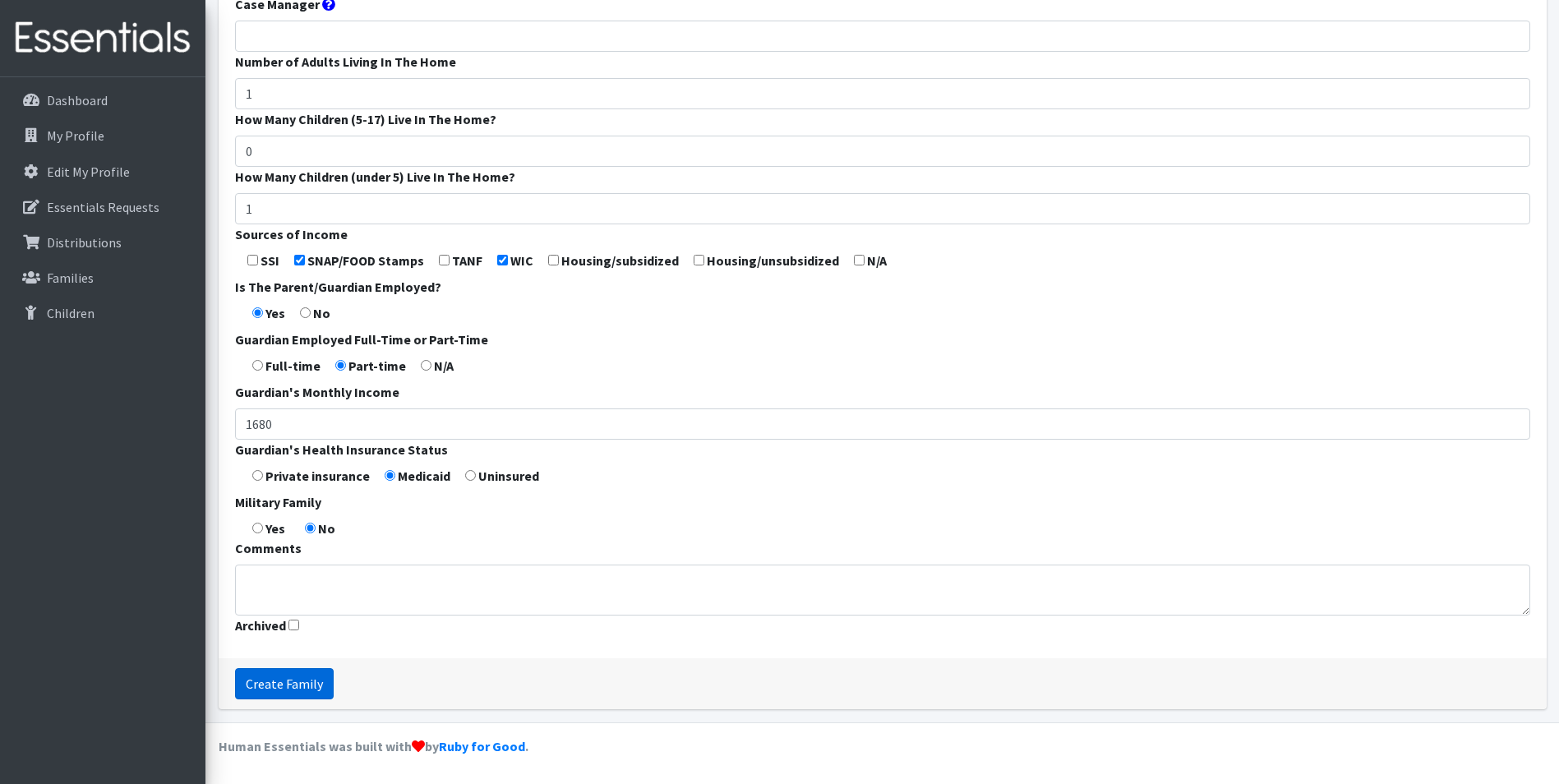
click at [284, 690] on input "Create Family" at bounding box center [284, 684] width 99 height 31
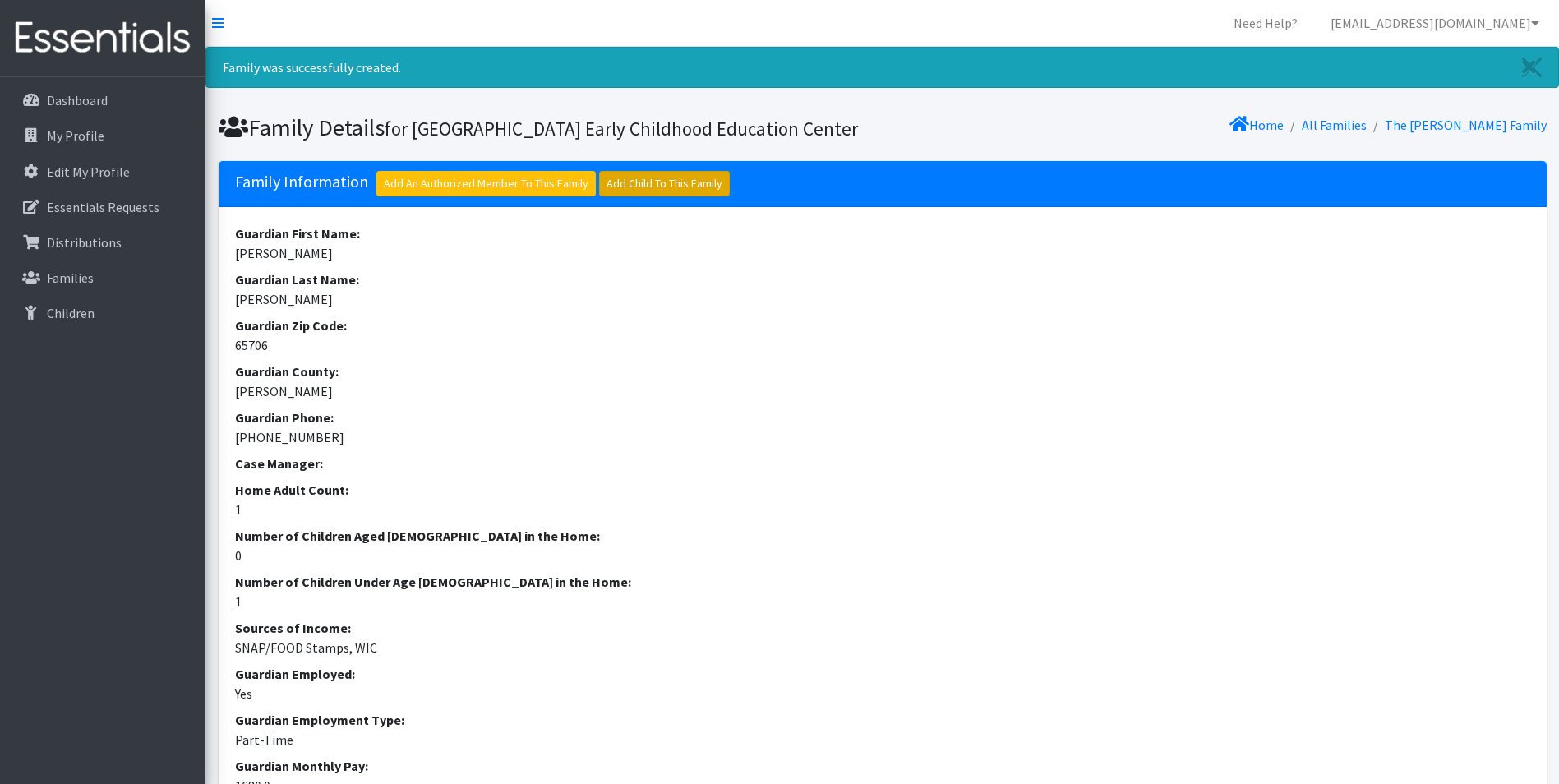
click at [620, 197] on link "Add Child To This Family" at bounding box center [664, 183] width 131 height 25
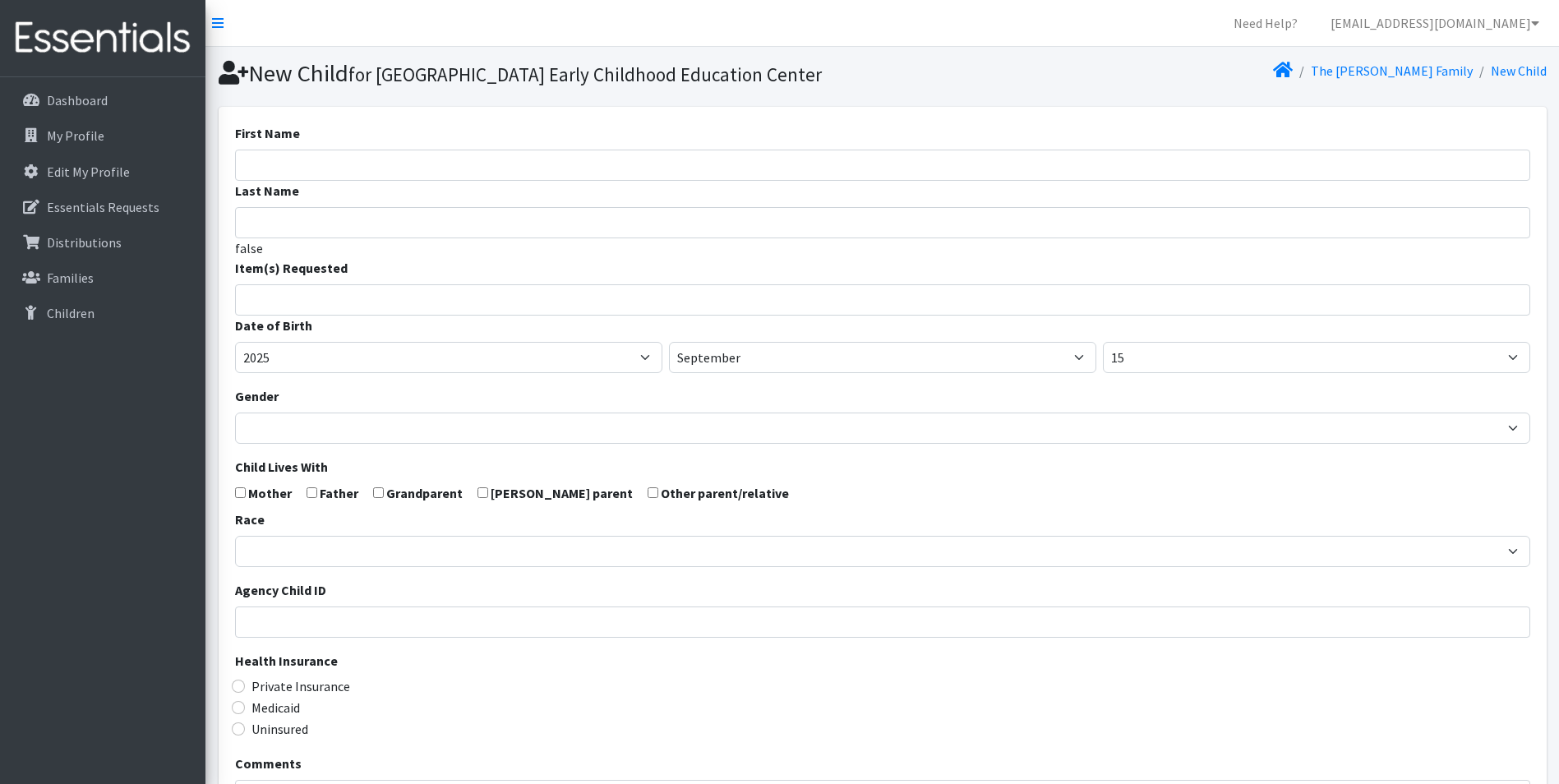
select select
click at [325, 181] on input "First Name" at bounding box center [882, 165] width 1295 height 31
type input "O"
type input "R"
type input "Britlee"
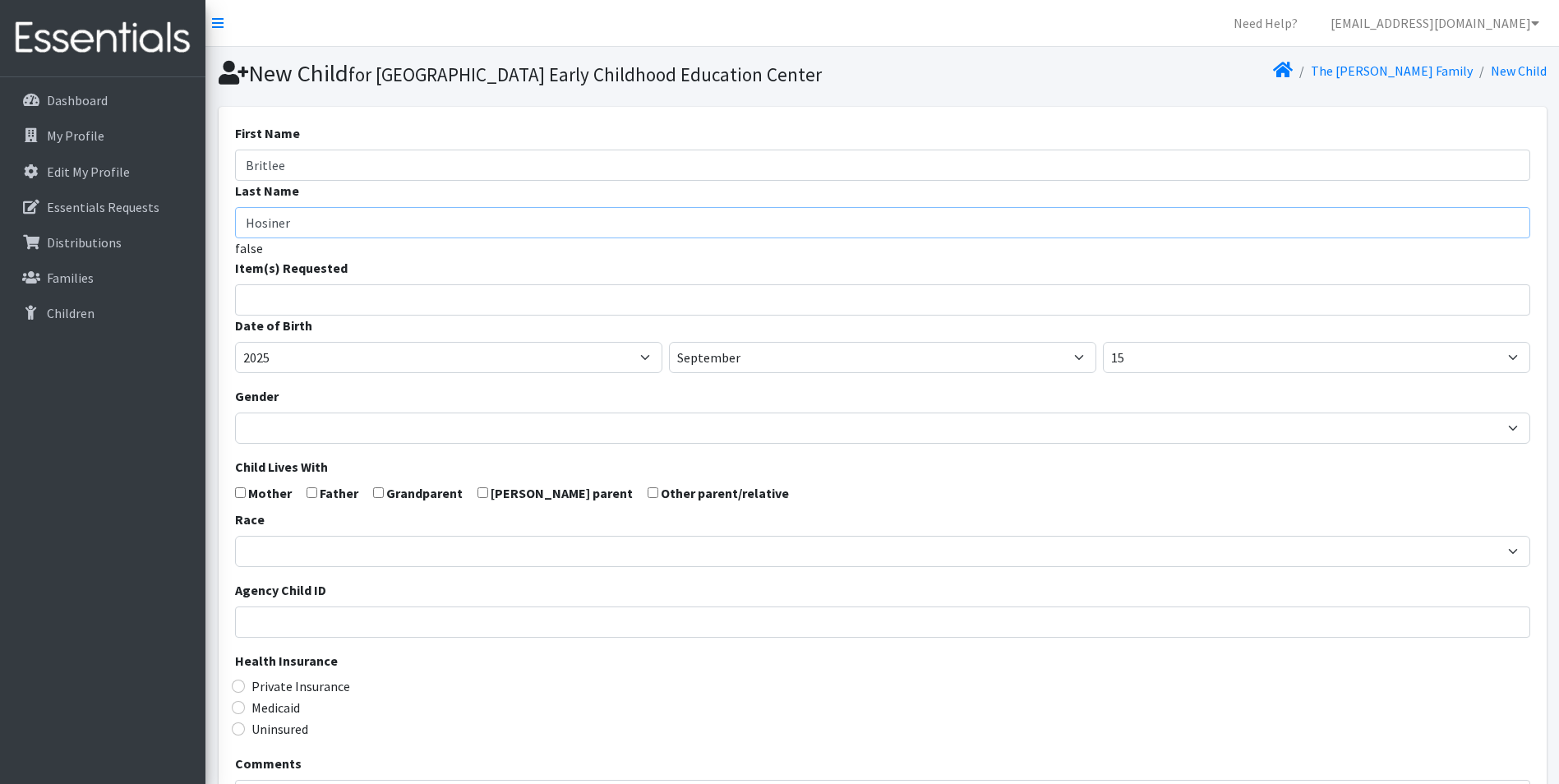
type input "Hosiner"
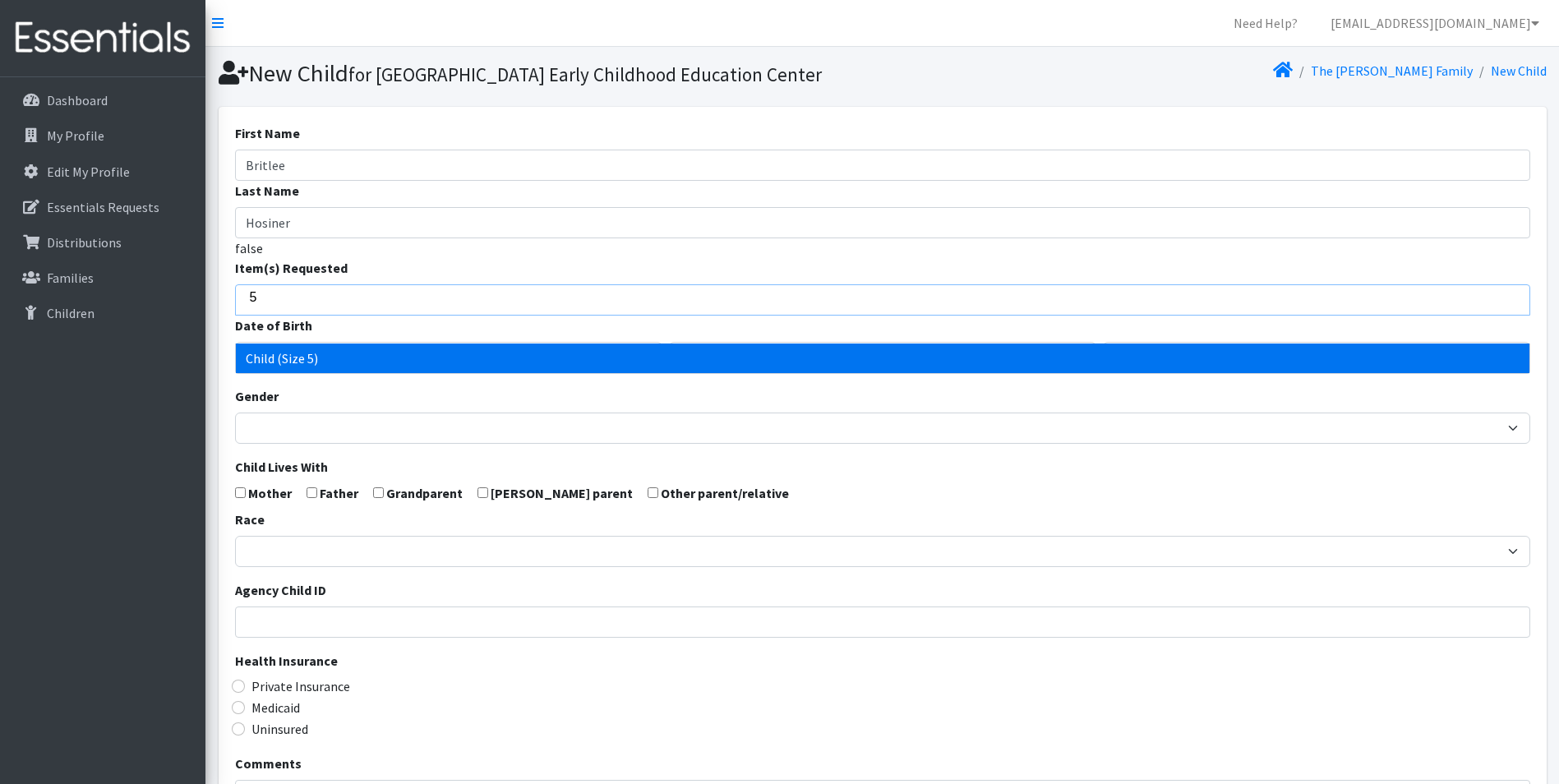
type input "5"
select select "3068"
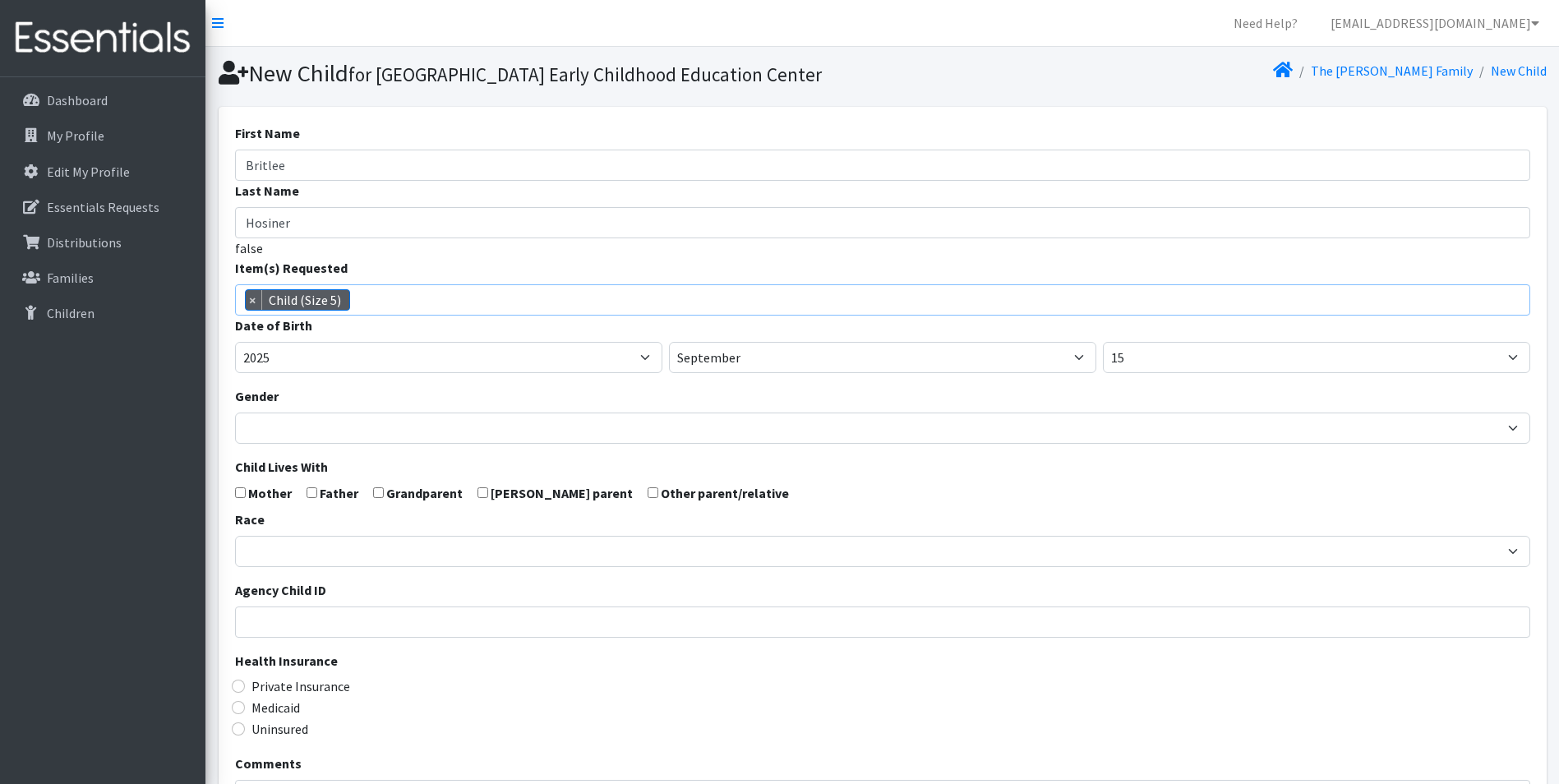
scroll to position [87, 0]
click at [463, 373] on select "2005 2006 2007 2008 2009 2010 2011 2012 2013 2014 2015 2016 2017 2018 2019 2020…" at bounding box center [448, 357] width 427 height 31
select select "2023"
click at [235, 370] on select "2005 2006 2007 2008 2009 2010 2011 2012 2013 2014 2015 2016 2017 2018 2019 2020…" at bounding box center [448, 357] width 427 height 31
click at [823, 373] on select "January February March April May June July August September October November De…" at bounding box center [882, 357] width 427 height 31
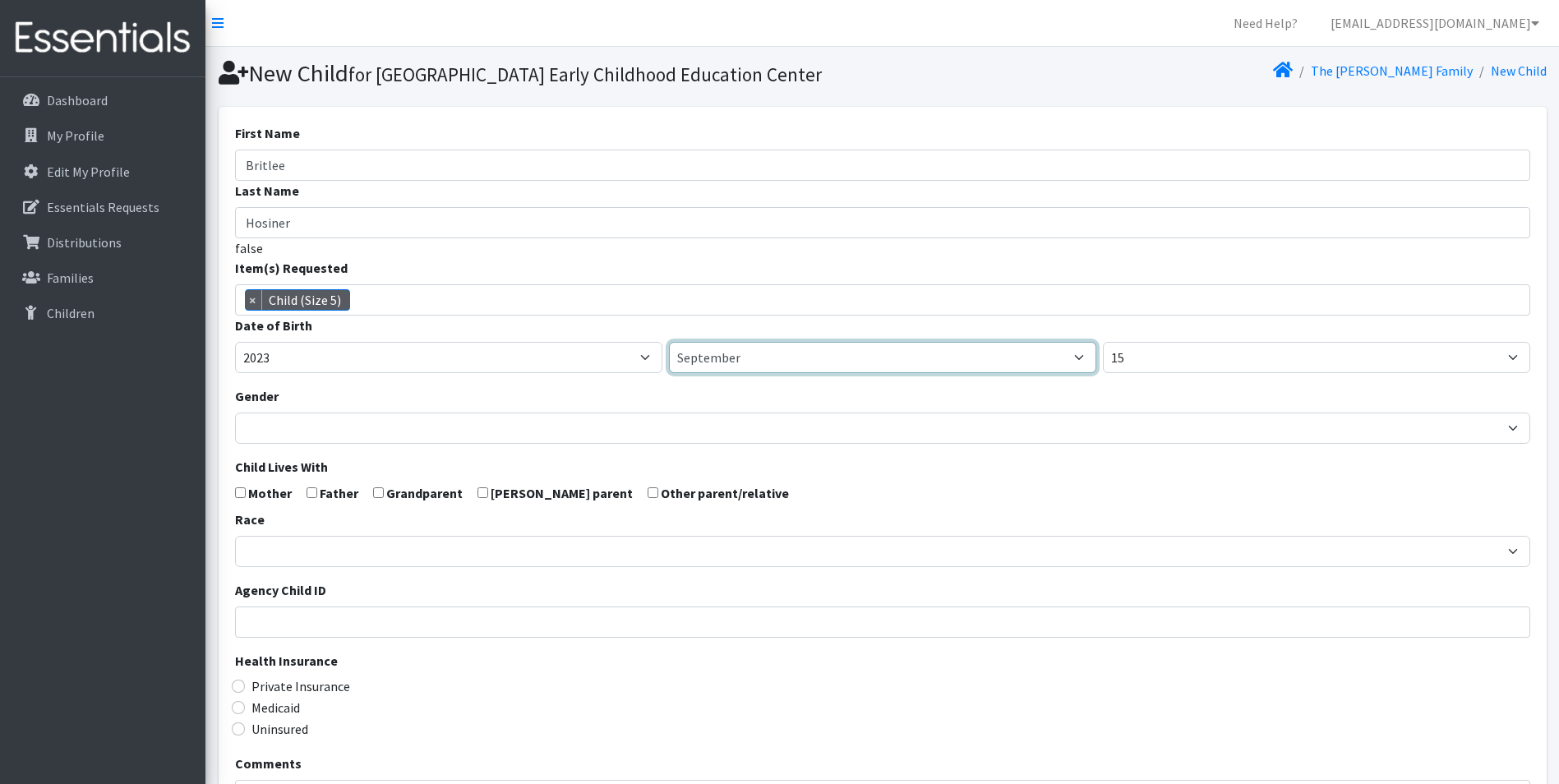
select select "6"
click at [669, 370] on select "January February March April May June July August September October November De…" at bounding box center [882, 357] width 427 height 31
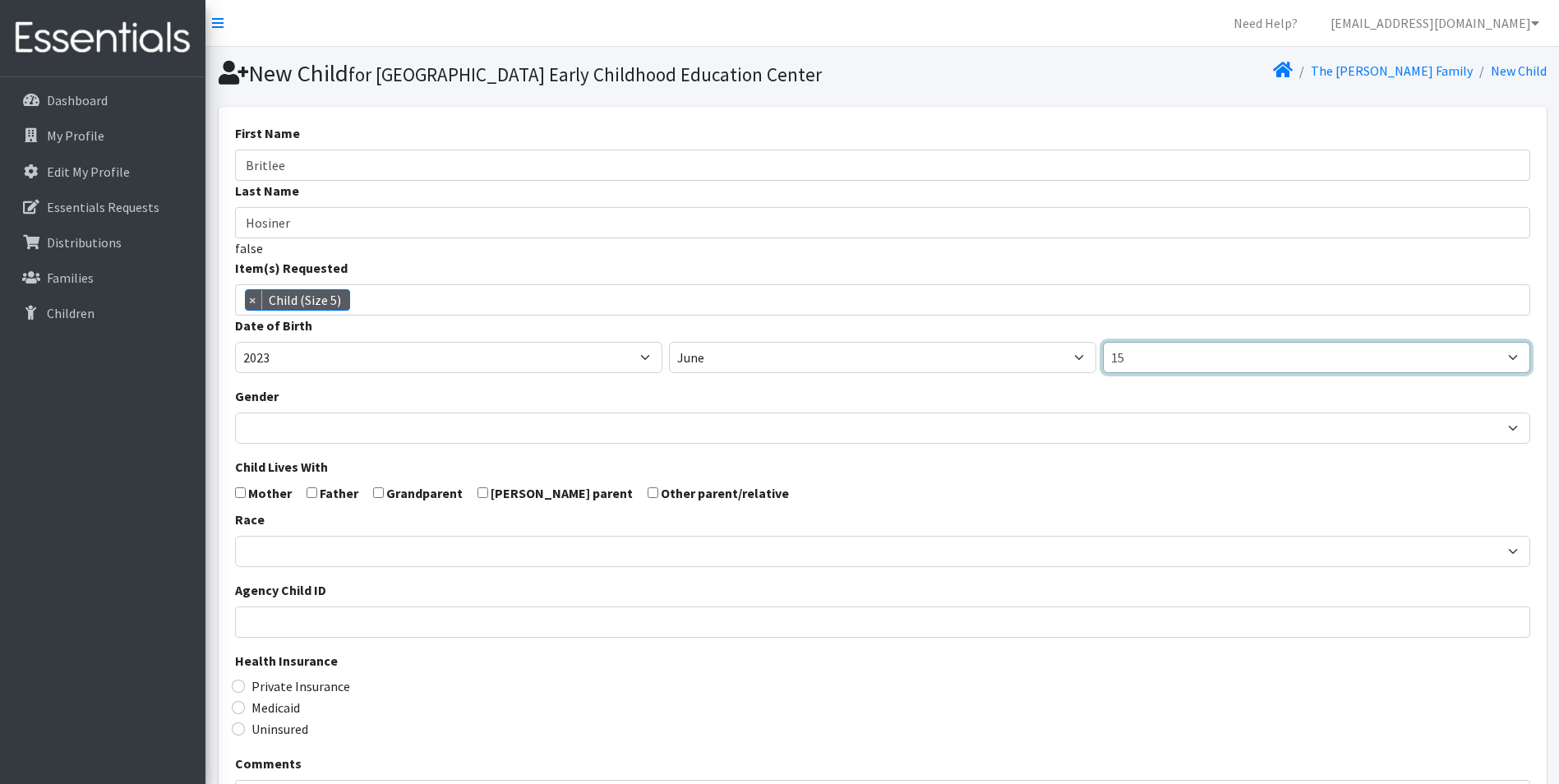
click at [1153, 373] on select "1 2 3 4 5 6 7 8 9 10 11 12 13 14 15 16 17 18 19 20 21 22 23 24 25 26 27 28 29 3…" at bounding box center [1315, 357] width 427 height 31
select select "27"
click at [1102, 370] on select "1 2 3 4 5 6 7 8 9 10 11 12 13 14 15 16 17 18 19 20 21 22 23 24 25 26 27 28 29 3…" at bounding box center [1315, 357] width 427 height 31
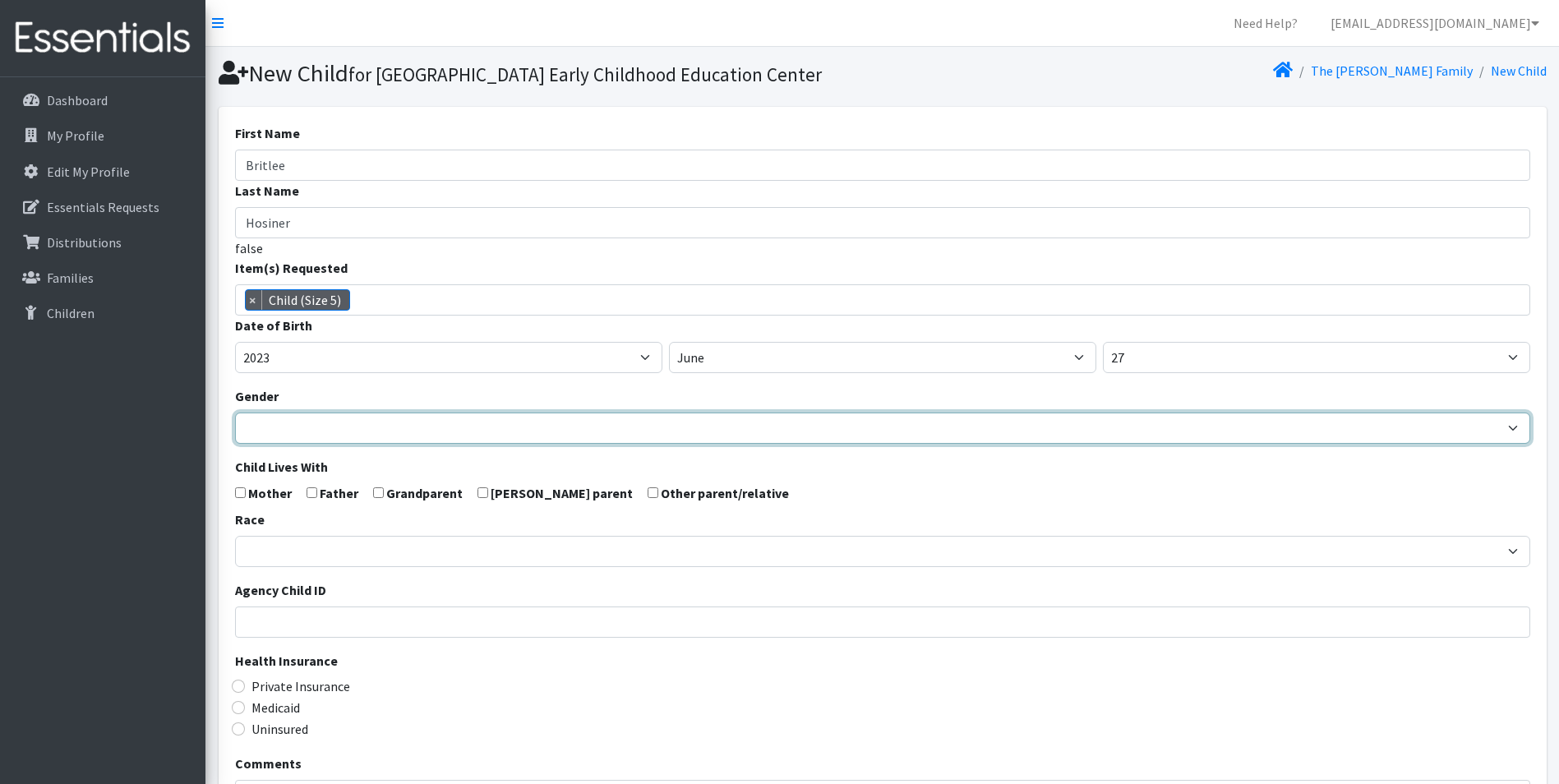
click at [272, 444] on select "Male Female" at bounding box center [882, 428] width 1295 height 31
select select "[DEMOGRAPHIC_DATA]"
click at [235, 440] on select "Male Female" at bounding box center [882, 428] width 1295 height 31
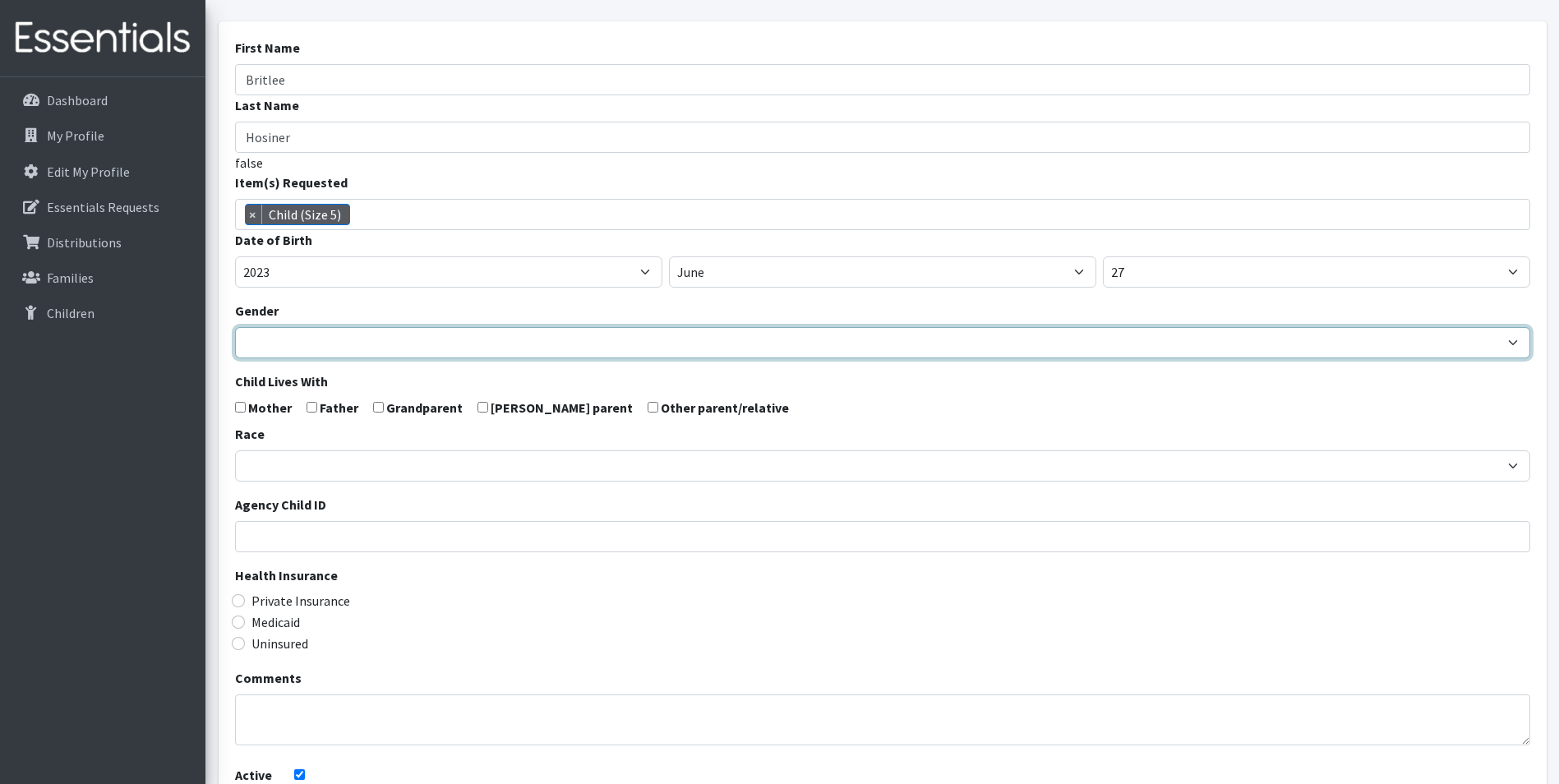
scroll to position [165, 0]
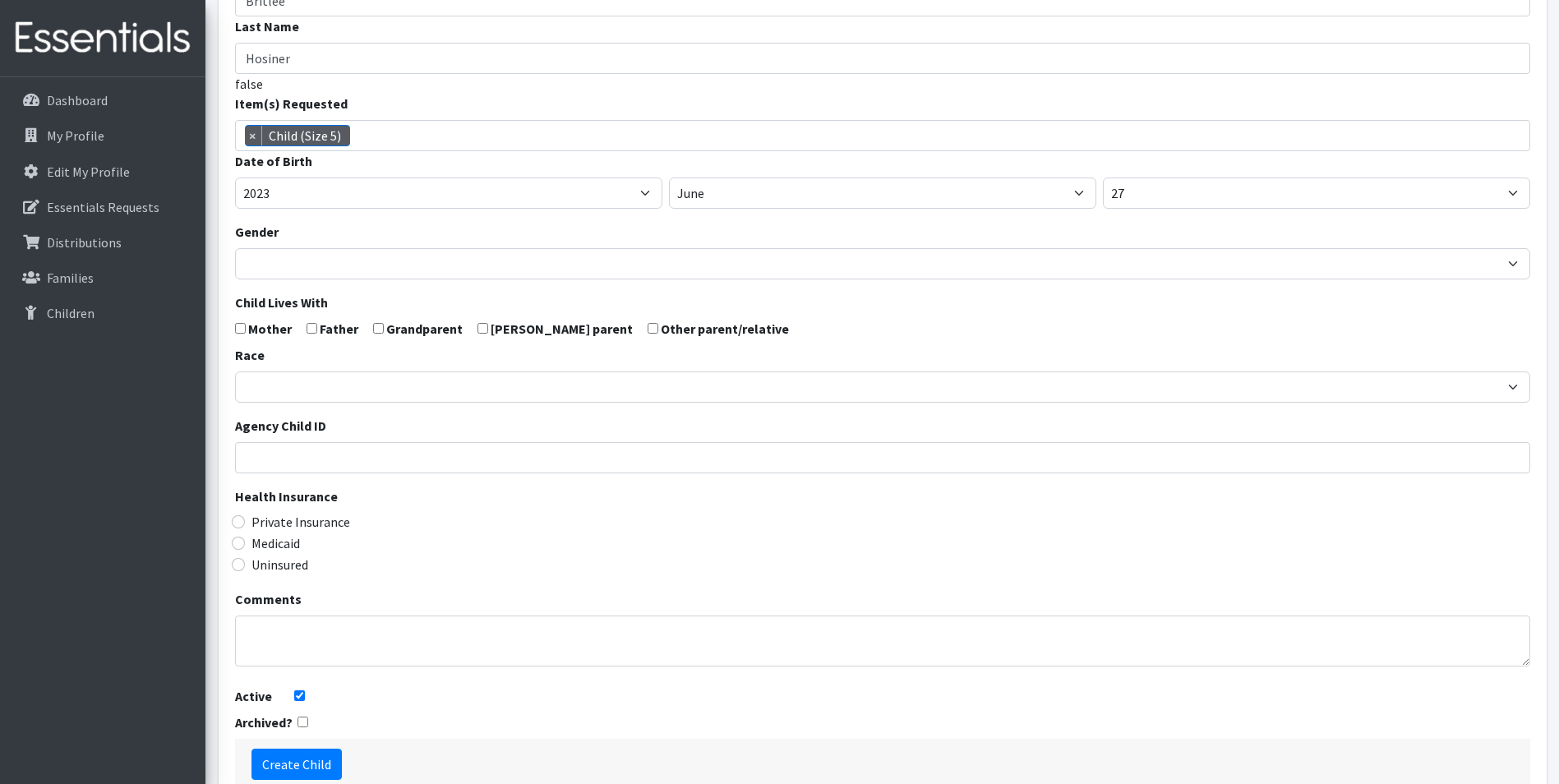
click at [248, 339] on label "Mother" at bounding box center [270, 328] width 43 height 20
click at [307, 334] on input "checkbox" at bounding box center [312, 328] width 10 height 10
checkbox input "true"
click at [245, 353] on form "First Name Britlee Last Name Hosiner false Item(s) Requested Child (Newborn) Ch…" at bounding box center [882, 374] width 1295 height 831
click at [243, 334] on input "checkbox" at bounding box center [240, 328] width 10 height 10
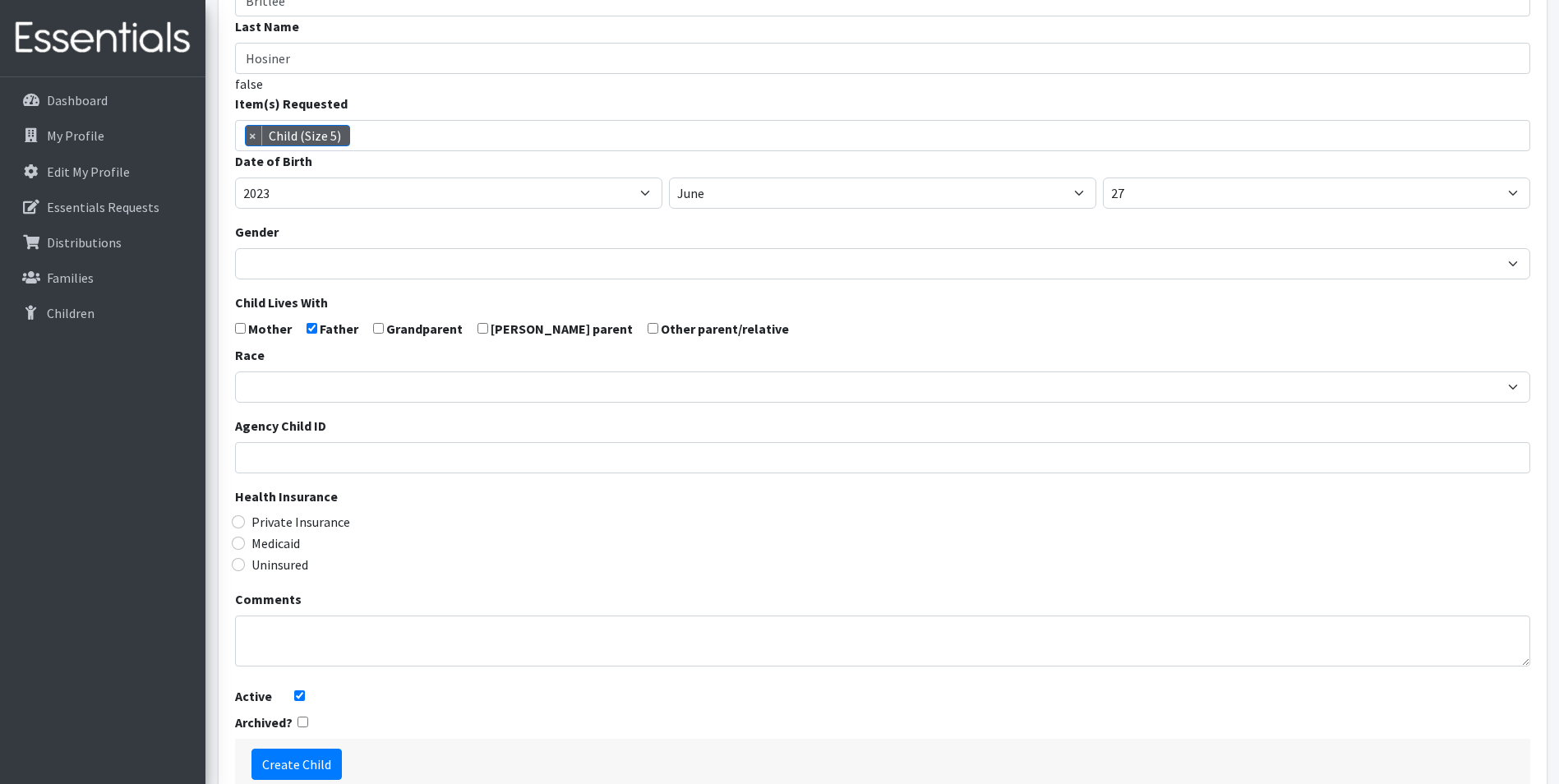
checkbox input "true"
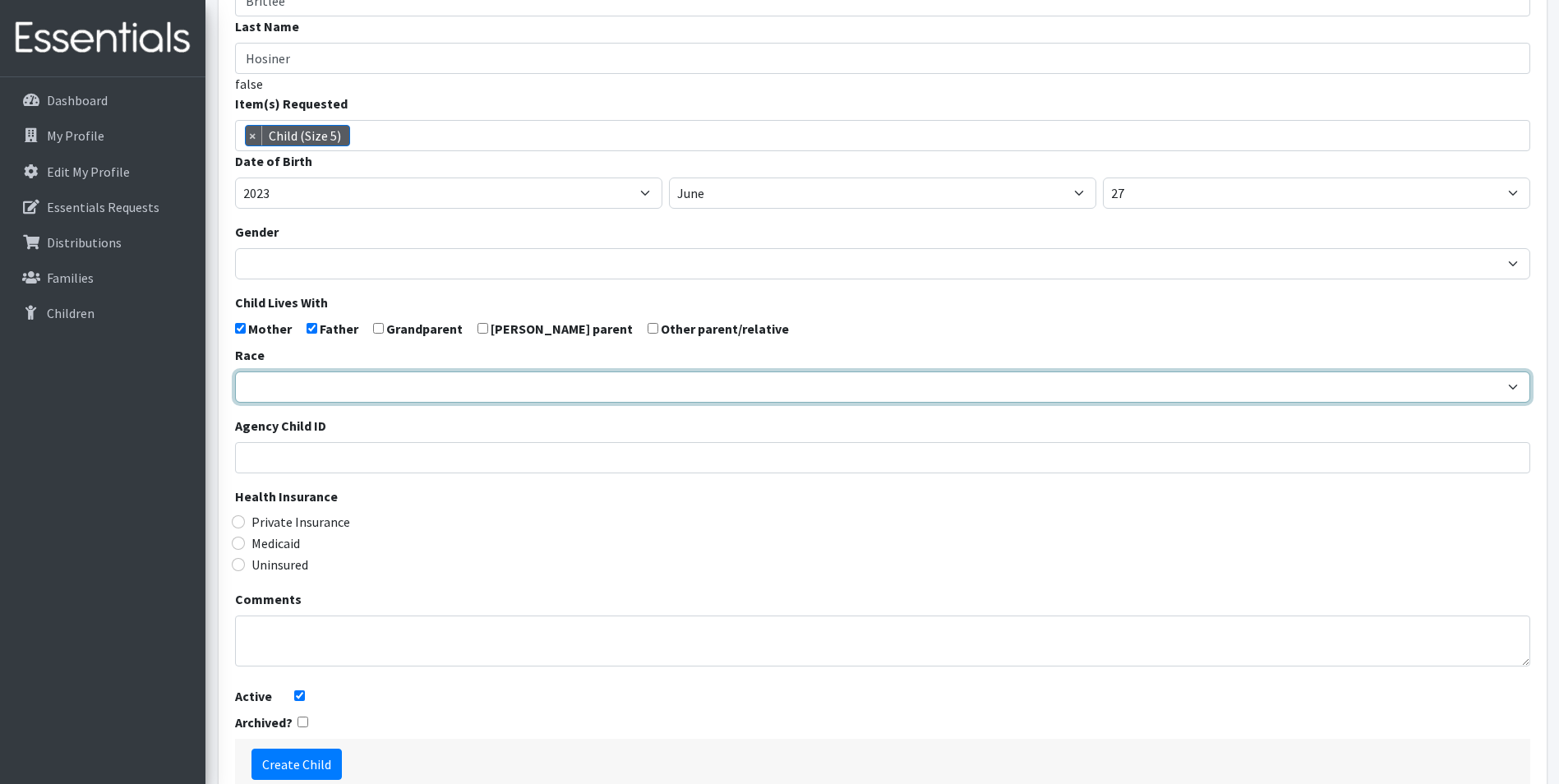
click at [392, 403] on select "African American Caucasian Hispanic Asian American Indian Pacific Islander Mult…" at bounding box center [882, 387] width 1295 height 31
select select "Caucasian"
click at [235, 399] on select "African American Caucasian Hispanic Asian American Indian Pacific Islander Mult…" at bounding box center [882, 387] width 1295 height 31
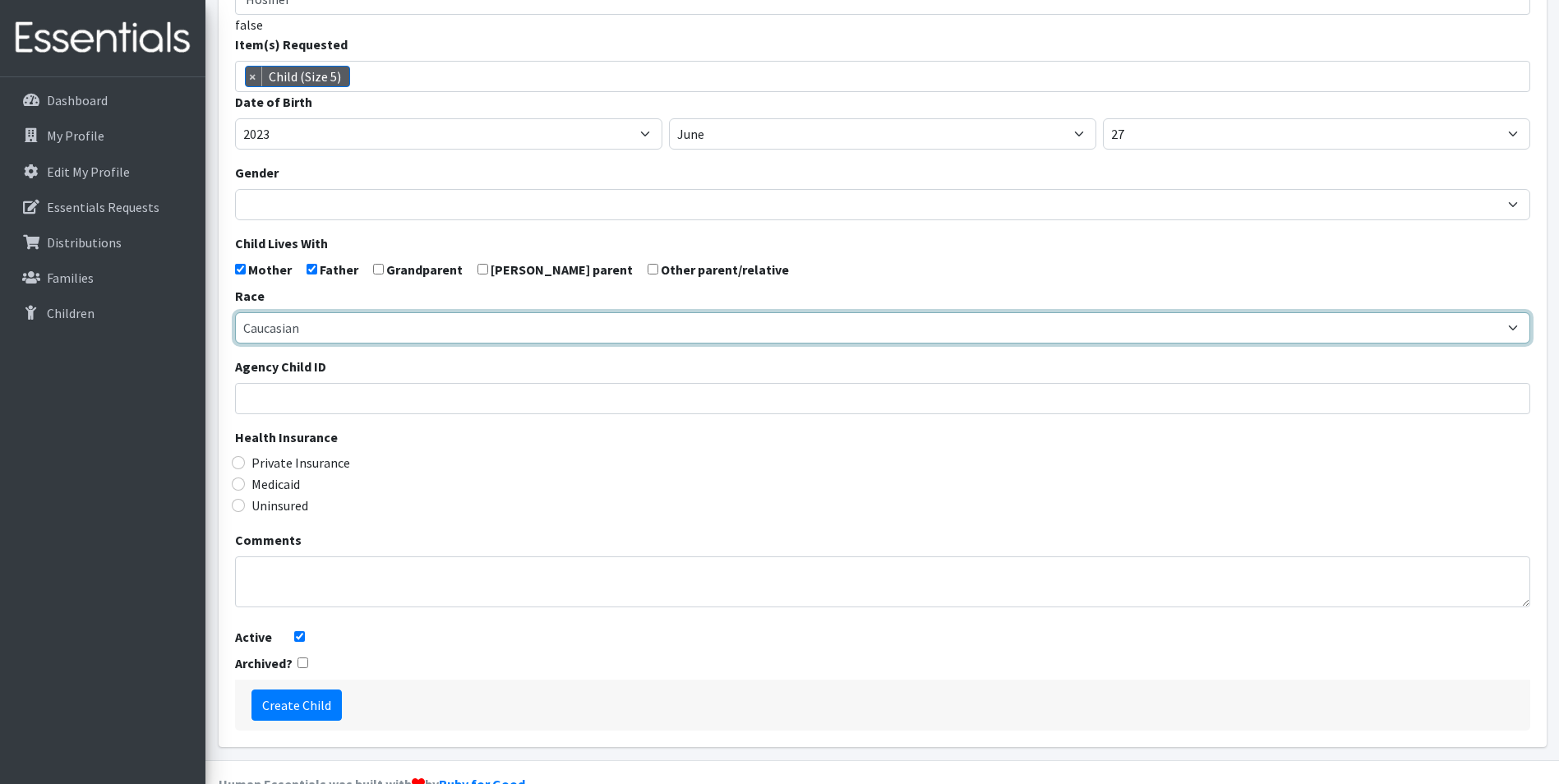
scroll to position [289, 0]
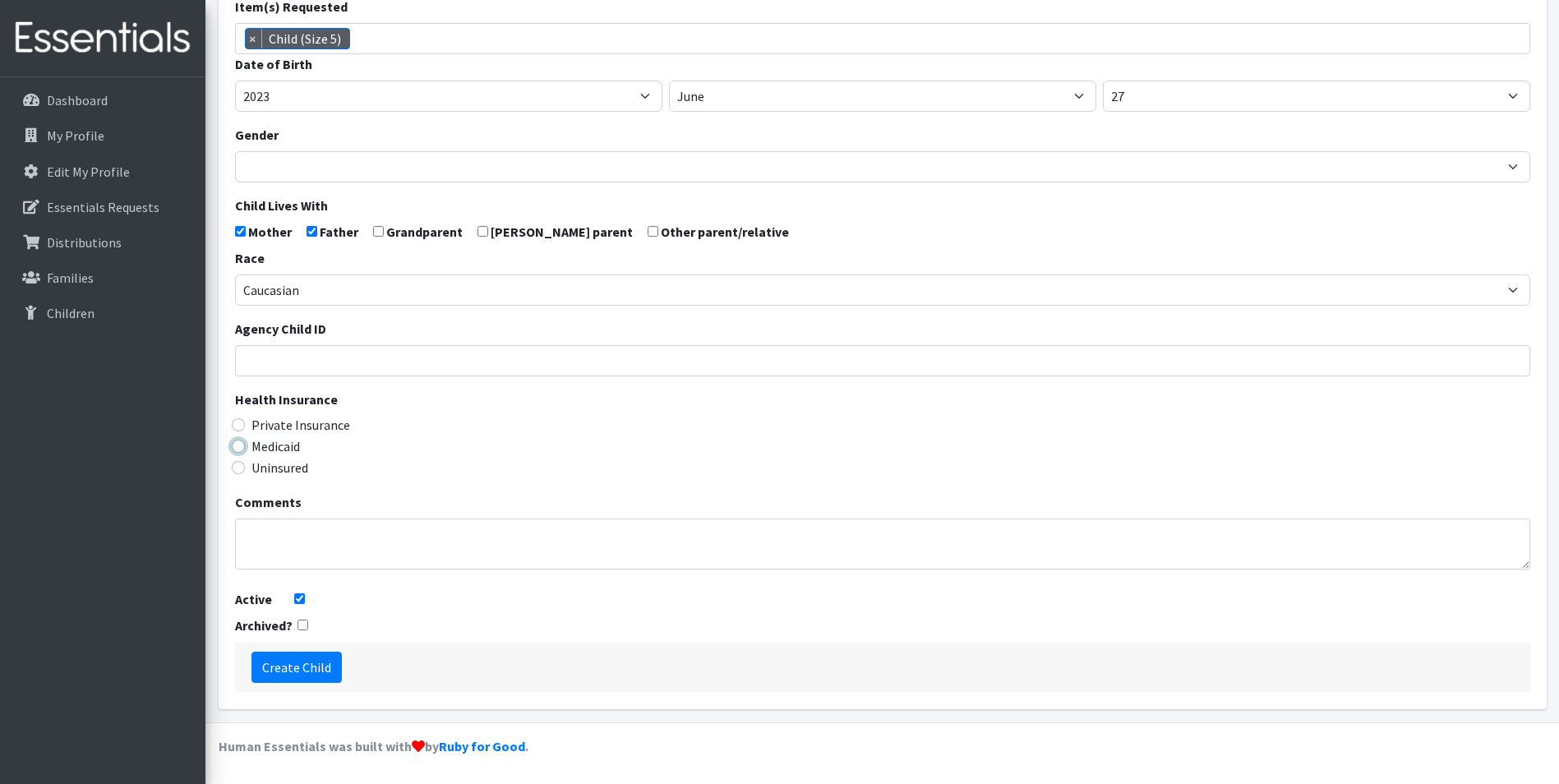
click at [237, 448] on input "Medicaid" at bounding box center [237, 445] width 13 height 13
radio input "true"
click at [289, 664] on input "Create Child" at bounding box center [296, 667] width 90 height 31
